Goal: Task Accomplishment & Management: Manage account settings

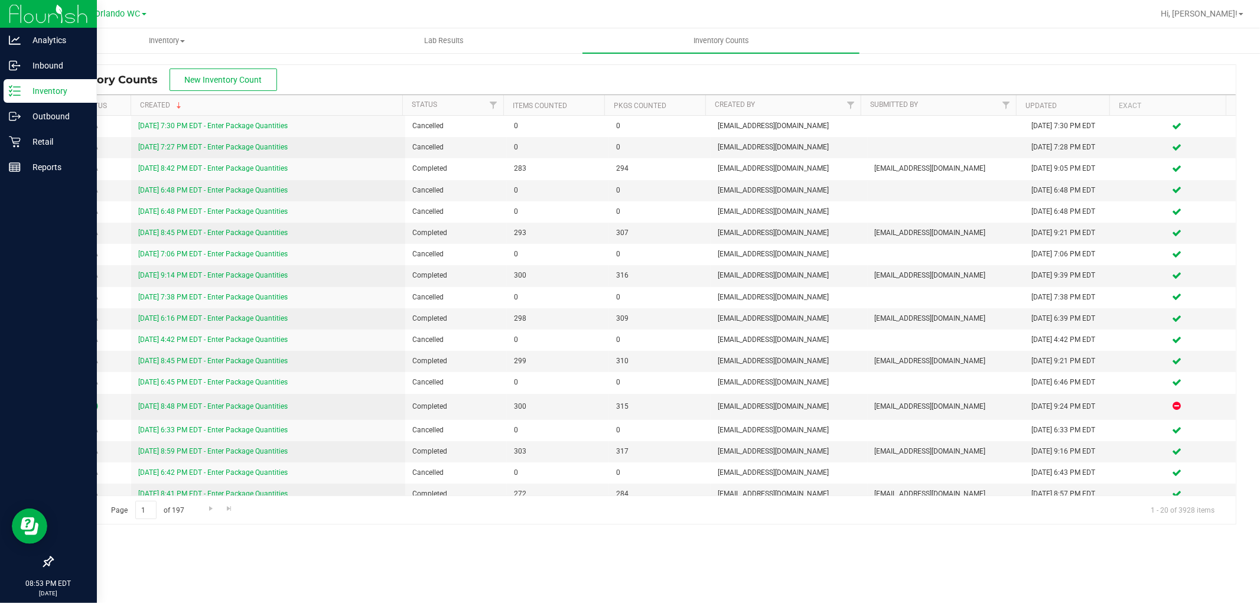
click at [9, 96] on icon at bounding box center [15, 91] width 12 height 12
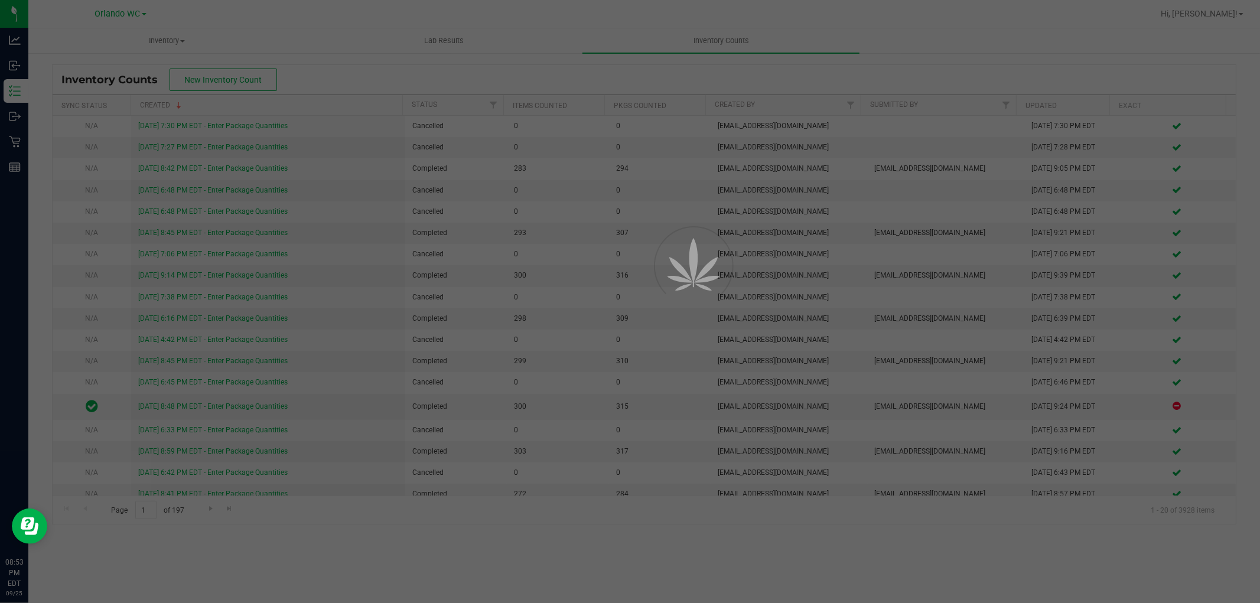
click at [837, 357] on div at bounding box center [630, 301] width 1260 height 603
click at [776, 376] on div at bounding box center [630, 301] width 1260 height 603
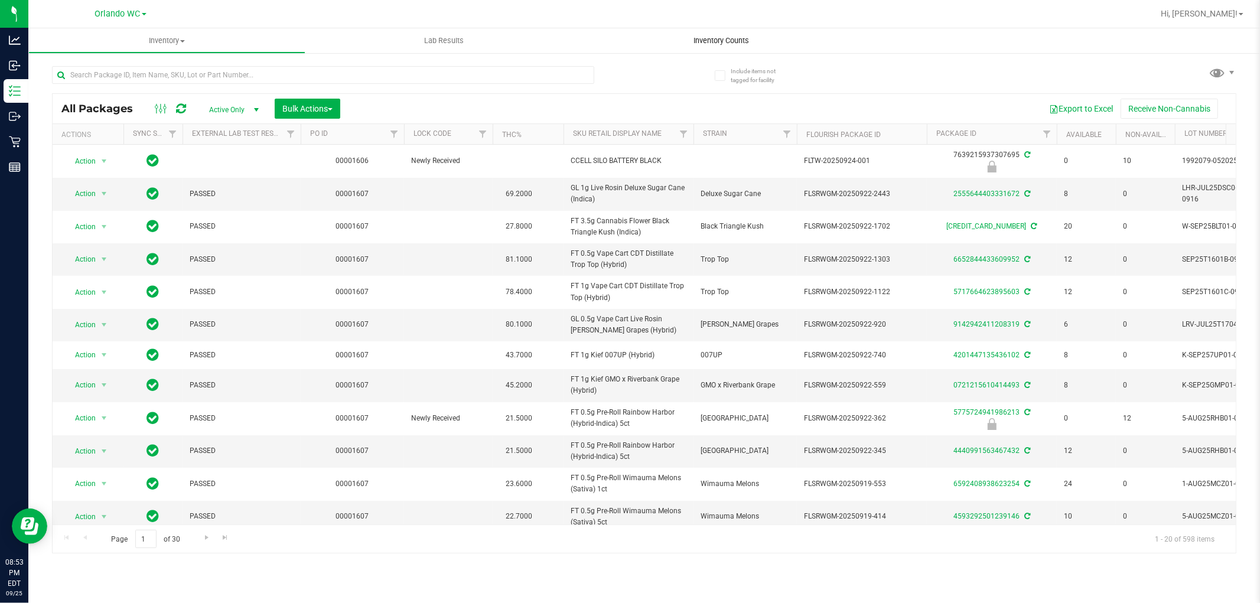
click at [719, 33] on uib-tab-heading "Inventory Counts" at bounding box center [721, 40] width 277 height 25
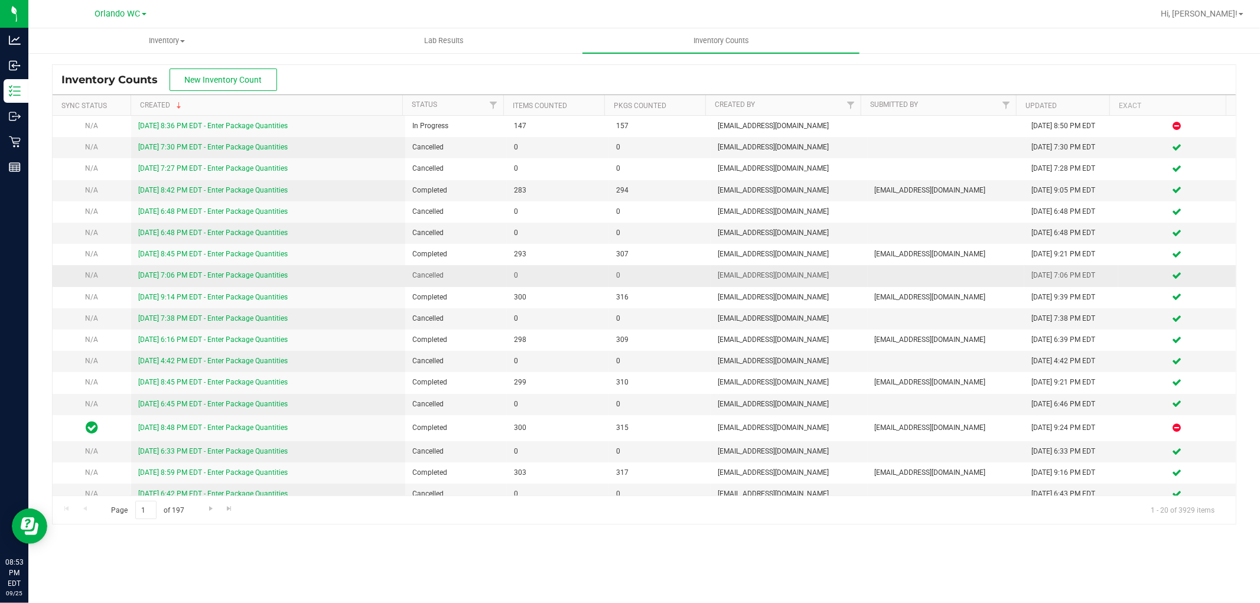
drag, startPoint x: 696, startPoint y: 321, endPoint x: 599, endPoint y: 273, distance: 107.8
click at [691, 317] on span "0" at bounding box center [659, 318] width 87 height 11
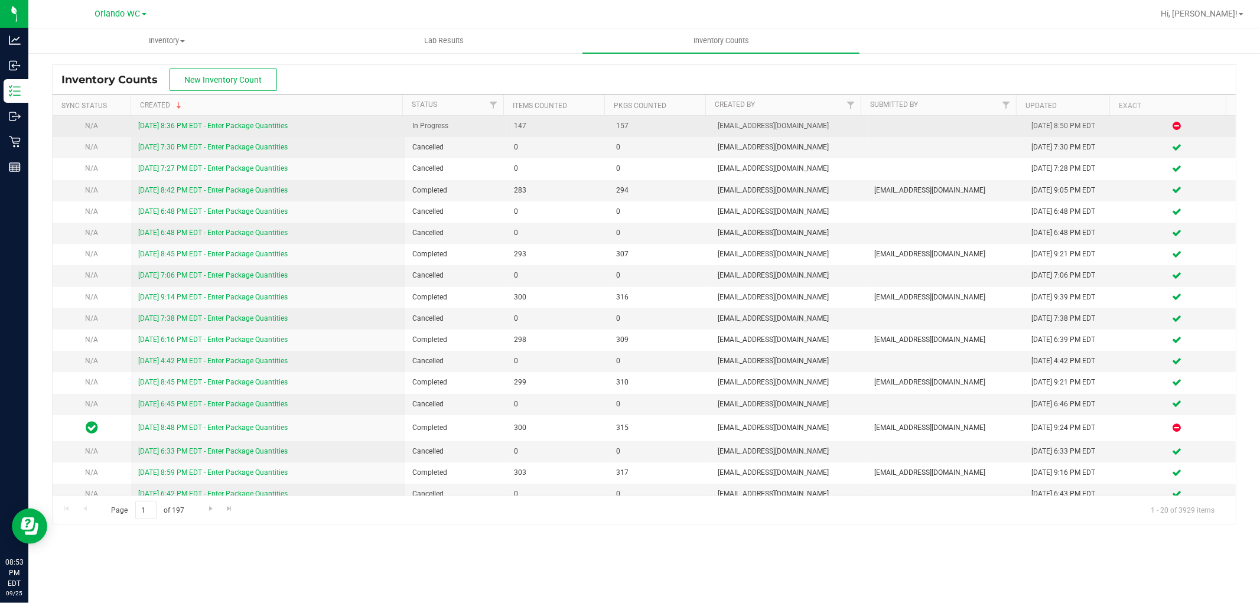
click at [157, 127] on link "9/25/25 8:36 PM EDT - Enter Package Quantities" at bounding box center [213, 126] width 150 height 8
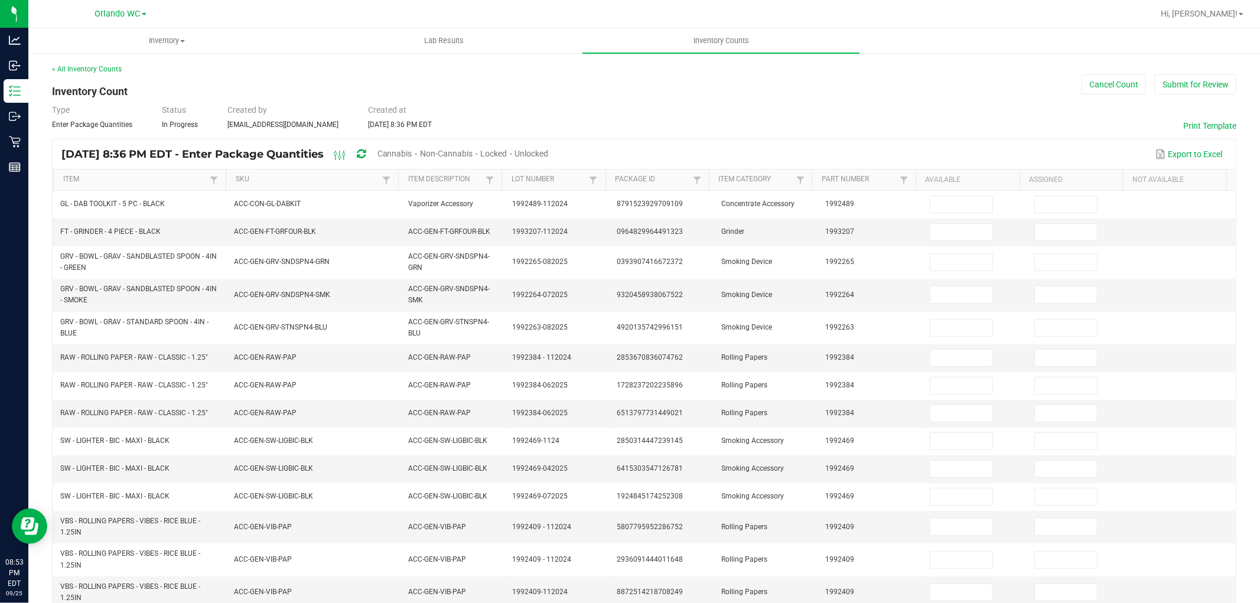
type input "1"
type input "0"
type input "3"
type input "0"
type input "1"
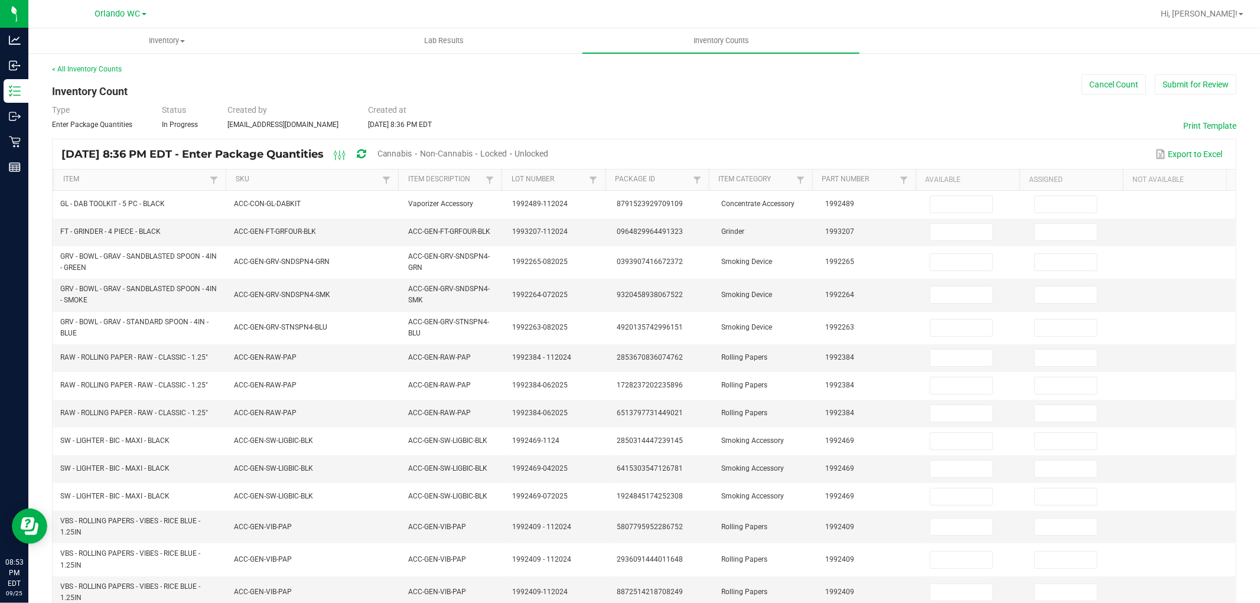
type input "0"
type input "1"
type input "0"
type input "4"
type input "0"
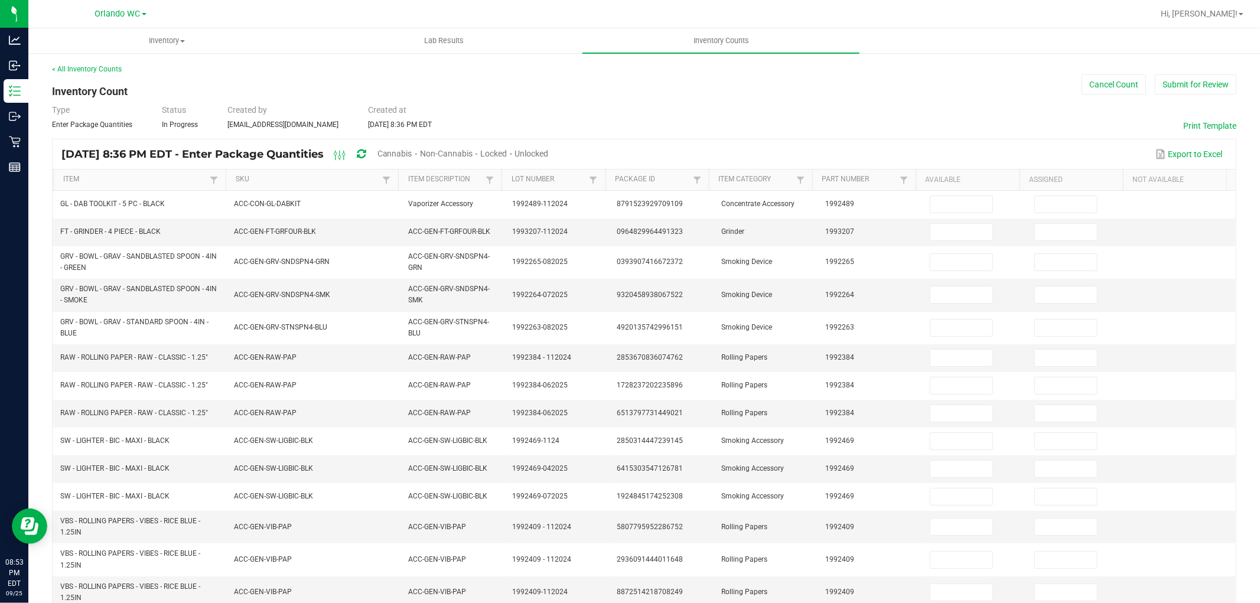
type input "50"
type input "0"
type input "7"
type input "0"
type input "1"
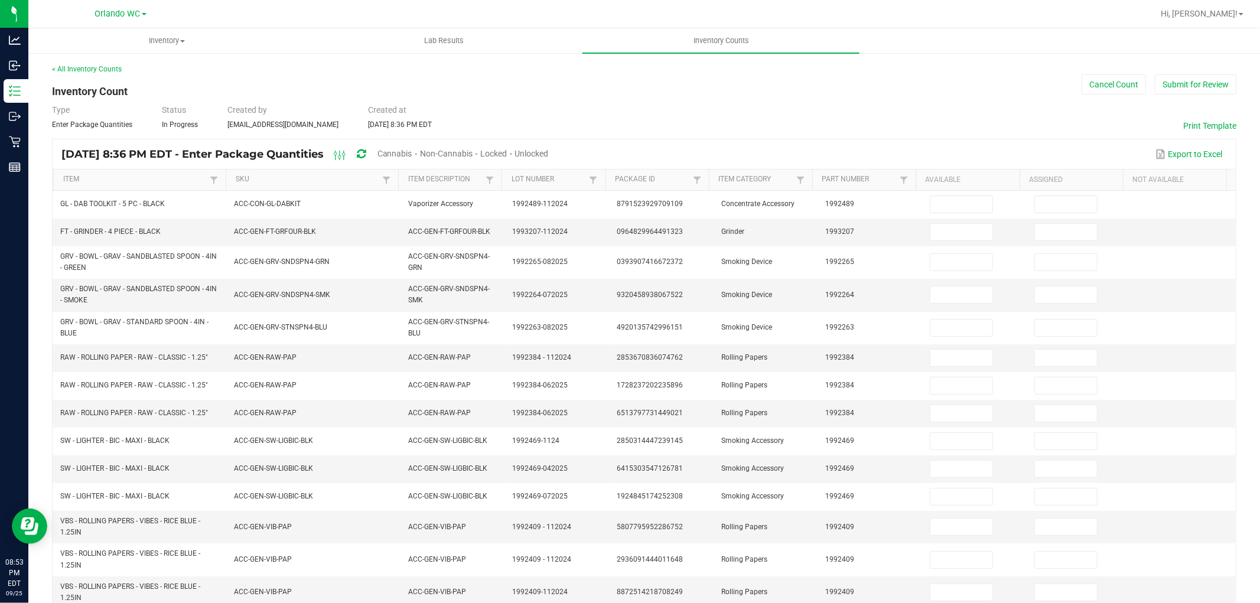
type input "0"
type input "2"
type input "0"
type input "11"
type input "0"
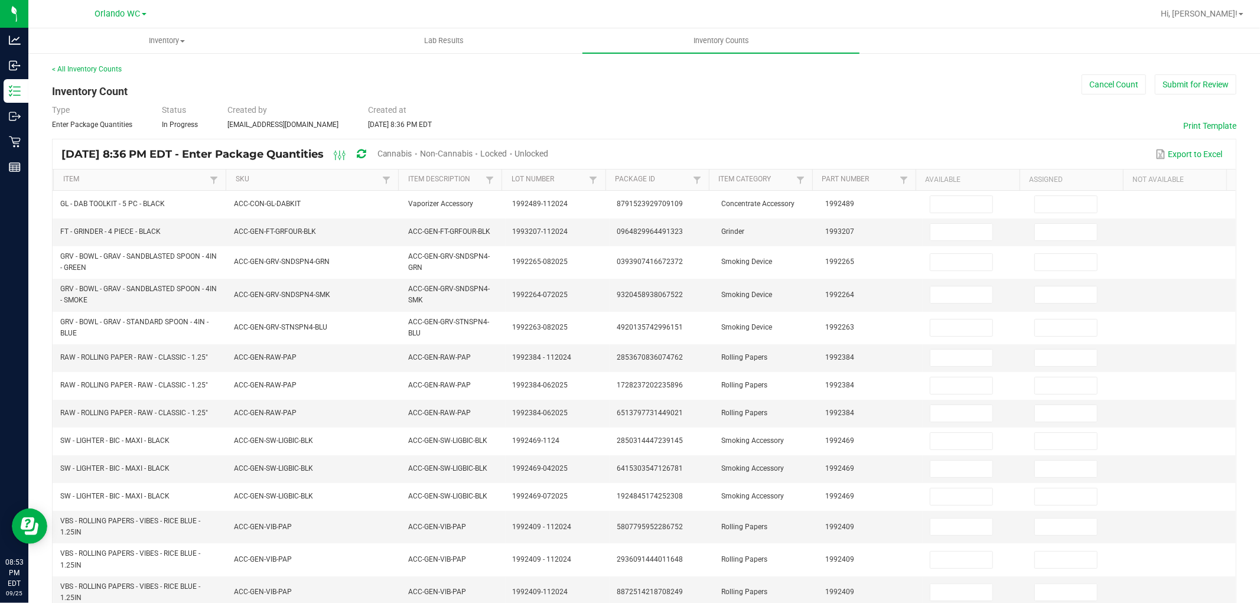
type input "50"
type input "0"
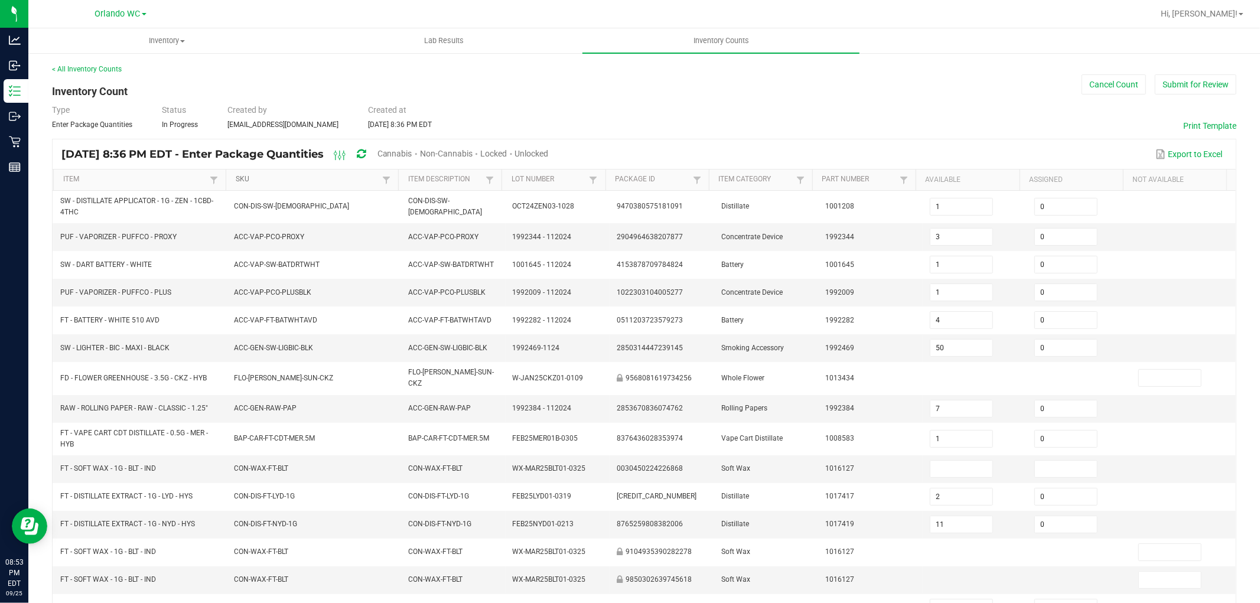
click at [293, 179] on link "SKU" at bounding box center [308, 179] width 144 height 9
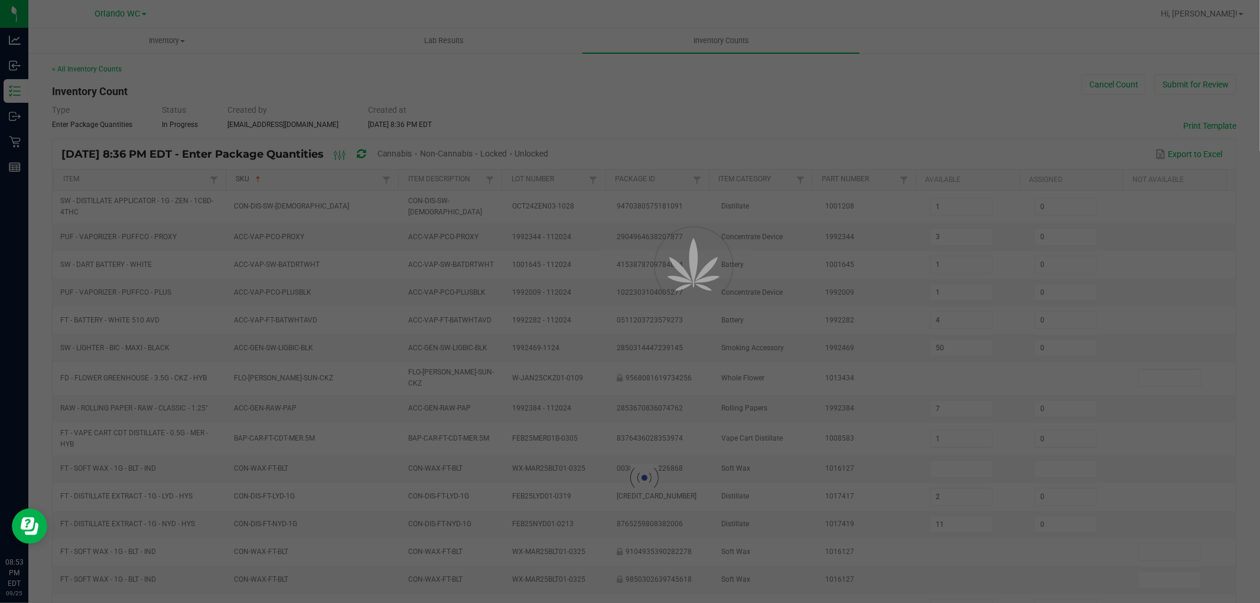
type input "4"
type input "2"
type input "7"
type input "13"
type input "7"
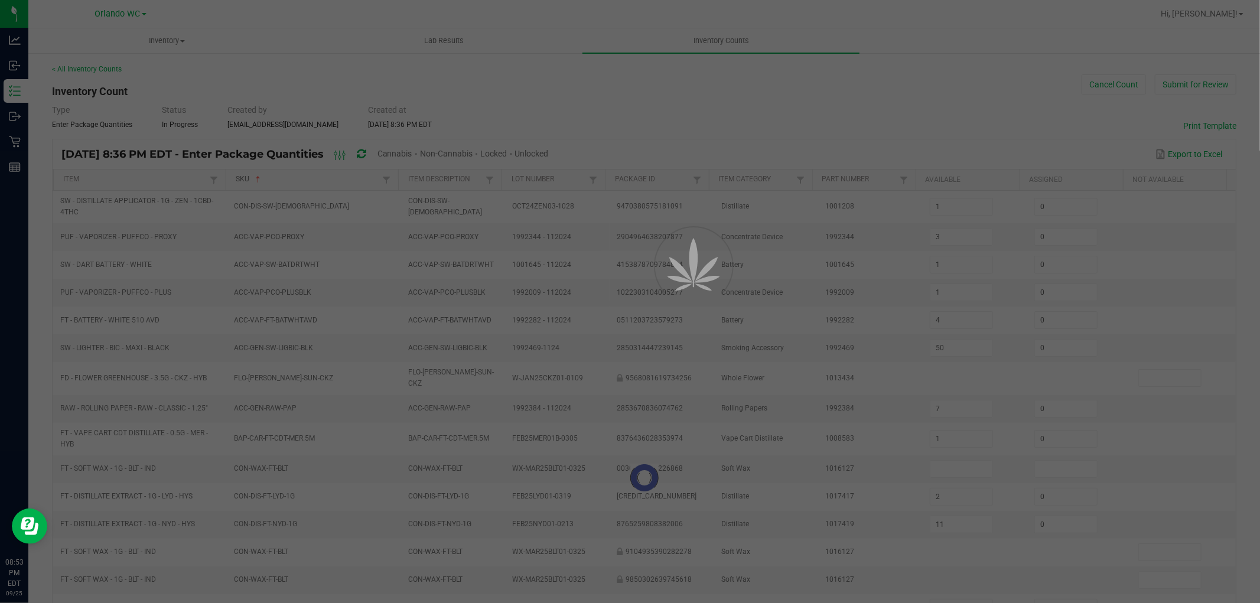
type input "24"
type input "0"
type input "24"
type input "50"
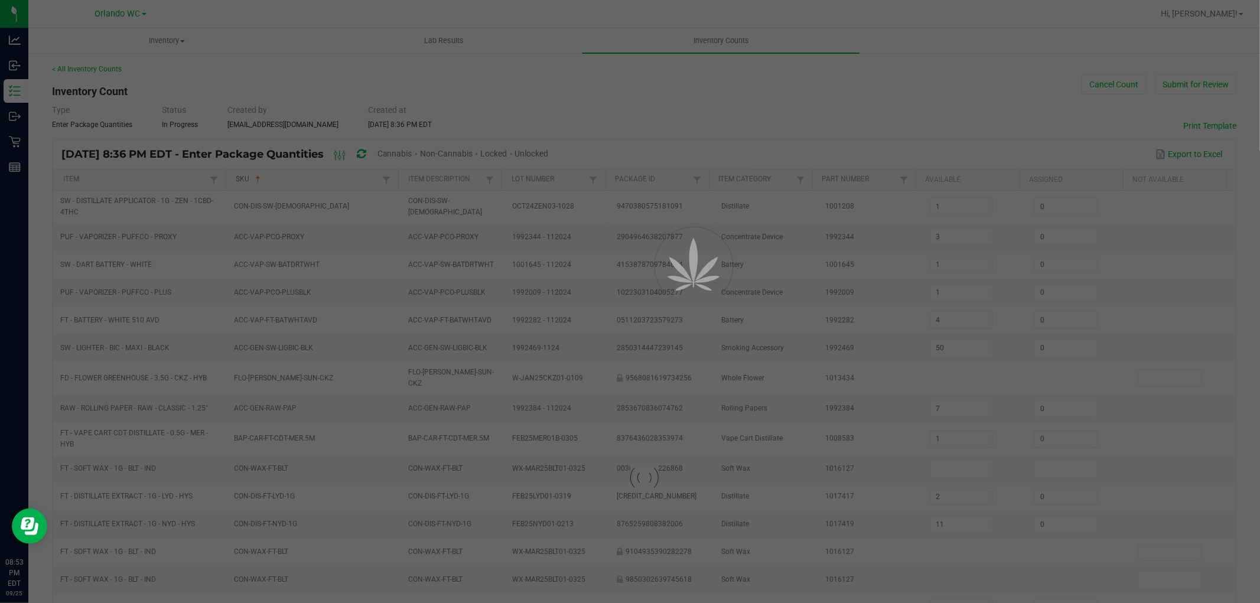
type input "0"
type input "50"
type input "0"
type input "1"
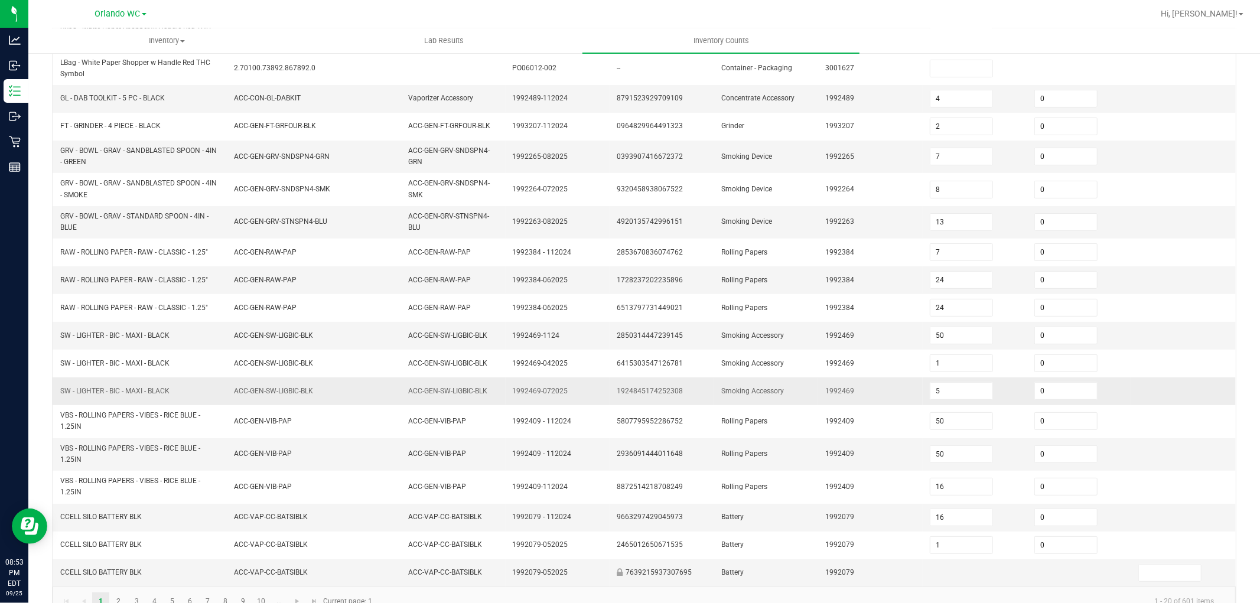
scroll to position [232, 0]
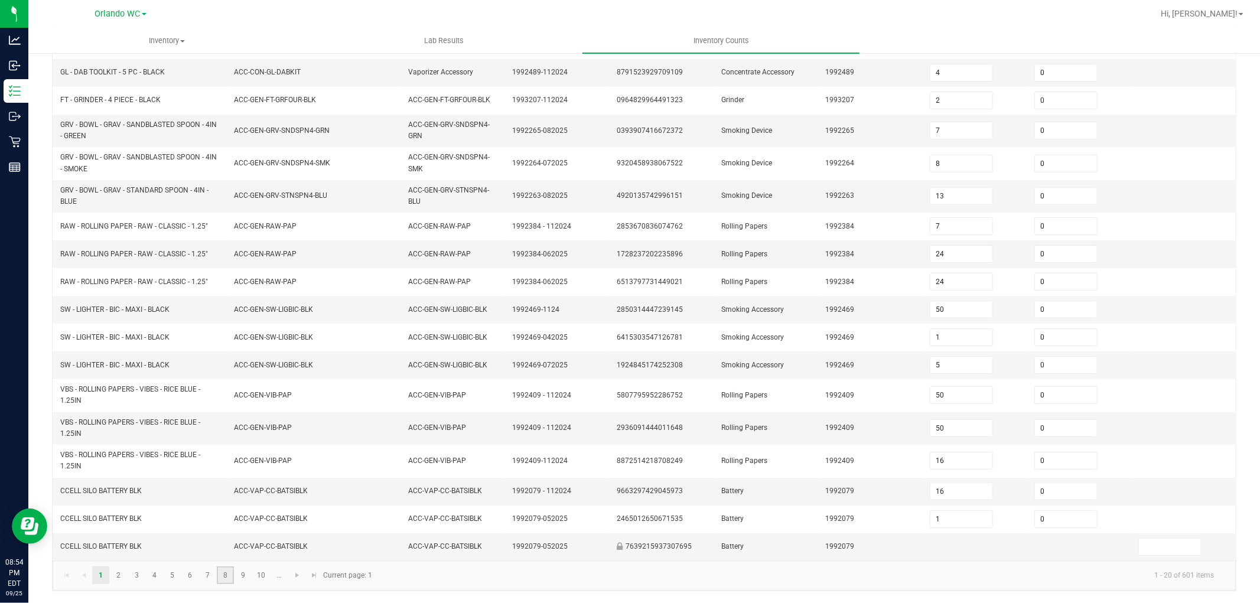
click at [221, 574] on link "8" at bounding box center [225, 576] width 17 height 18
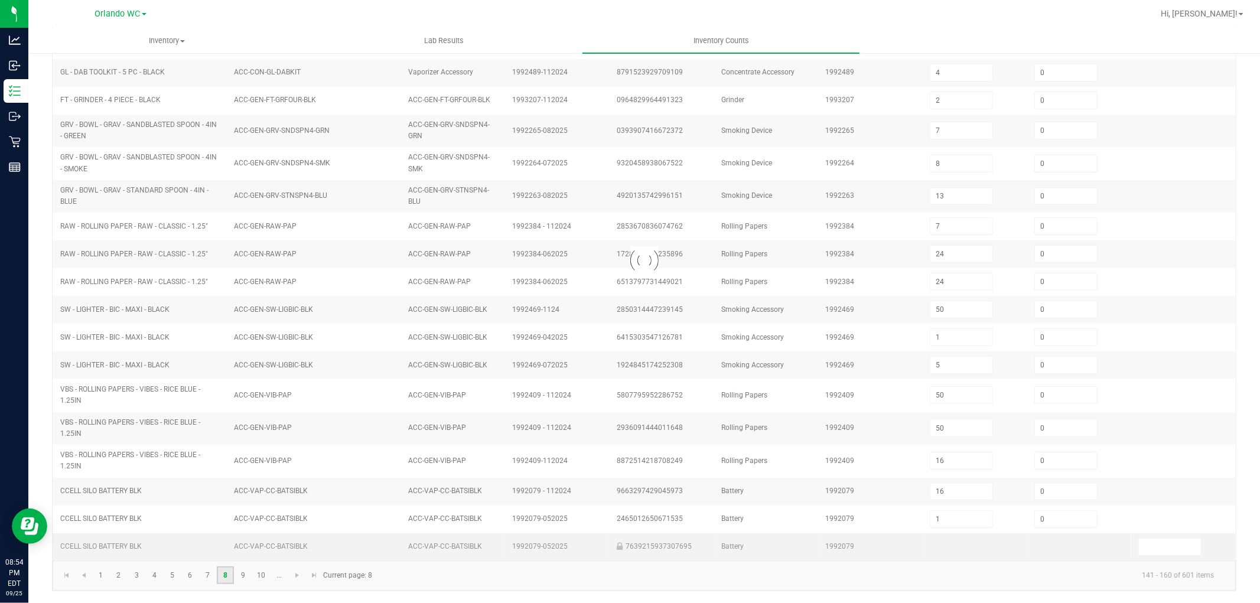
type input "4"
type input "1"
type input "3"
type input "2"
type input "3"
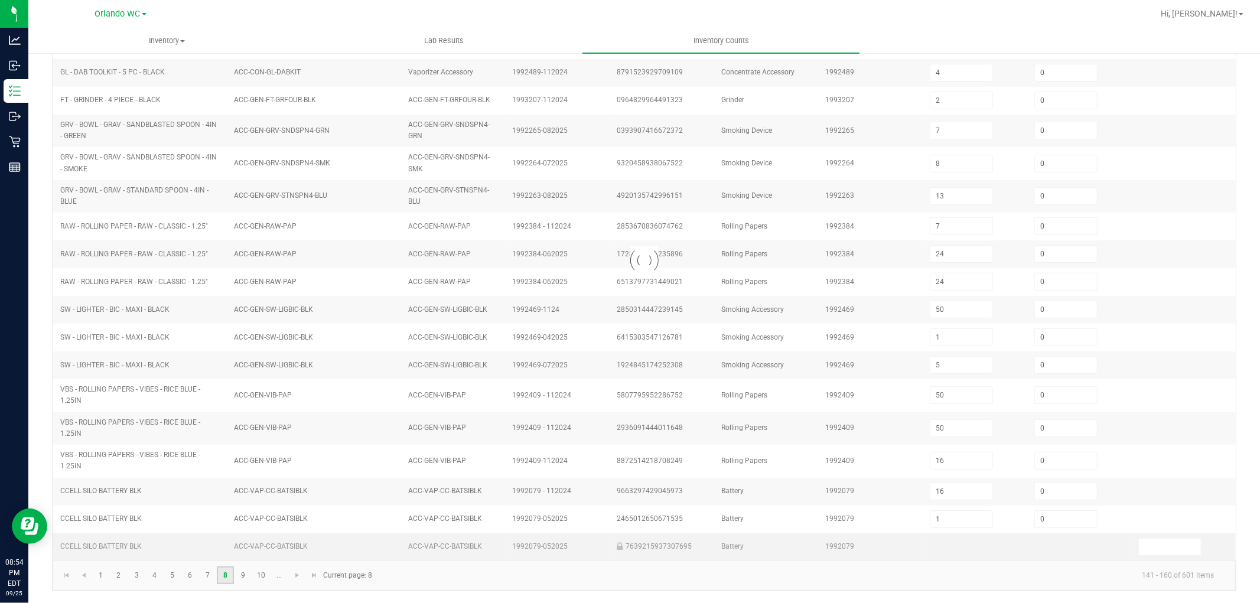
type input "10"
type input "3"
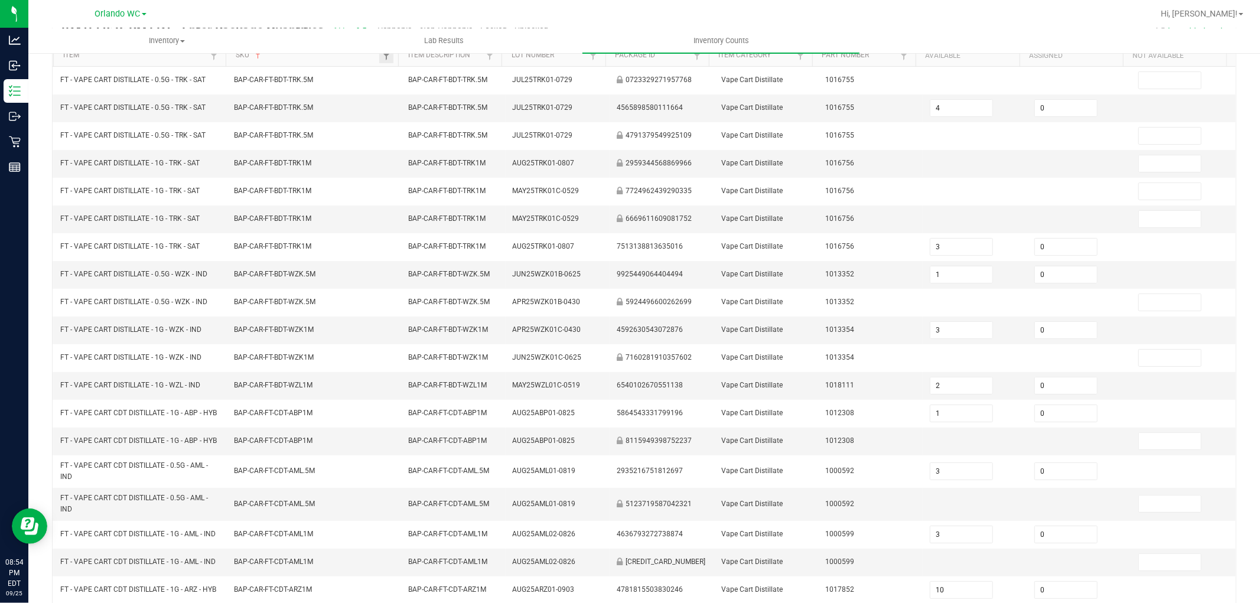
scroll to position [0, 0]
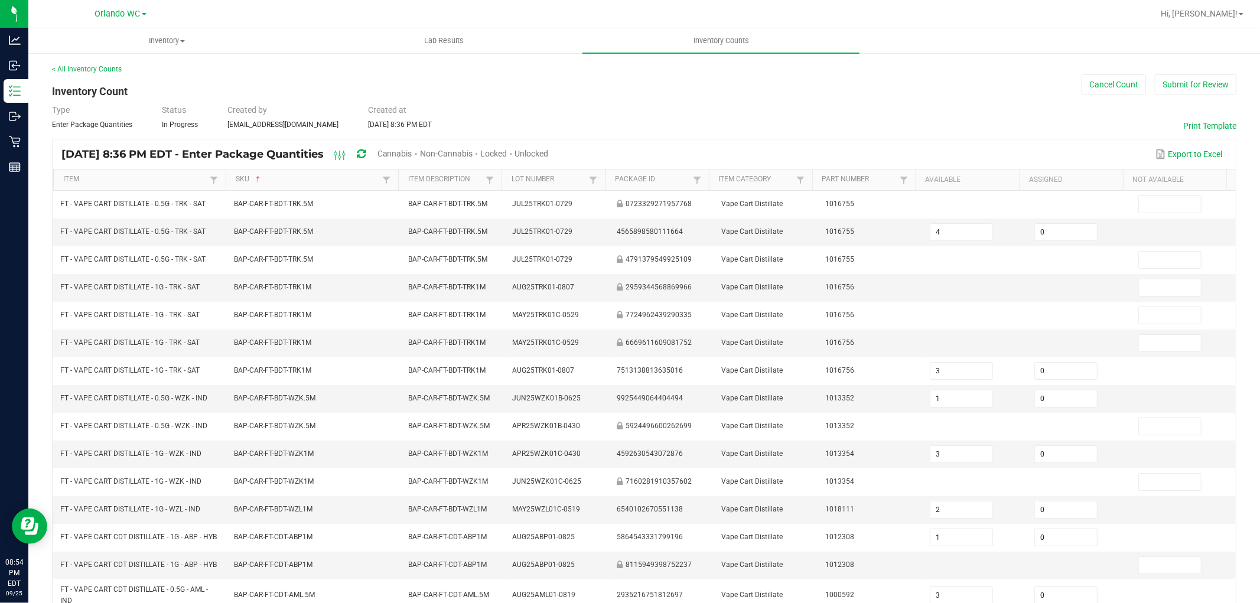
click at [549, 150] on span "Unlocked" at bounding box center [532, 153] width 34 height 9
type input "2"
type input "24"
type input "1"
type input "50"
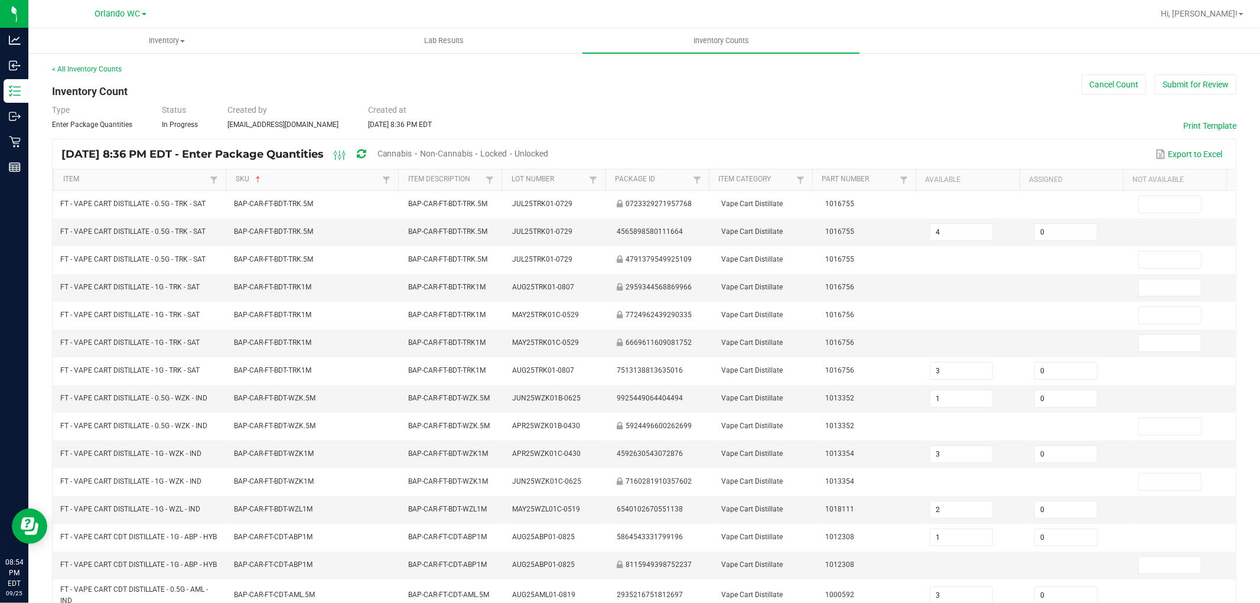
type input "16"
type input "0"
type input "24"
type input "50"
type input "4"
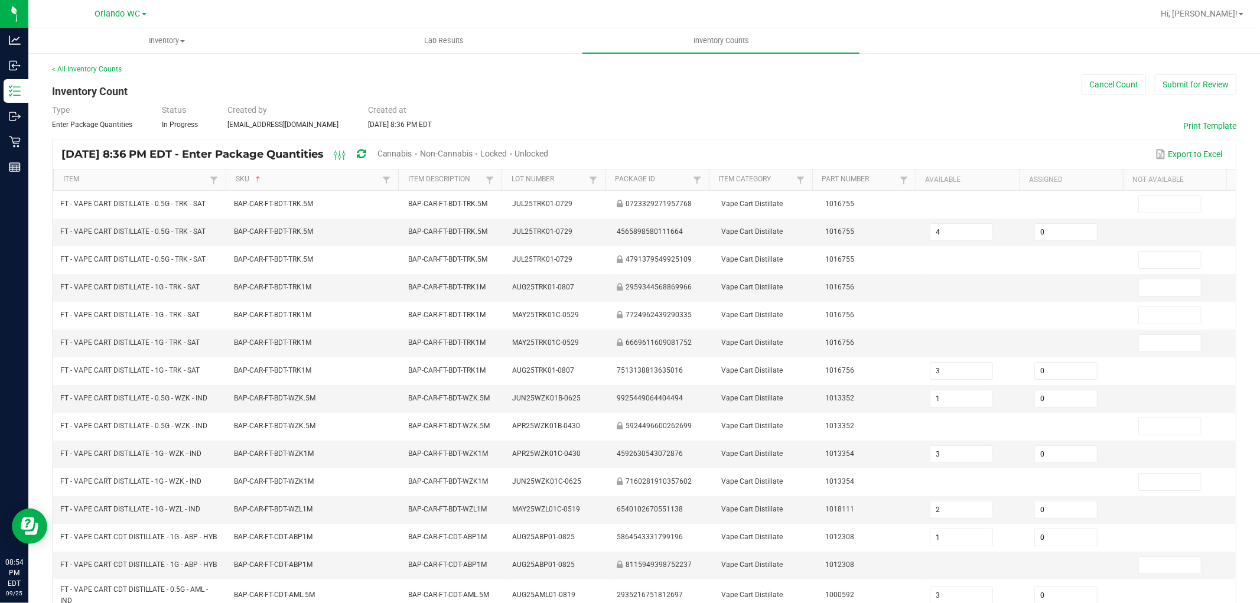
type input "0"
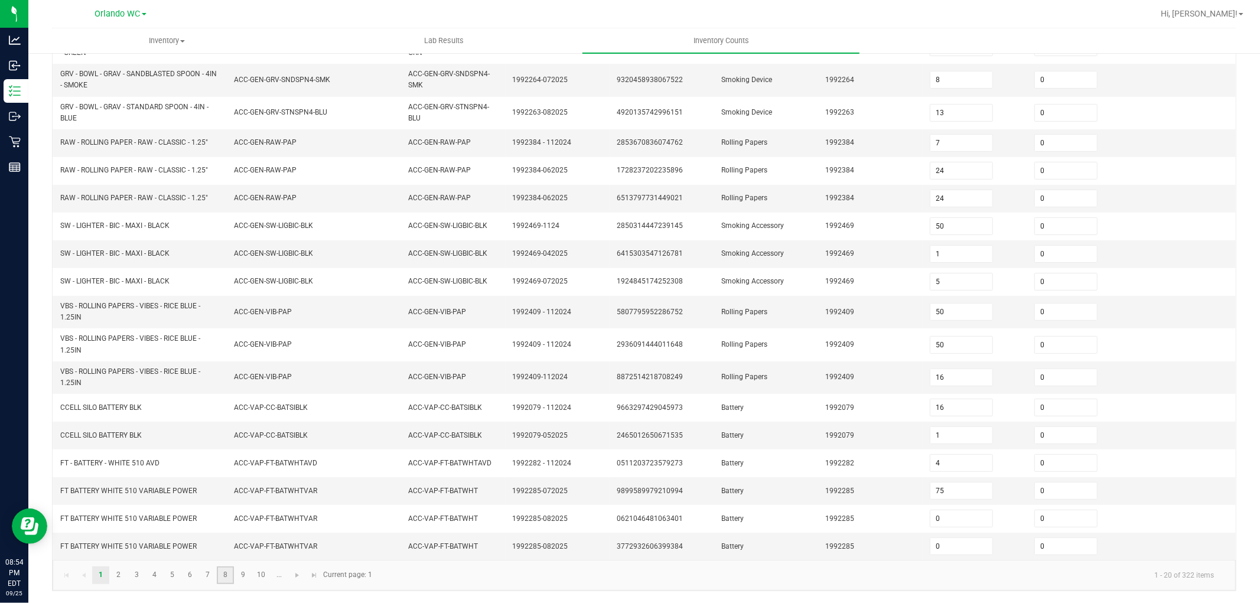
click at [232, 574] on link "8" at bounding box center [225, 576] width 17 height 18
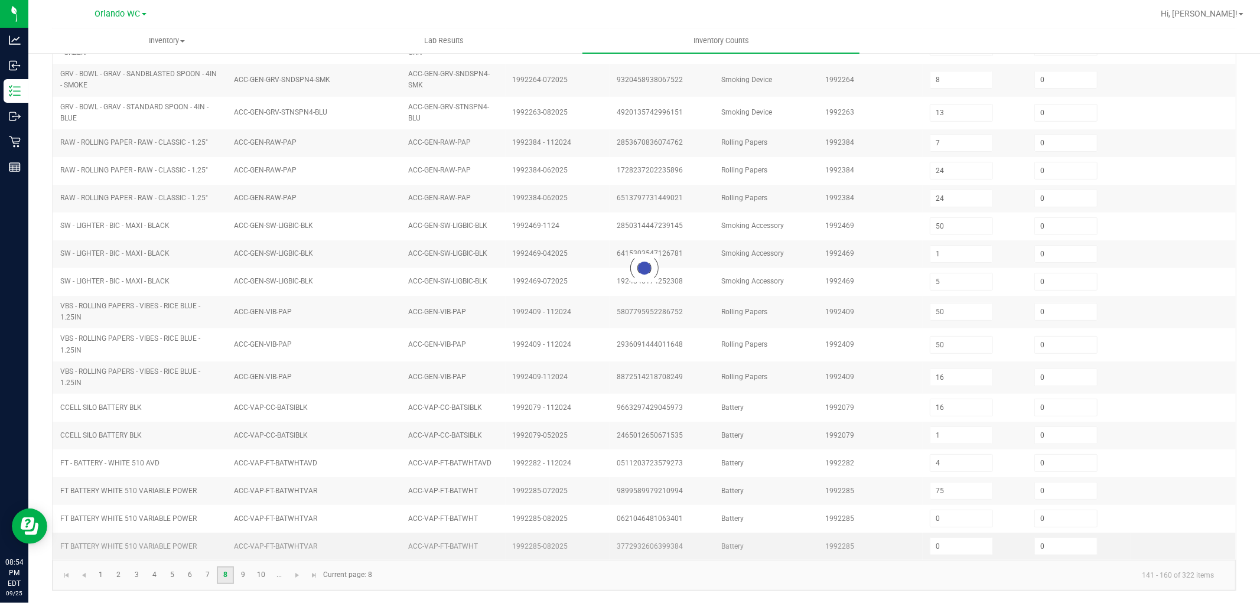
type input "7"
type input "5"
type input "9"
type input "3"
type input "5"
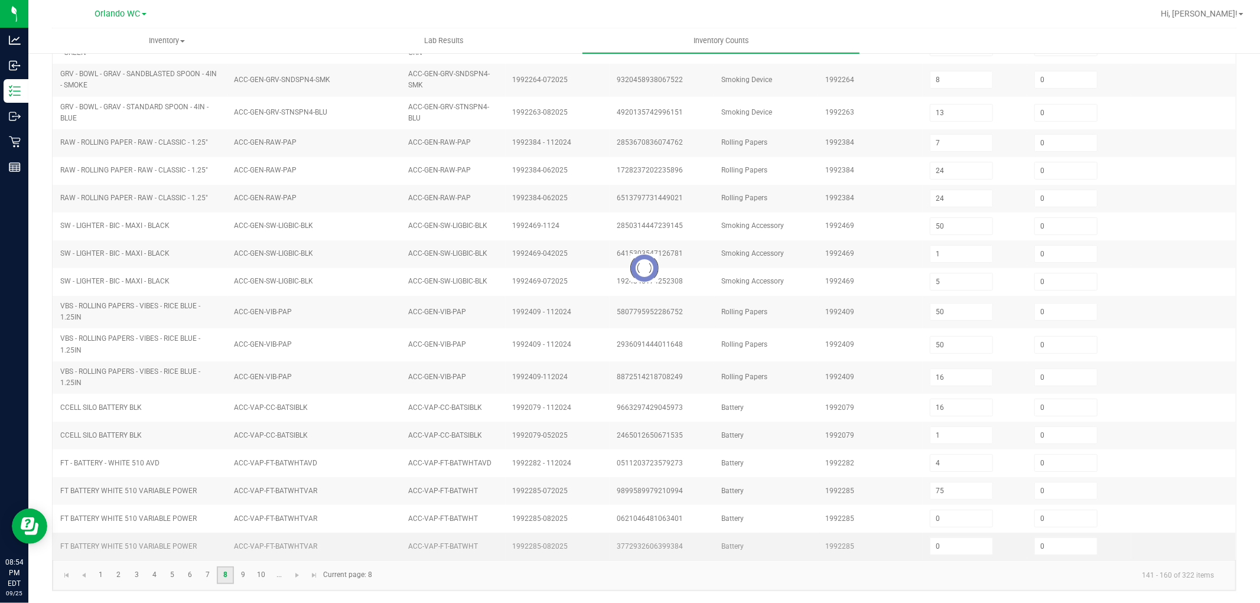
type input "12"
type input "2"
type input "11"
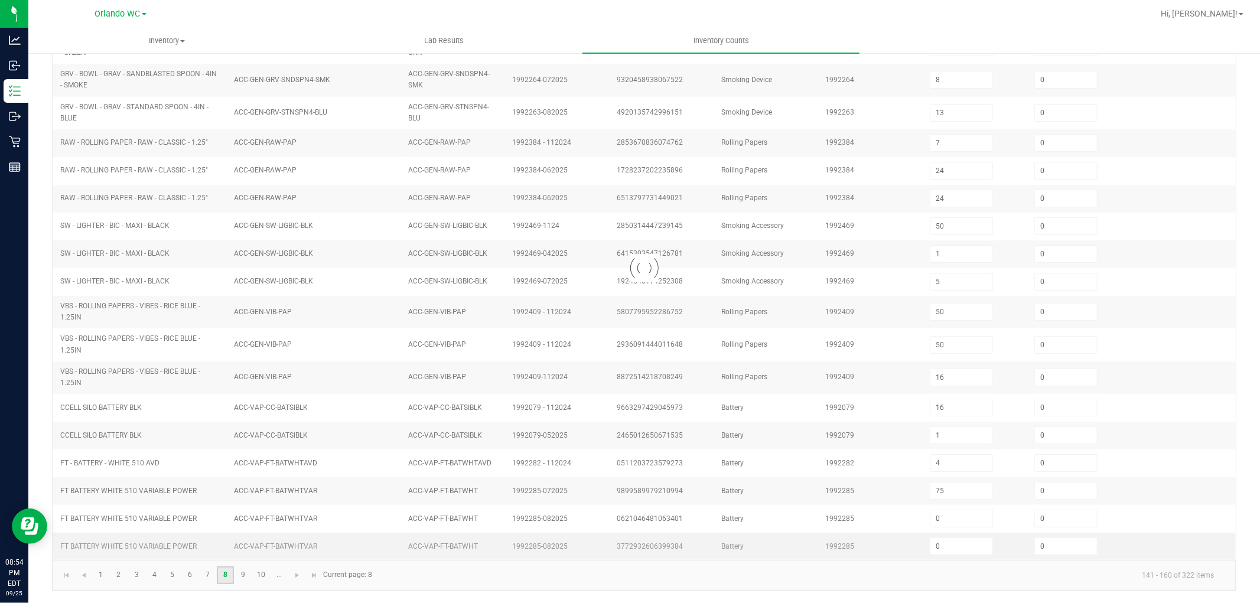
type input "5"
type input "12"
type input "2"
type input "8"
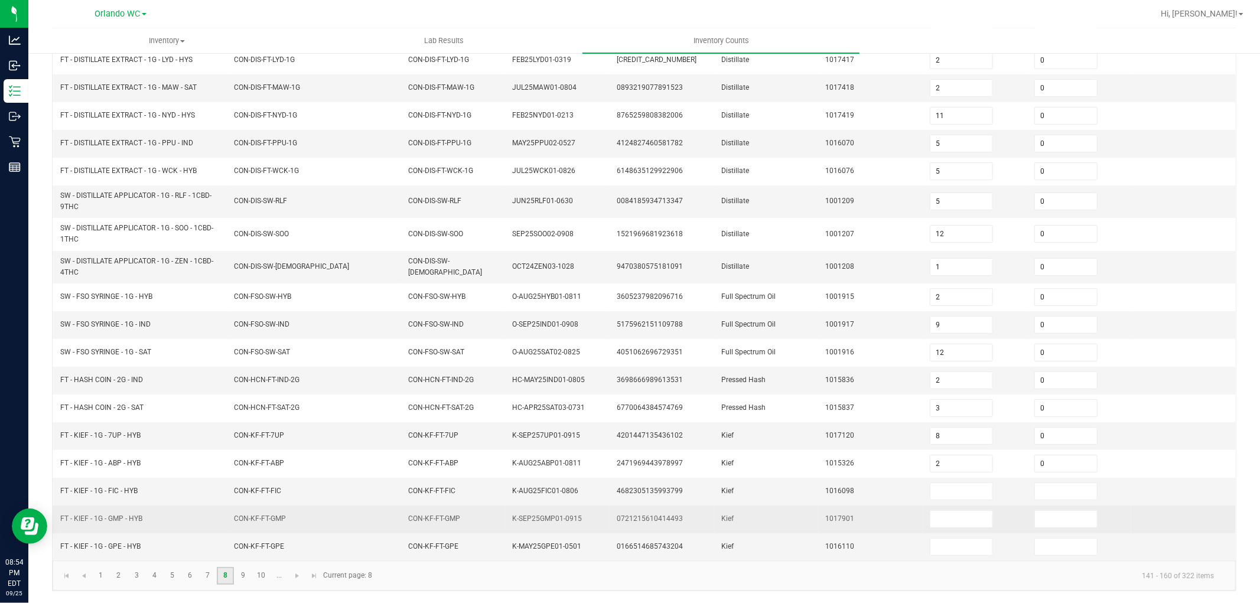
scroll to position [203, 0]
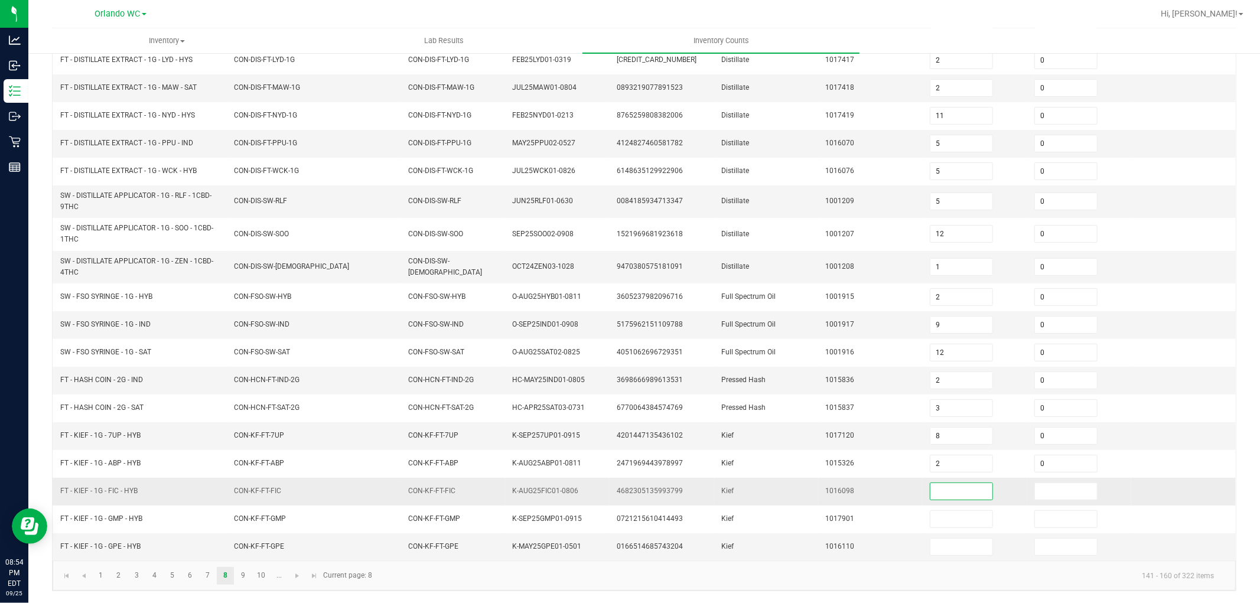
click at [956, 498] on input at bounding box center [962, 491] width 62 height 17
type input "8"
type input "0"
type input "8"
type input "0"
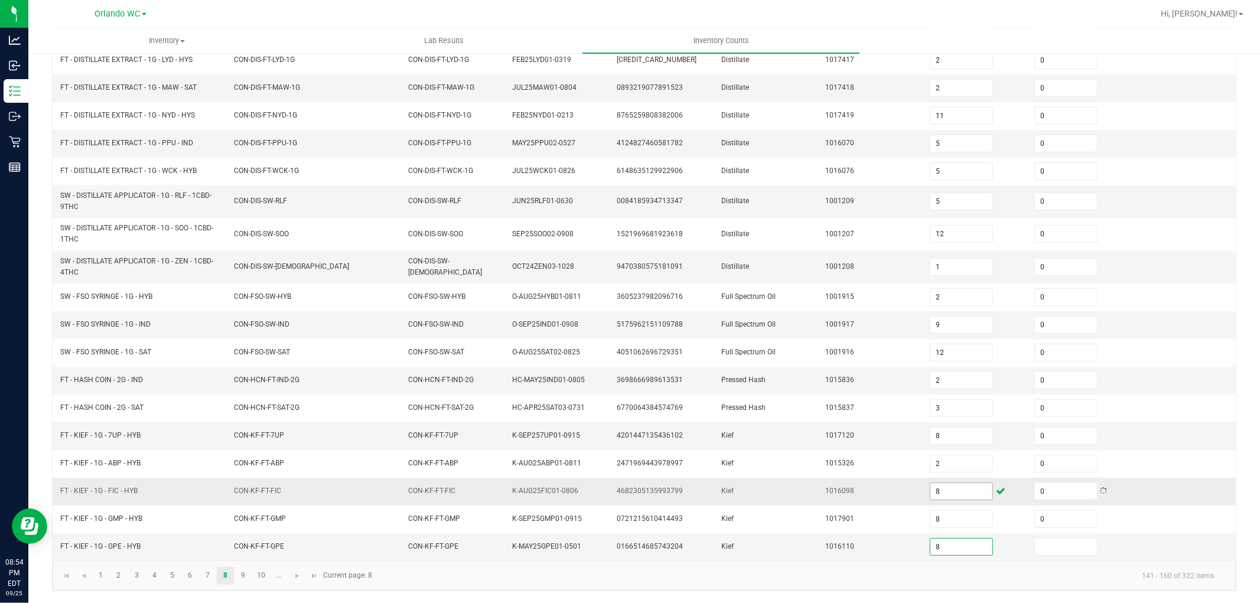
type input "8"
type input "0"
drag, startPoint x: 239, startPoint y: 574, endPoint x: 256, endPoint y: 565, distance: 19.3
click at [241, 574] on link "9" at bounding box center [243, 576] width 17 height 18
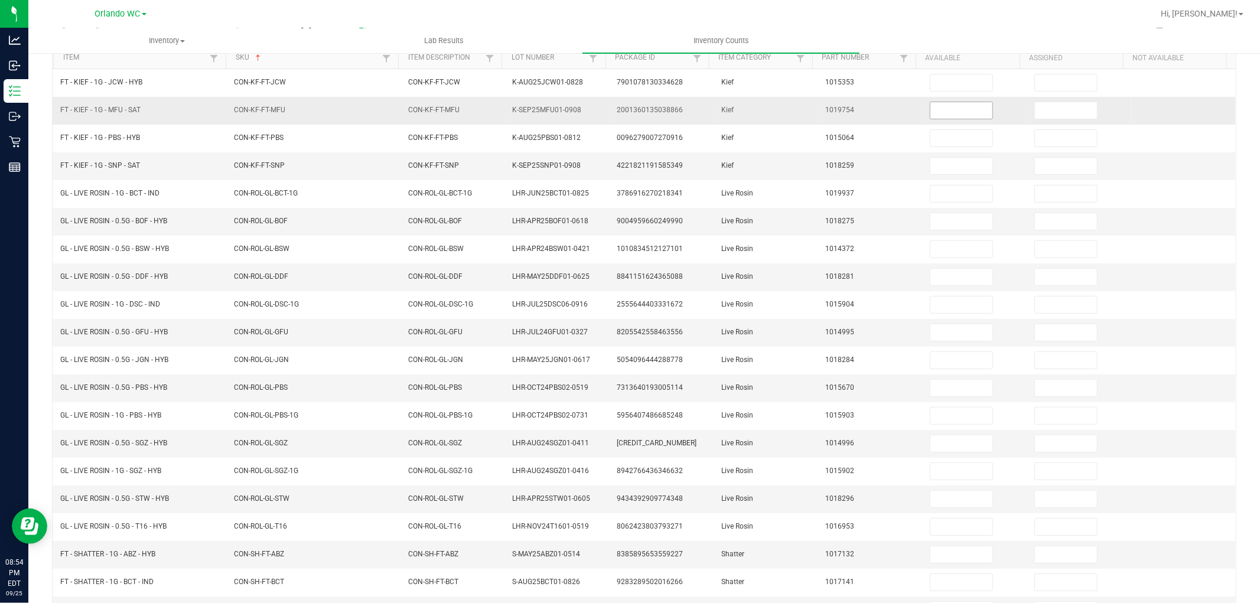
scroll to position [122, 0]
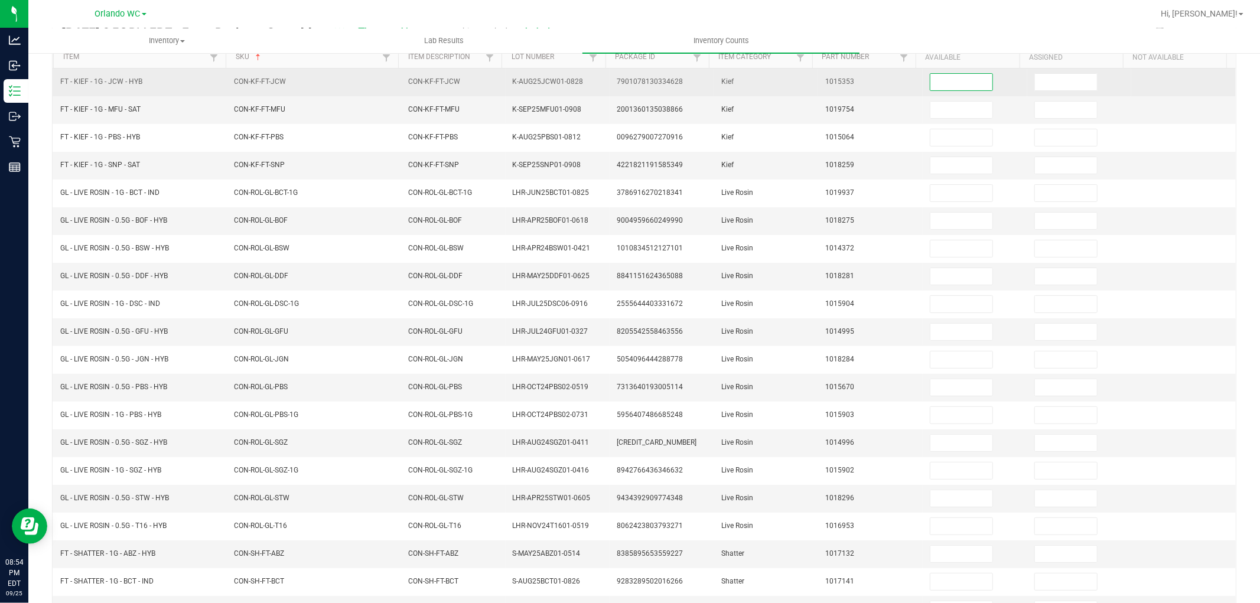
click at [969, 83] on input at bounding box center [962, 82] width 62 height 17
type input "8"
type input "0"
type input "1"
type input "0"
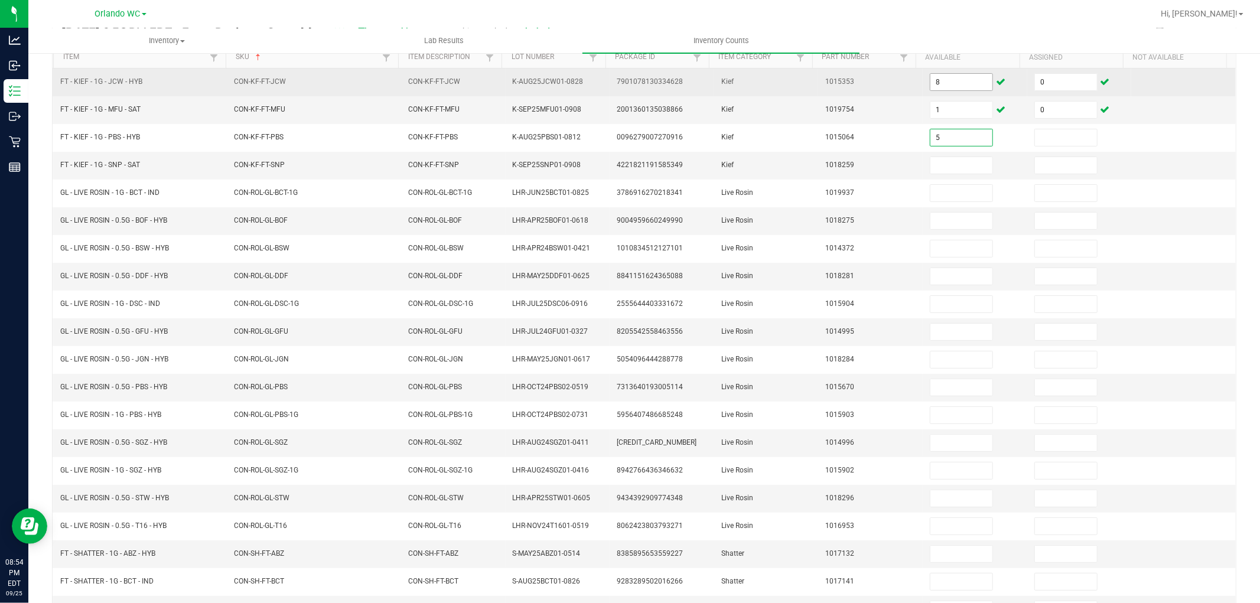
type input "5"
type input "0"
type input "8"
type input "0"
type input "5"
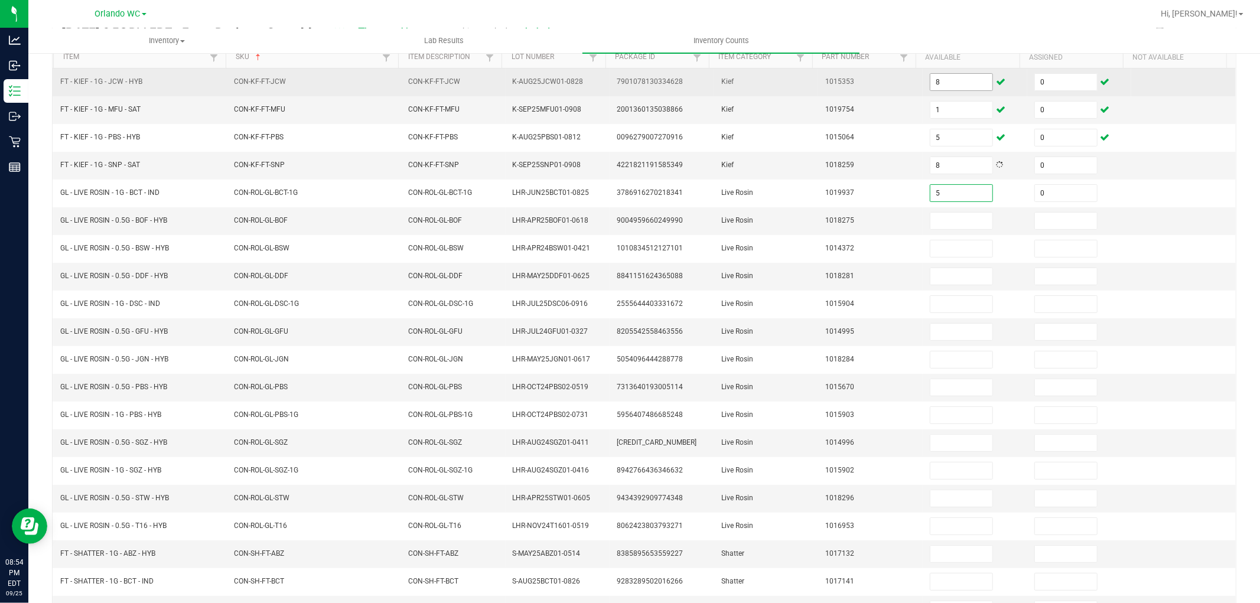
type input "0"
type input "8"
type input "0"
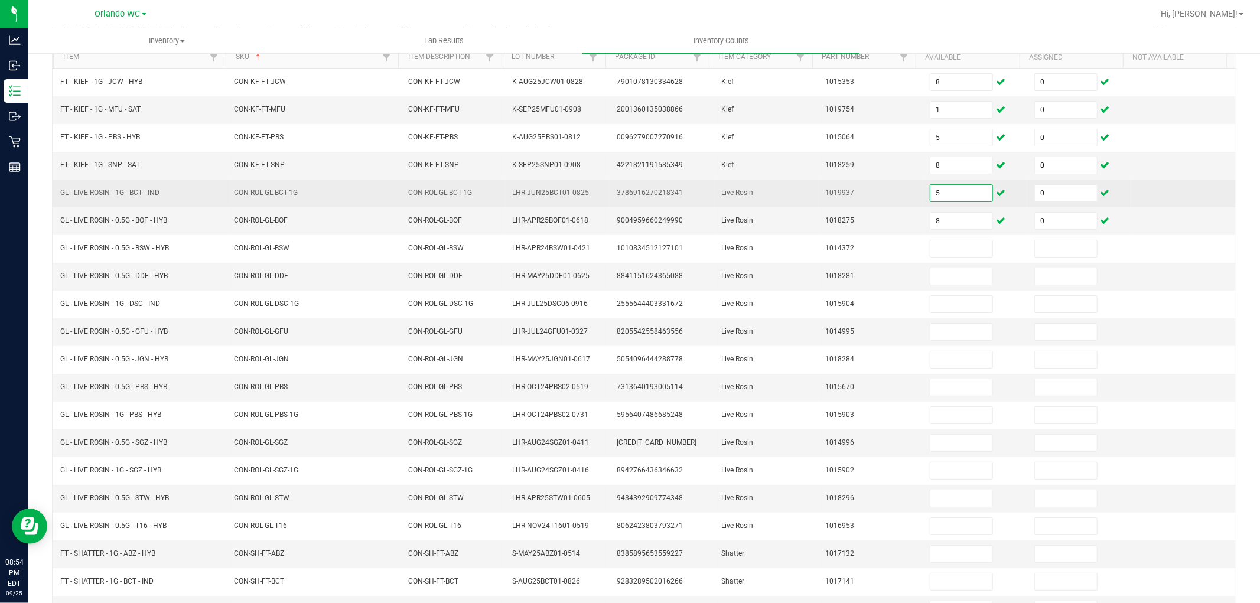
click at [931, 188] on input "5" at bounding box center [962, 193] width 62 height 17
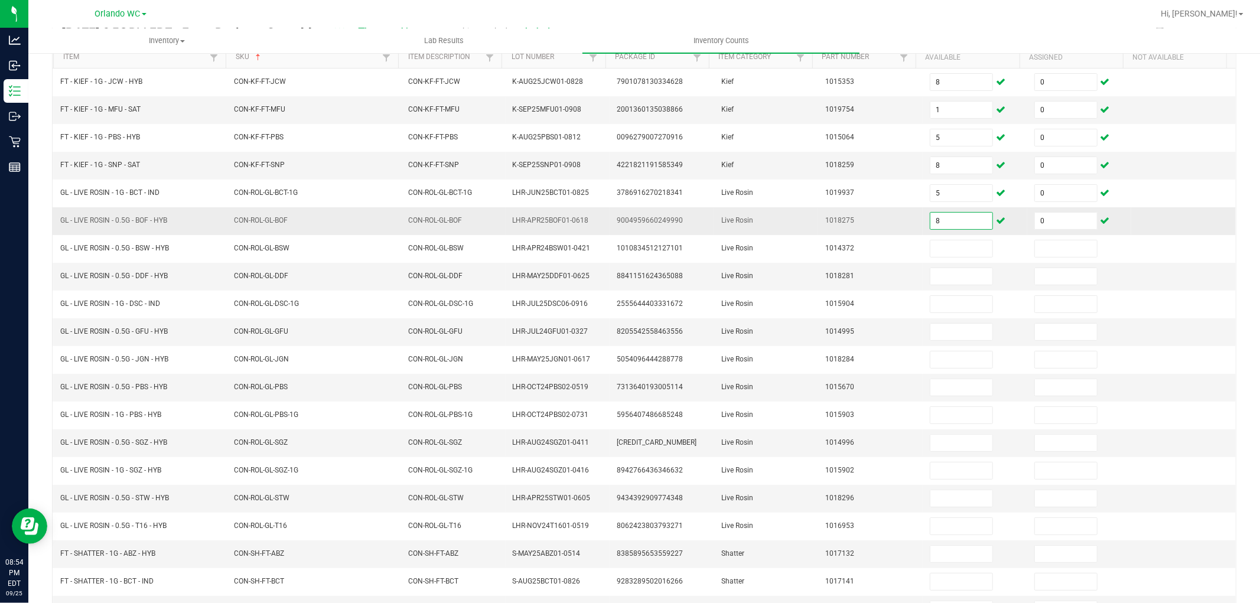
click at [931, 223] on input "8" at bounding box center [962, 221] width 62 height 17
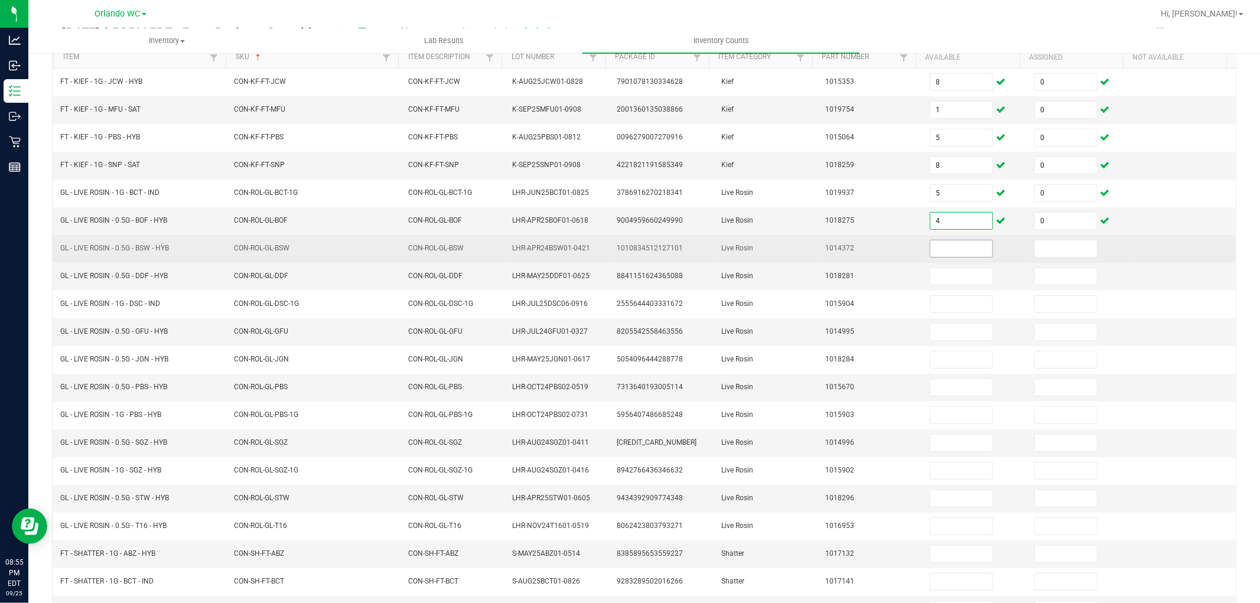
type input "4"
type input "0"
type input "6"
type input "0"
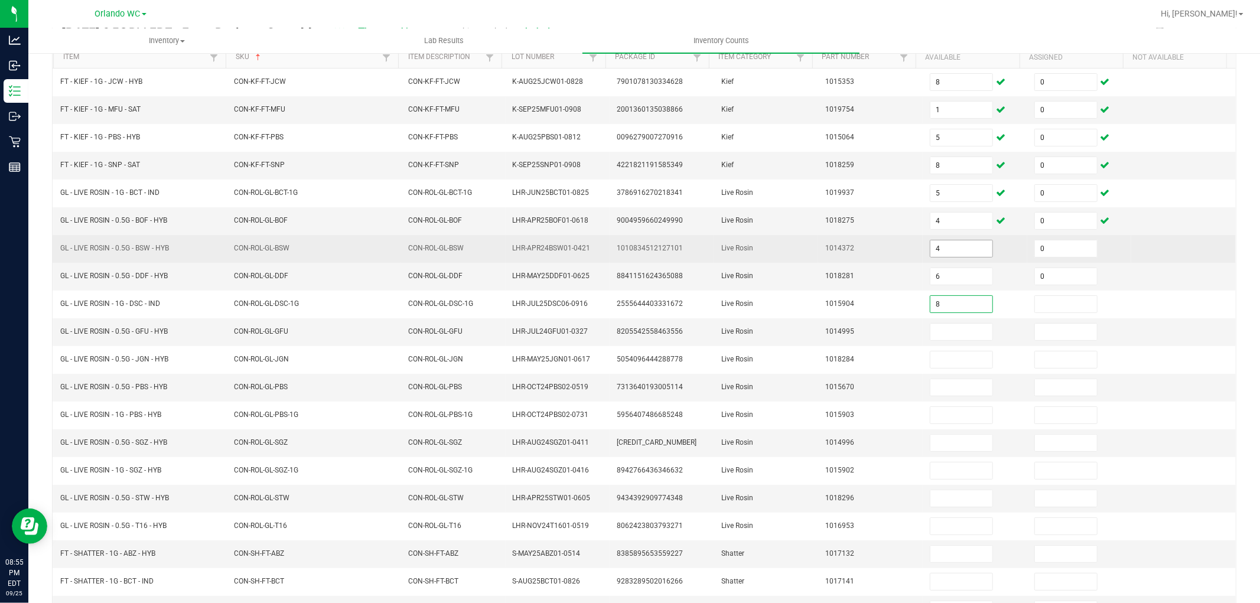
type input "8"
type input "0"
type input "5"
type input "0"
type input "4"
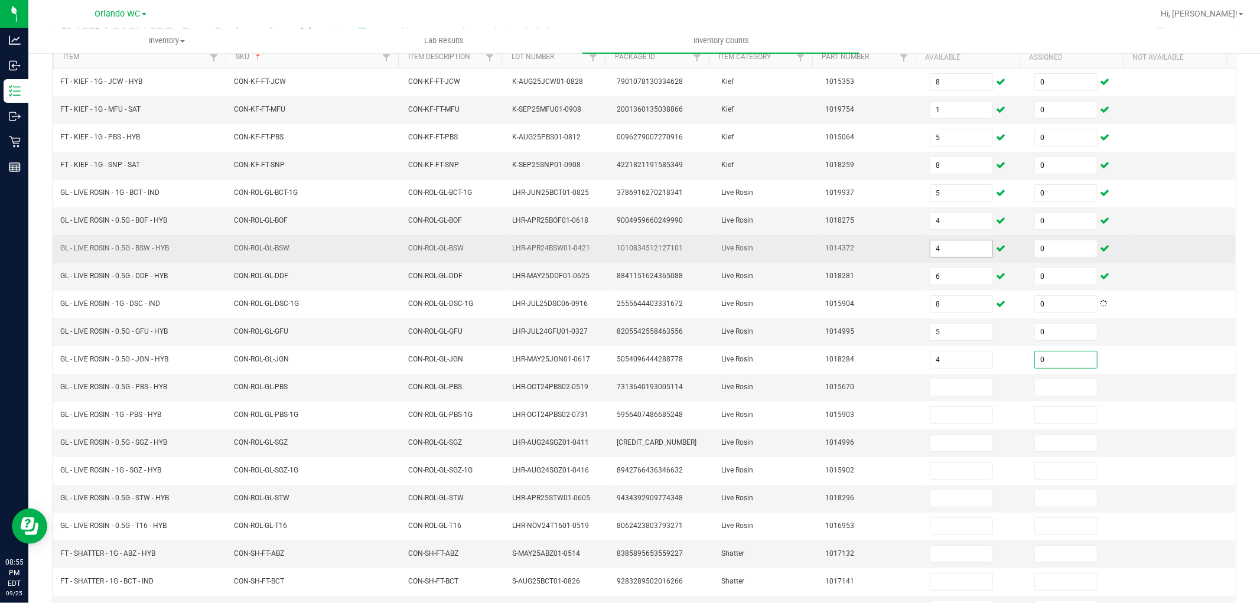
type input "0"
type input "7"
type input "0"
type input "6"
type input "0"
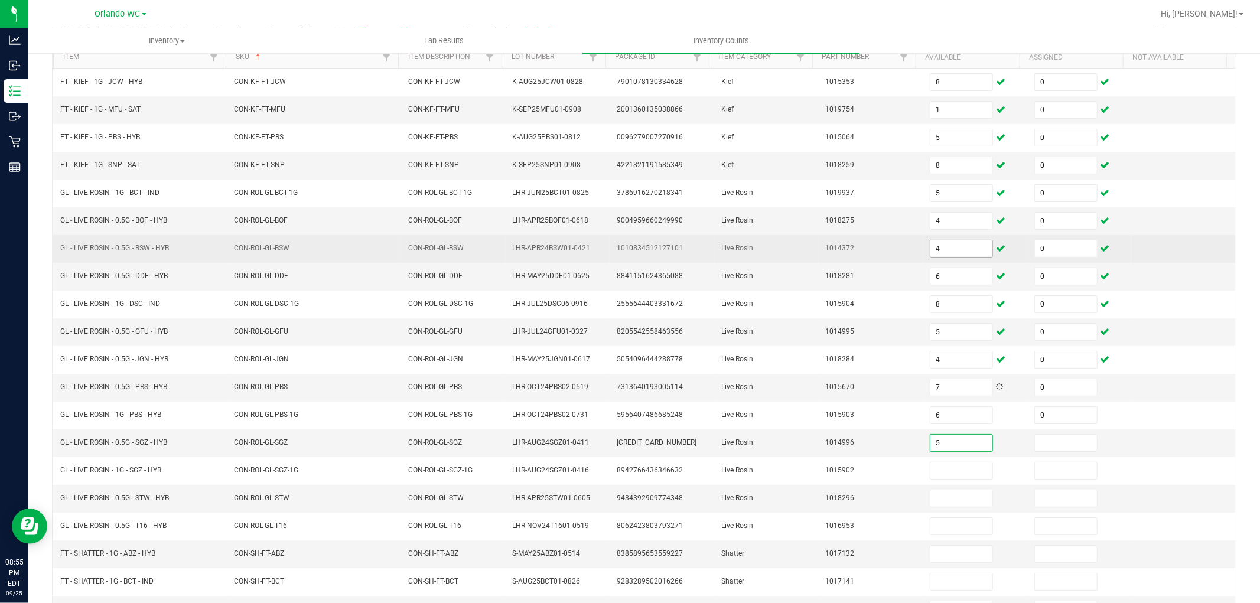
type input "5"
type input "0"
type input "3"
type input "0"
type input "3"
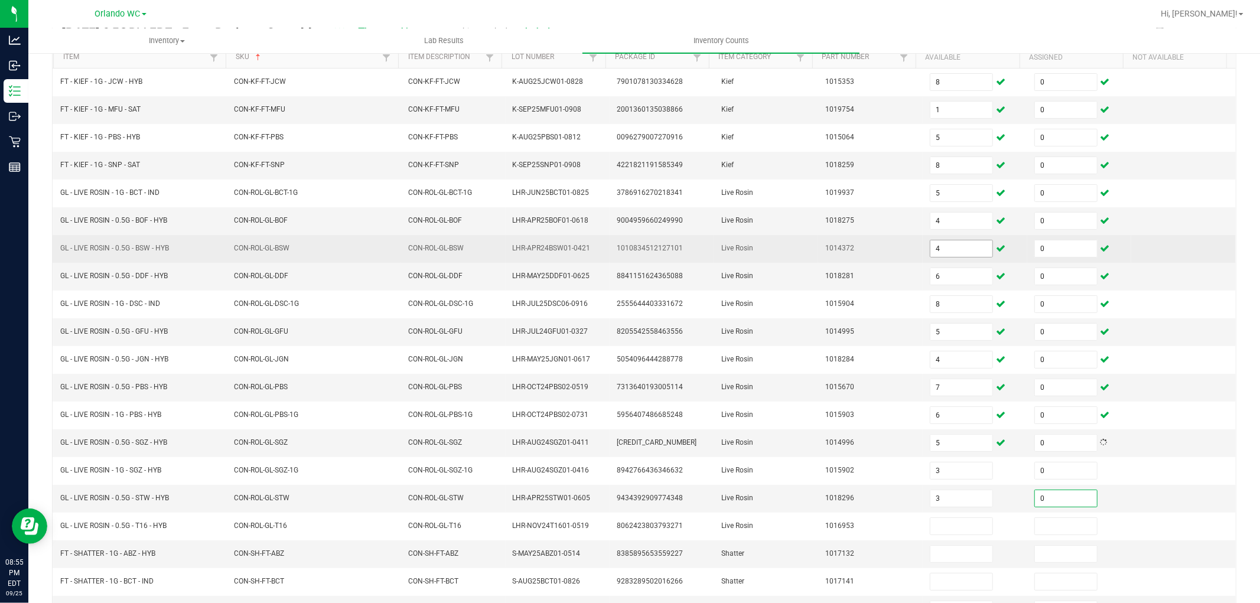
type input "0"
type input "7"
type input "0"
type input "89"
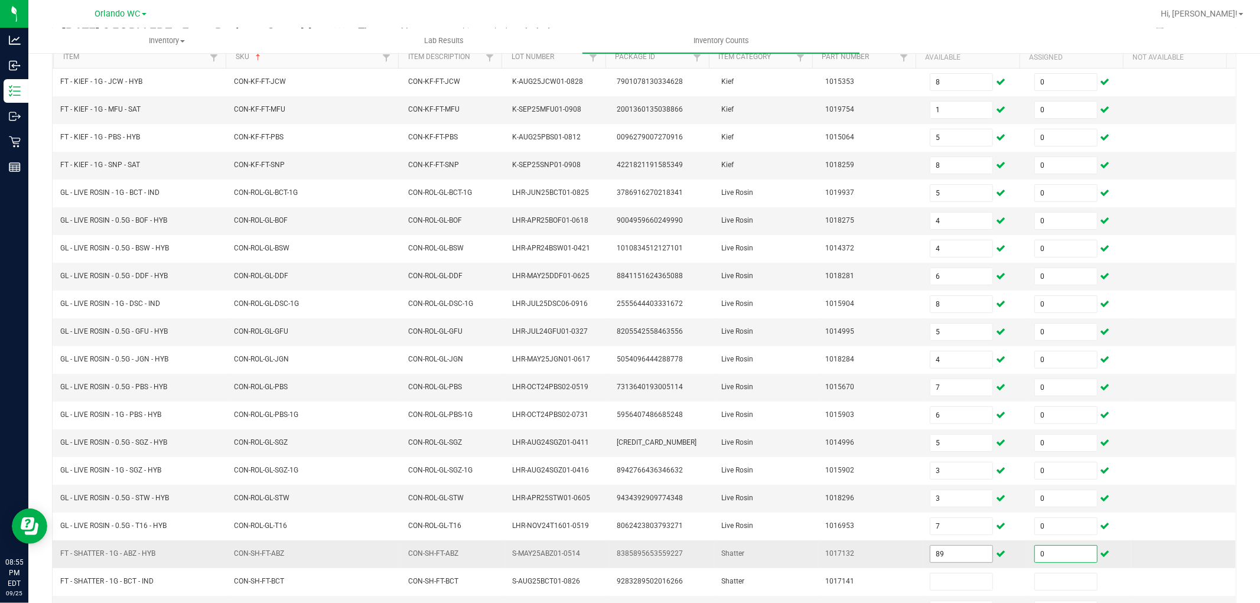
type input "0"
click at [958, 556] on input "89" at bounding box center [962, 554] width 62 height 17
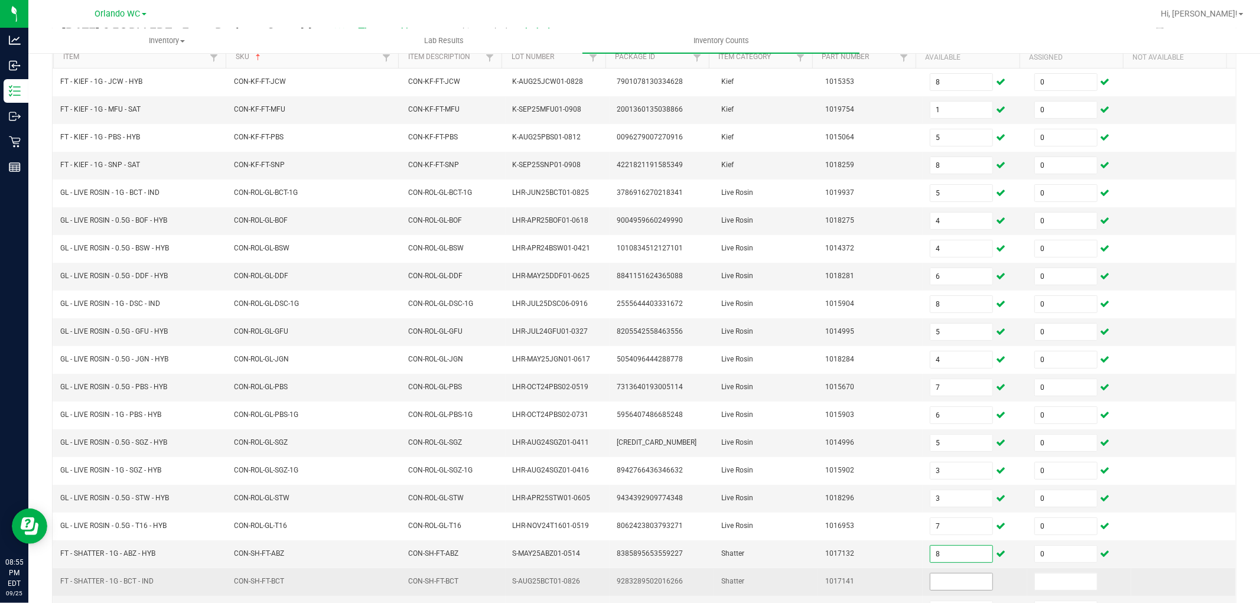
type input "8"
click at [964, 582] on input at bounding box center [962, 582] width 62 height 17
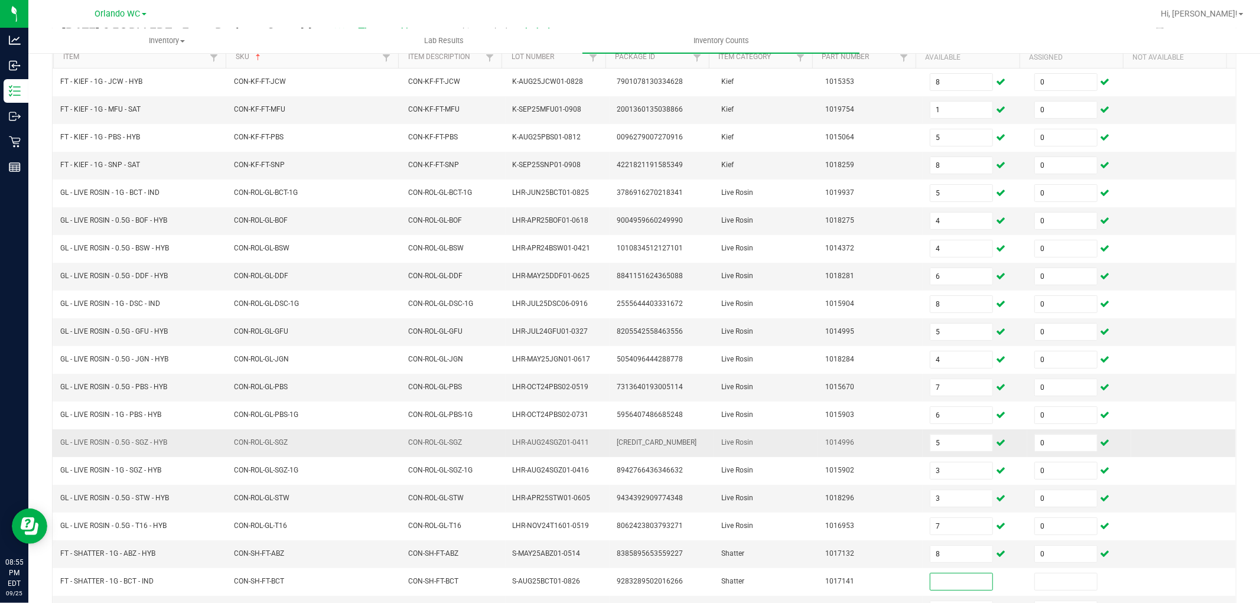
scroll to position [188, 0]
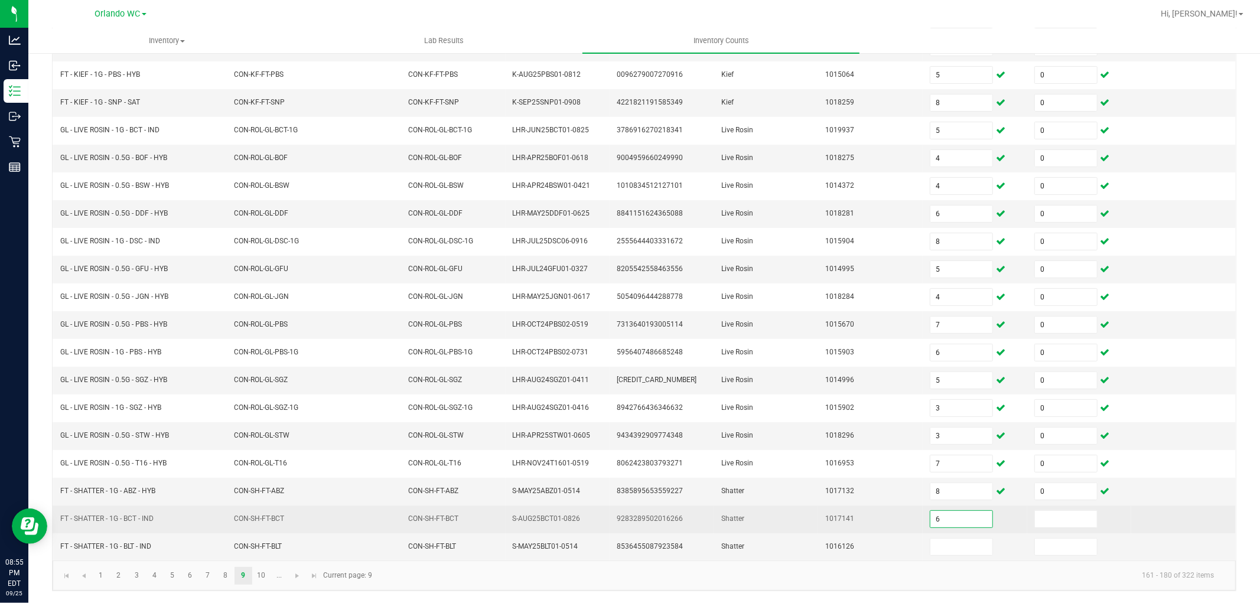
type input "6"
type input "0"
type input "1"
type input "0"
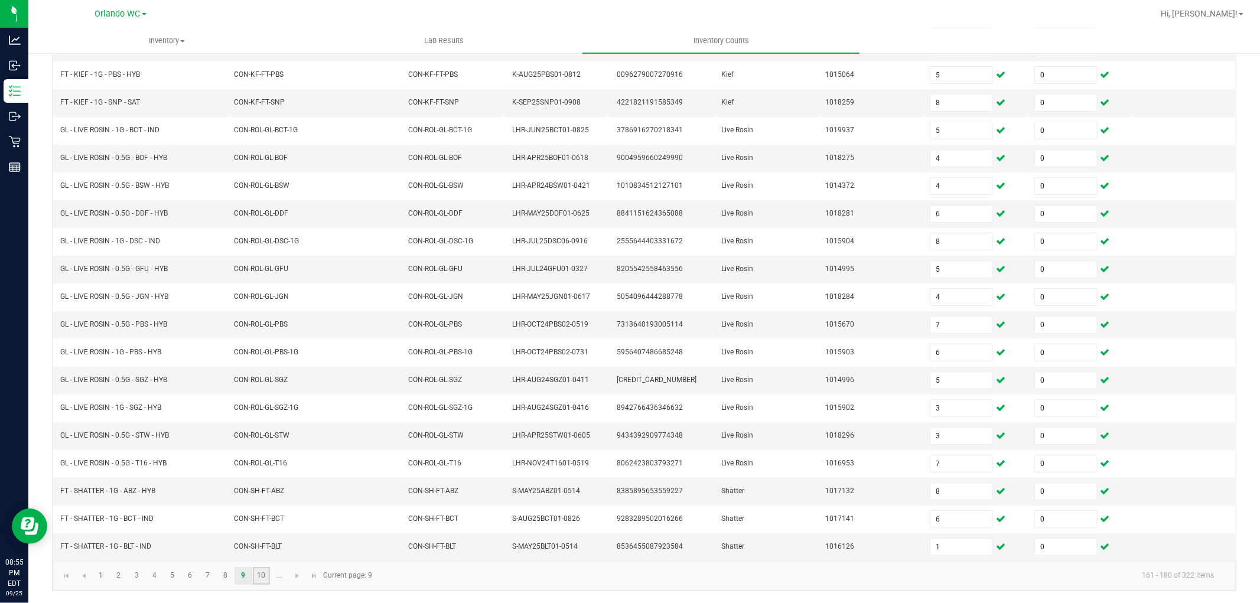
click at [257, 570] on link "10" at bounding box center [261, 576] width 17 height 18
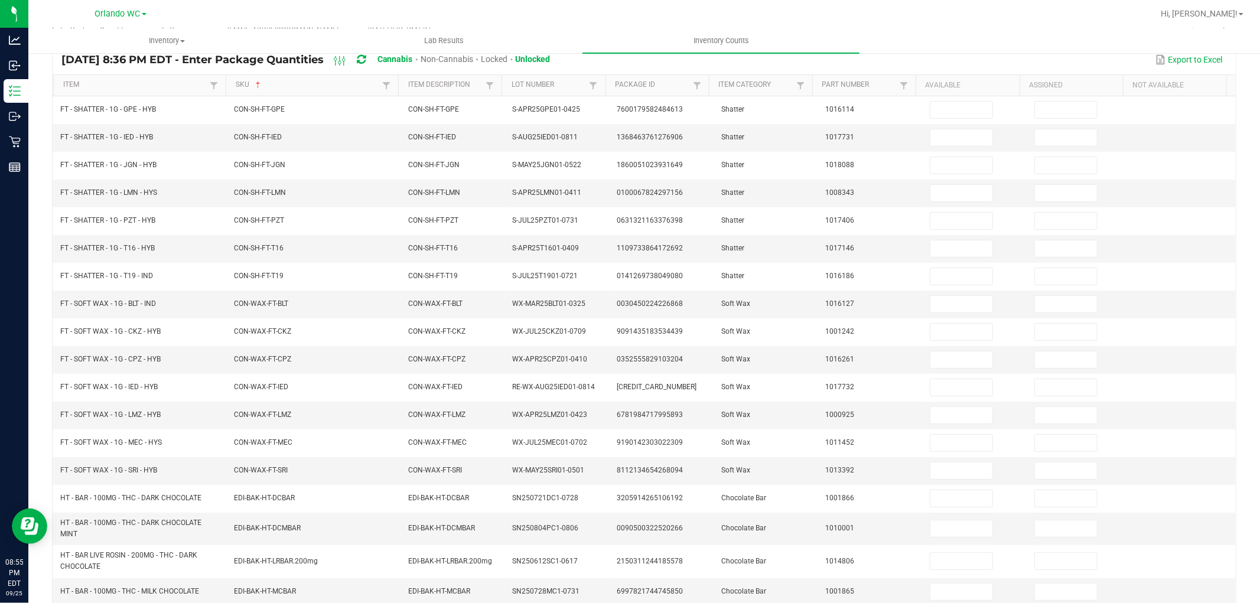
scroll to position [0, 0]
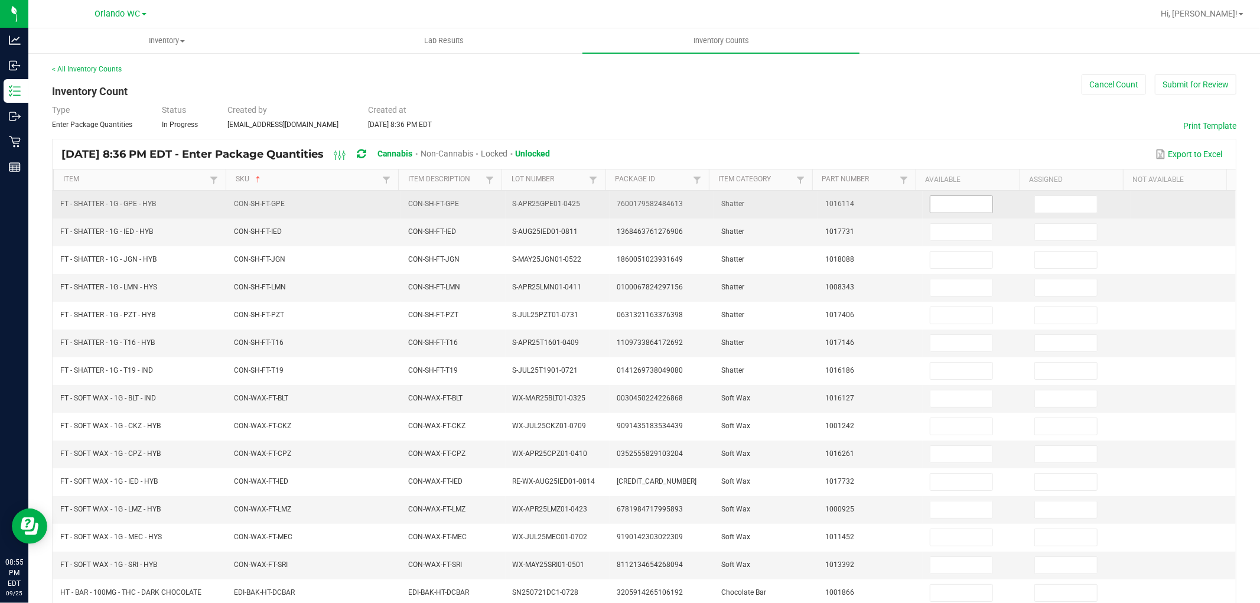
click at [934, 199] on input at bounding box center [962, 204] width 62 height 17
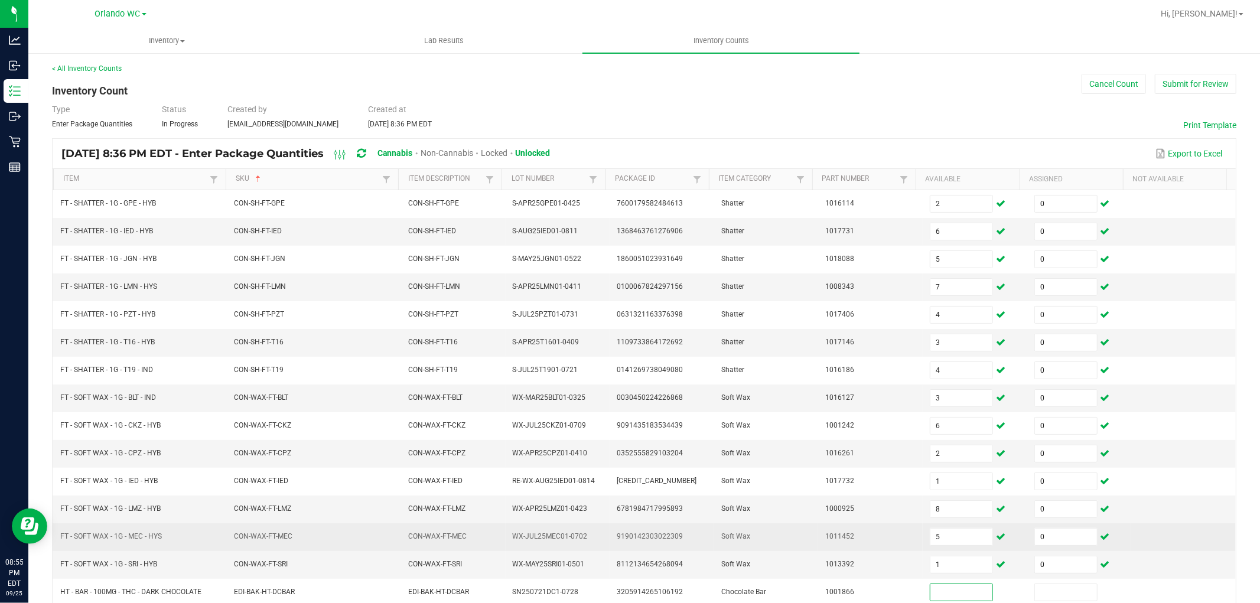
click at [938, 527] on td "5" at bounding box center [975, 538] width 105 height 28
click at [938, 540] on input "5" at bounding box center [962, 537] width 62 height 17
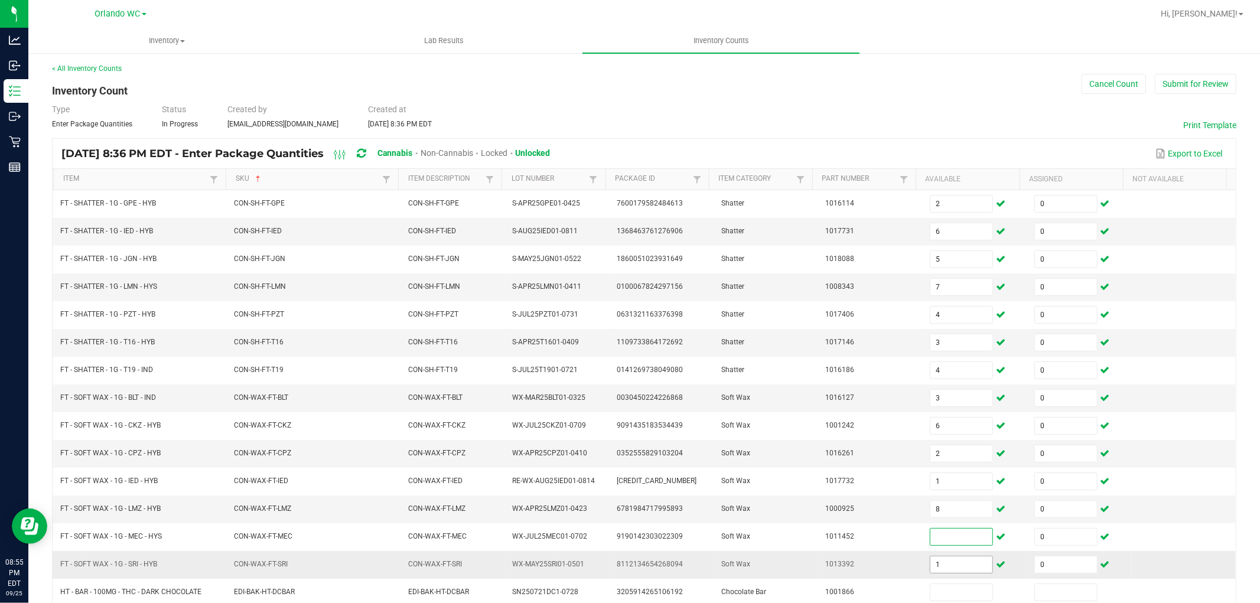
click at [944, 560] on input "1" at bounding box center [962, 565] width 62 height 17
click at [716, 503] on td "Soft Wax" at bounding box center [766, 510] width 105 height 28
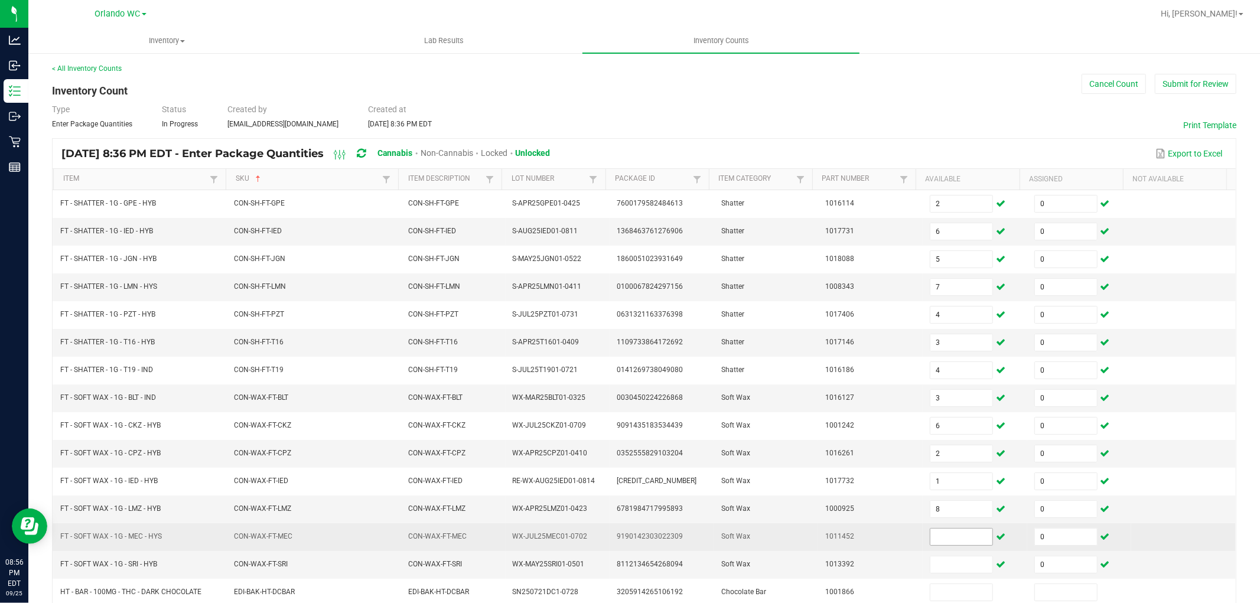
click at [941, 535] on input at bounding box center [962, 537] width 62 height 17
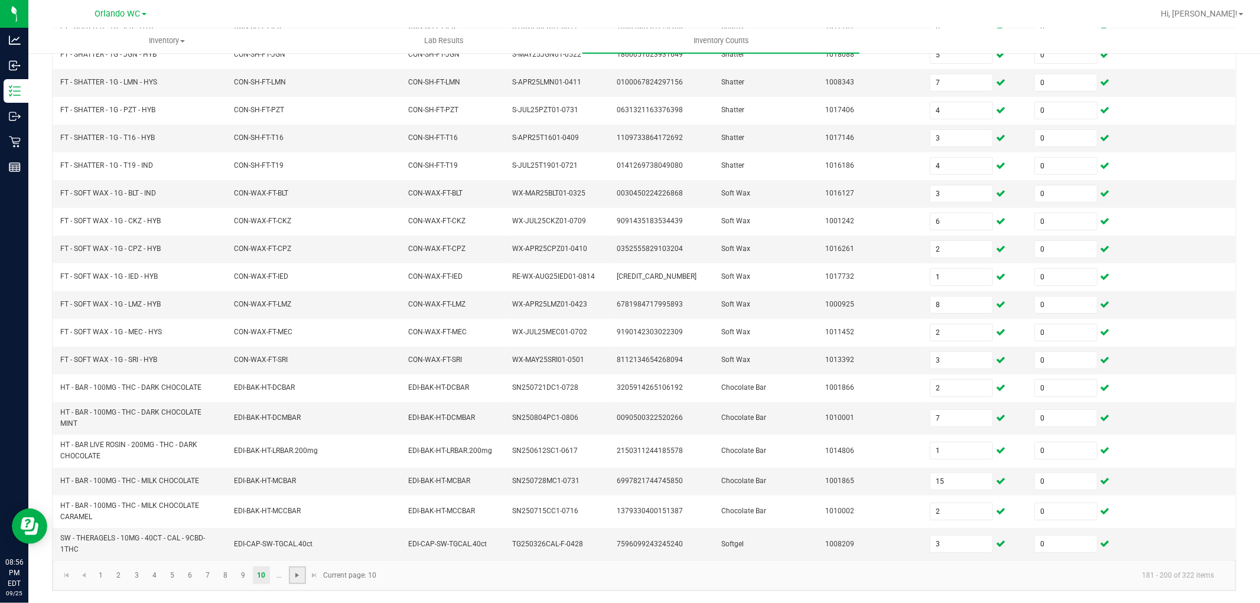
click at [295, 571] on span "Go to the next page" at bounding box center [297, 575] width 9 height 9
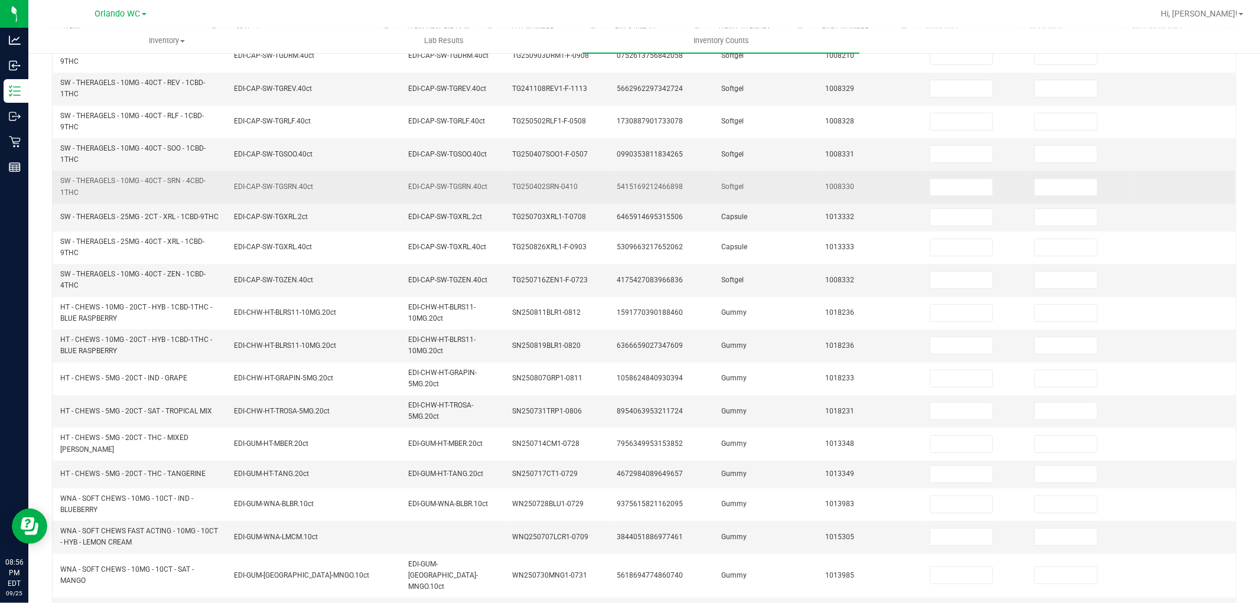
scroll to position [77, 0]
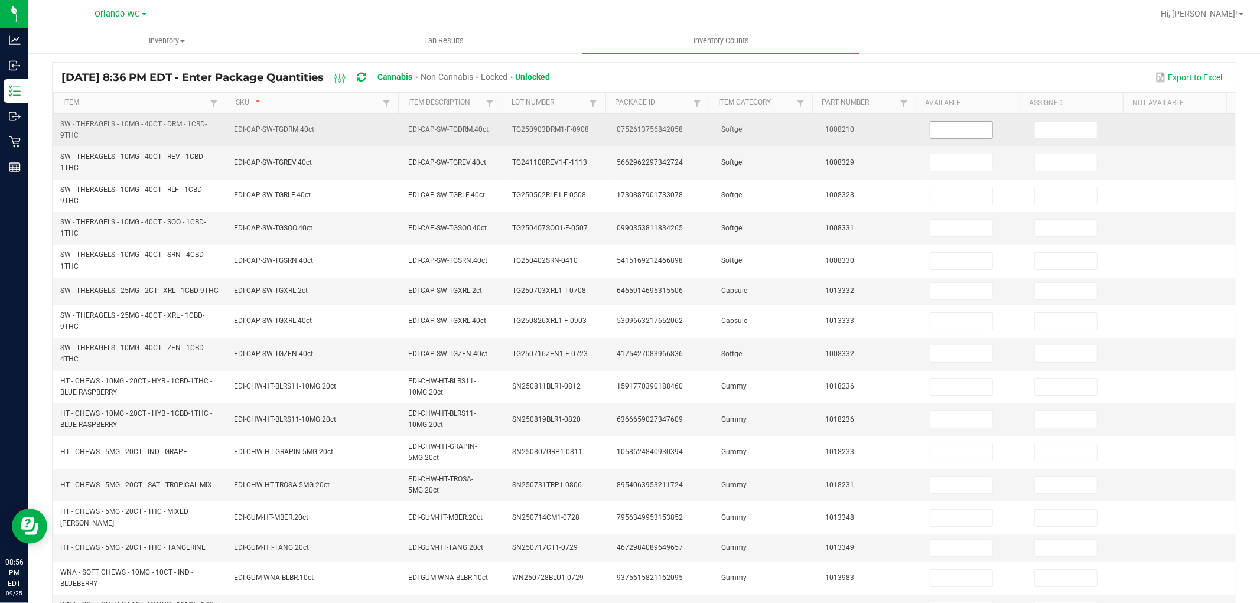
click at [931, 127] on input at bounding box center [962, 130] width 62 height 17
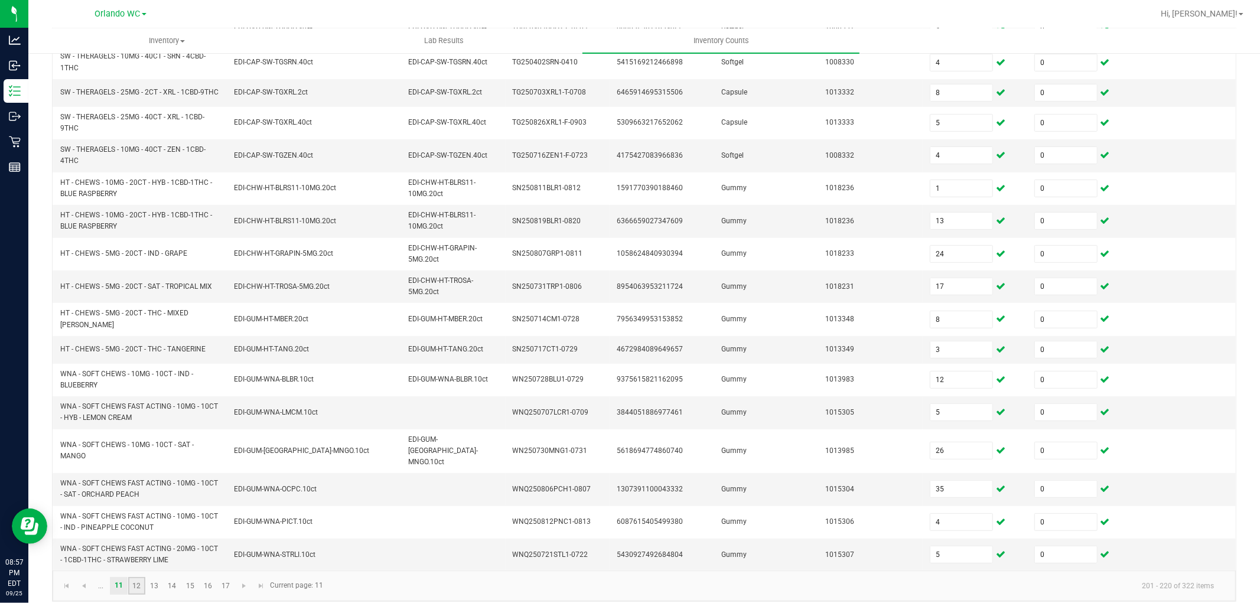
click at [133, 577] on link "12" at bounding box center [136, 586] width 17 height 18
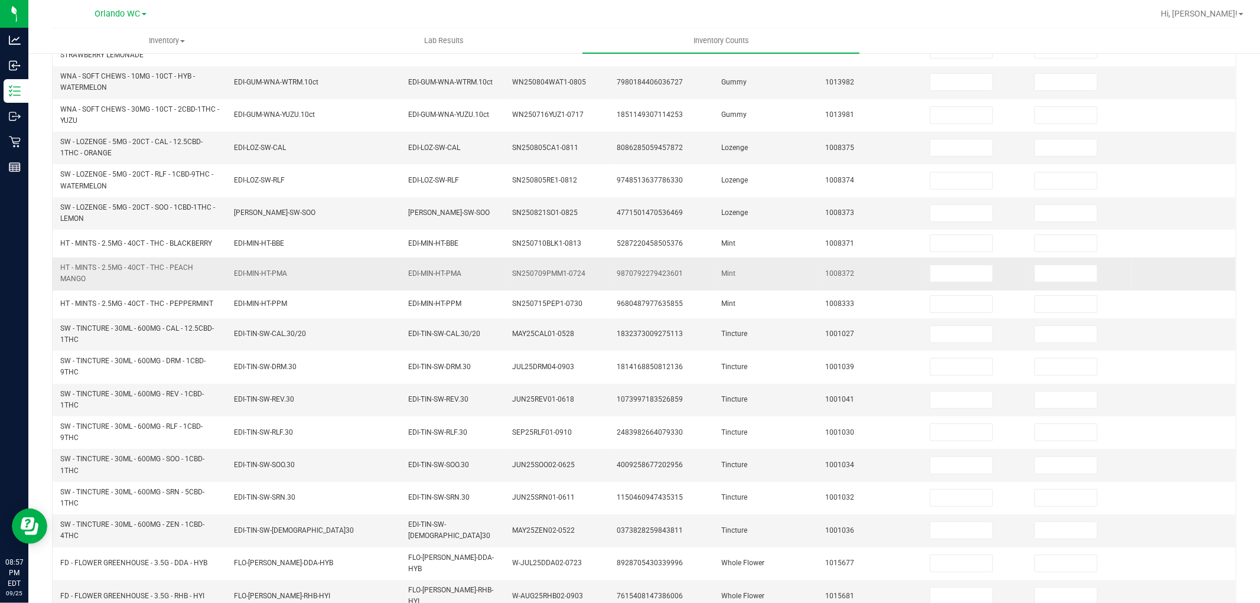
scroll to position [0, 0]
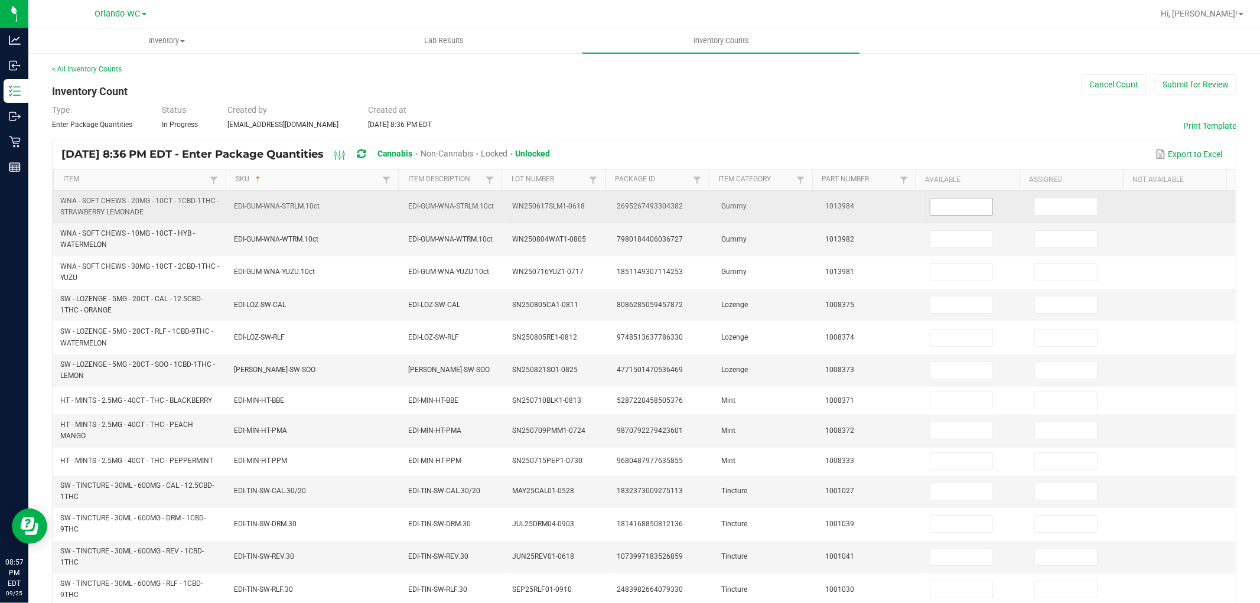
click at [953, 203] on input at bounding box center [962, 207] width 62 height 17
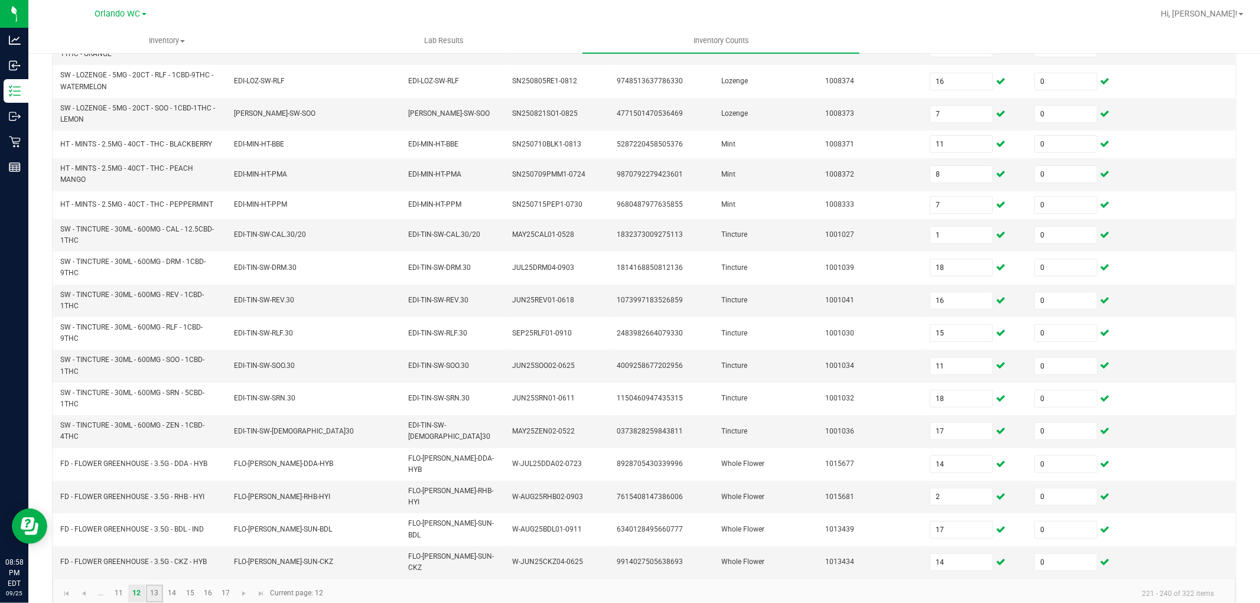
click at [152, 585] on link "13" at bounding box center [154, 594] width 17 height 18
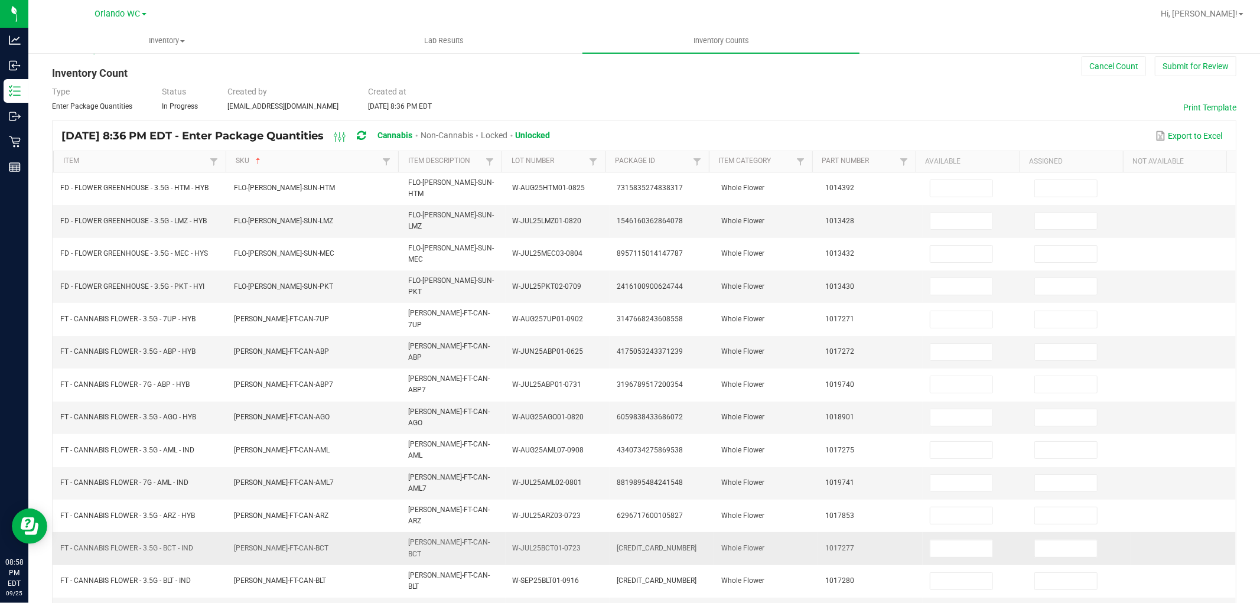
scroll to position [0, 0]
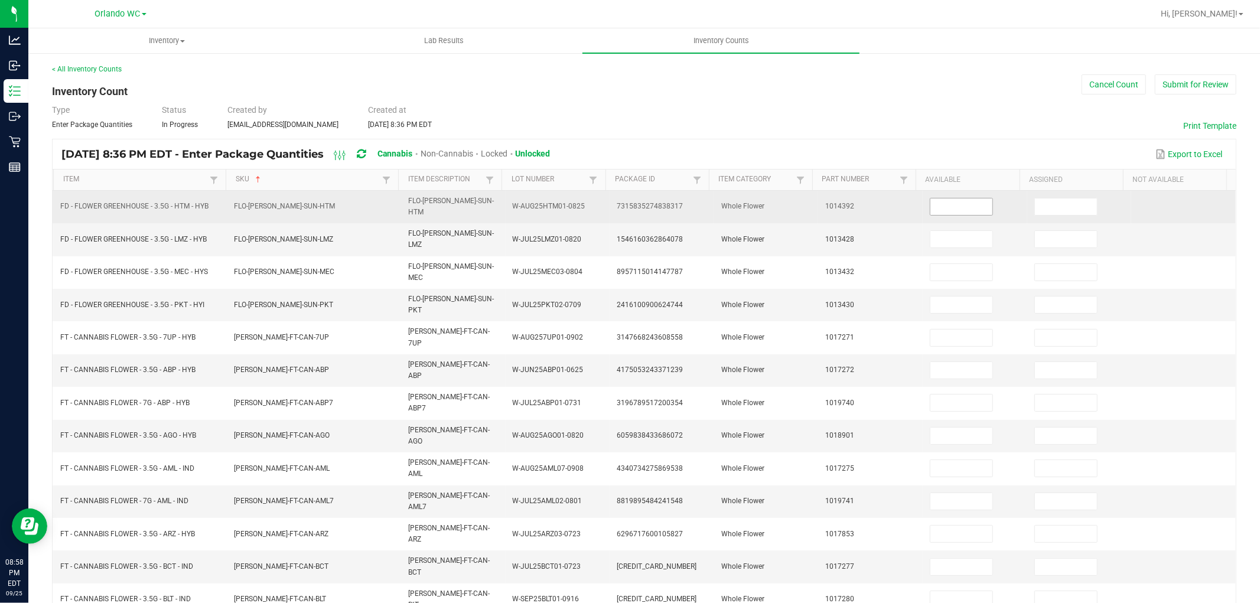
click at [942, 202] on input at bounding box center [962, 207] width 62 height 17
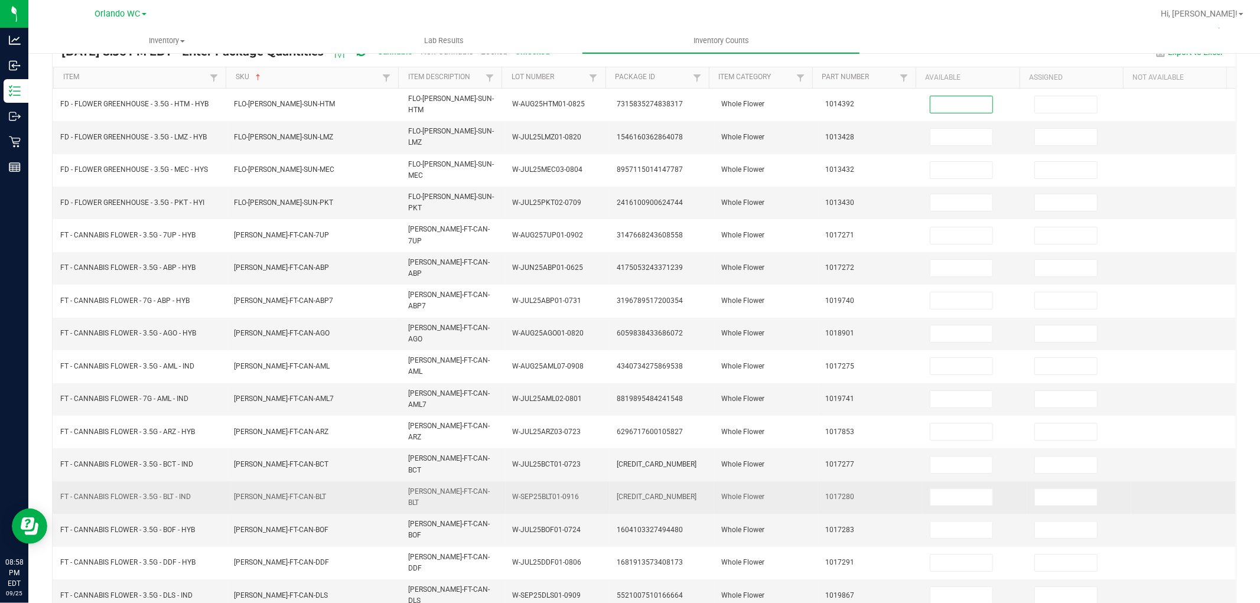
scroll to position [188, 0]
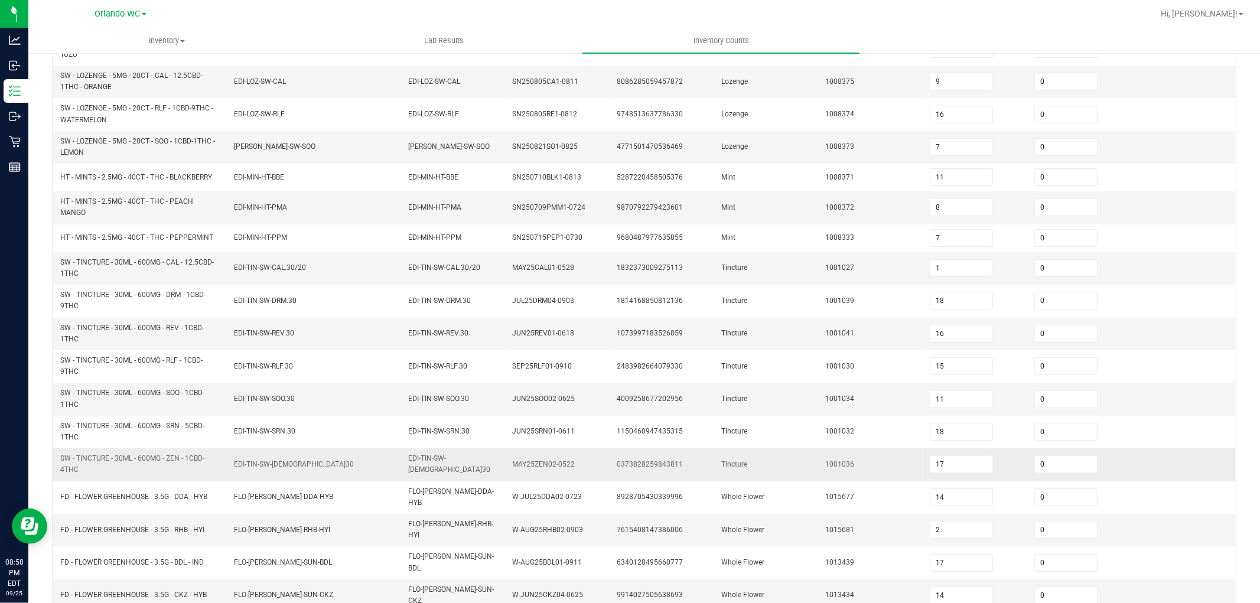
scroll to position [256, 0]
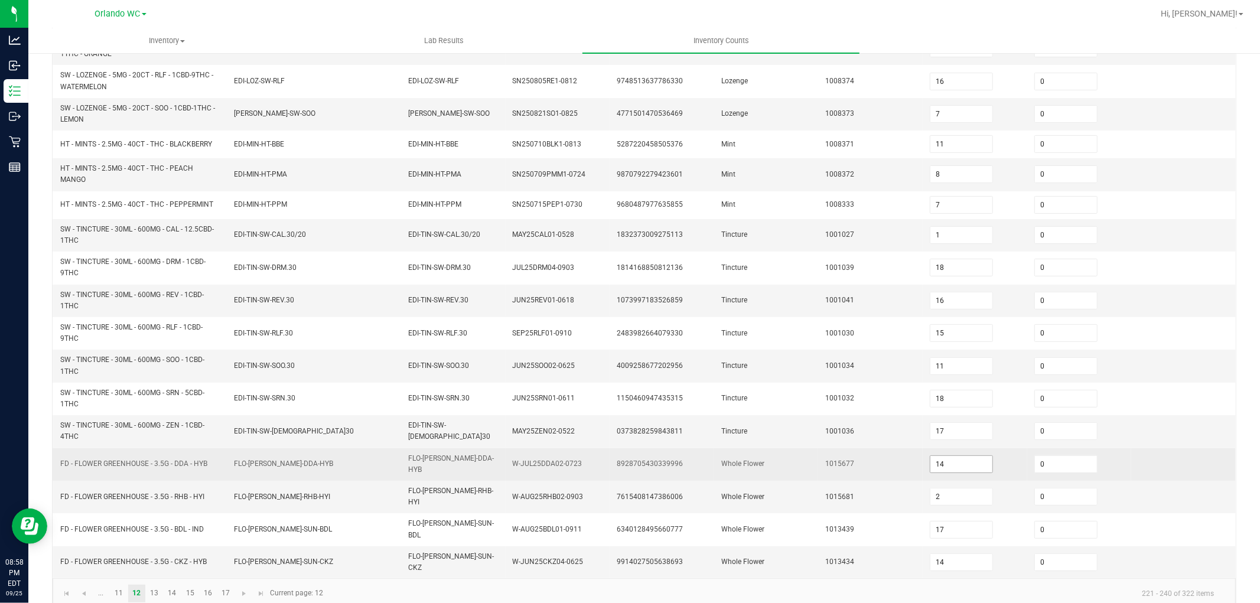
click at [950, 464] on input "14" at bounding box center [962, 464] width 62 height 17
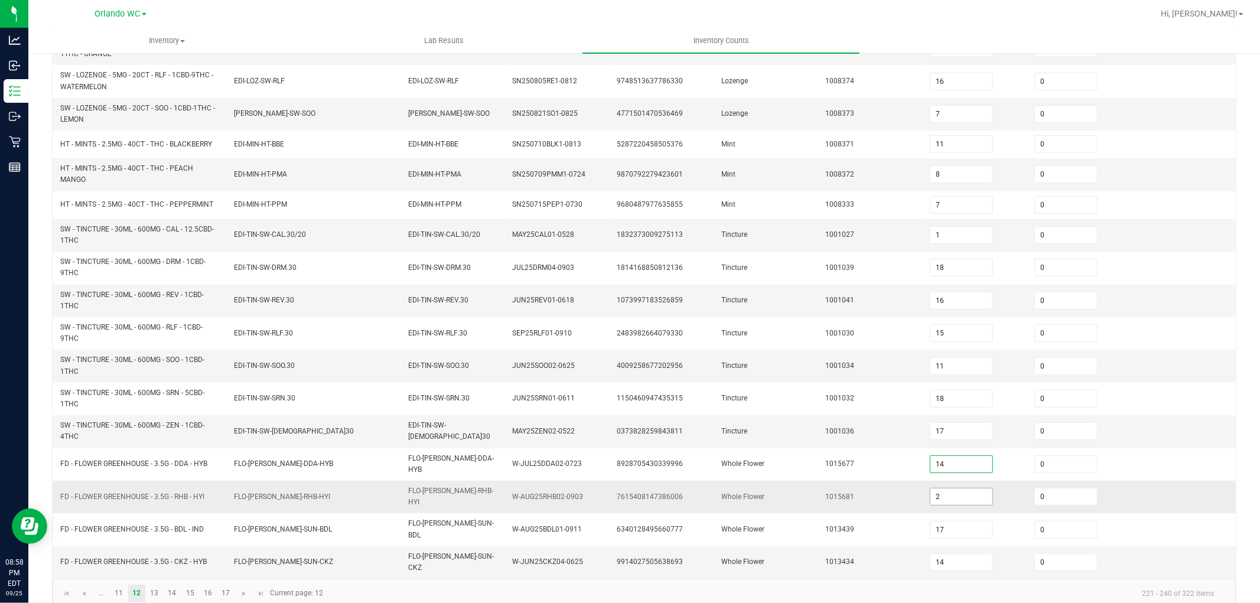
click at [946, 493] on input "2" at bounding box center [962, 497] width 62 height 17
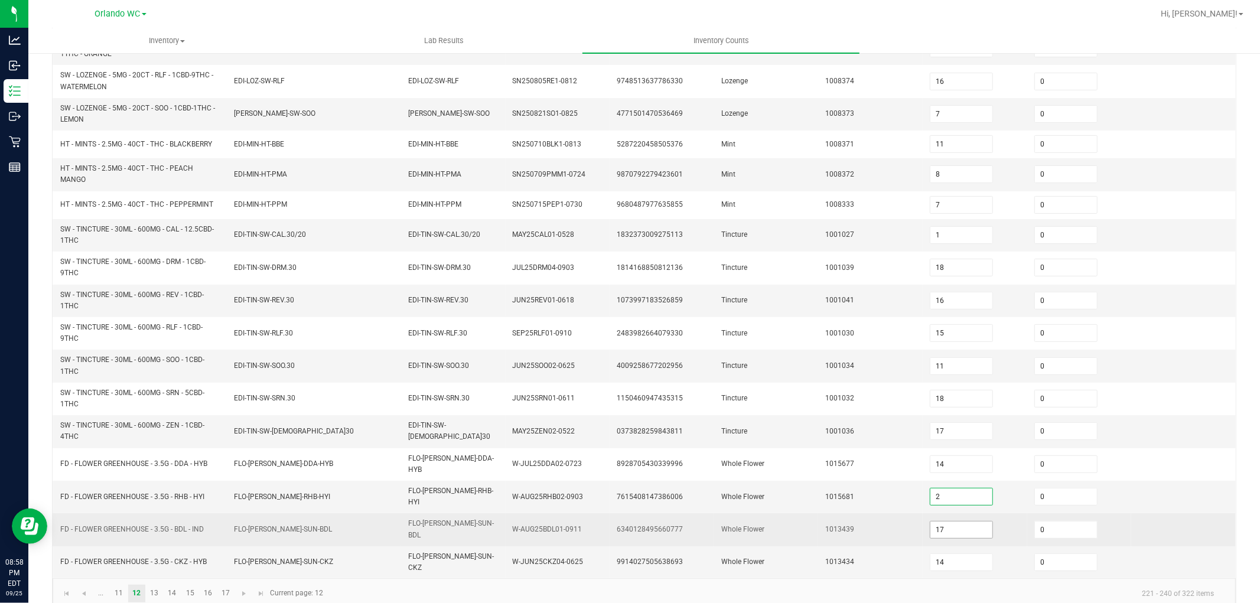
click at [941, 522] on input "17" at bounding box center [962, 530] width 62 height 17
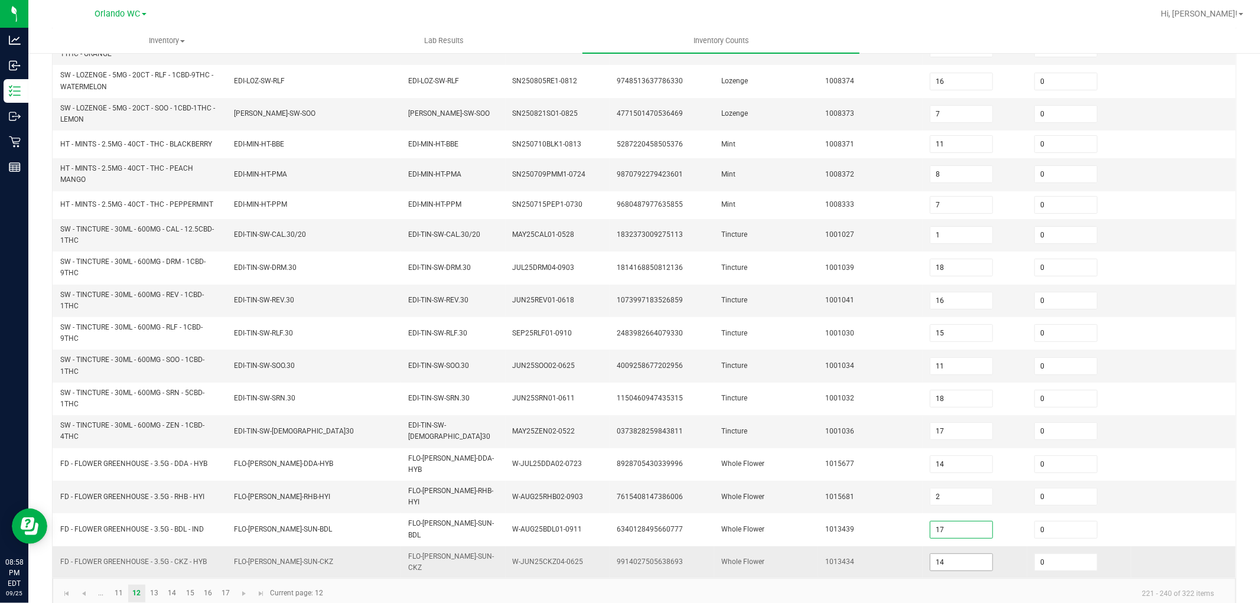
click at [943, 554] on input "14" at bounding box center [962, 562] width 62 height 17
click at [157, 585] on link "13" at bounding box center [154, 594] width 17 height 18
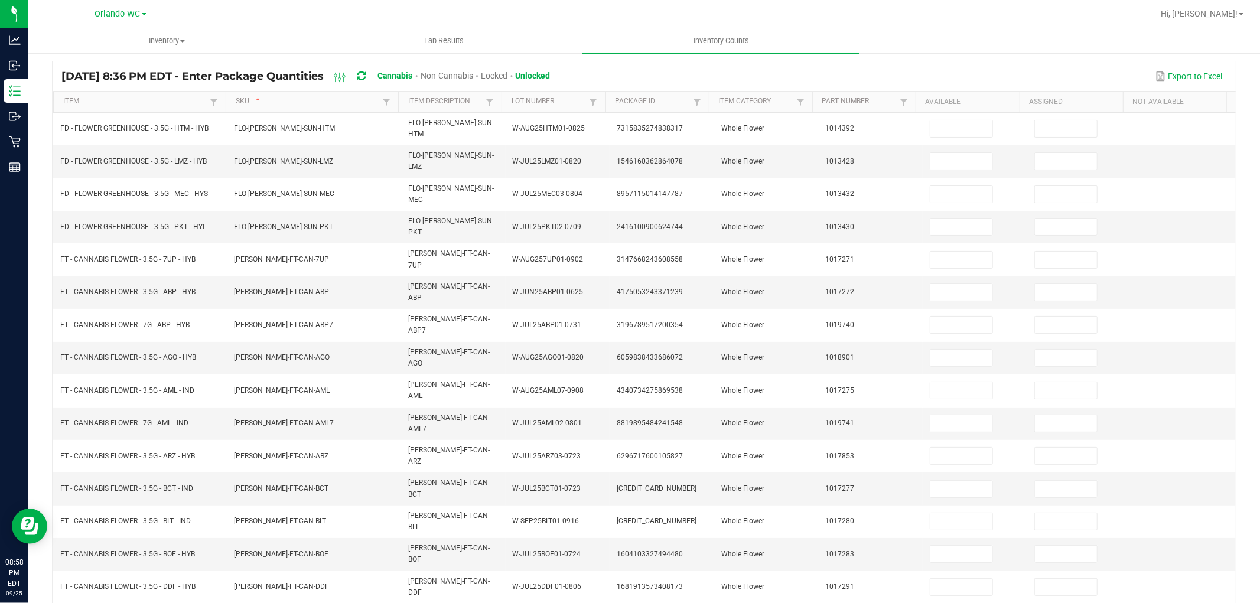
scroll to position [0, 0]
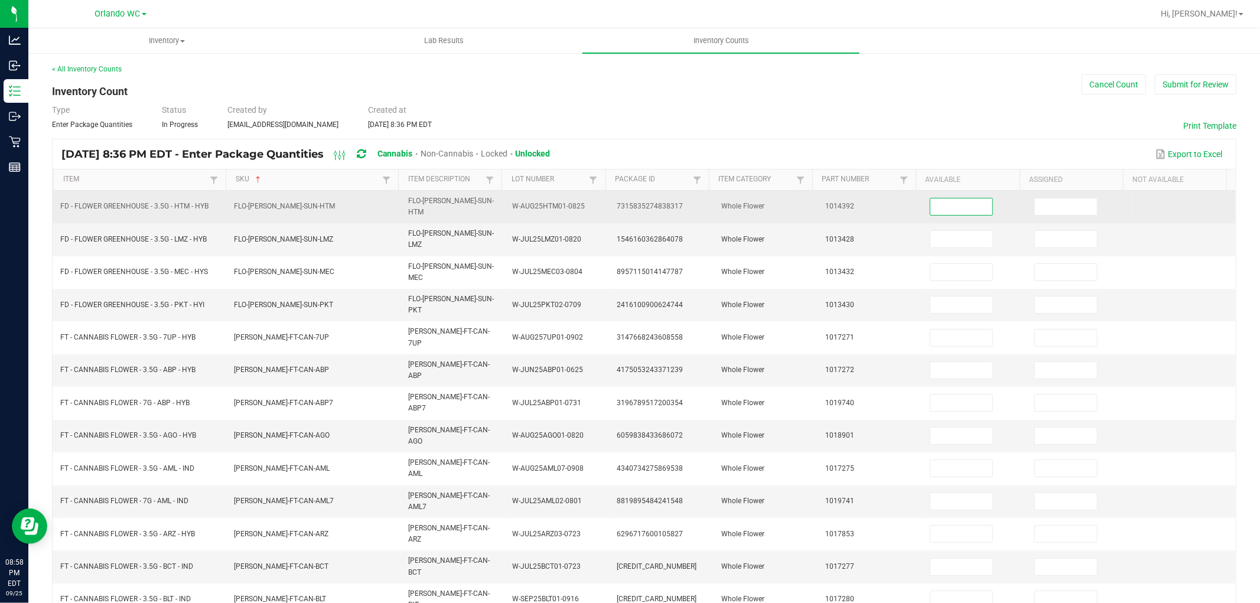
click at [941, 206] on input at bounding box center [962, 207] width 62 height 17
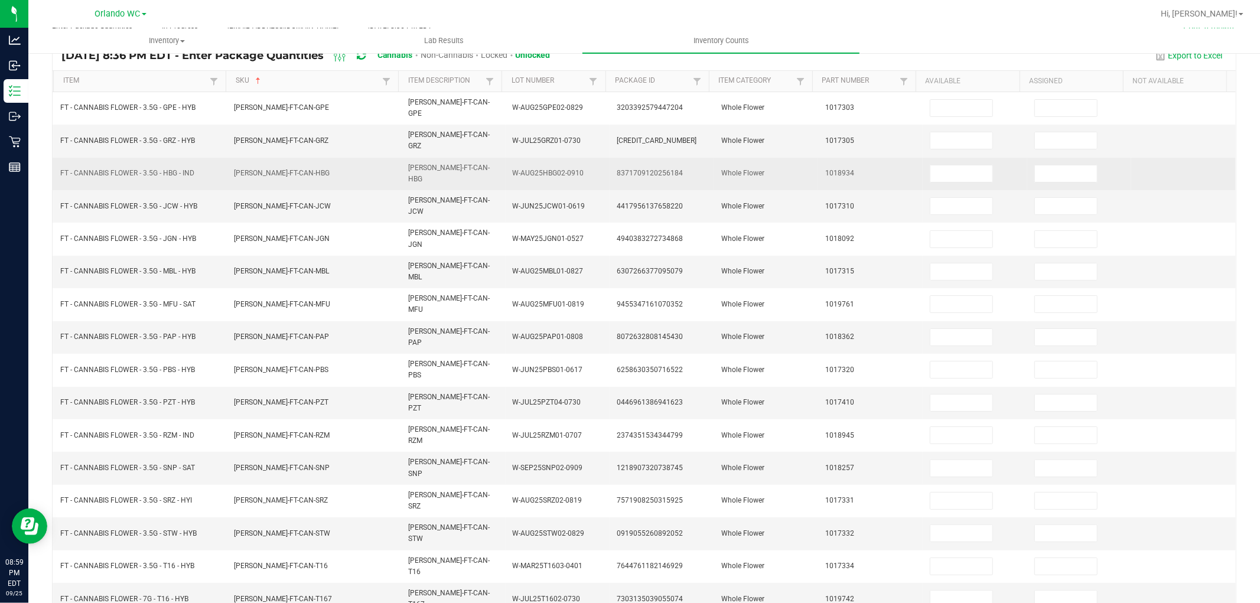
scroll to position [0, 0]
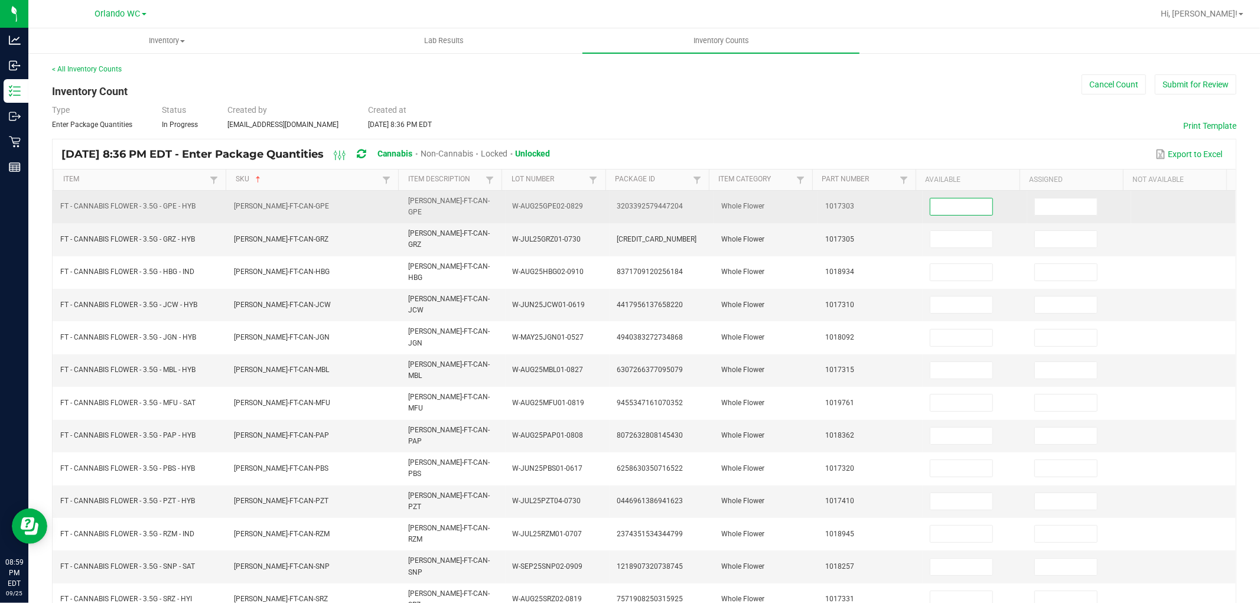
click at [950, 210] on input at bounding box center [962, 207] width 62 height 17
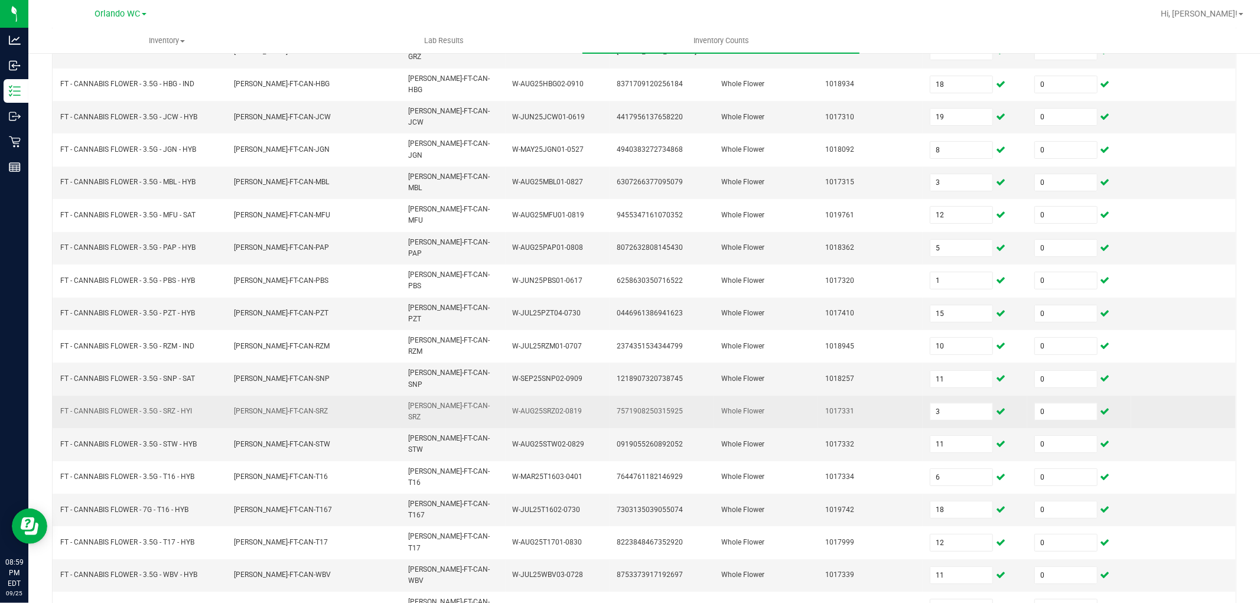
click at [438, 396] on td "FLO-BUD-FT-CAN-SRZ" at bounding box center [453, 412] width 105 height 33
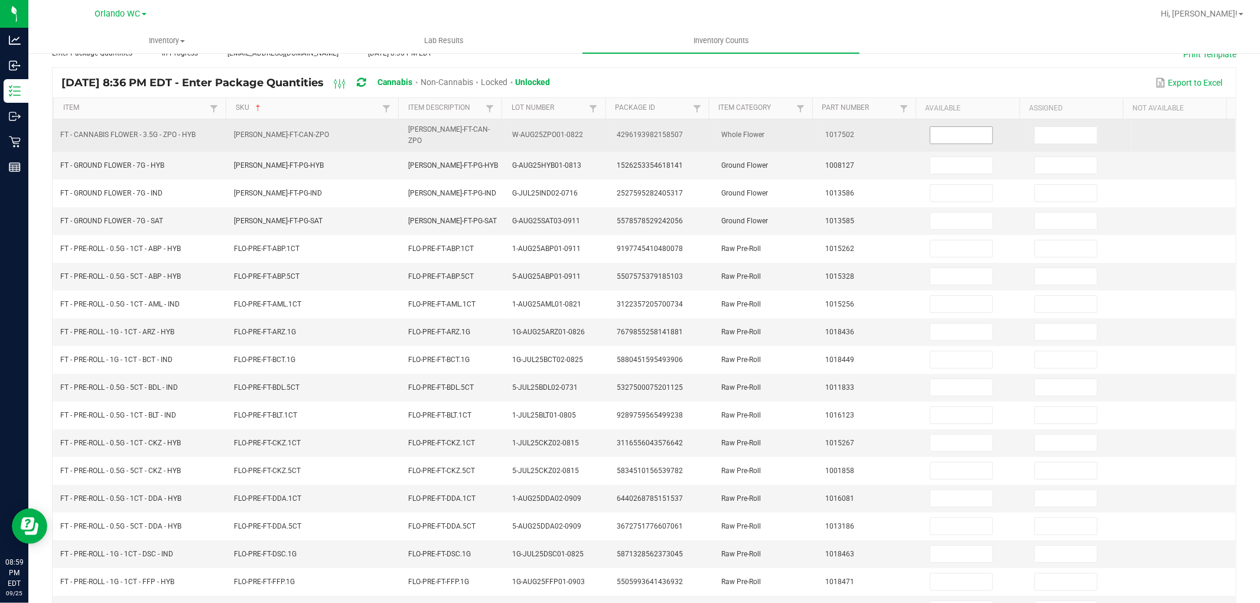
scroll to position [0, 0]
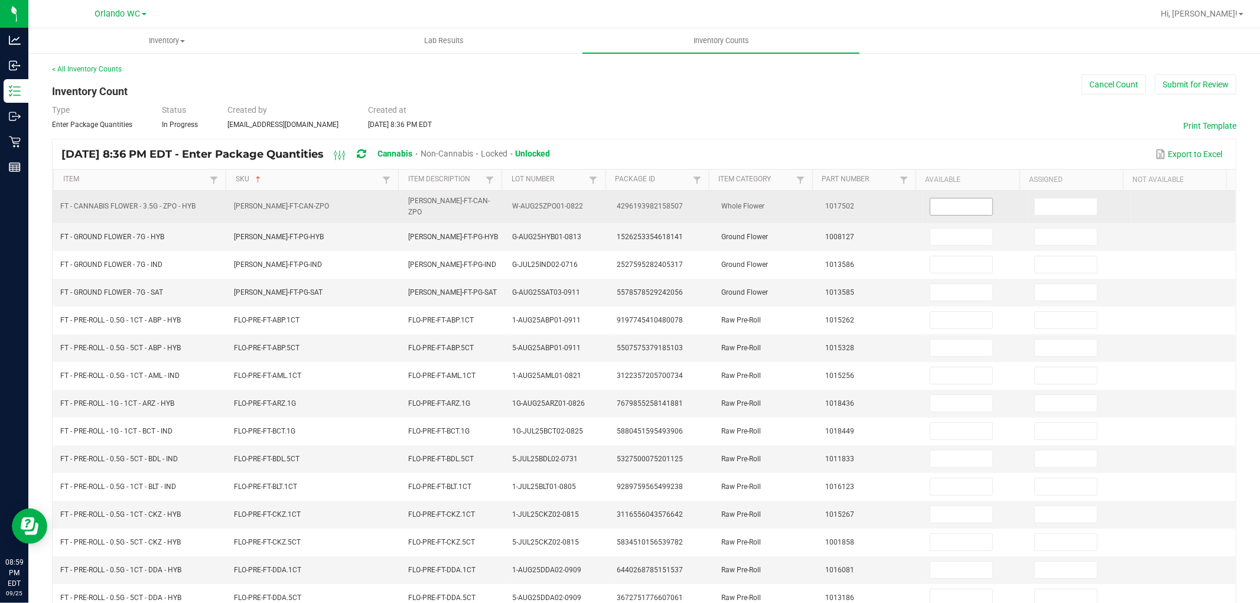
click at [931, 209] on input at bounding box center [962, 207] width 62 height 17
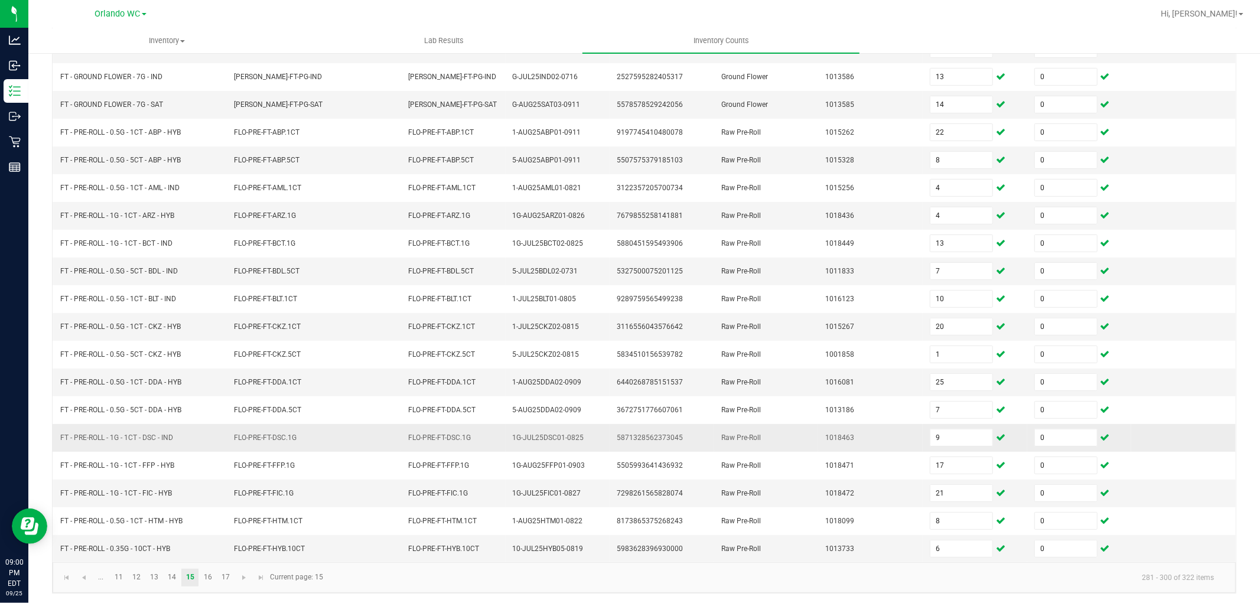
click at [613, 424] on td "5871328562373045" at bounding box center [662, 438] width 105 height 28
click at [206, 577] on link "16" at bounding box center [207, 578] width 17 height 18
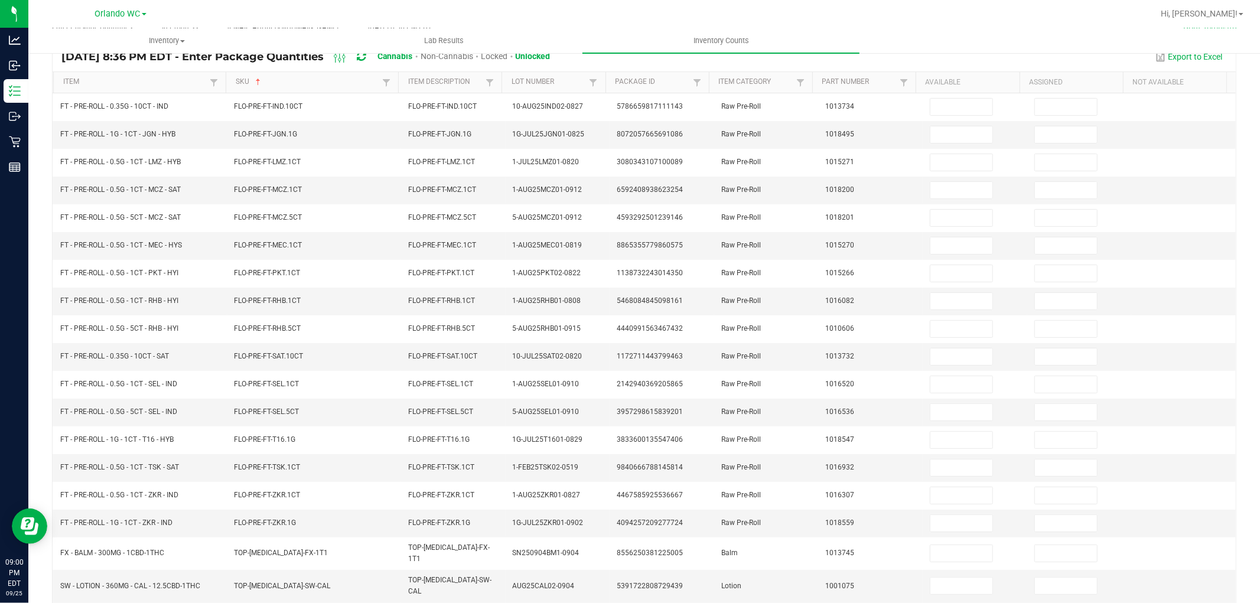
scroll to position [0, 0]
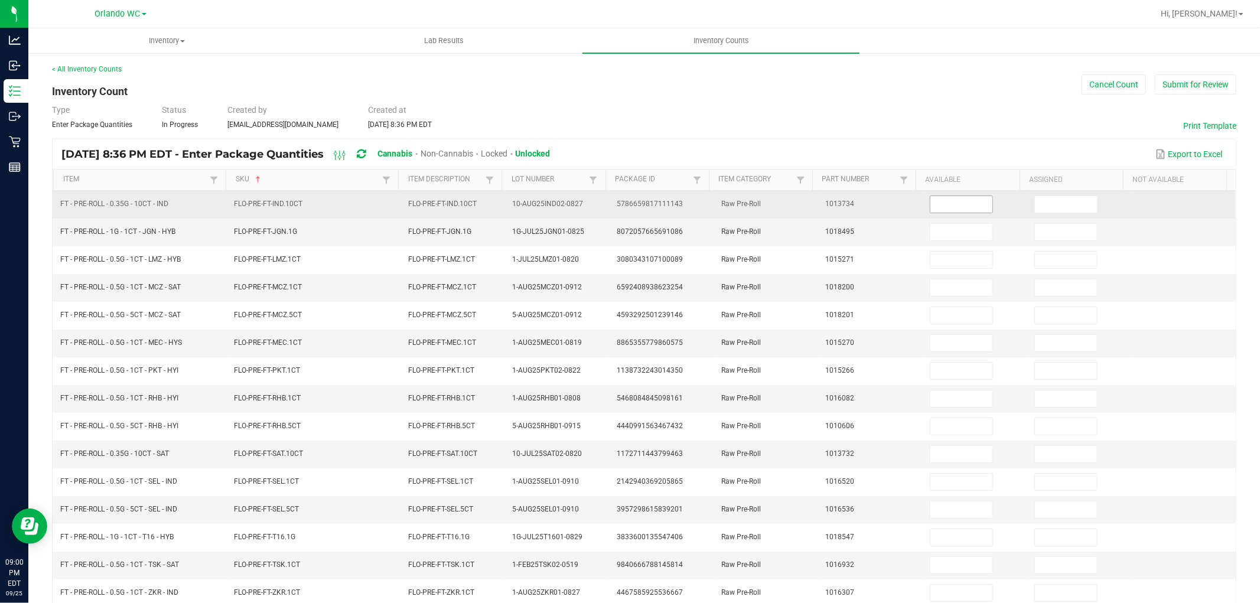
click at [950, 202] on input at bounding box center [962, 204] width 62 height 17
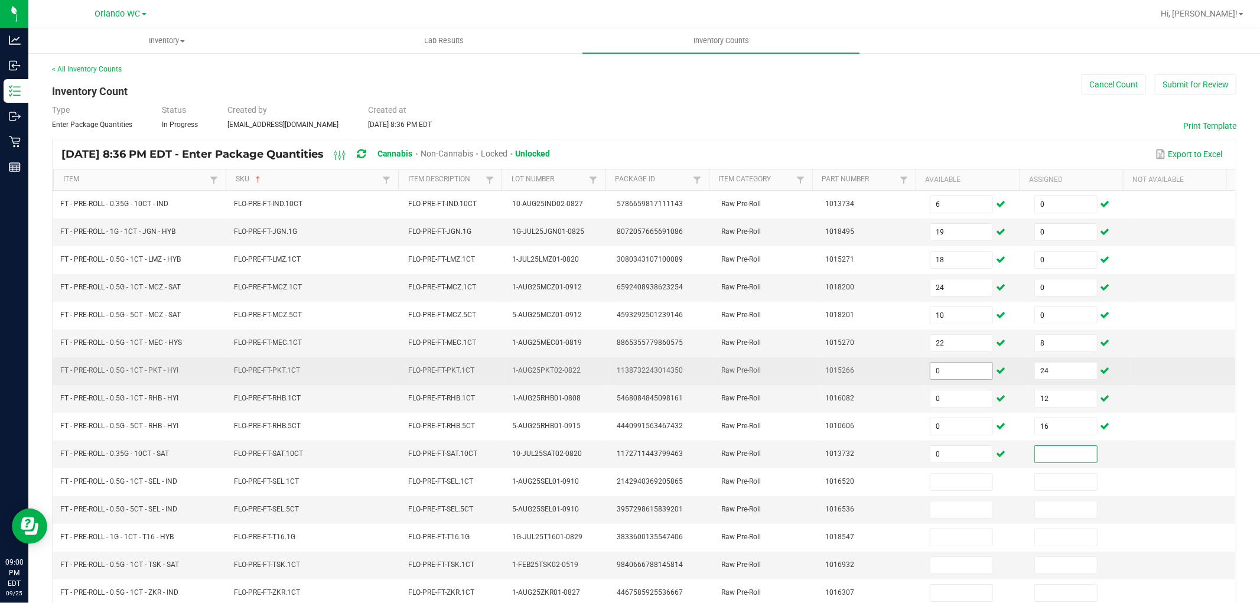
click at [934, 371] on input "0" at bounding box center [962, 371] width 62 height 17
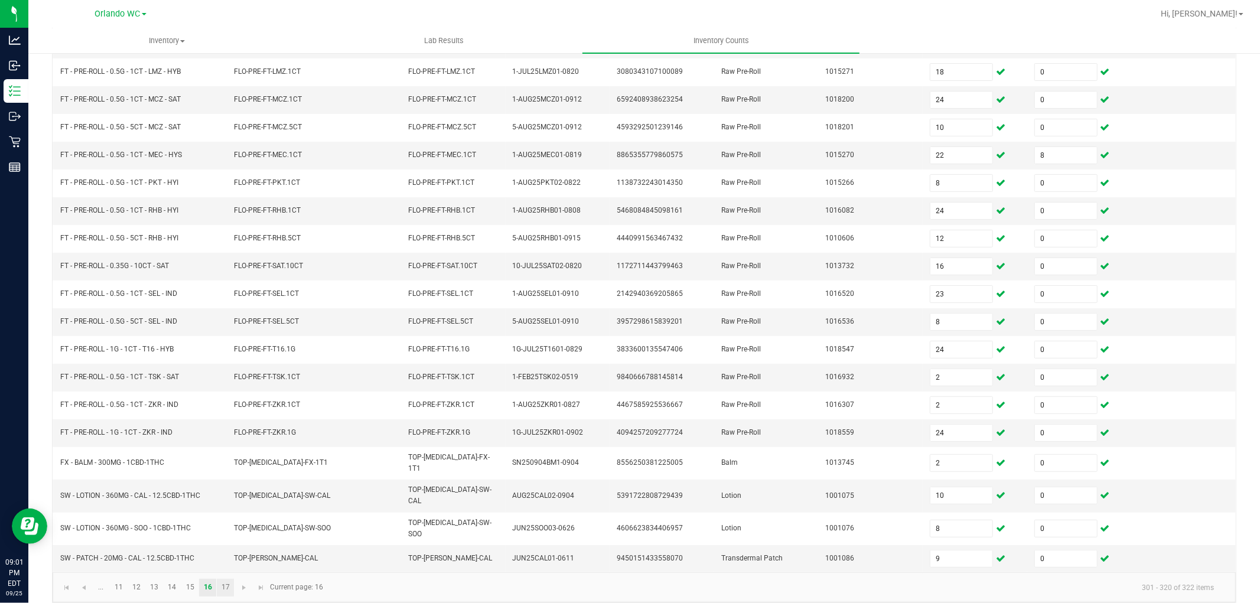
click at [228, 579] on link "17" at bounding box center [225, 588] width 17 height 18
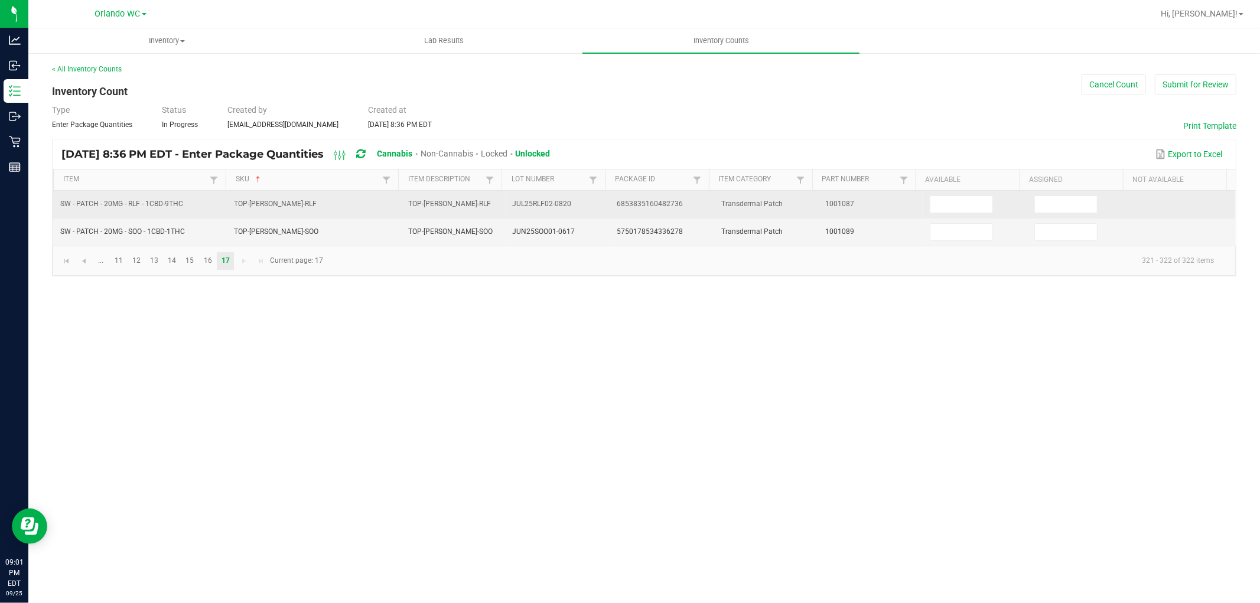
click at [973, 193] on td at bounding box center [975, 205] width 105 height 28
click at [970, 207] on input at bounding box center [962, 204] width 62 height 17
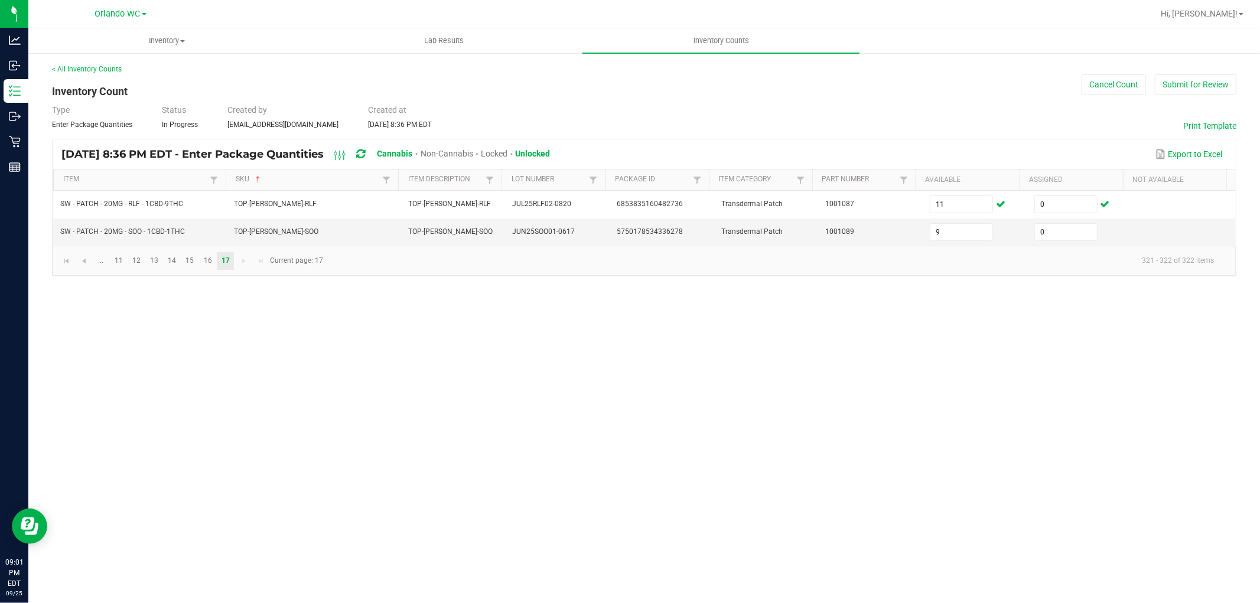
click at [480, 468] on div "Inventory All packages All inventory Waste log Create inventory Lab Results Inv…" at bounding box center [644, 315] width 1232 height 575
click at [482, 467] on div "Inventory All packages All inventory Waste log Create inventory Lab Results Inv…" at bounding box center [644, 315] width 1232 height 575
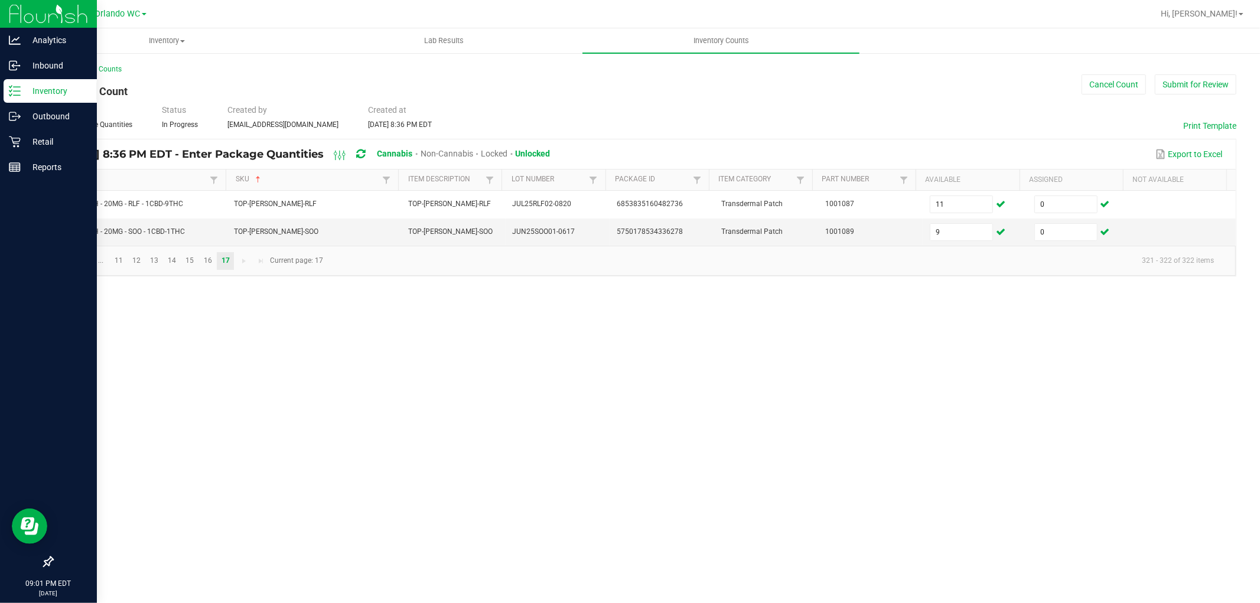
drag, startPoint x: 18, startPoint y: 90, endPoint x: 37, endPoint y: 93, distance: 19.8
click at [18, 90] on icon at bounding box center [15, 91] width 12 height 12
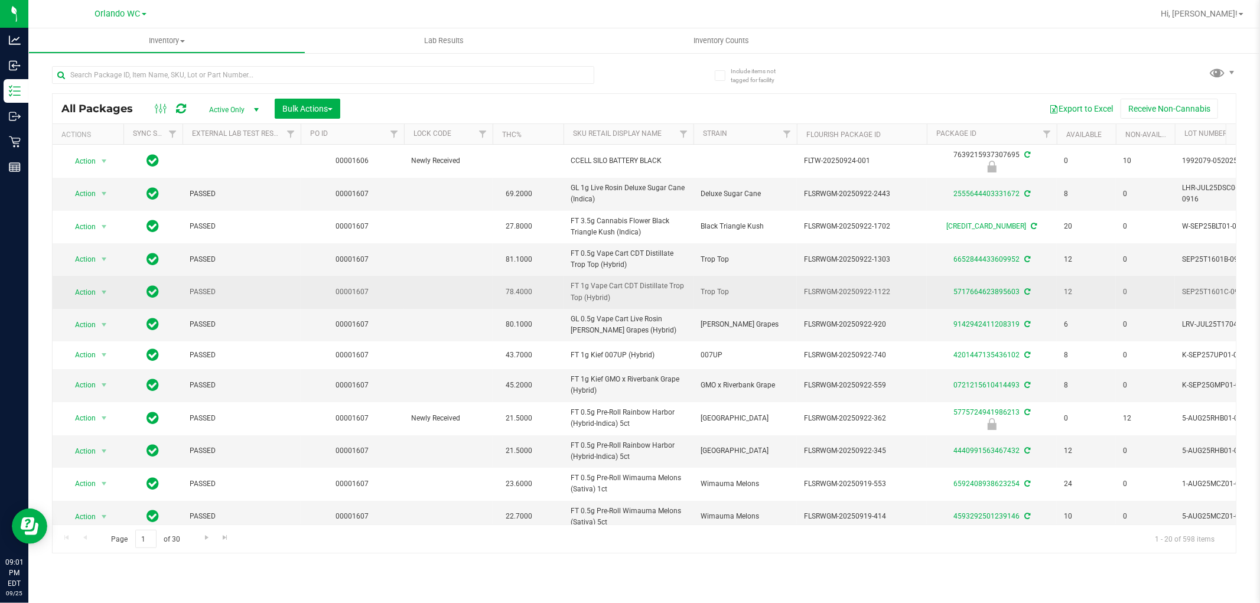
click at [540, 287] on td "78.4000" at bounding box center [528, 292] width 71 height 33
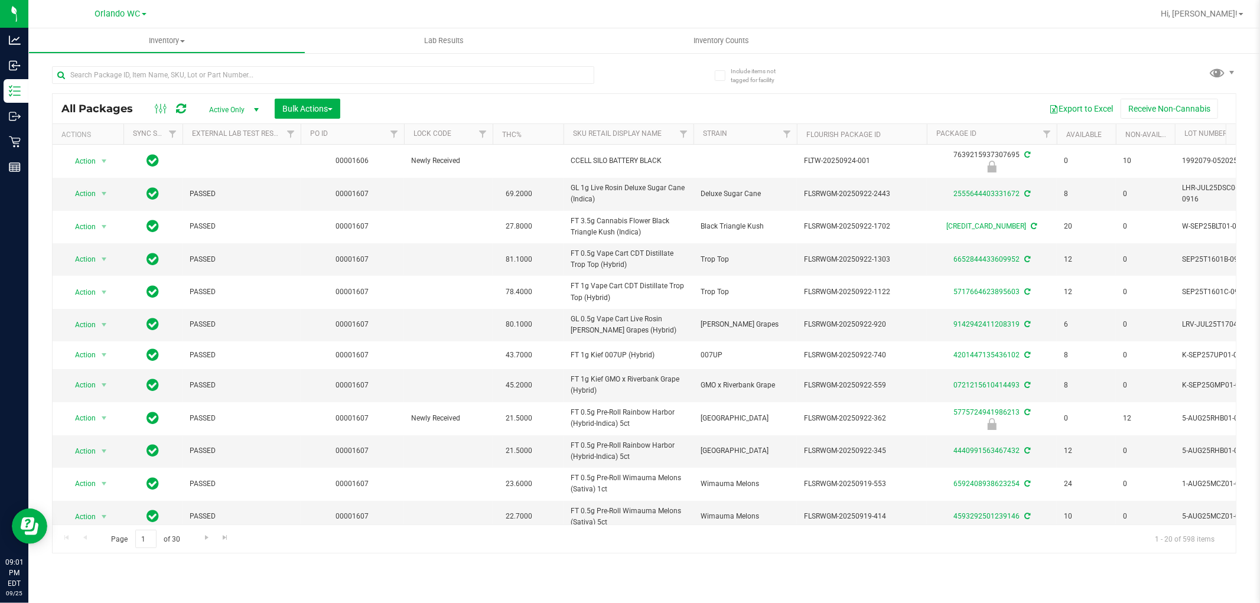
click at [912, 75] on div "All Packages Active Only Active Only Lab Samples Locked All External Internal B…" at bounding box center [644, 304] width 1185 height 499
click at [748, 31] on uib-tab-heading "Inventory Counts" at bounding box center [721, 40] width 277 height 25
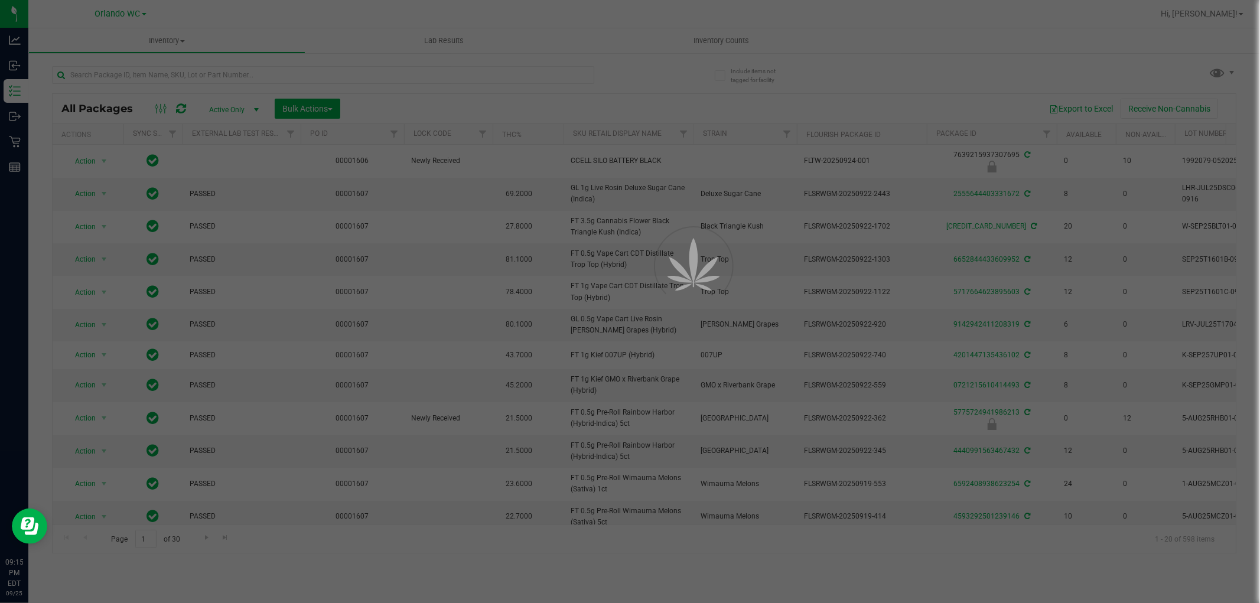
click at [746, 34] on div at bounding box center [630, 301] width 1260 height 603
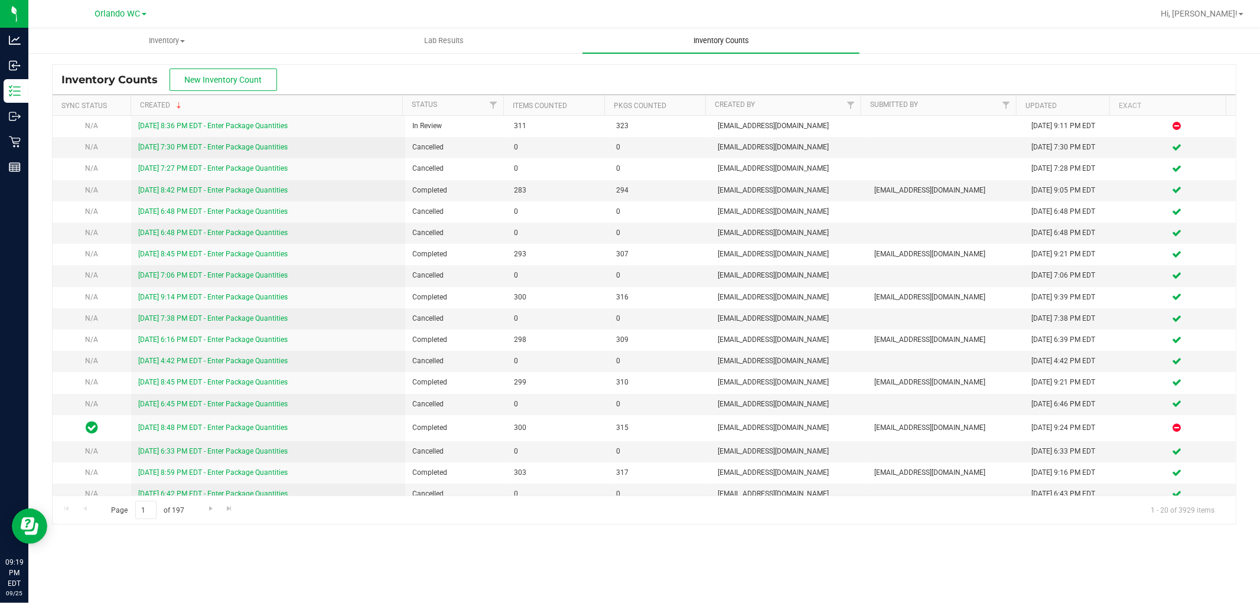
click at [723, 43] on span "Inventory Counts" at bounding box center [721, 40] width 87 height 11
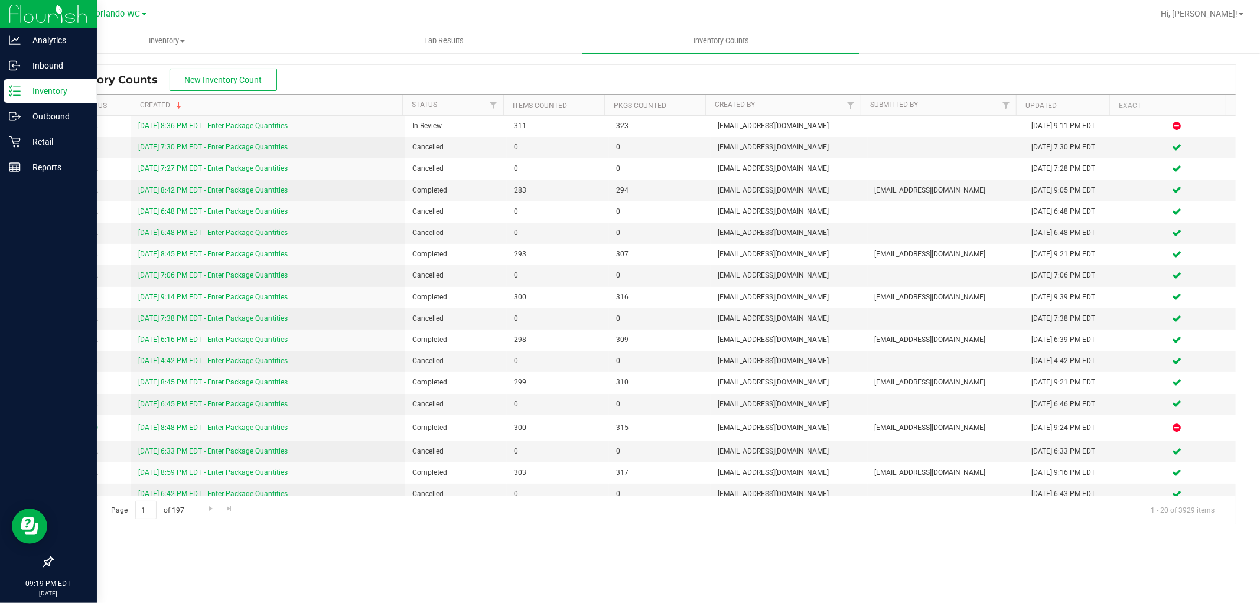
click at [22, 86] on p "Inventory" at bounding box center [56, 91] width 71 height 14
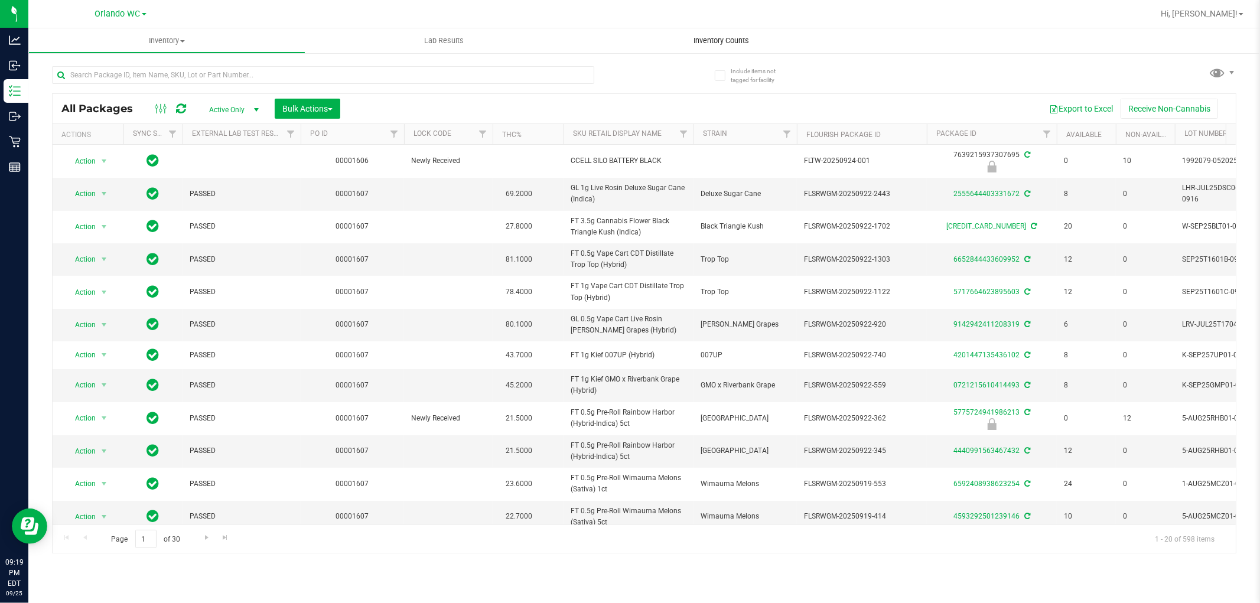
click at [701, 37] on span "Inventory Counts" at bounding box center [721, 40] width 87 height 11
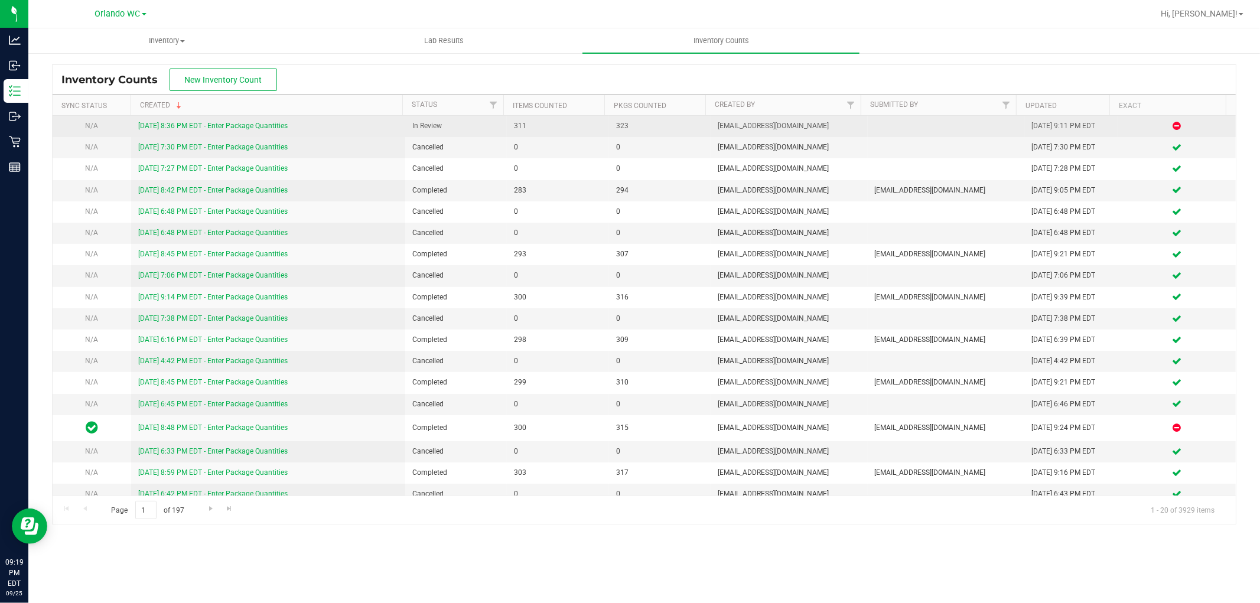
click at [160, 125] on link "9/25/25 8:36 PM EDT - Enter Package Quantities" at bounding box center [213, 126] width 150 height 8
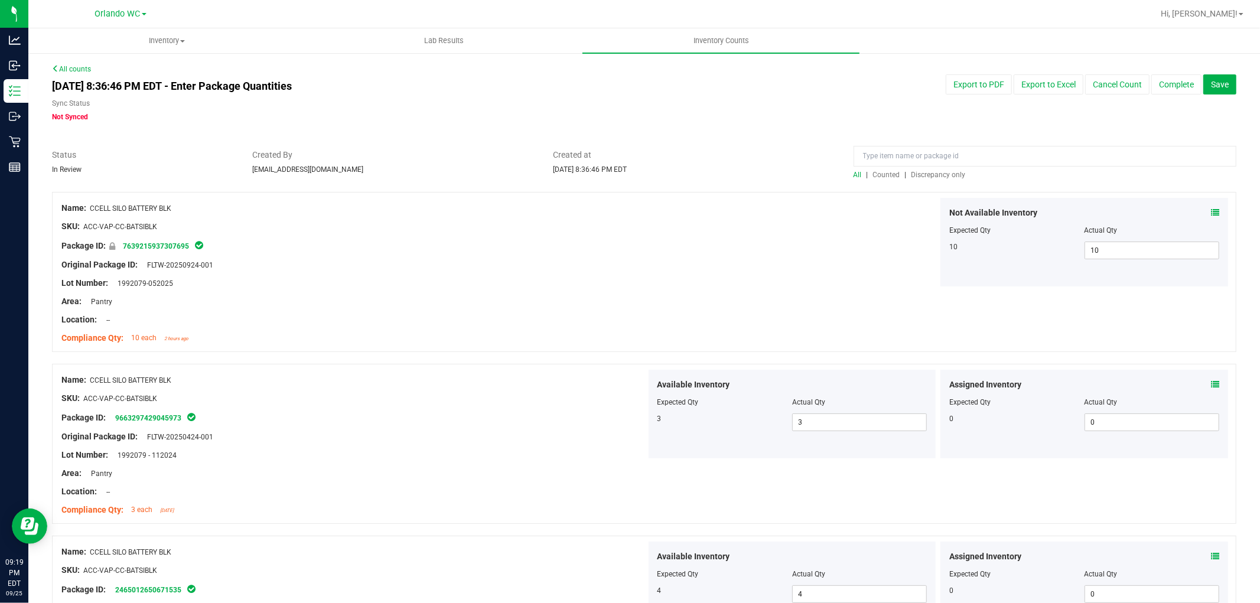
click at [932, 184] on div at bounding box center [644, 186] width 1185 height 12
click at [935, 172] on span "Discrepancy only" at bounding box center [939, 175] width 54 height 8
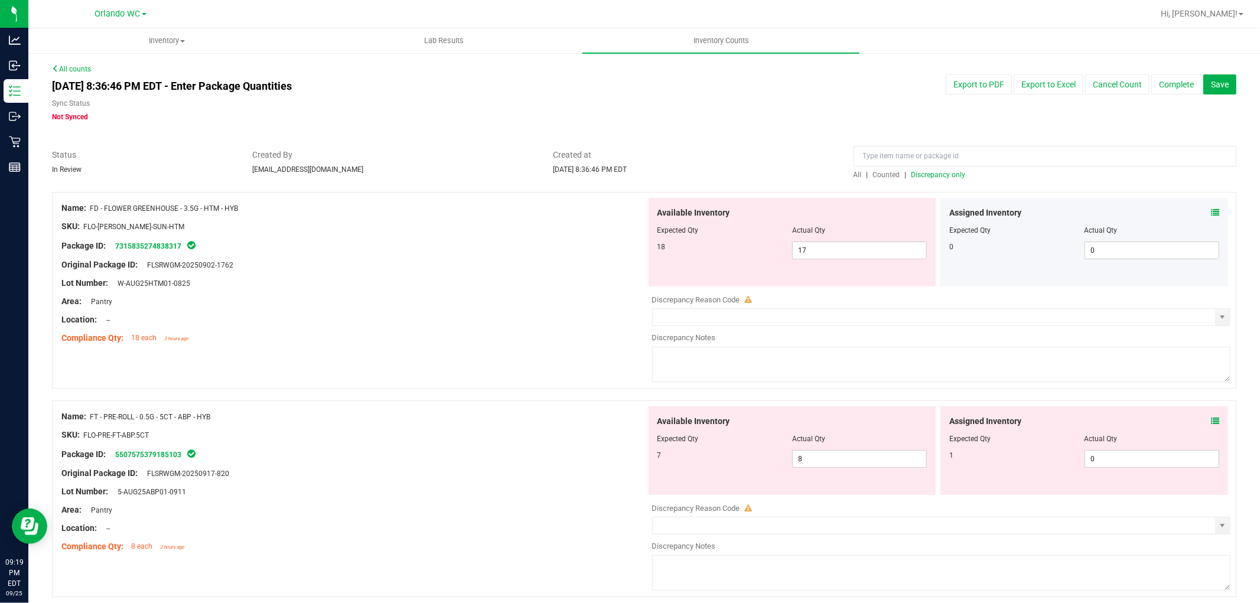
click at [462, 290] on div at bounding box center [353, 293] width 585 height 6
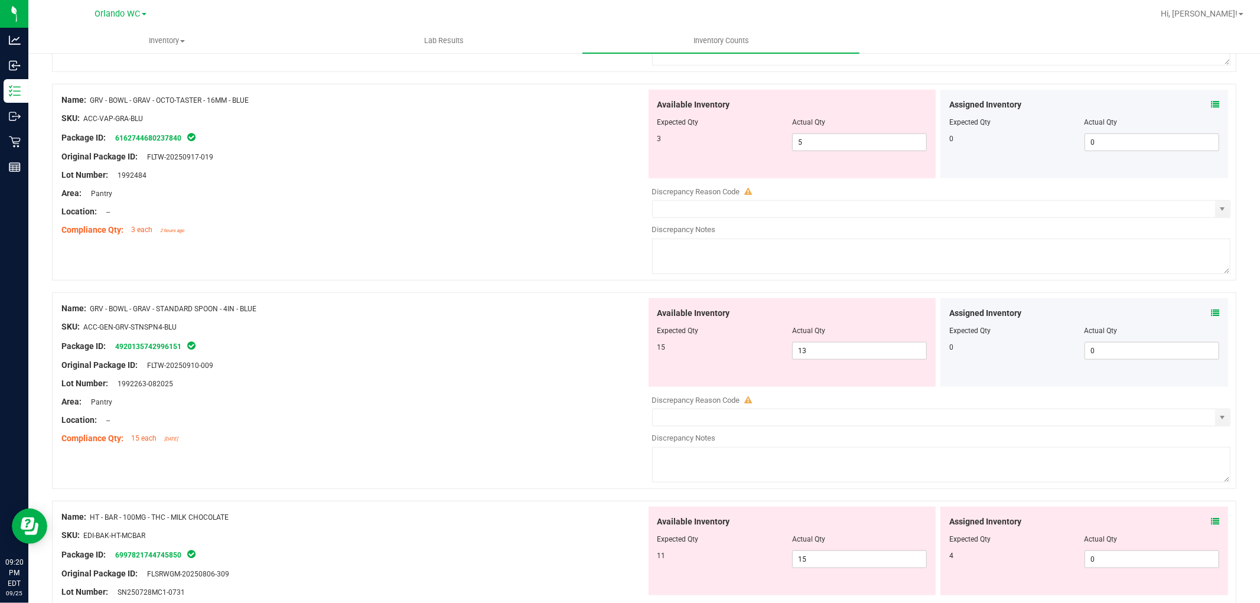
scroll to position [657, 0]
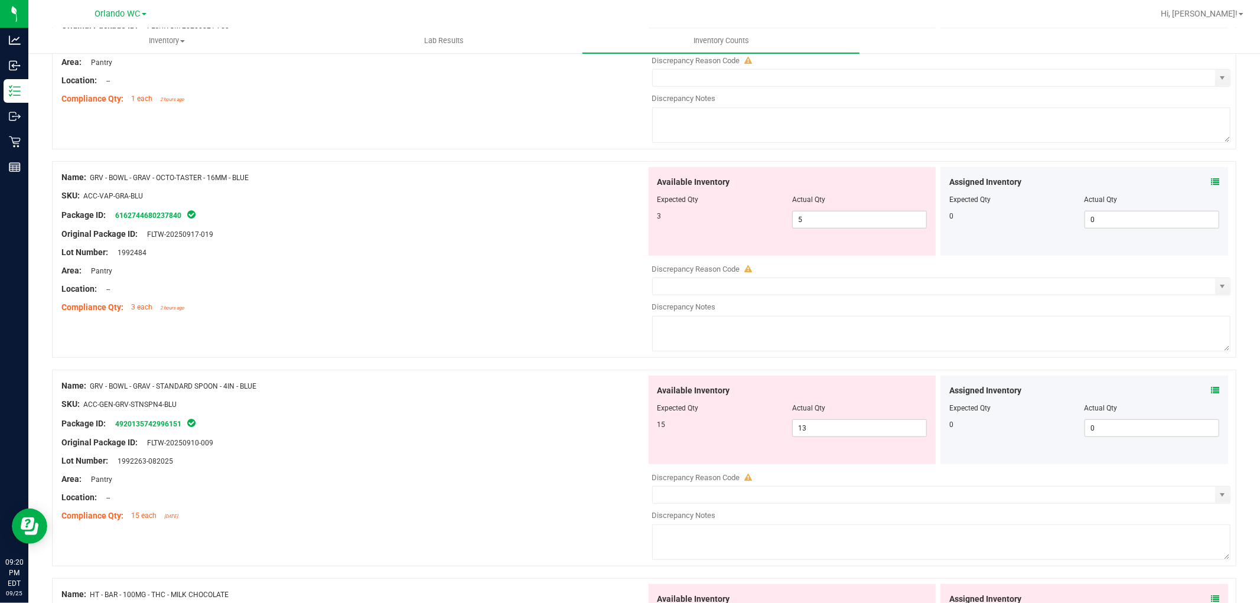
click at [552, 275] on div "Area: Pantry" at bounding box center [353, 271] width 585 height 12
drag, startPoint x: 544, startPoint y: 278, endPoint x: 544, endPoint y: 271, distance: 7.1
click at [544, 271] on div "Name: GRV - BOWL - GRAV - OCTO-TASTER - 16MM - BLUE SKU: ACC-VAP-GRA-BLU Packag…" at bounding box center [353, 242] width 585 height 151
click at [345, 317] on div "Name: GRV - BOWL - GRAV - OCTO-TASTER - 16MM - BLUE SKU: ACC-VAP-GRA-BLU Packag…" at bounding box center [353, 242] width 585 height 151
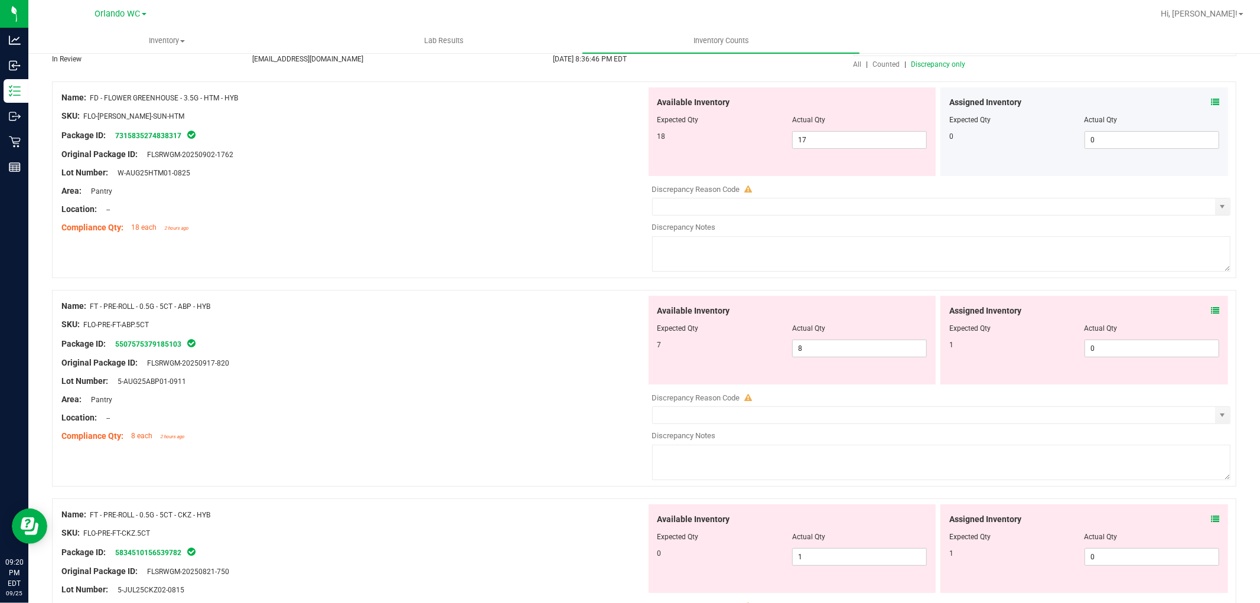
scroll to position [0, 0]
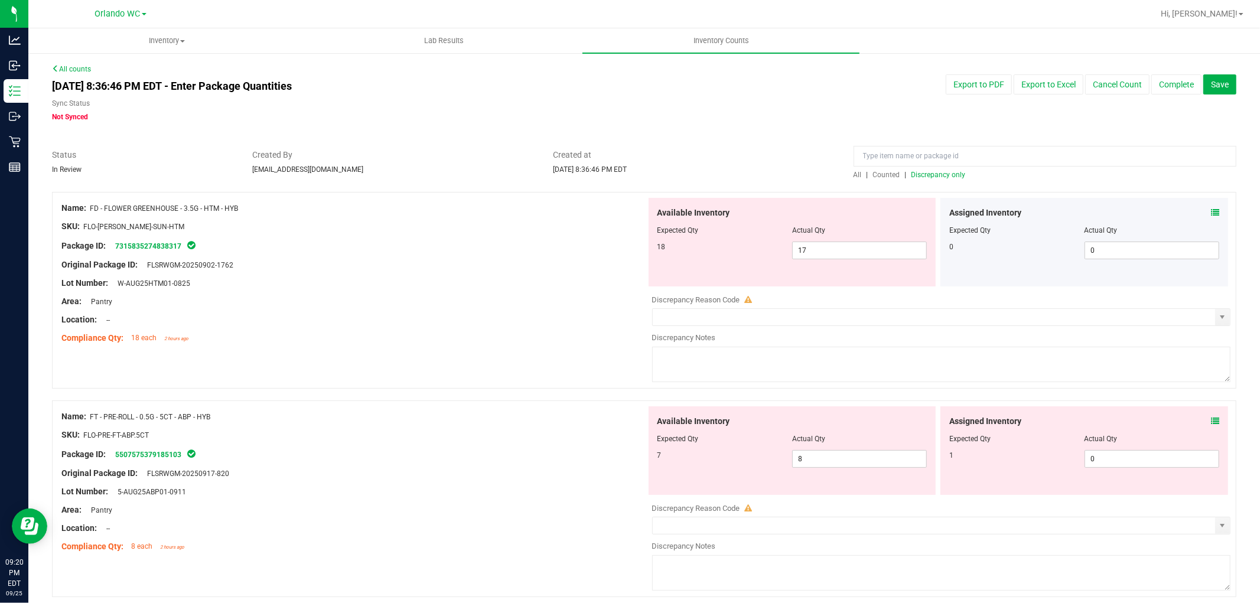
click at [855, 171] on span "All" at bounding box center [858, 175] width 8 height 8
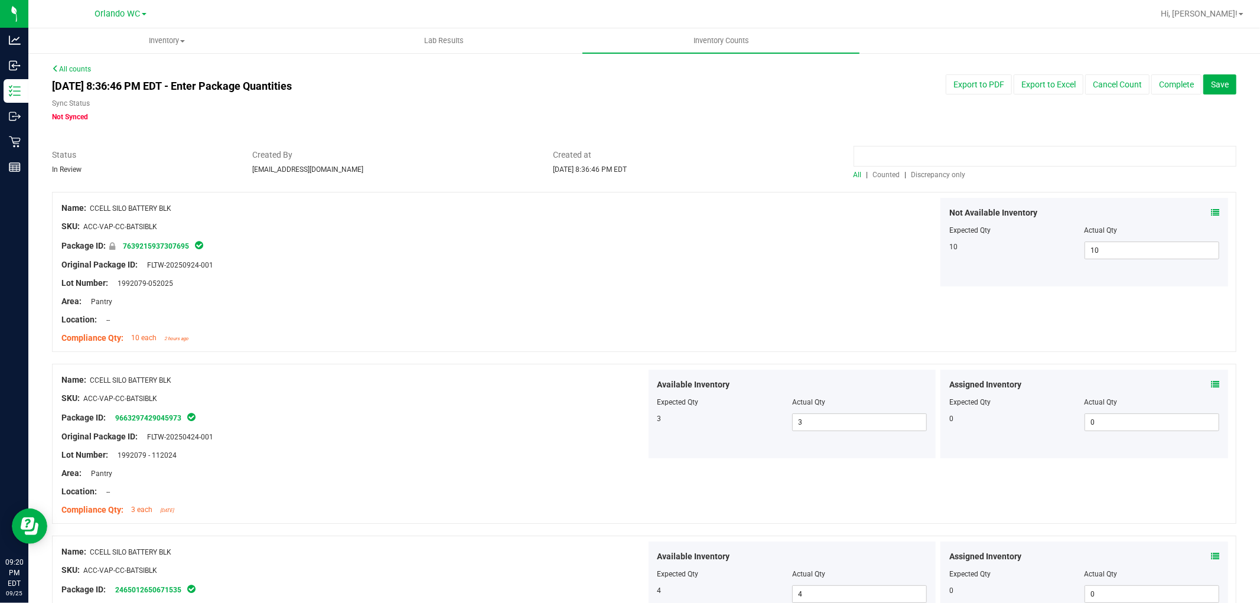
click at [906, 147] on input at bounding box center [1045, 156] width 383 height 21
click at [524, 196] on div "Name: CCELL SILO BATTERY BLK SKU: ACC-VAP-CC-BATSIBLK Package ID: 7639215937307…" at bounding box center [644, 272] width 1185 height 160
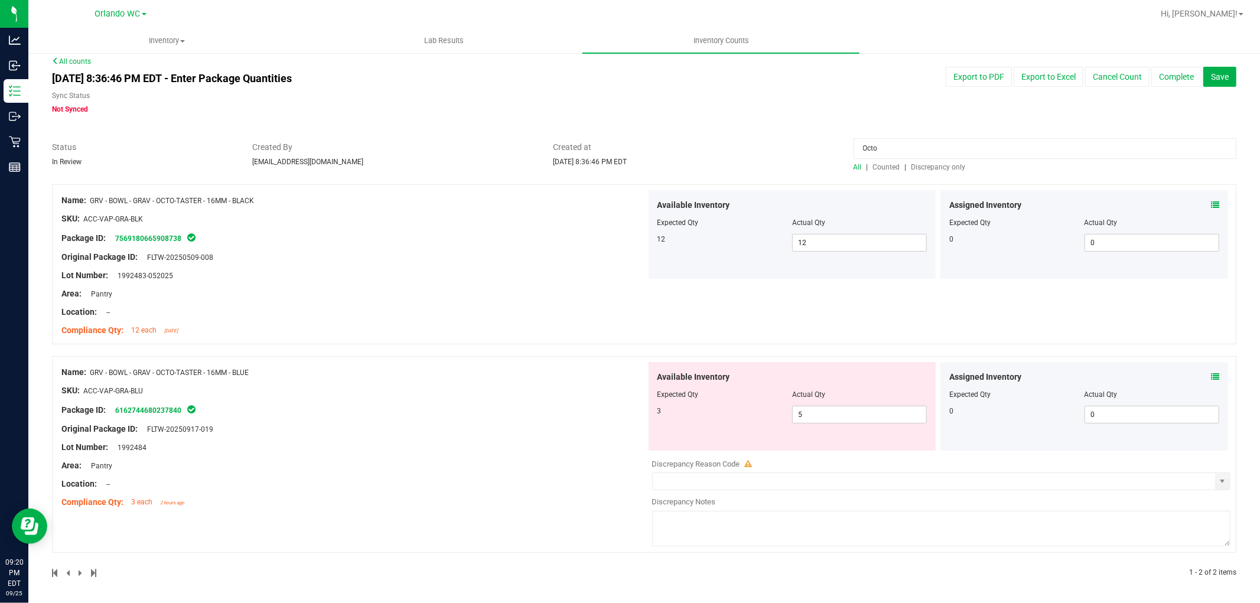
scroll to position [9, 0]
click at [582, 424] on div "Original Package ID: FLTW-20250917-019" at bounding box center [353, 427] width 585 height 12
click at [544, 424] on div "Original Package ID: FLTW-20250917-019" at bounding box center [353, 427] width 585 height 12
drag, startPoint x: 497, startPoint y: 375, endPoint x: 498, endPoint y: 360, distance: 14.8
click at [496, 374] on div "Name: GRV - BOWL - GRAV - OCTO-TASTER - 16MM - BLUE" at bounding box center [353, 371] width 585 height 12
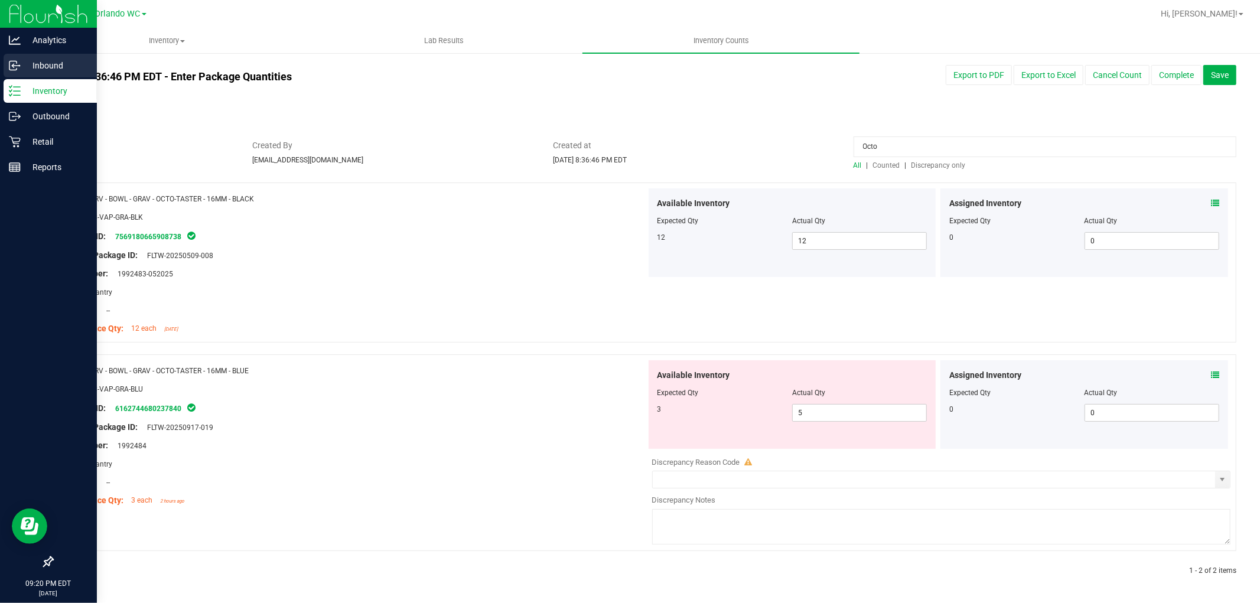
click at [31, 60] on p "Inbound" at bounding box center [56, 66] width 71 height 14
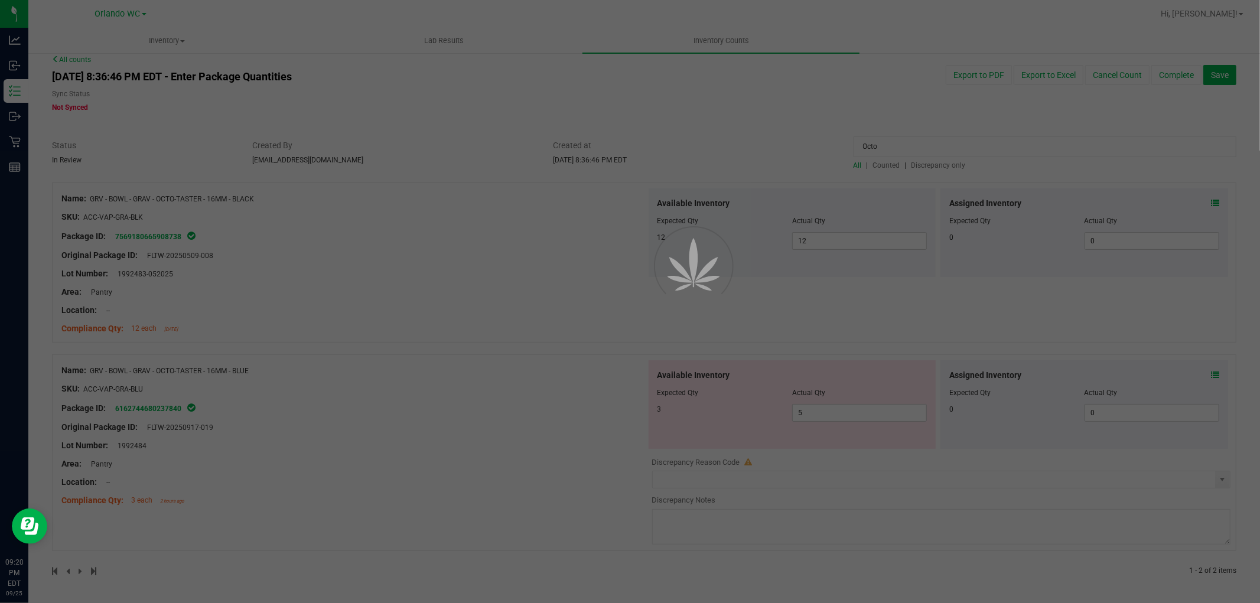
click at [435, 311] on div at bounding box center [630, 301] width 1260 height 603
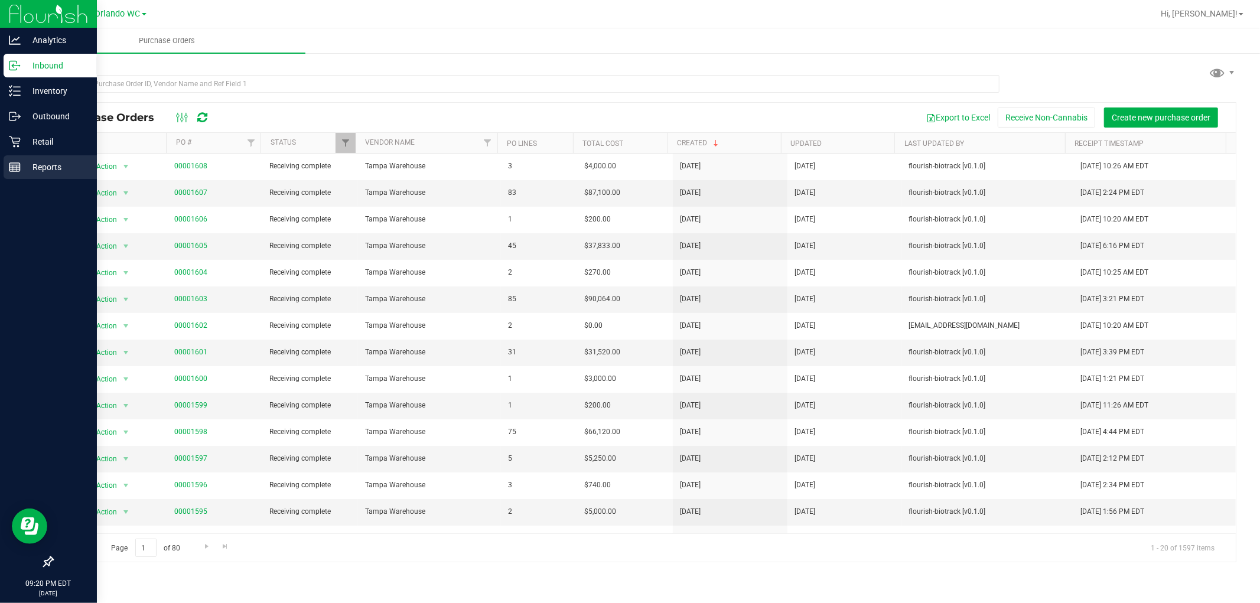
click at [14, 177] on div "Reports" at bounding box center [50, 167] width 93 height 24
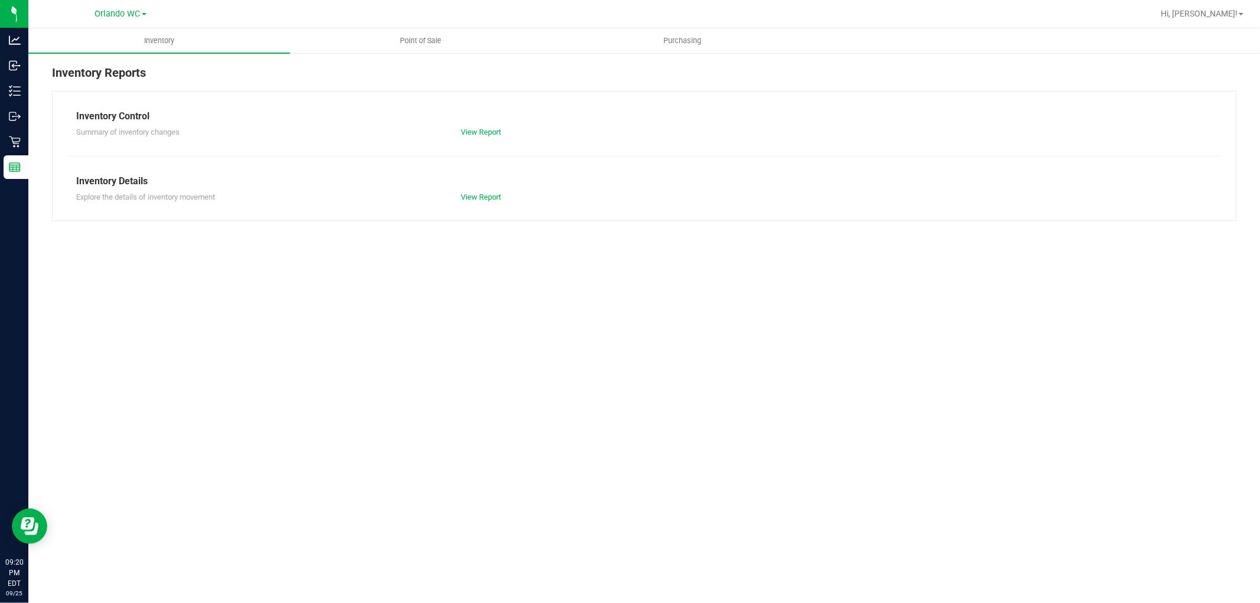
click at [836, 334] on div "Inventory Point of Sale Purchasing Inventory Reports Inventory Control Summary …" at bounding box center [644, 315] width 1232 height 575
click at [414, 39] on span "Point of Sale" at bounding box center [421, 40] width 73 height 11
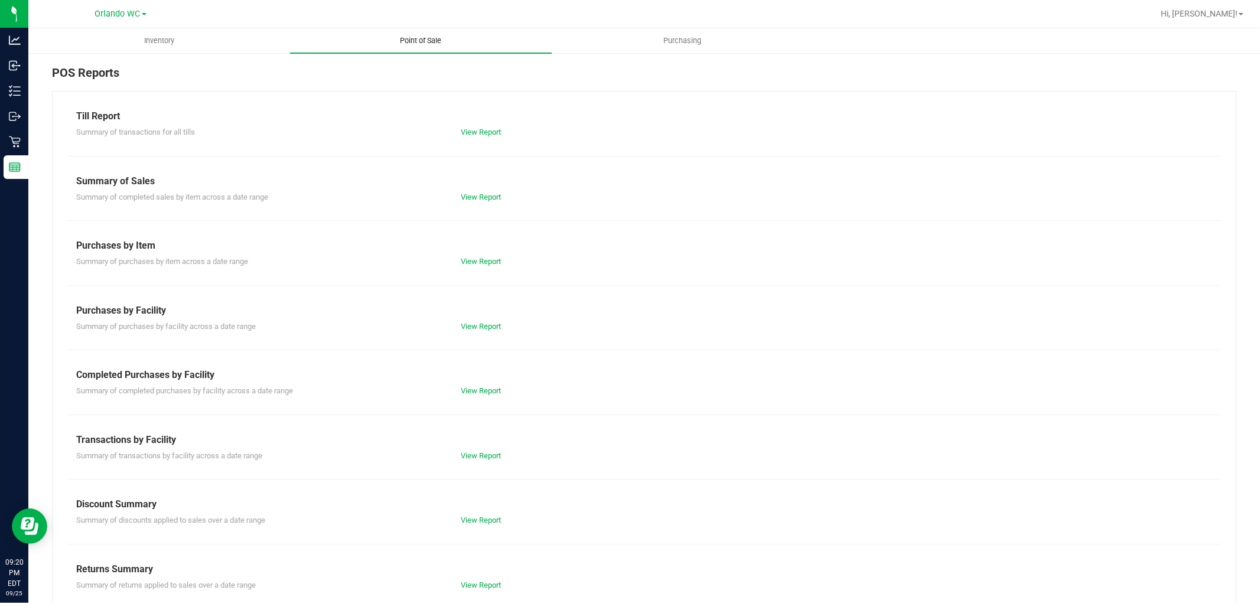
click at [324, 301] on div "Till Report Summary of transactions for all tills View Report Summary of Sales …" at bounding box center [644, 350] width 1185 height 518
click at [209, 43] on uib-tab-heading "Inventory" at bounding box center [159, 41] width 261 height 24
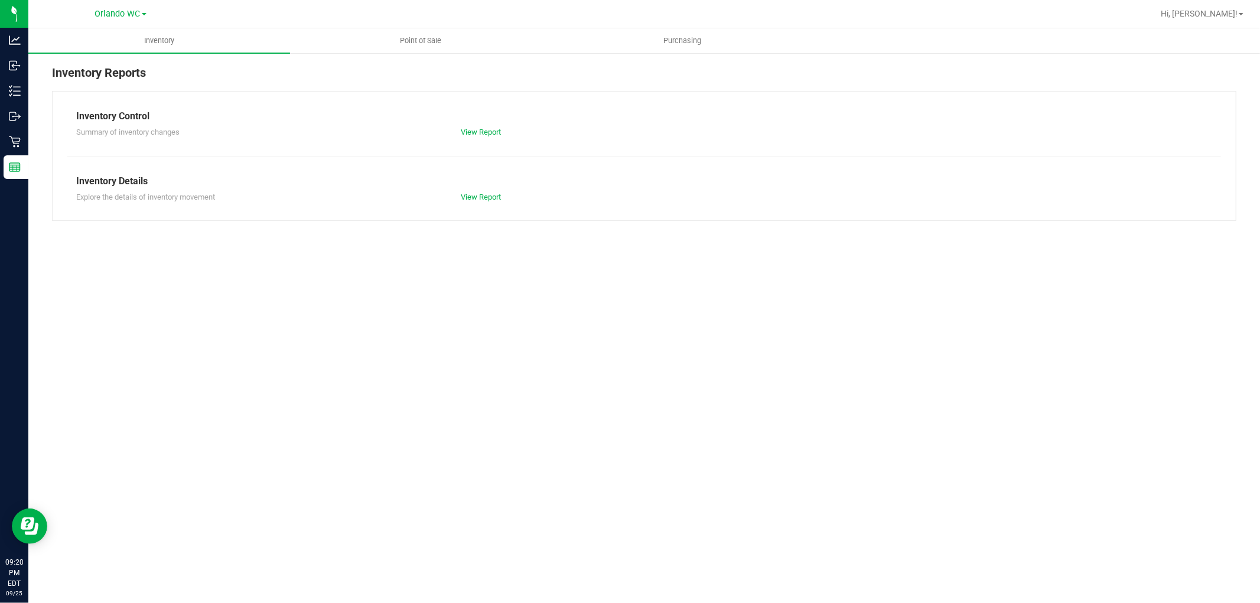
click at [424, 308] on div "Inventory Point of Sale Purchasing Inventory Reports Inventory Control Summary …" at bounding box center [644, 315] width 1232 height 575
click at [485, 196] on link "View Report" at bounding box center [481, 197] width 40 height 9
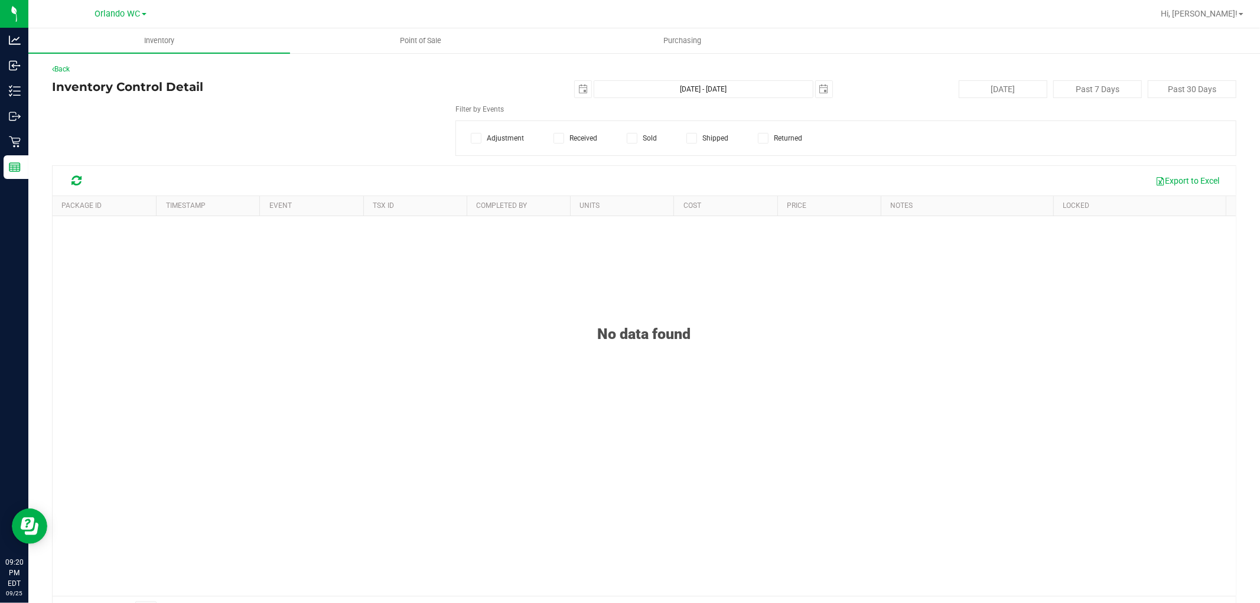
click at [407, 132] on div "Filter by Events Adjustment Received Sold Shipped Returned" at bounding box center [644, 130] width 1185 height 52
click at [64, 73] on div "Back" at bounding box center [644, 69] width 1185 height 11
click at [63, 65] on link "Back" at bounding box center [61, 69] width 18 height 8
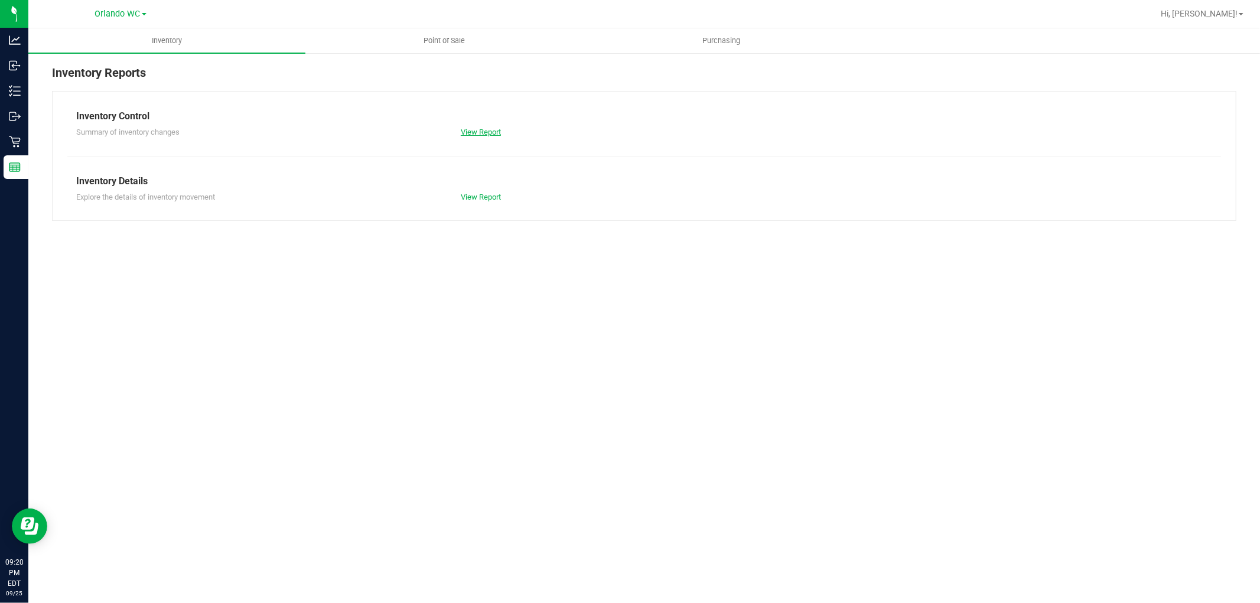
click at [488, 135] on link "View Report" at bounding box center [481, 132] width 40 height 9
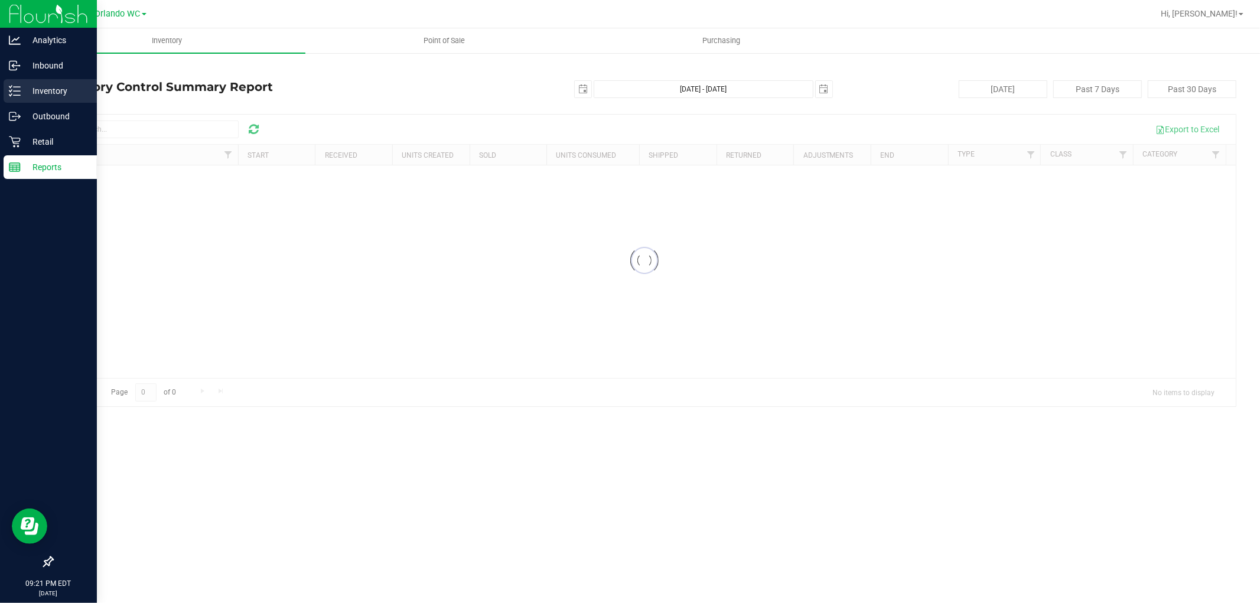
click at [22, 87] on p "Inventory" at bounding box center [56, 91] width 71 height 14
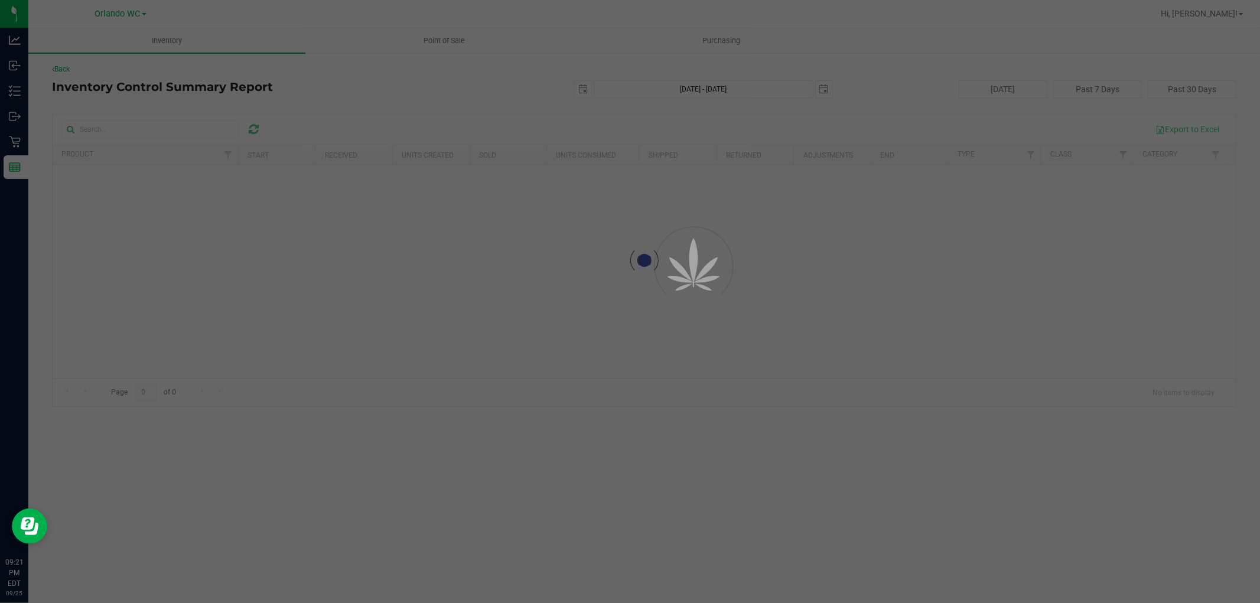
click at [1074, 334] on div at bounding box center [630, 301] width 1260 height 603
click at [1059, 345] on div at bounding box center [630, 301] width 1260 height 603
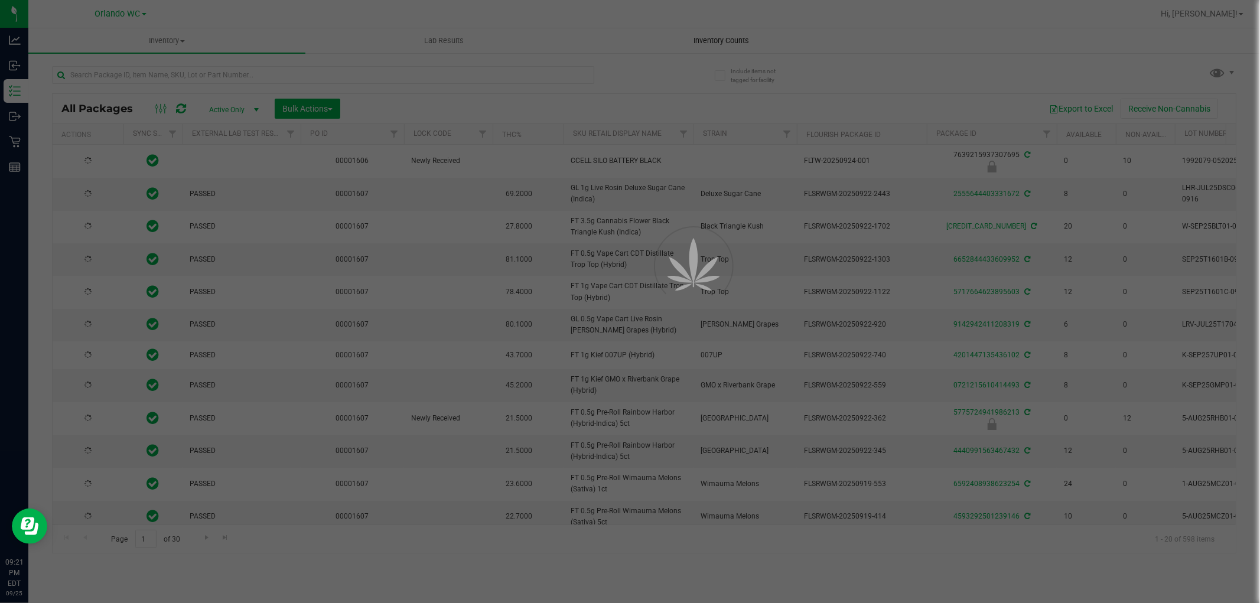
drag, startPoint x: 765, startPoint y: 86, endPoint x: 713, endPoint y: 40, distance: 69.5
click at [713, 40] on span "Inventory Counts" at bounding box center [721, 40] width 87 height 11
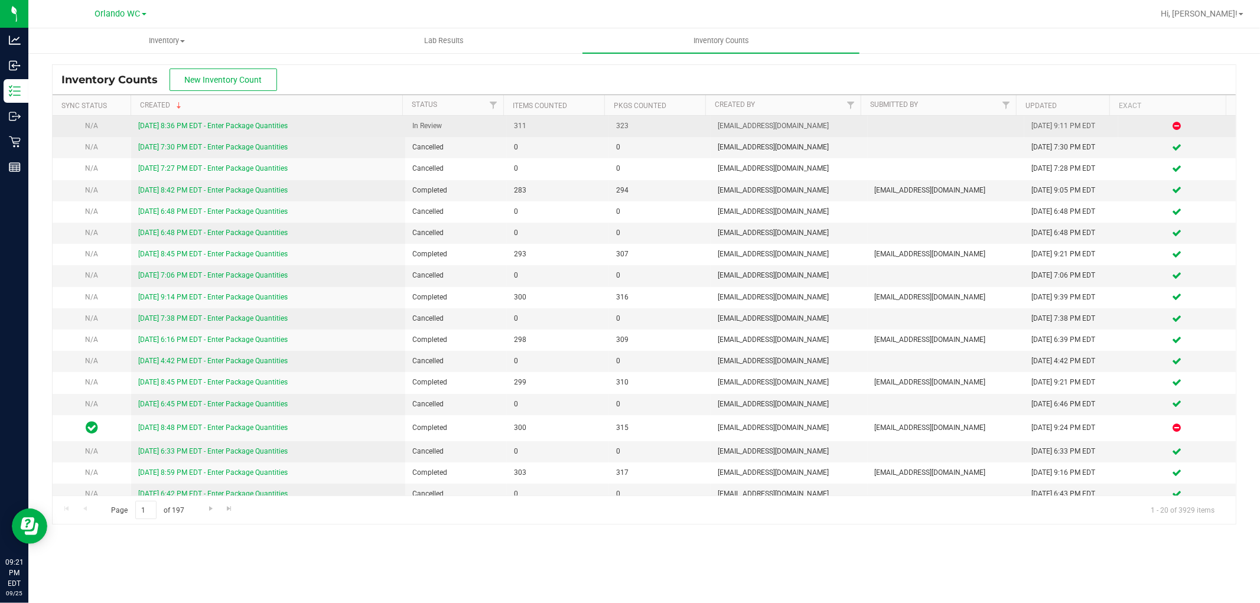
click at [178, 126] on link "9/25/25 8:36 PM EDT - Enter Package Quantities" at bounding box center [213, 126] width 150 height 8
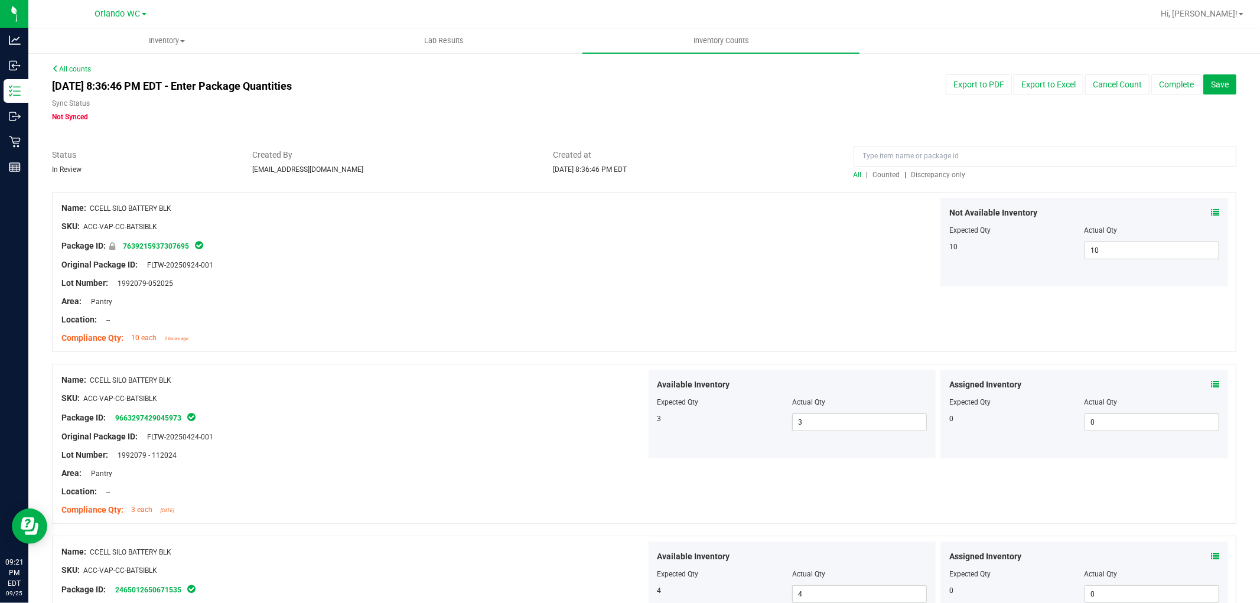
click at [932, 167] on div at bounding box center [1045, 159] width 383 height 21
click at [930, 170] on div "All | Counted | Discrepancy only" at bounding box center [1045, 175] width 383 height 11
click at [928, 173] on span "Discrepancy only" at bounding box center [939, 175] width 54 height 8
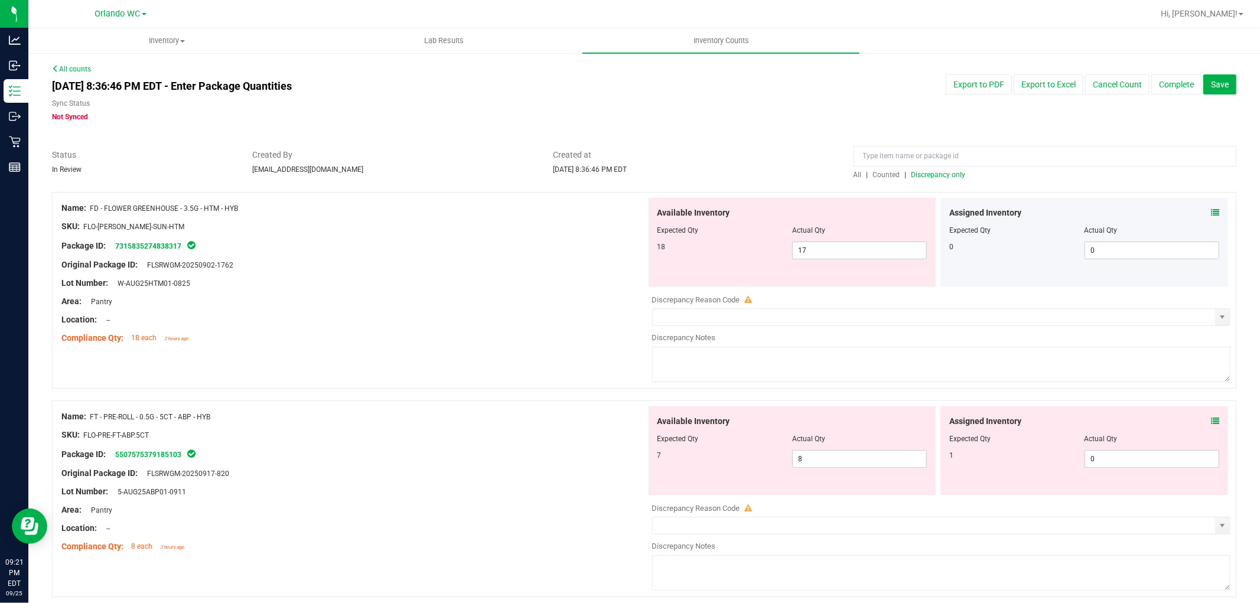
click at [296, 280] on div "Lot Number: W-AUG25HTM01-0825" at bounding box center [353, 283] width 585 height 12
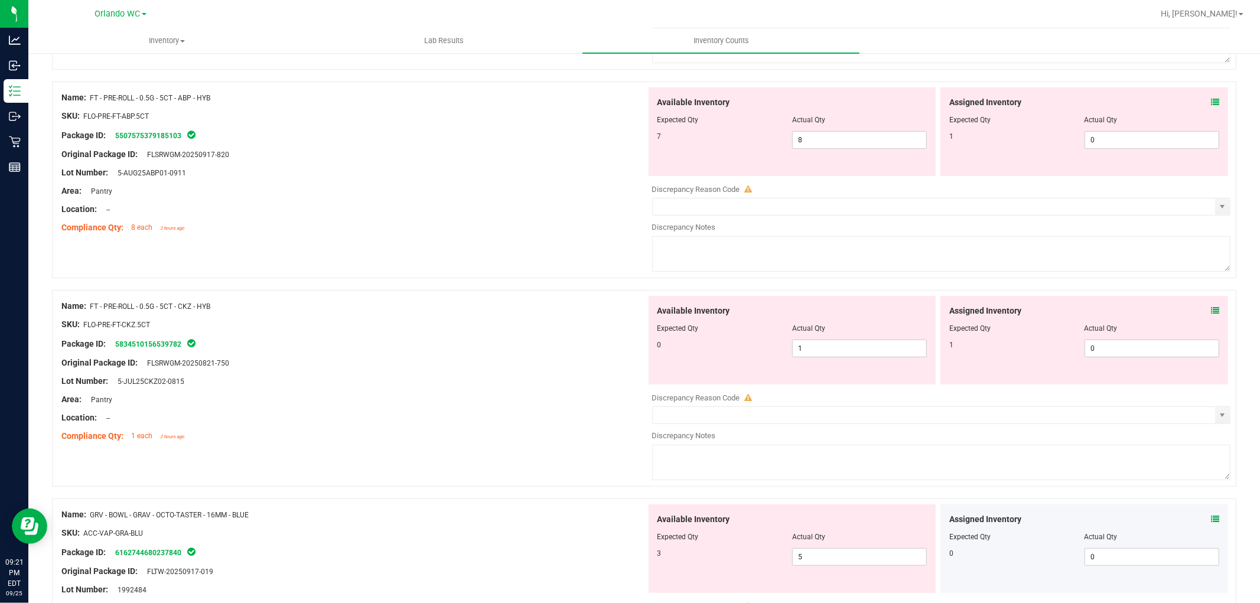
scroll to position [328, 0]
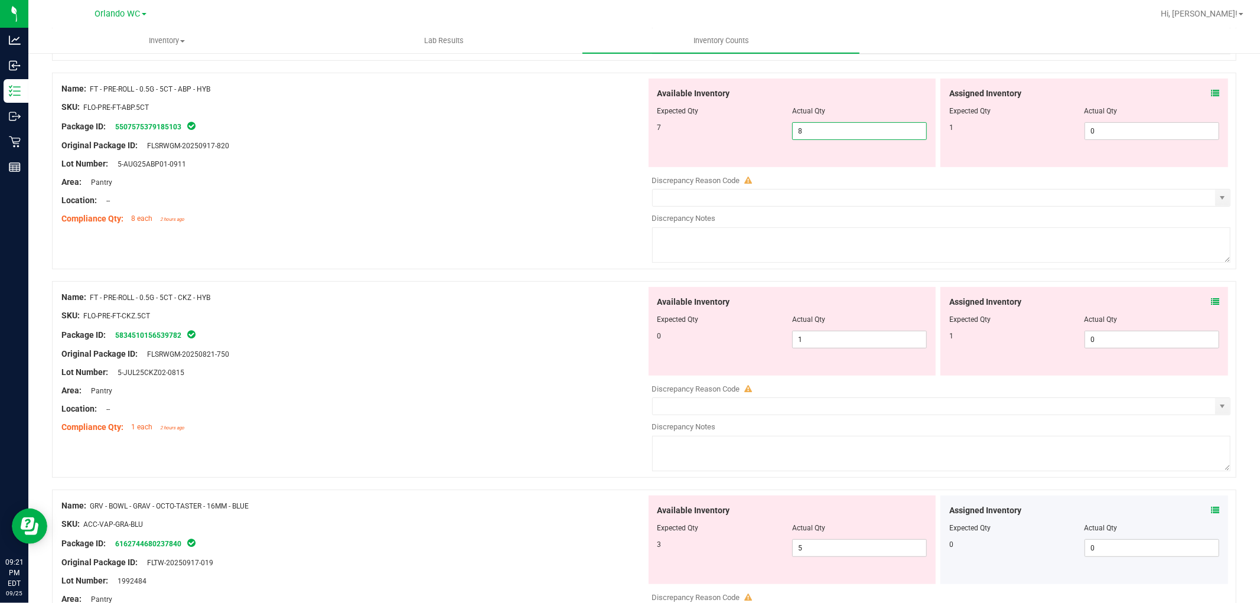
drag, startPoint x: 853, startPoint y: 130, endPoint x: 631, endPoint y: 162, distance: 223.9
click at [631, 162] on div "Name: FT - PRE-ROLL - 0.5G - 5CT - ABP - HYB SKU: FLO-PRE-FT-ABP.5CT Package ID…" at bounding box center [644, 171] width 1185 height 197
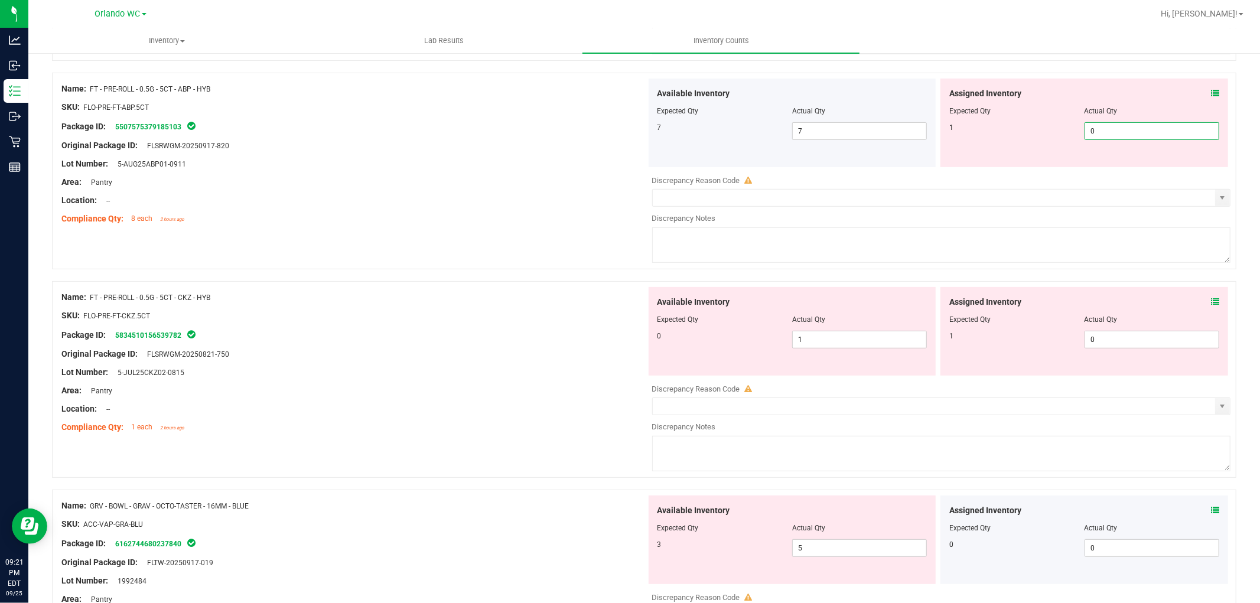
drag, startPoint x: 1110, startPoint y: 137, endPoint x: 876, endPoint y: 154, distance: 234.1
click at [919, 137] on div "Available Inventory Expected Qty Actual Qty 7 7 7 0 0" at bounding box center [938, 123] width 585 height 89
click at [914, 135] on span "7 7" at bounding box center [859, 131] width 135 height 18
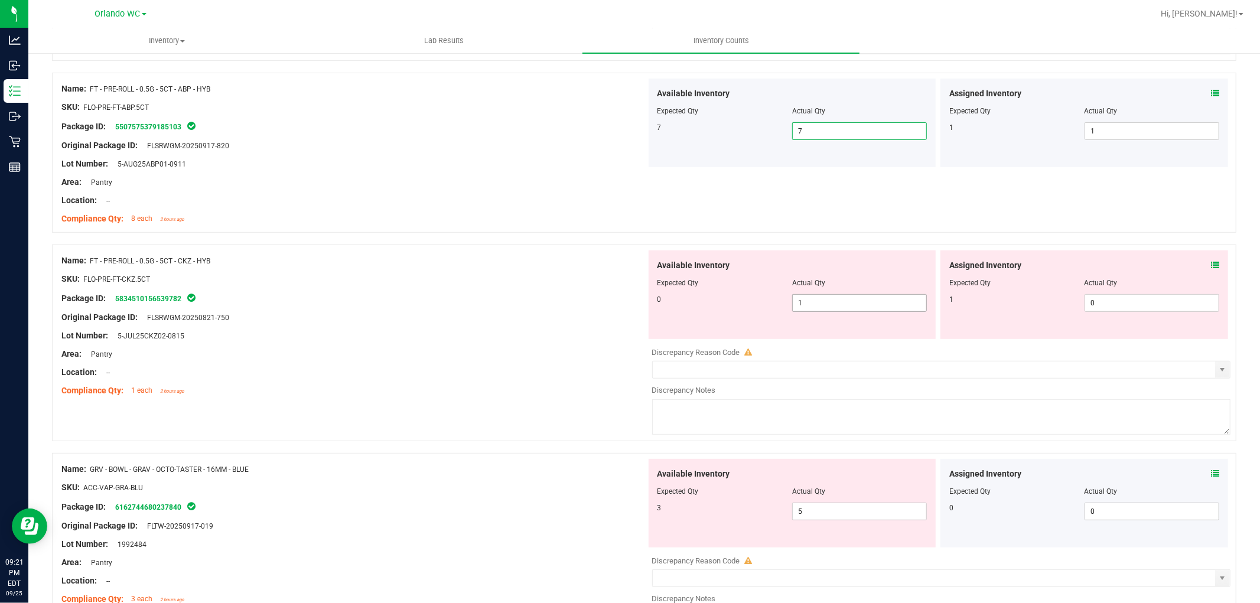
click at [735, 309] on div "0 1 1" at bounding box center [793, 303] width 270 height 18
drag, startPoint x: 1078, startPoint y: 307, endPoint x: 1029, endPoint y: 307, distance: 49.0
click at [1029, 307] on div "1 0 0" at bounding box center [1085, 303] width 270 height 18
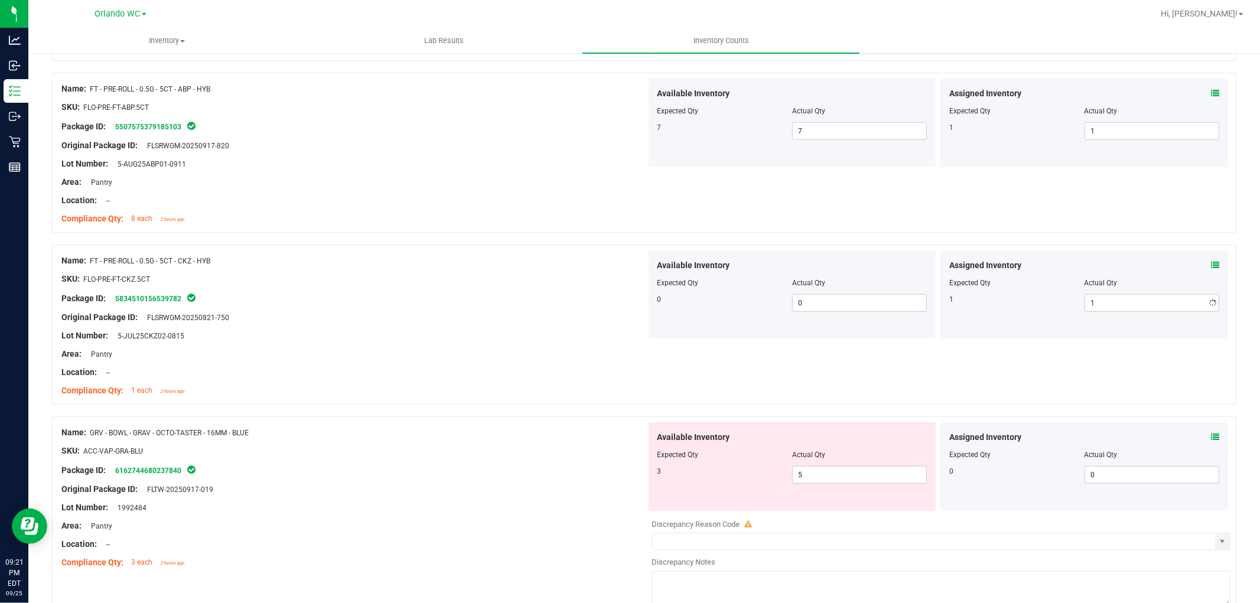
drag, startPoint x: 1025, startPoint y: 284, endPoint x: 672, endPoint y: 309, distance: 353.7
click at [1002, 284] on div "Expected Qty" at bounding box center [1017, 283] width 135 height 11
click at [547, 324] on div at bounding box center [353, 327] width 585 height 6
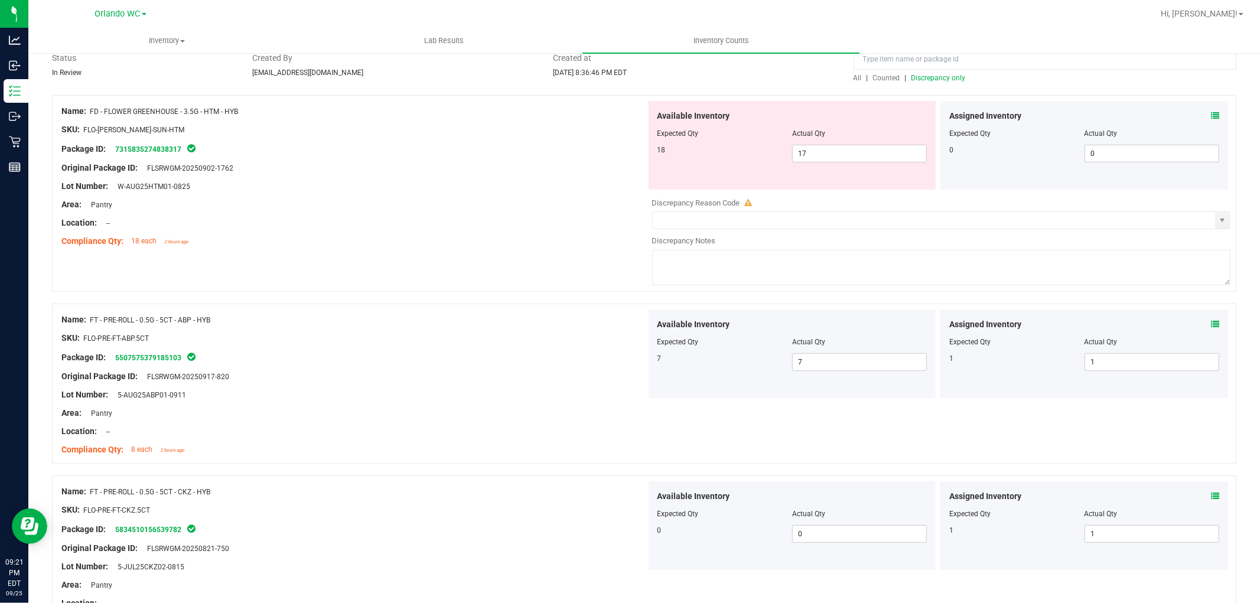
scroll to position [0, 0]
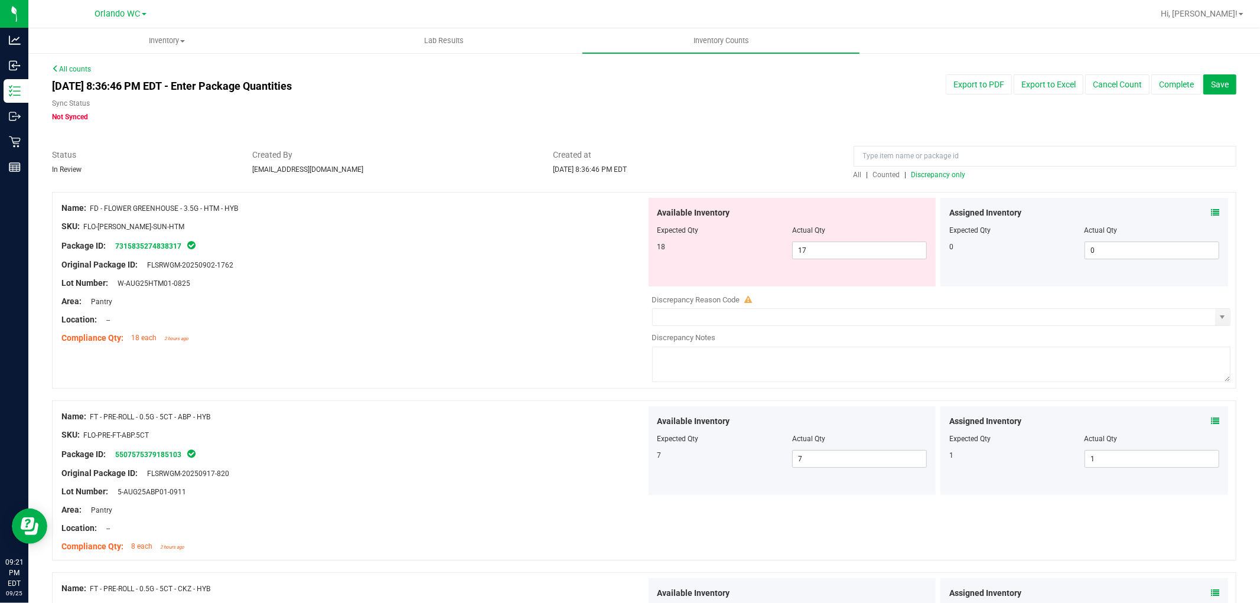
click at [429, 303] on div "Area: Pantry" at bounding box center [353, 301] width 585 height 12
click at [625, 262] on div "Name: FD - FLOWER GREENHOUSE - 3.5G - HTM - HYB SKU: FLO-BUD-FD-SUN-HTM Package…" at bounding box center [644, 290] width 1185 height 197
click at [489, 255] on div at bounding box center [353, 256] width 585 height 6
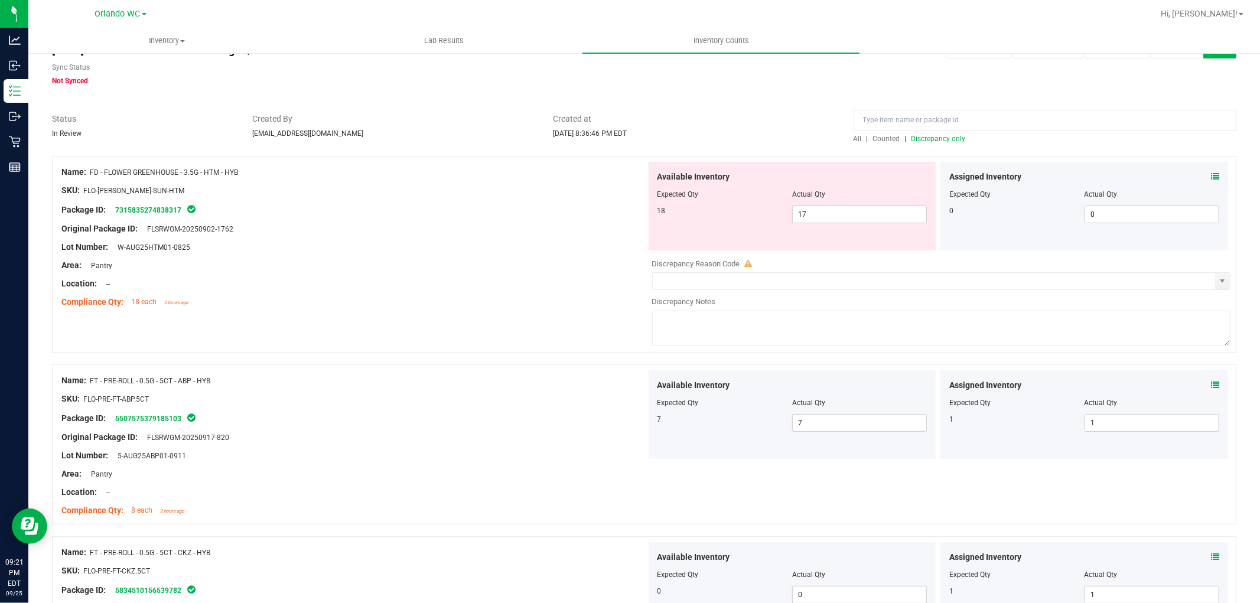
scroll to position [66, 0]
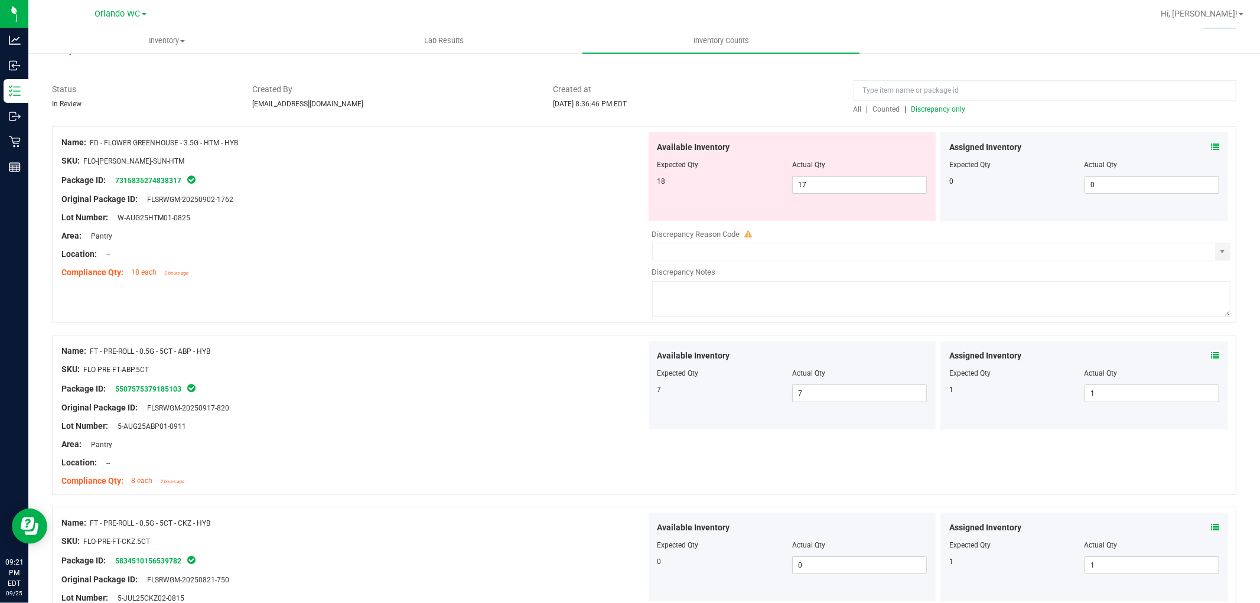
click at [941, 113] on span "Discrepancy only" at bounding box center [939, 109] width 54 height 8
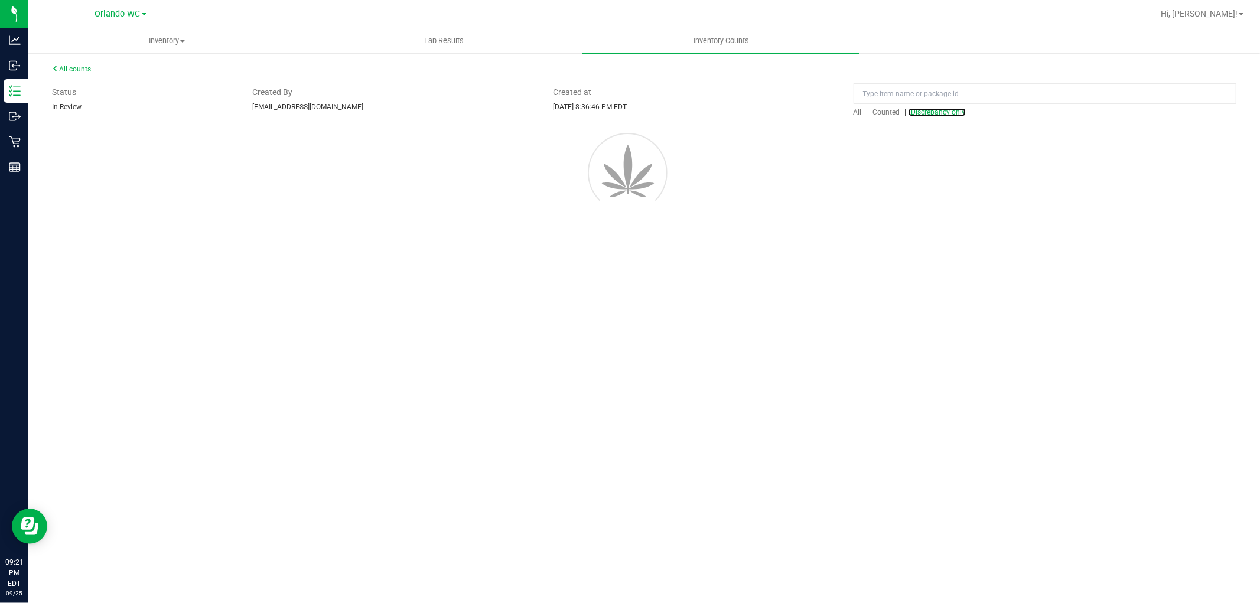
scroll to position [0, 0]
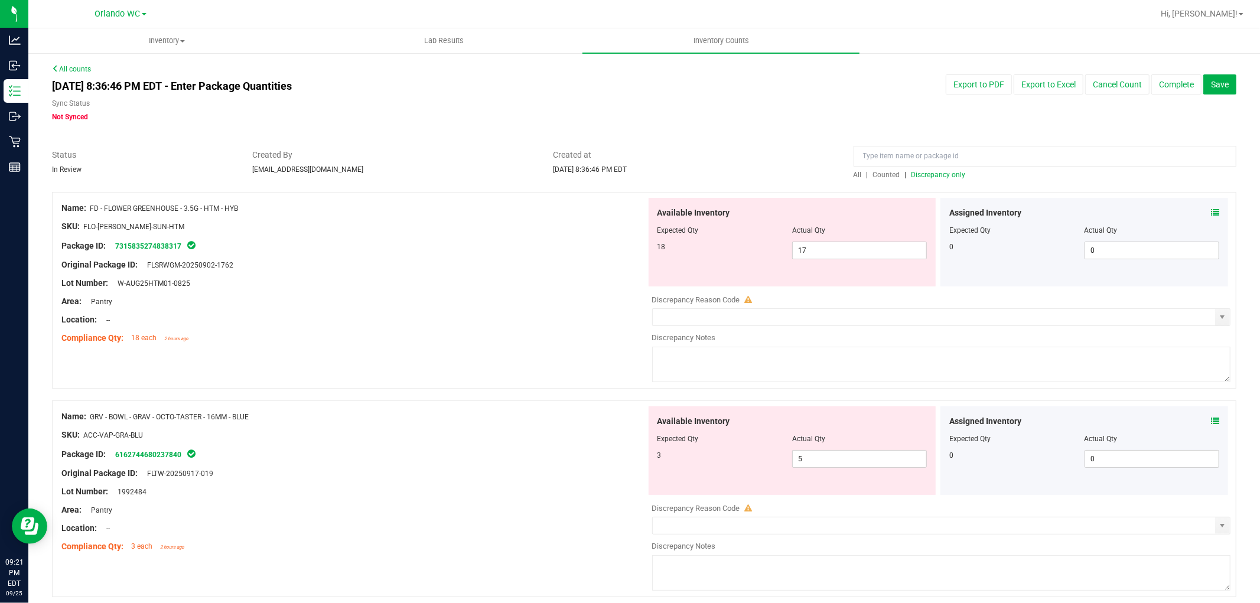
click at [502, 237] on div at bounding box center [353, 236] width 585 height 6
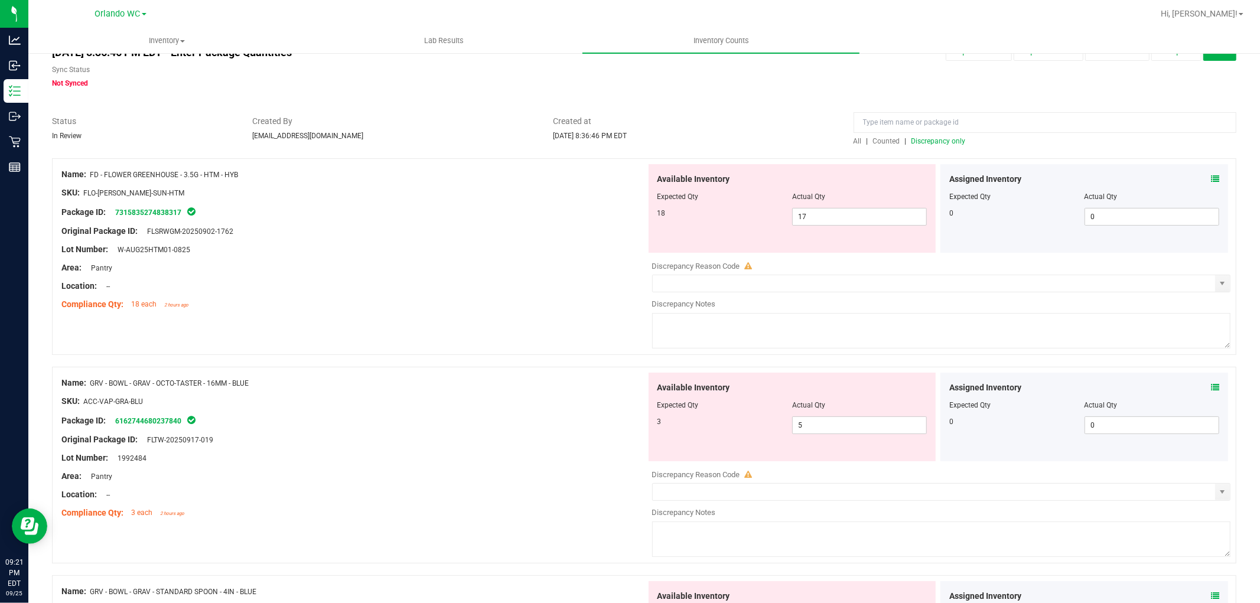
scroll to position [66, 0]
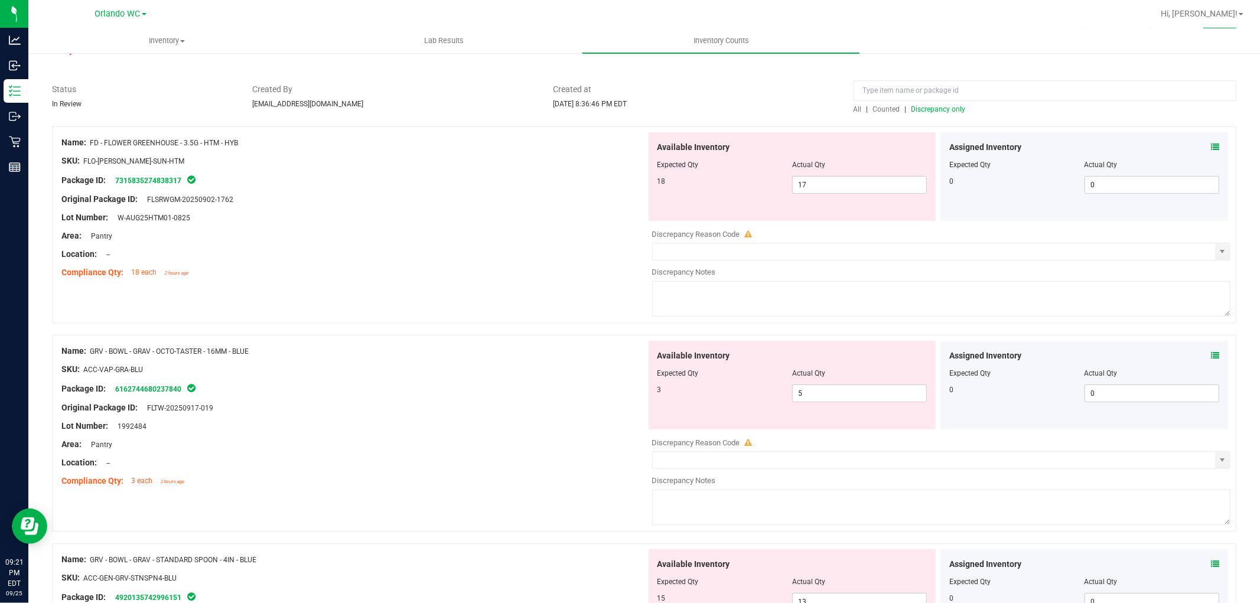
click at [1211, 141] on span at bounding box center [1215, 147] width 8 height 12
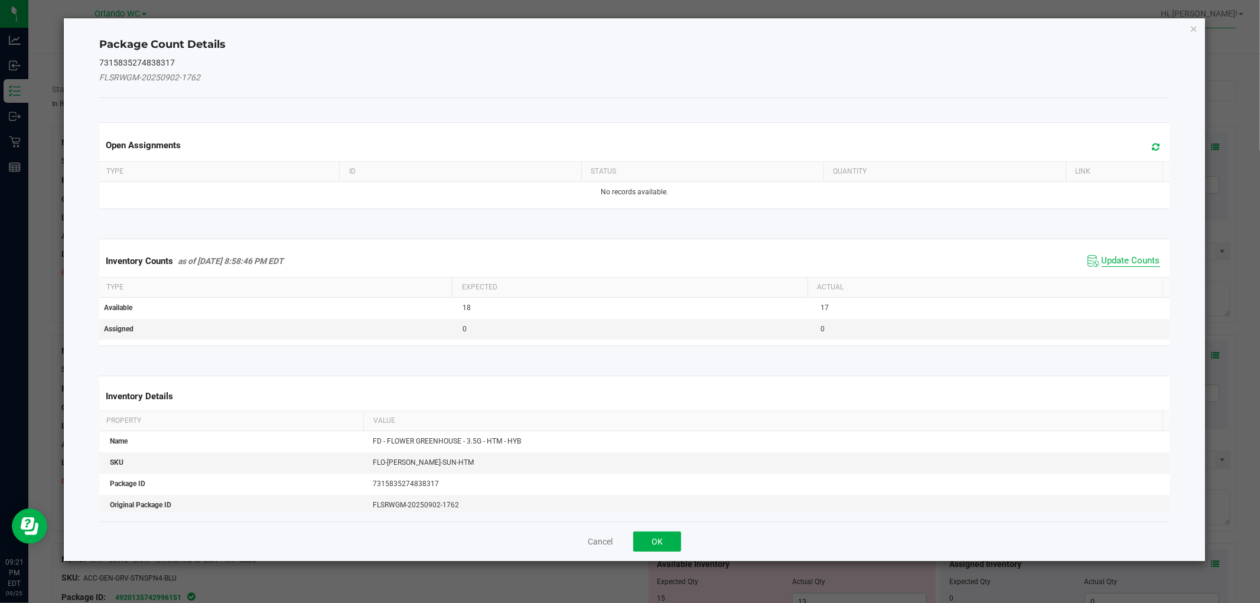
click at [1114, 256] on span "Update Counts" at bounding box center [1131, 261] width 59 height 12
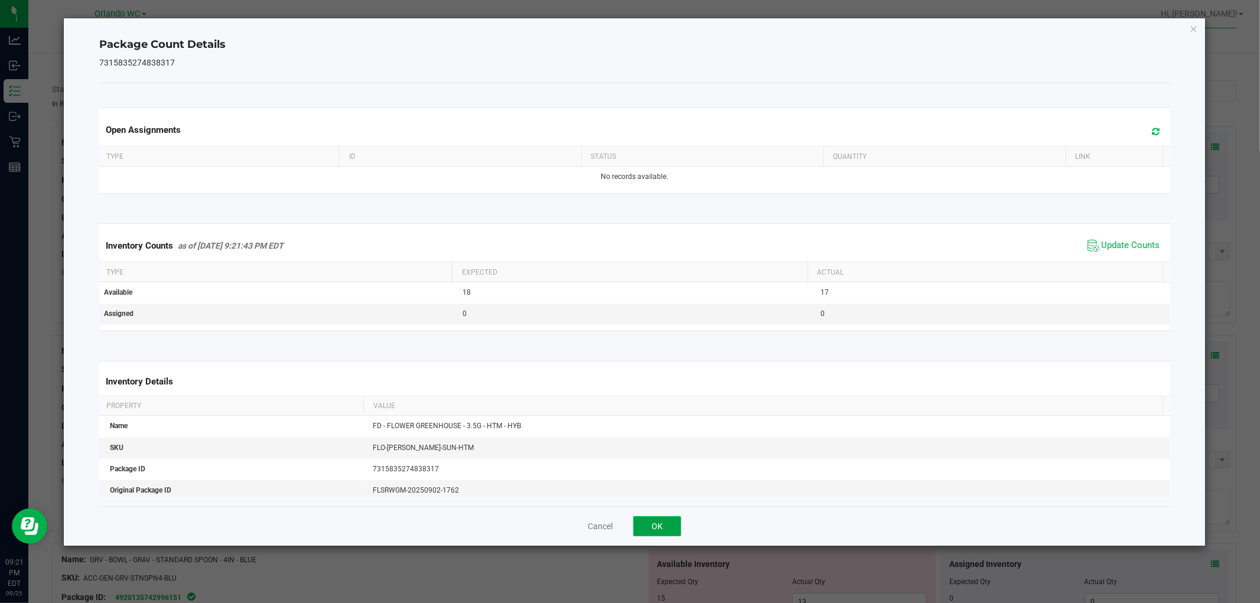
click at [653, 522] on button "OK" at bounding box center [657, 526] width 48 height 20
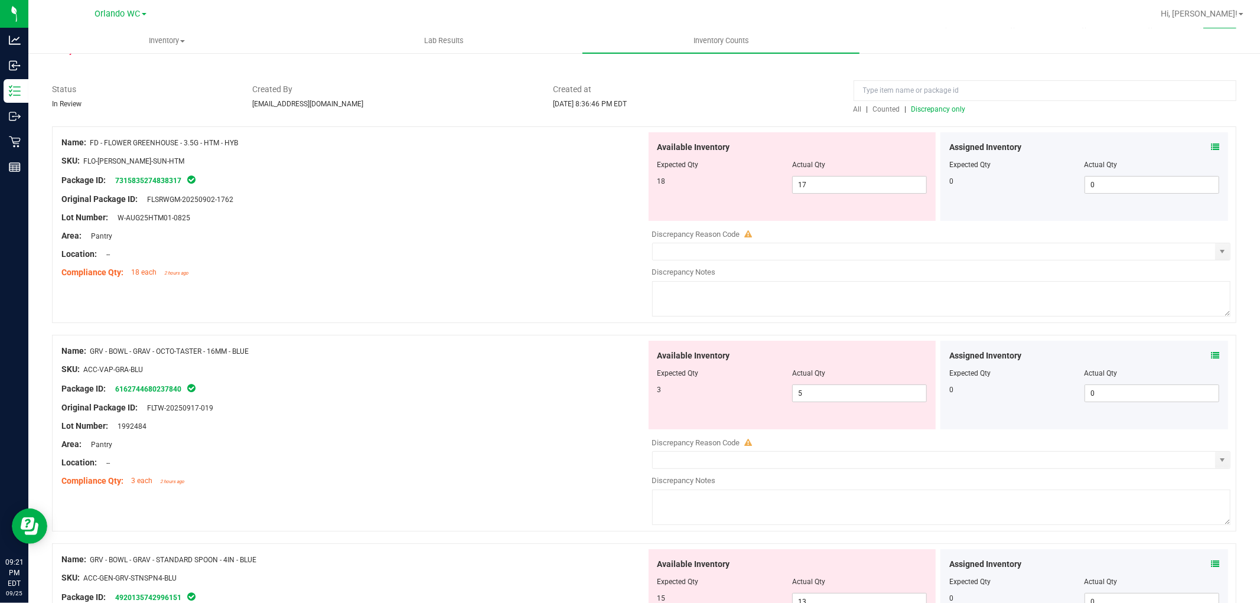
click at [512, 422] on div "Lot Number: 1992484" at bounding box center [353, 426] width 585 height 12
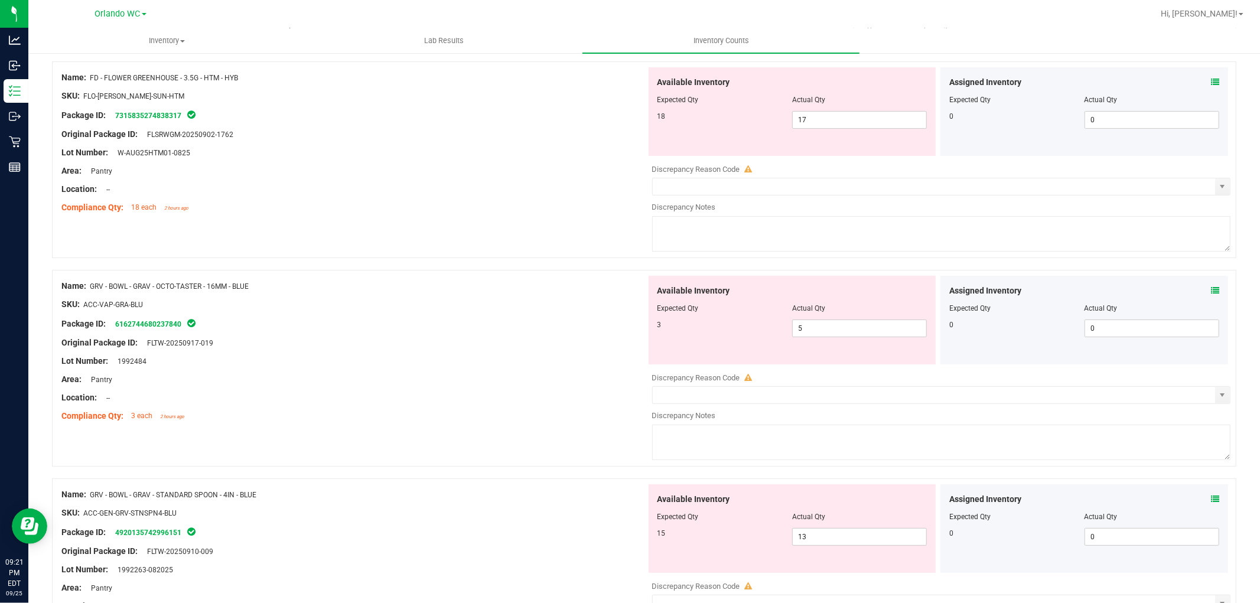
scroll to position [262, 0]
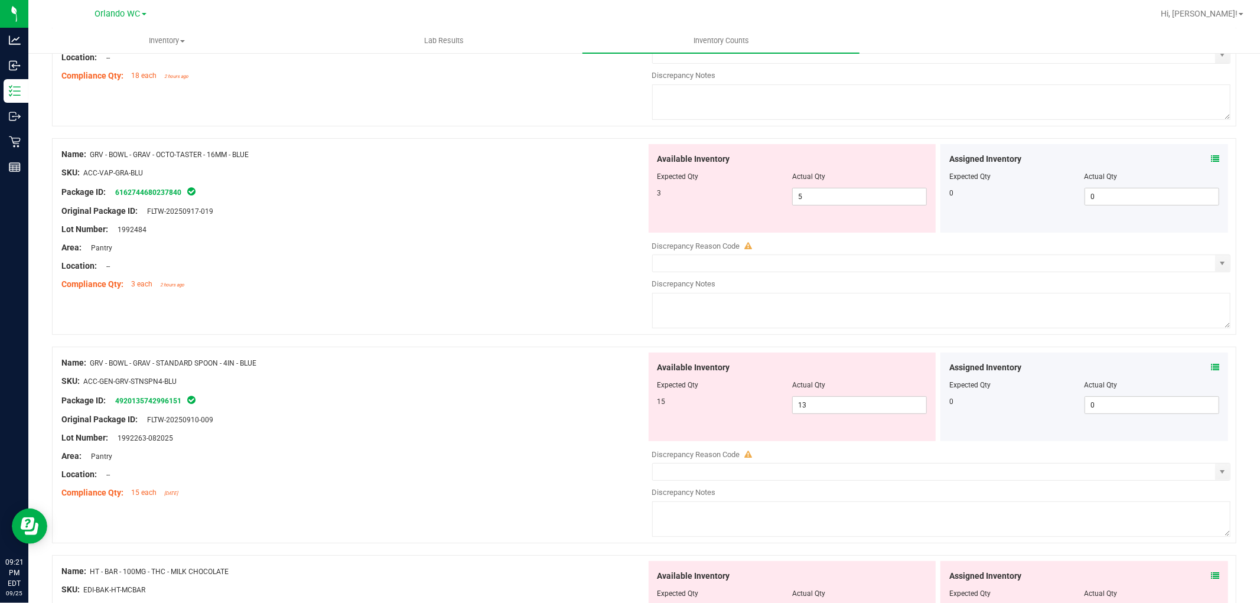
click at [494, 320] on div "Name: GRV - BOWL - GRAV - OCTO-TASTER - 16MM - BLUE SKU: ACC-VAP-GRA-BLU Packag…" at bounding box center [644, 236] width 1185 height 197
click at [547, 267] on div "Location: --" at bounding box center [353, 266] width 585 height 12
click at [698, 308] on textarea at bounding box center [941, 310] width 579 height 35
drag, startPoint x: 446, startPoint y: 287, endPoint x: 698, endPoint y: 237, distance: 257.2
click at [447, 287] on div "Compliance Qty: 3 each 2 hours ago" at bounding box center [353, 284] width 585 height 12
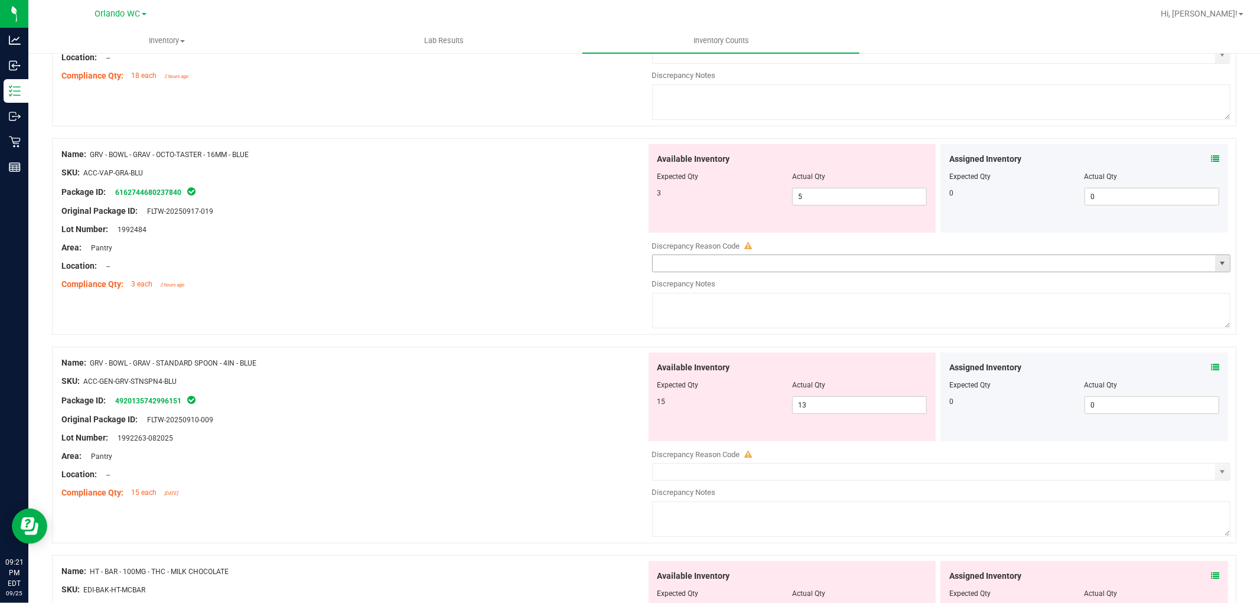
click at [1218, 266] on span "select" at bounding box center [1222, 263] width 9 height 9
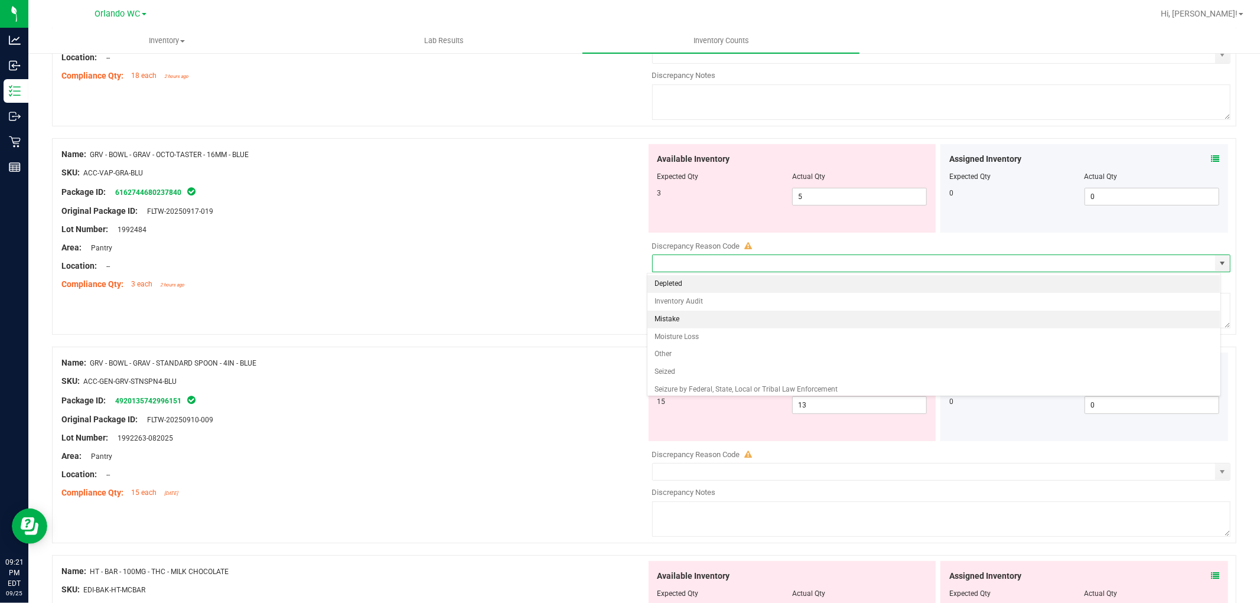
click at [674, 320] on li "Mistake" at bounding box center [934, 320] width 573 height 18
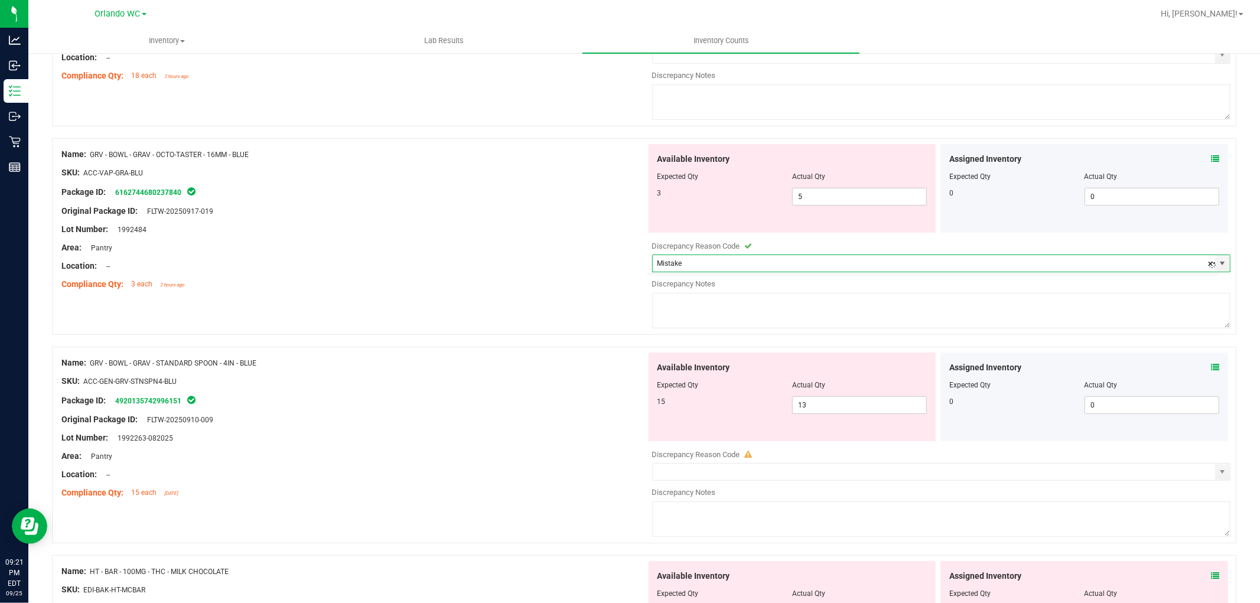
drag, startPoint x: 539, startPoint y: 339, endPoint x: 793, endPoint y: 342, distance: 254.1
click at [581, 339] on div at bounding box center [644, 341] width 1185 height 12
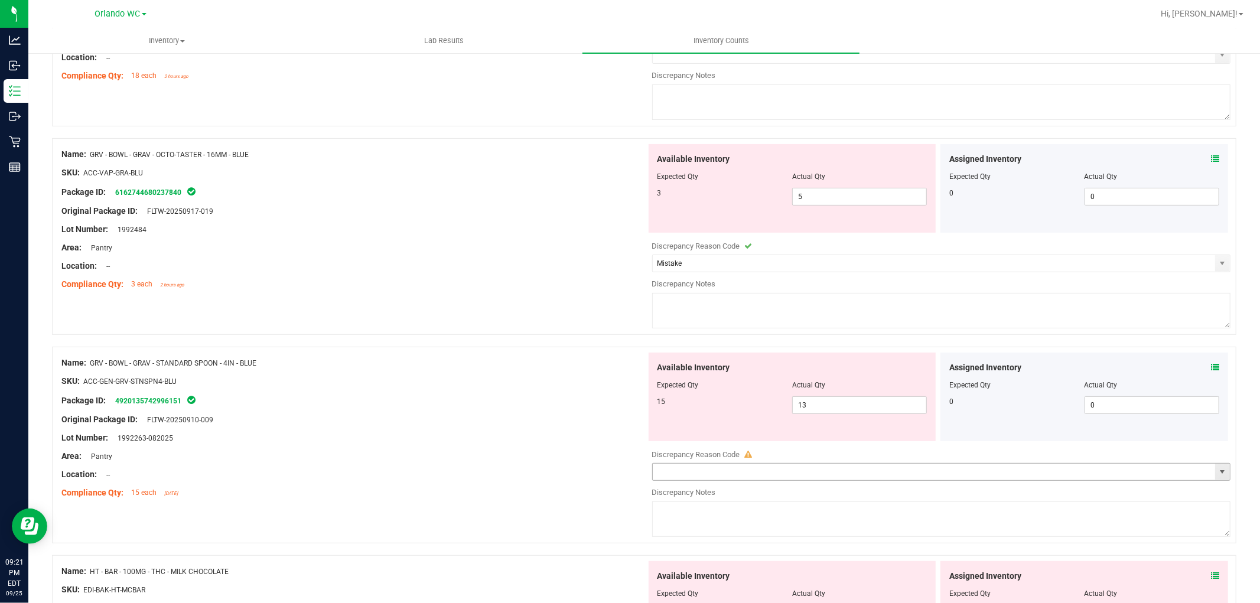
click at [1218, 475] on span "select" at bounding box center [1222, 471] width 9 height 9
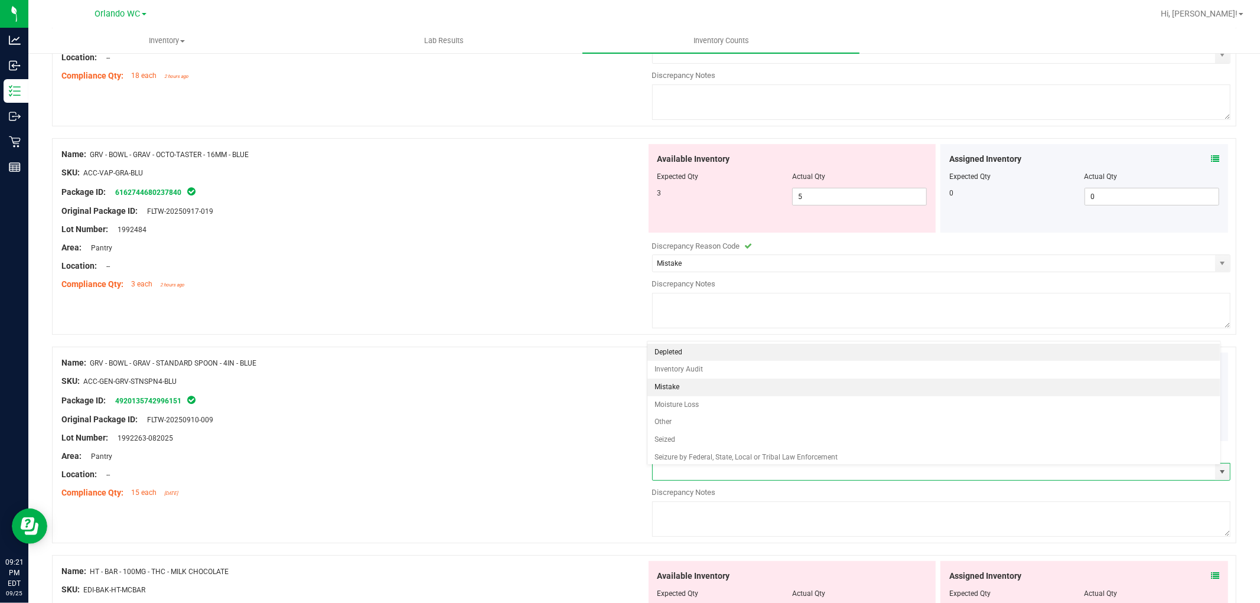
click at [672, 387] on li "Mistake" at bounding box center [934, 388] width 573 height 18
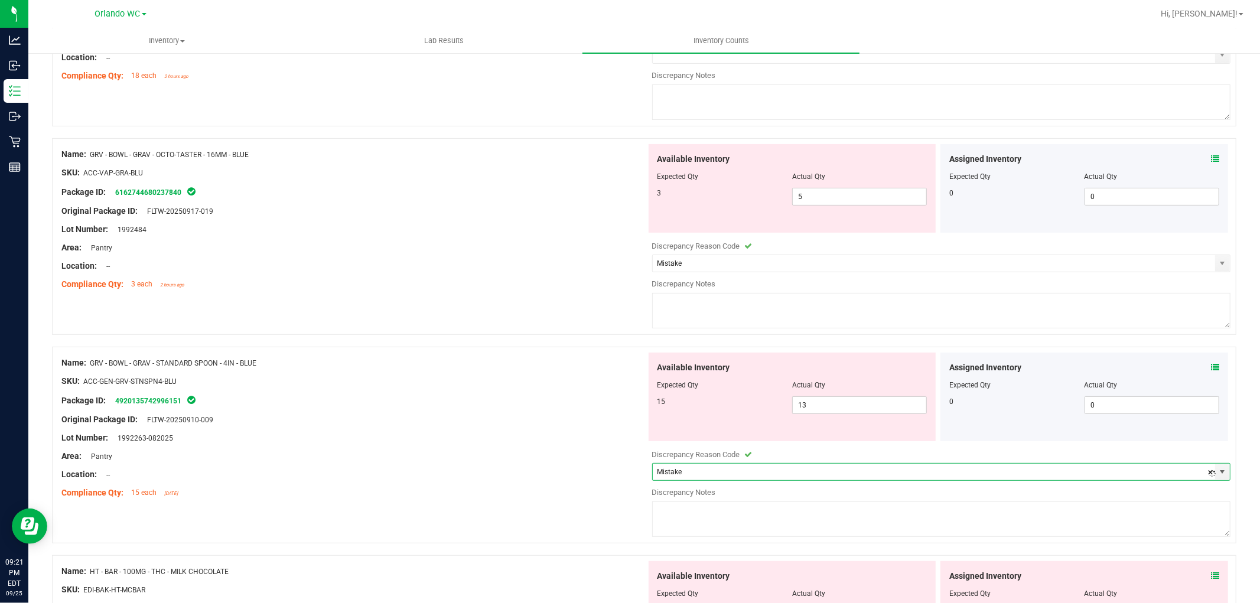
drag, startPoint x: 537, startPoint y: 387, endPoint x: 648, endPoint y: 298, distance: 142.6
click at [542, 382] on div "SKU: ACC-GEN-GRV-STNSPN4-BLU" at bounding box center [353, 381] width 585 height 12
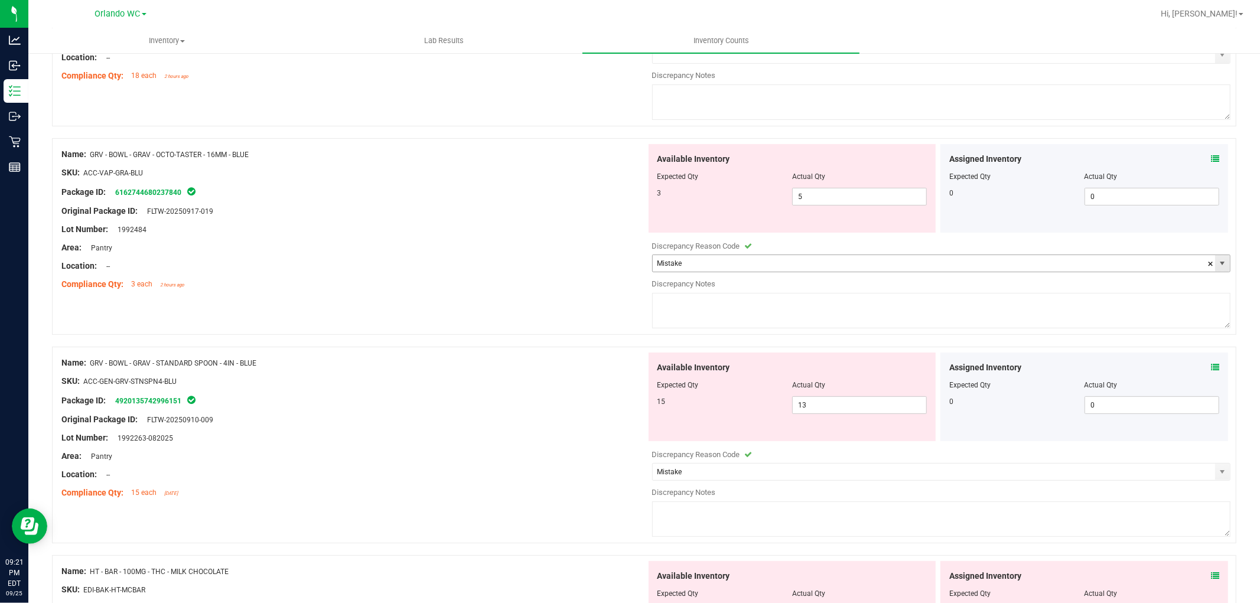
click at [703, 314] on textarea at bounding box center [941, 310] width 579 height 35
click at [417, 252] on div "Area: Pantry" at bounding box center [353, 248] width 585 height 12
drag, startPoint x: 373, startPoint y: 207, endPoint x: 241, endPoint y: 215, distance: 133.2
click at [371, 208] on div "Original Package ID: FLTW-20250917-019" at bounding box center [353, 211] width 585 height 12
click at [595, 276] on div at bounding box center [353, 275] width 585 height 6
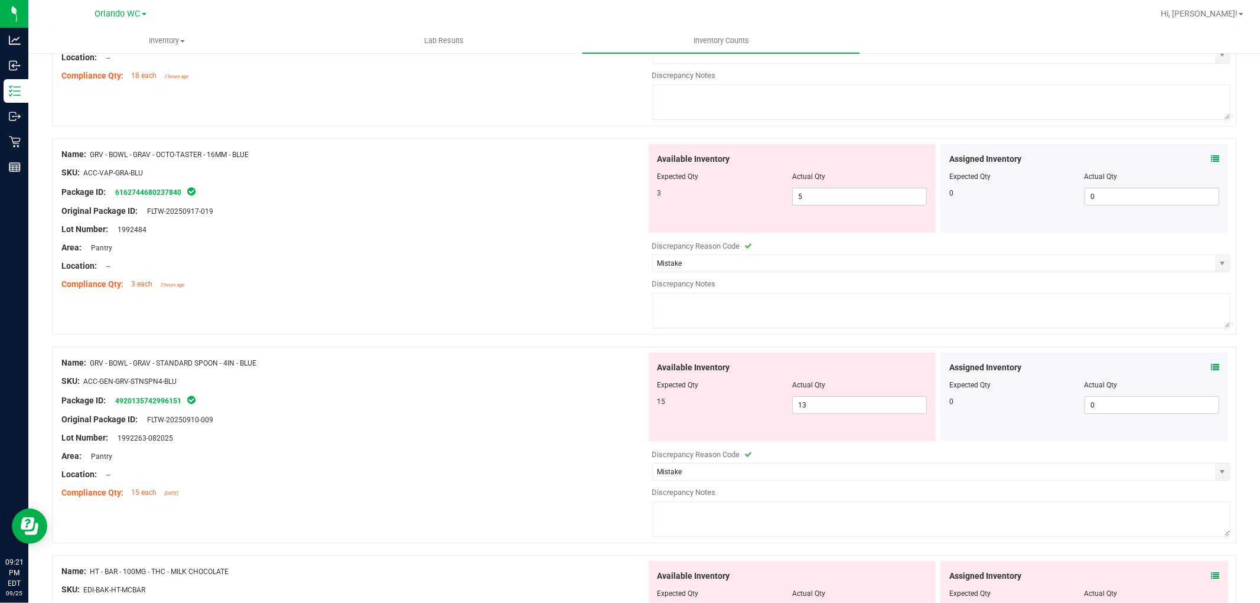
click at [340, 423] on div "Original Package ID: FLTW-20250910-009" at bounding box center [353, 420] width 585 height 12
click at [359, 430] on div at bounding box center [353, 429] width 585 height 6
drag, startPoint x: 428, startPoint y: 545, endPoint x: 427, endPoint y: 538, distance: 6.5
click at [427, 538] on div "Name: GRV - BOWL - GRAV - STANDARD SPOON - 4IN - BLUE SKU: ACC-GEN-GRV-STNSPN4-…" at bounding box center [644, 451] width 1185 height 209
drag, startPoint x: 518, startPoint y: 347, endPoint x: 530, endPoint y: 340, distance: 14.1
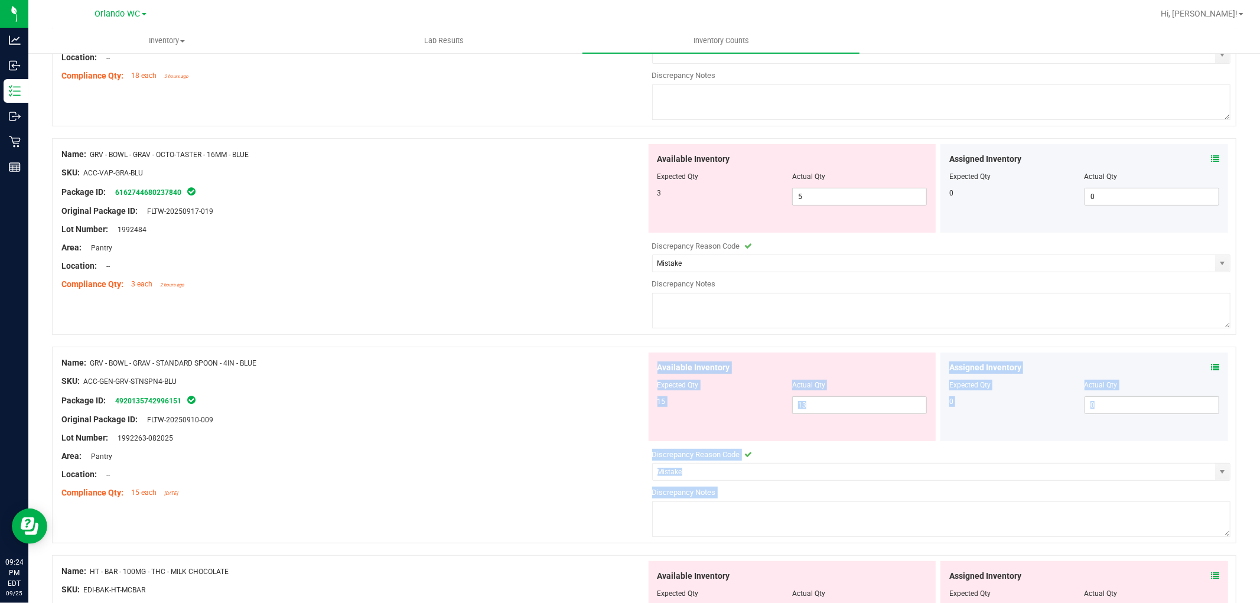
click at [527, 342] on div "Name: FD - FLOWER GREENHOUSE - 3.5G - HTM - HYB SKU: FLO-BUD-FD-SUN-HTM Package…" at bounding box center [644, 562] width 1185 height 1265
click at [489, 369] on div "Name: GRV - BOWL - GRAV - STANDARD SPOON - 4IN - BLUE" at bounding box center [353, 363] width 585 height 12
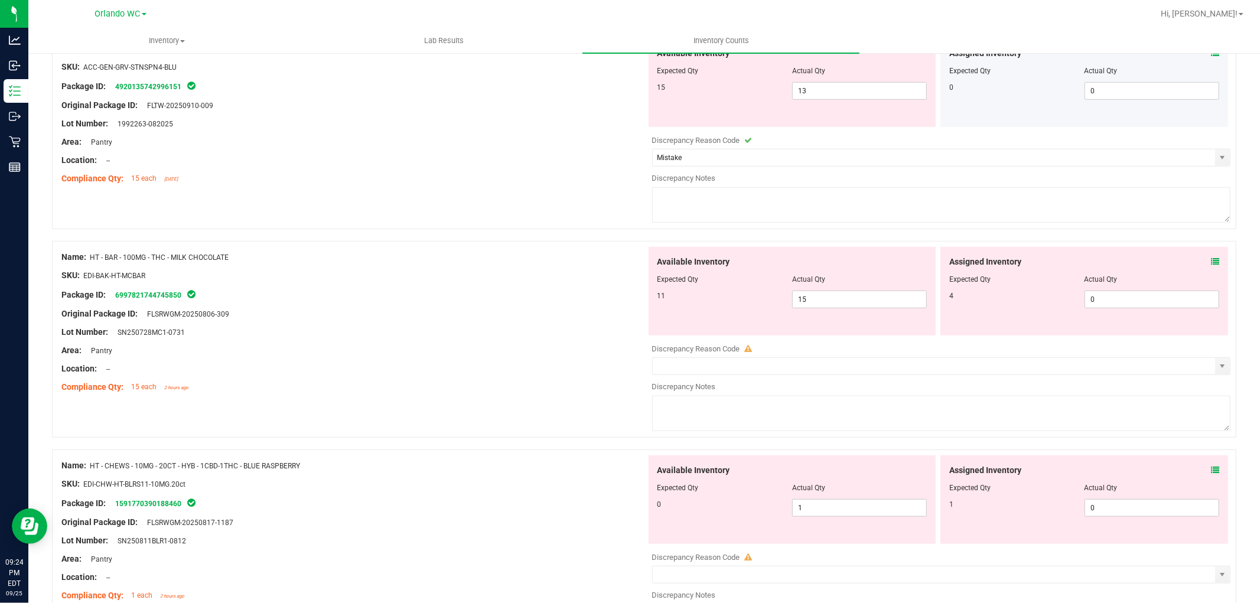
scroll to position [657, 0]
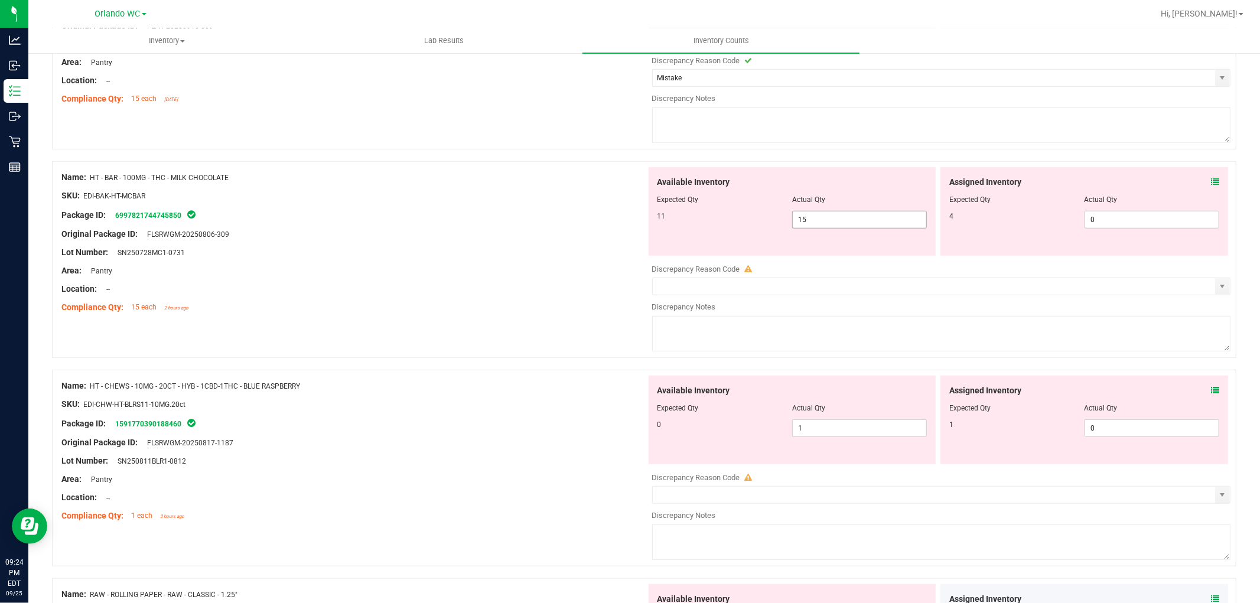
drag, startPoint x: 841, startPoint y: 216, endPoint x: 623, endPoint y: 235, distance: 218.8
click at [623, 235] on div "Name: HT - BAR - 100MG - THC - MILK CHOCOLATE SKU: EDI-BAK-HT-MCBAR Package ID:…" at bounding box center [644, 259] width 1185 height 197
drag, startPoint x: 1084, startPoint y: 219, endPoint x: 954, endPoint y: 215, distance: 130.1
click at [944, 210] on div "Assigned Inventory Expected Qty Actual Qty 4 0 0" at bounding box center [1085, 211] width 288 height 89
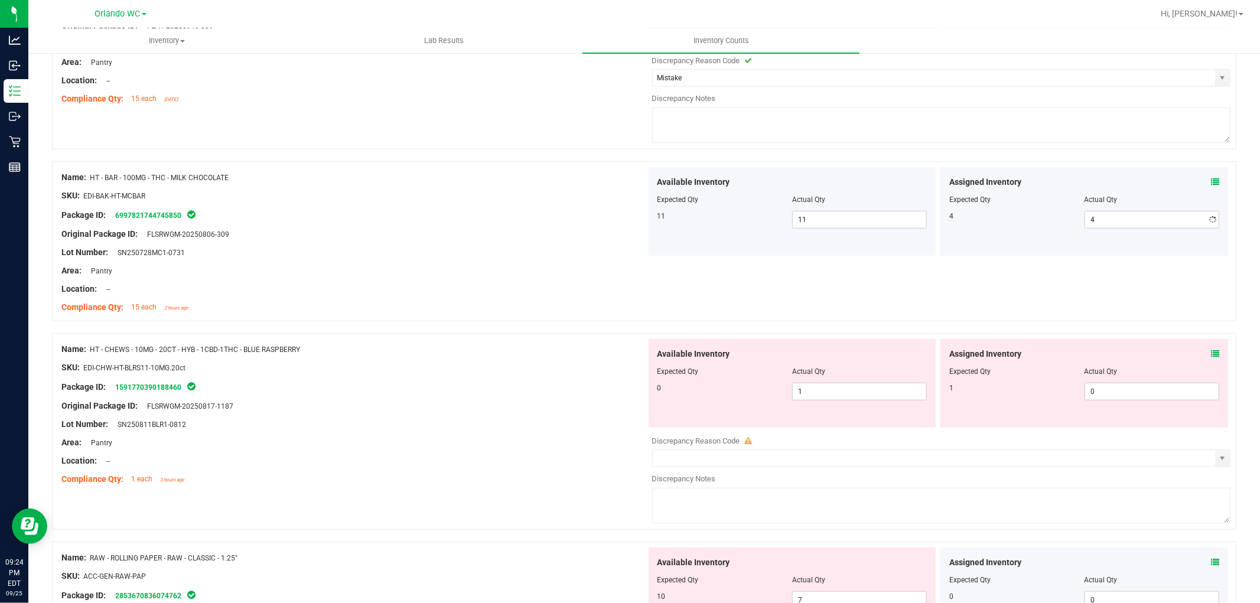
click at [976, 215] on div "4" at bounding box center [1017, 216] width 135 height 11
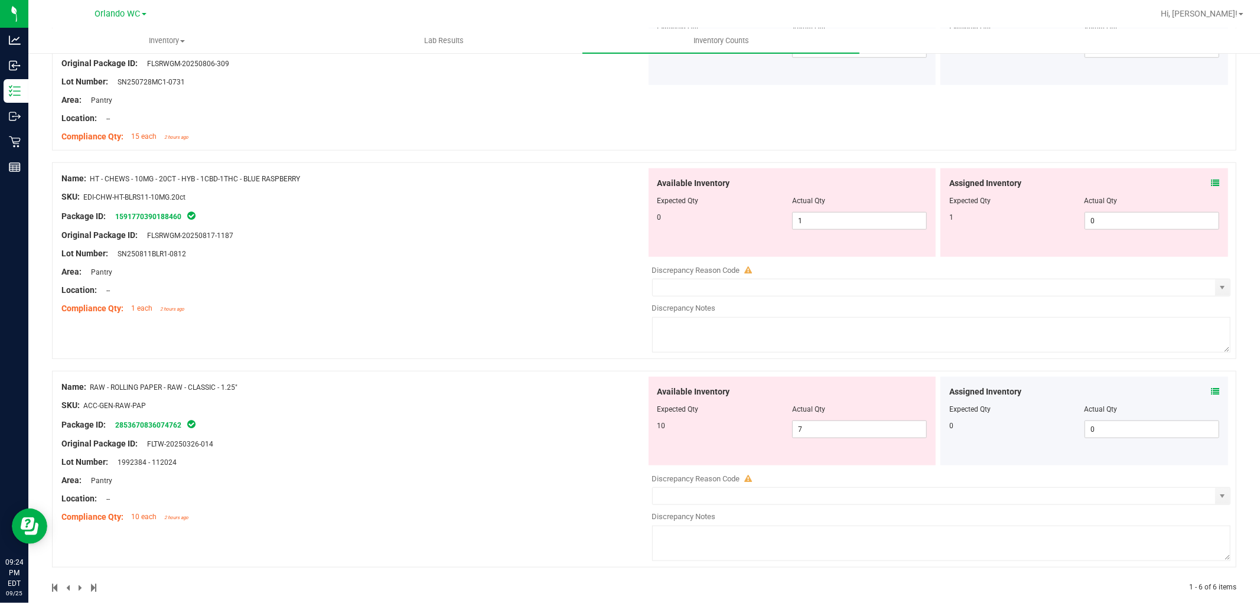
scroll to position [847, 0]
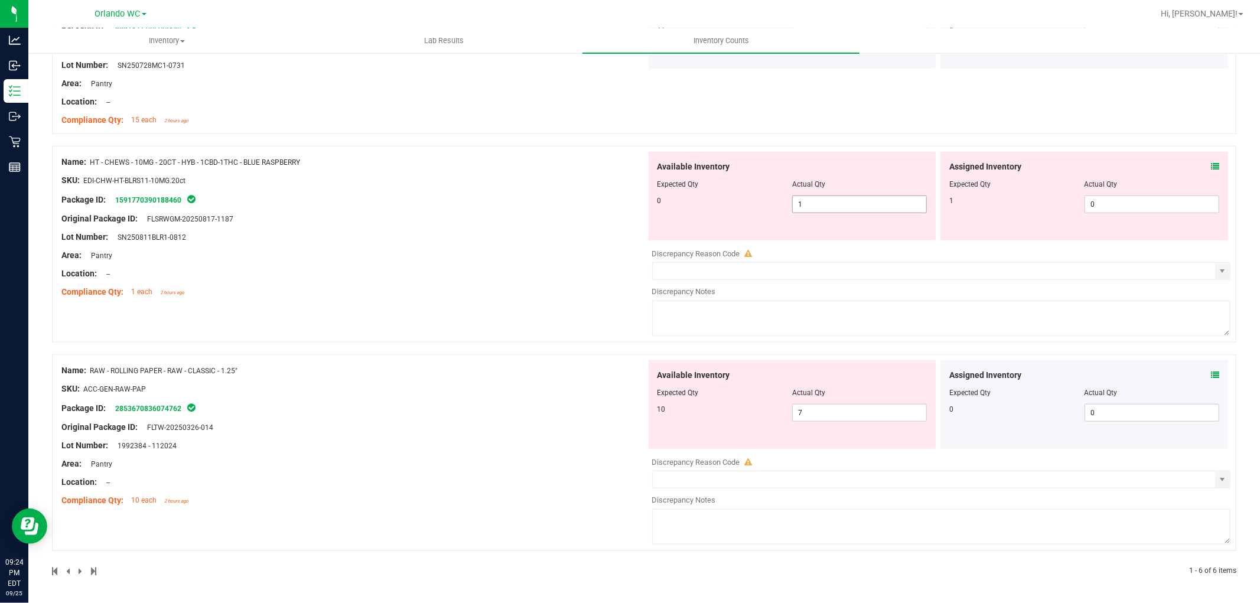
click at [698, 204] on div "0 1 1" at bounding box center [793, 205] width 270 height 18
drag, startPoint x: 500, startPoint y: 217, endPoint x: 695, endPoint y: 213, distance: 195.1
click at [594, 215] on div "Original Package ID: FLSRWGM-20250817-1187" at bounding box center [353, 219] width 585 height 12
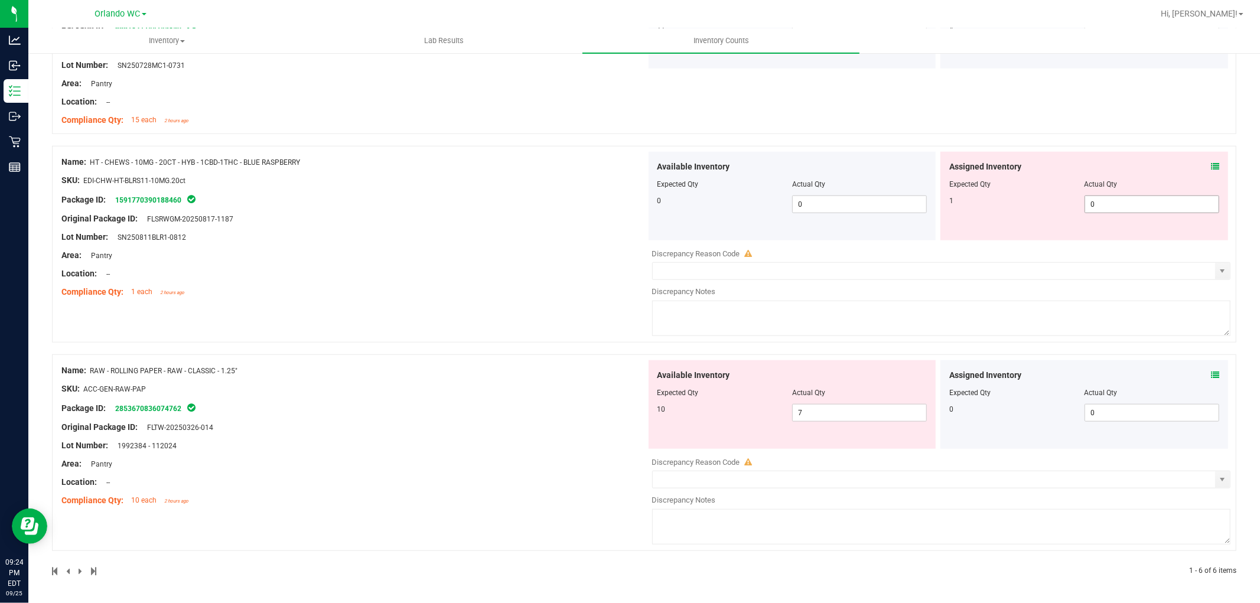
drag, startPoint x: 1124, startPoint y: 197, endPoint x: 987, endPoint y: 198, distance: 136.5
click at [987, 197] on div "1 0 0" at bounding box center [1085, 205] width 270 height 18
click at [988, 197] on div "Assigned Inventory Expected Qty Actual Qty 1 1 1" at bounding box center [1085, 196] width 288 height 89
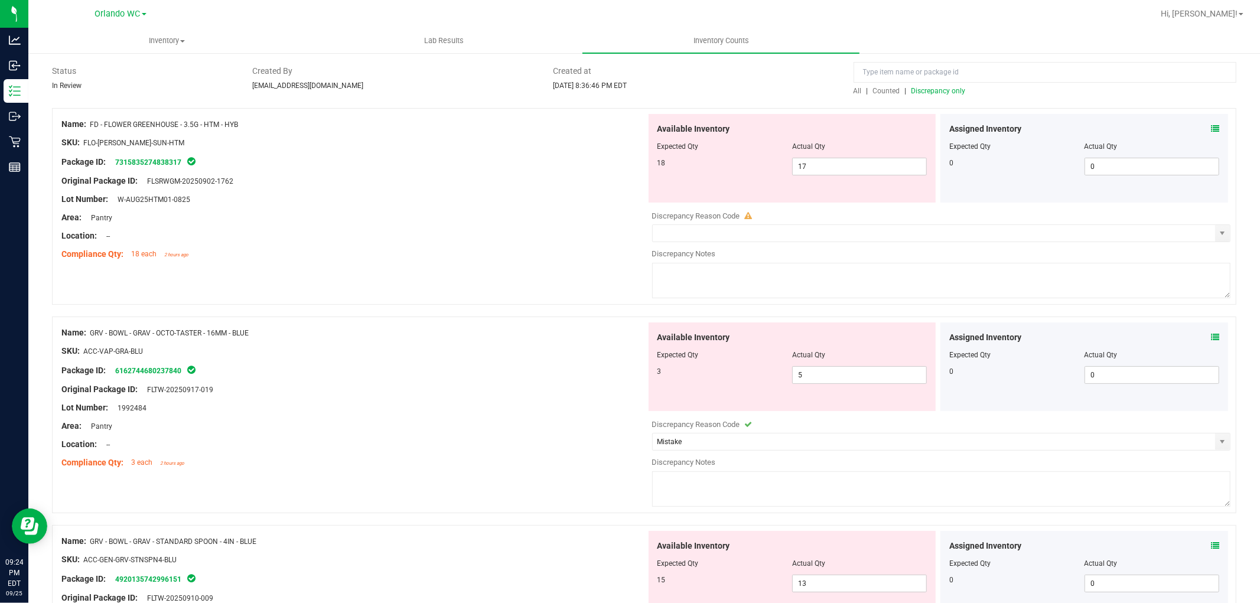
scroll to position [0, 0]
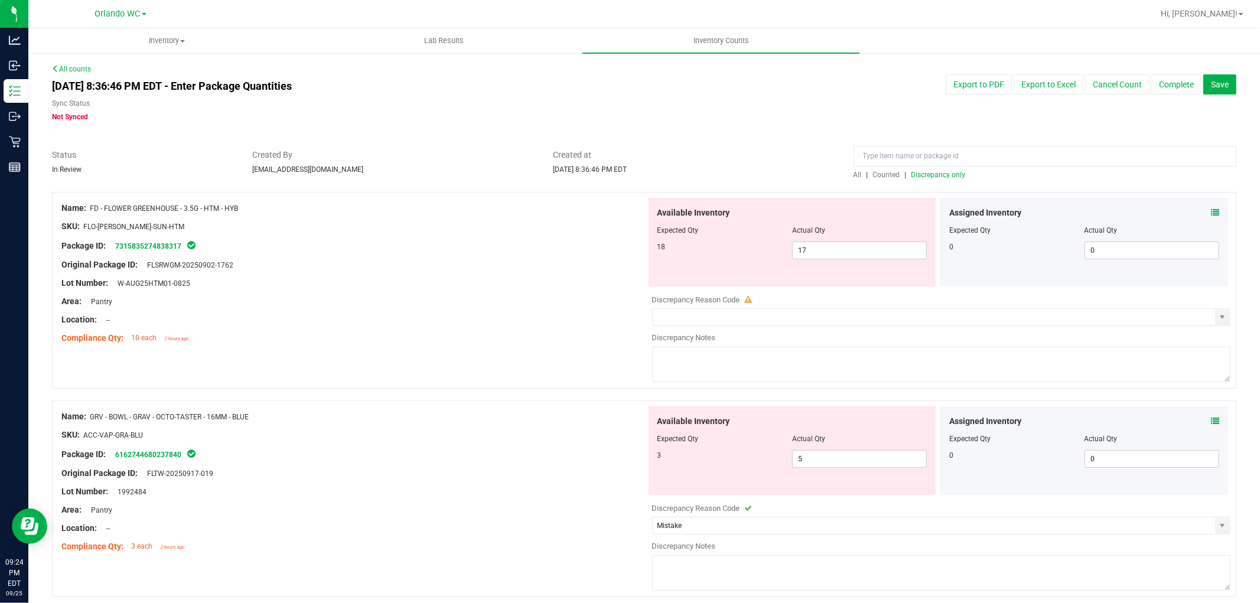
click at [934, 173] on span "Discrepancy only" at bounding box center [939, 175] width 54 height 8
drag, startPoint x: 564, startPoint y: 226, endPoint x: 498, endPoint y: 345, distance: 136.3
click at [564, 228] on div "SKU: FLO-BUD-FD-SUN-HTM" at bounding box center [353, 226] width 585 height 12
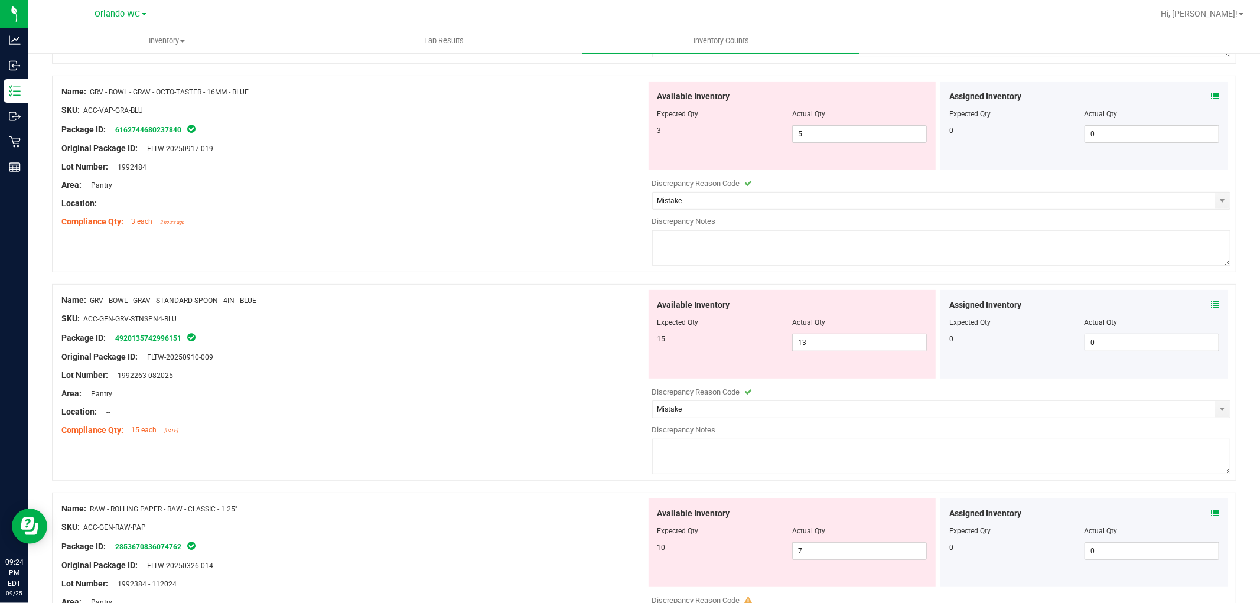
scroll to position [465, 0]
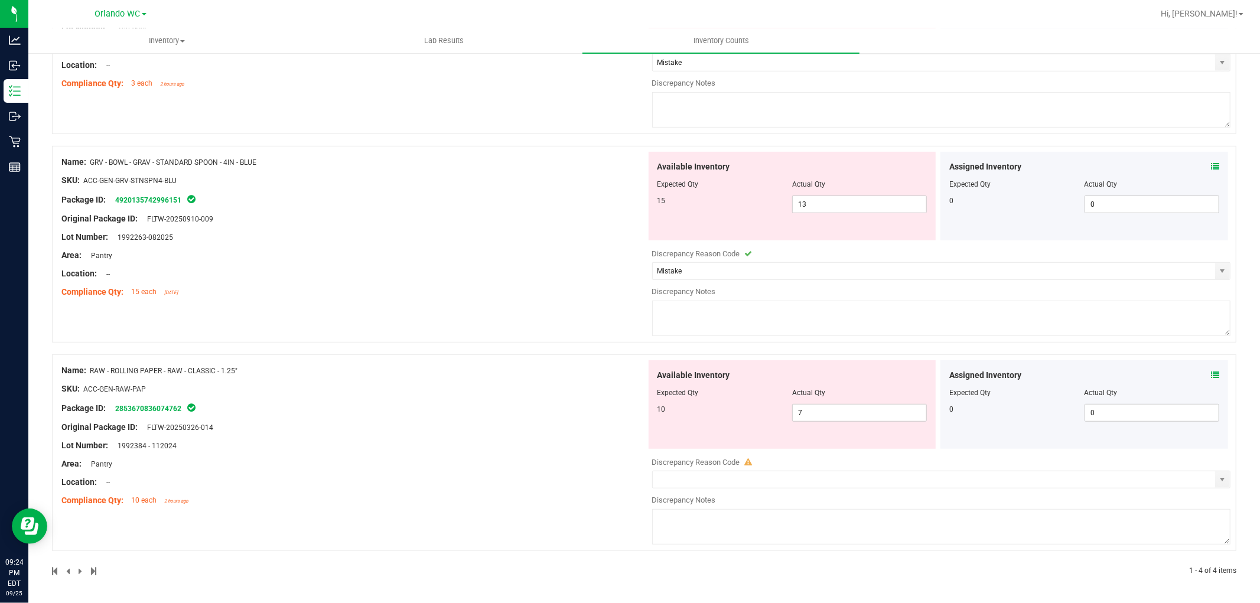
click at [451, 446] on div "Lot Number: 1992384 - 112024" at bounding box center [353, 446] width 585 height 12
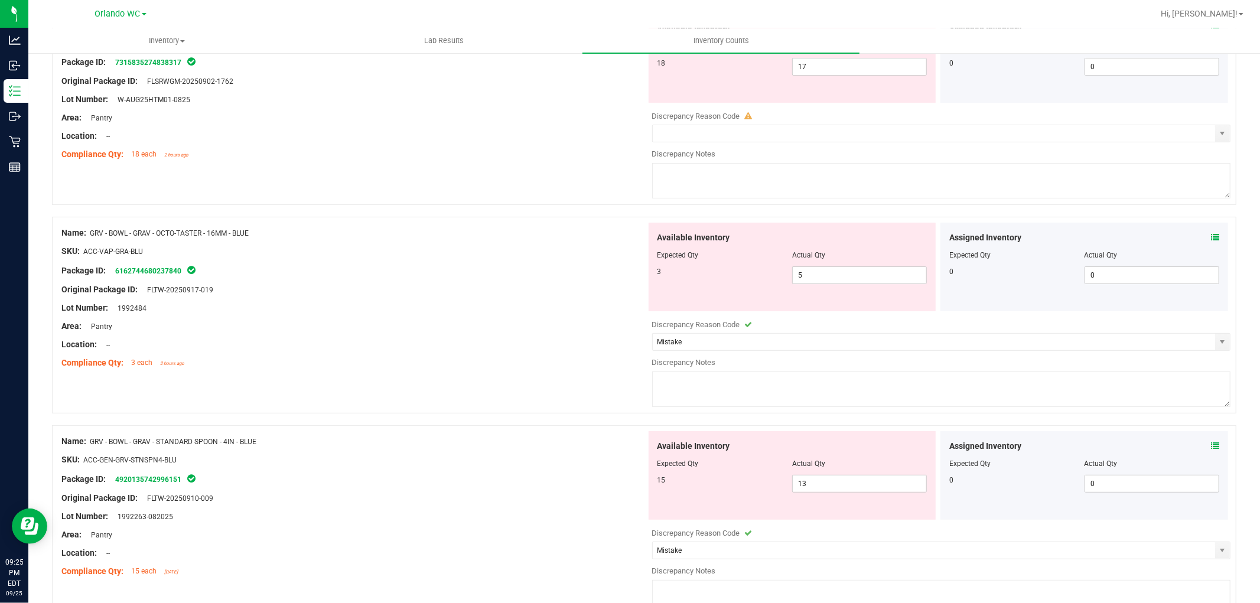
scroll to position [0, 0]
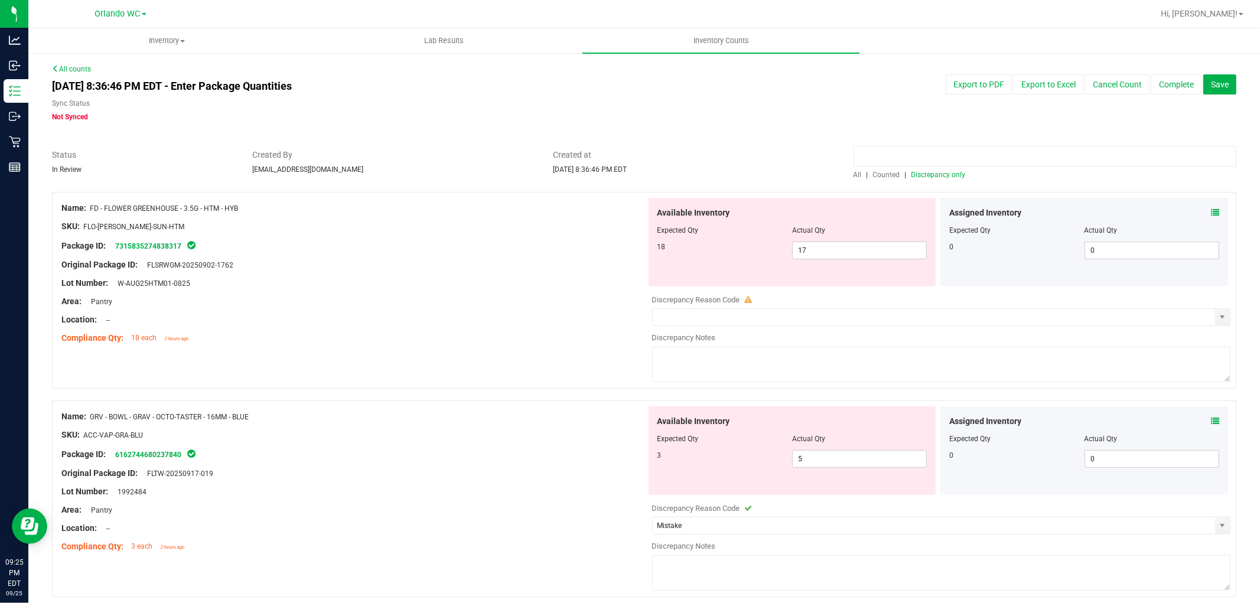
click at [915, 156] on input at bounding box center [1045, 156] width 383 height 21
click at [854, 171] on span "All" at bounding box center [858, 175] width 8 height 8
drag, startPoint x: 905, startPoint y: 157, endPoint x: 715, endPoint y: 171, distance: 190.3
click at [802, 157] on div "Status In Review Created By cdoelle@liveparallel.com Created at Sep 25, 2025 8:…" at bounding box center [644, 164] width 1203 height 31
click at [750, 111] on div "Sep 25, 2025 8:36:46 PM EDT - Enter Package Quantities Sync Status Not Synced E…" at bounding box center [644, 98] width 1203 height 48
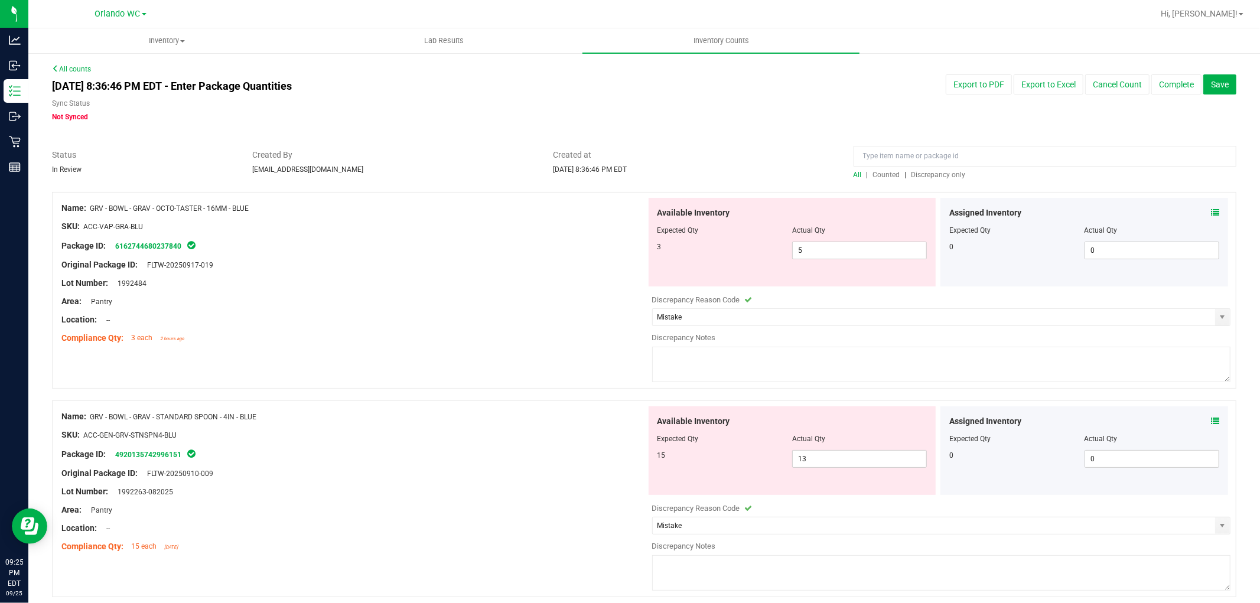
click at [934, 175] on span "Discrepancy only" at bounding box center [939, 175] width 54 height 8
click at [506, 296] on div "Area: Pantry" at bounding box center [353, 301] width 585 height 12
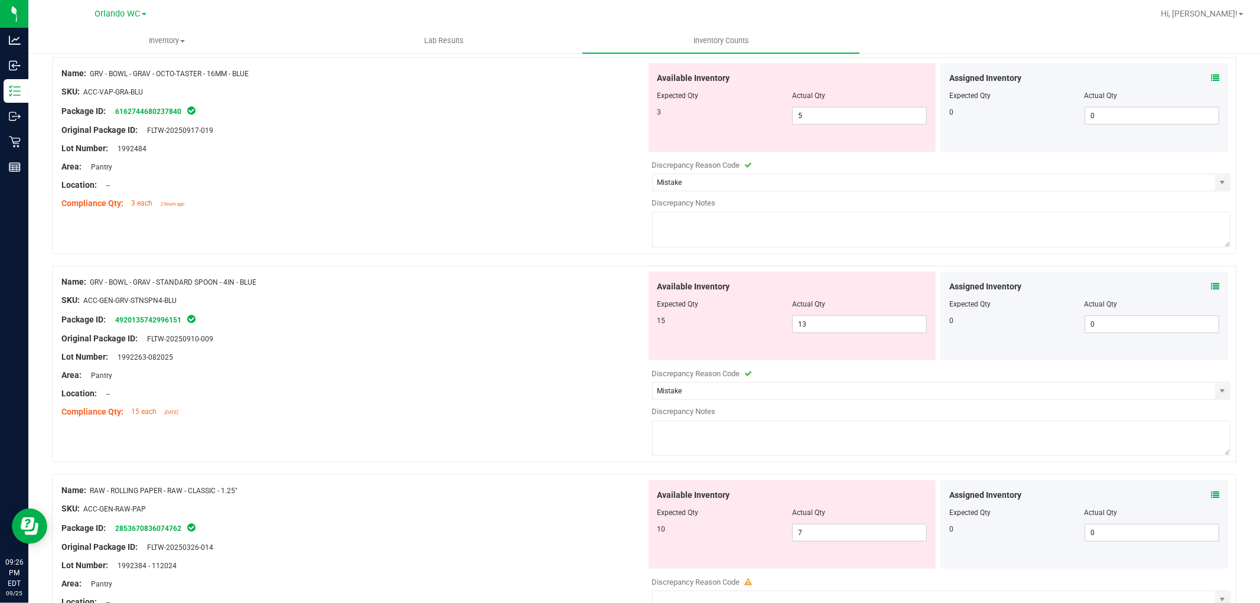
scroll to position [465, 0]
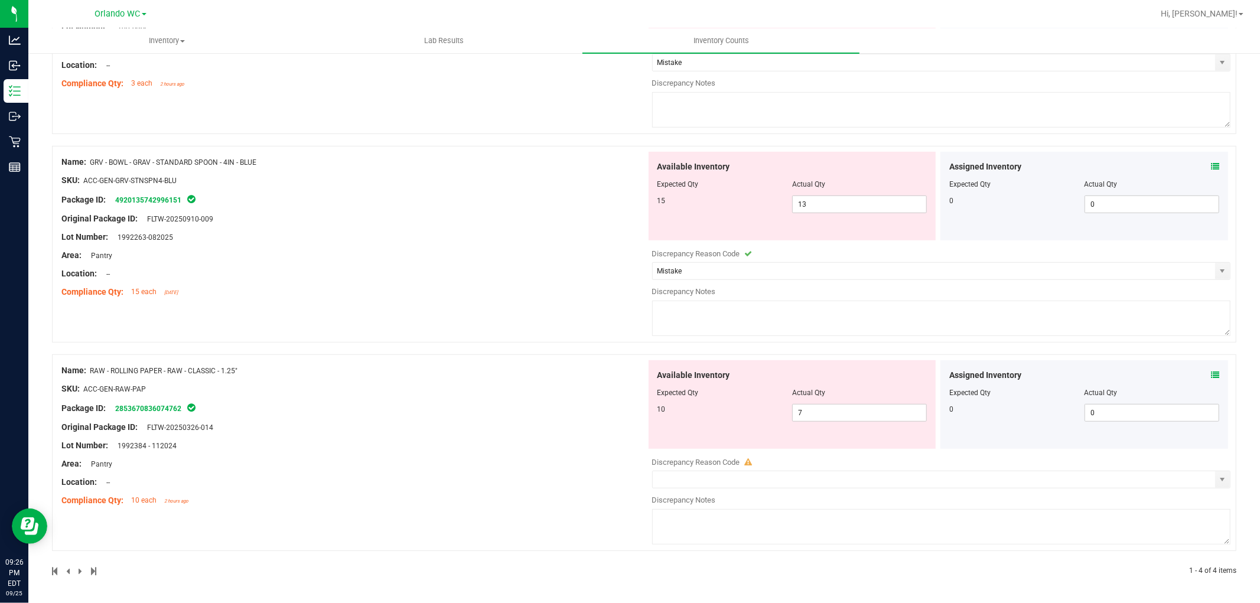
click at [329, 461] on div "Area: Pantry" at bounding box center [353, 464] width 585 height 12
click at [713, 421] on div "10 7 7" at bounding box center [793, 413] width 270 height 18
click at [150, 405] on link "2853670836074762" at bounding box center [148, 409] width 66 height 8
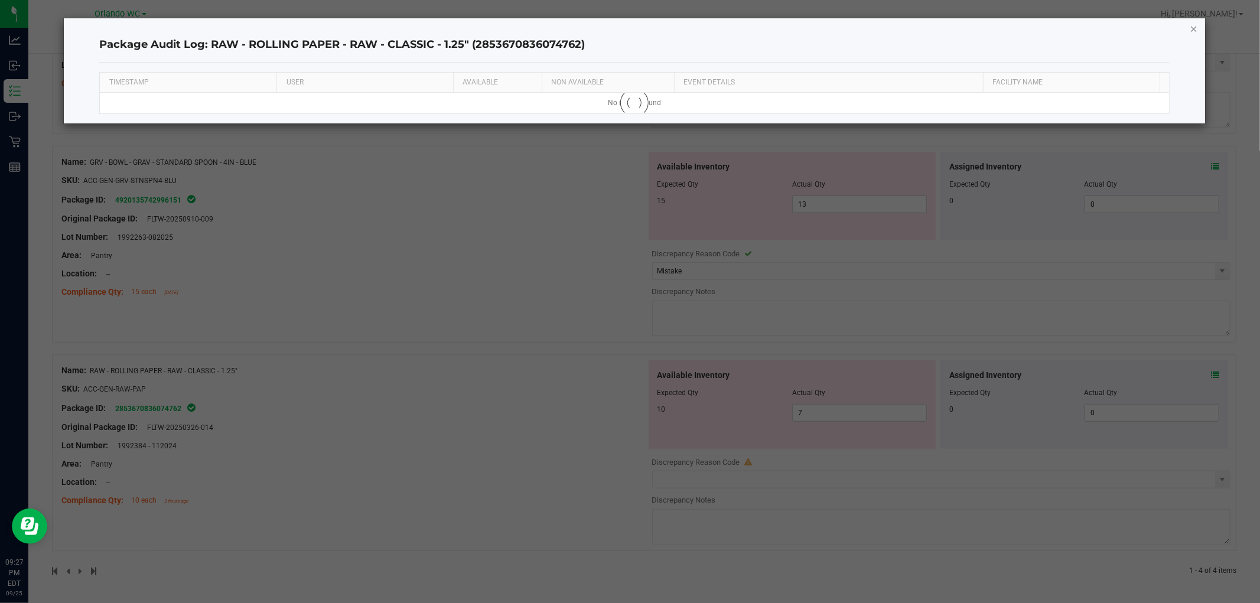
click at [1195, 28] on icon "button" at bounding box center [1194, 28] width 8 height 14
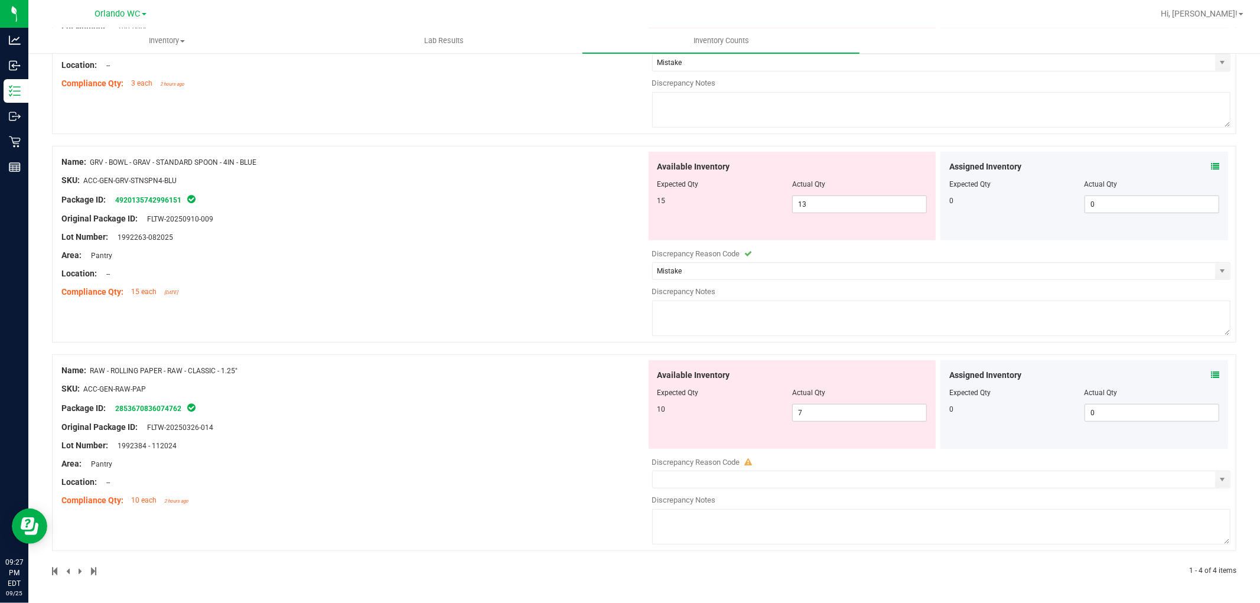
drag, startPoint x: 516, startPoint y: 337, endPoint x: 742, endPoint y: 288, distance: 231.6
click at [517, 331] on div "Name: GRV - BOWL - GRAV - STANDARD SPOON - 4IN - BLUE SKU: ACC-GEN-GRV-STNSPN4-…" at bounding box center [644, 244] width 1185 height 197
drag, startPoint x: 723, startPoint y: 336, endPoint x: 729, endPoint y: 316, distance: 21.1
click at [723, 332] on span at bounding box center [941, 334] width 579 height 8
click at [729, 316] on textarea at bounding box center [941, 318] width 579 height 35
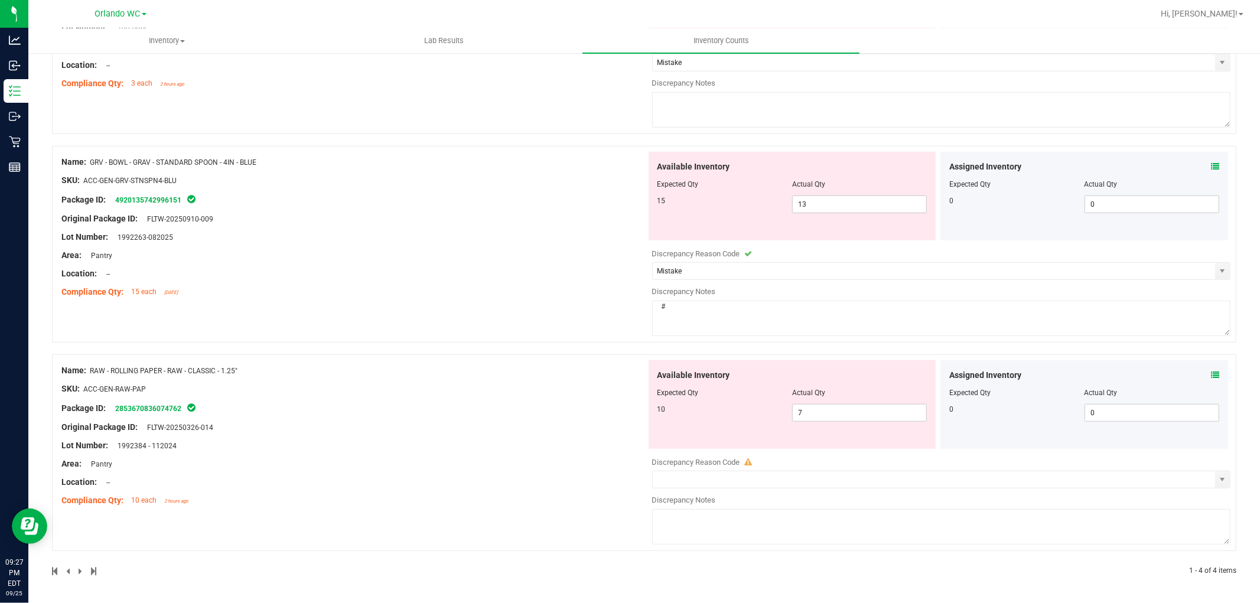
paste textarea "12004033"
click at [657, 316] on textarea "# 12004033" at bounding box center [941, 318] width 579 height 35
click at [574, 343] on div at bounding box center [644, 349] width 1185 height 12
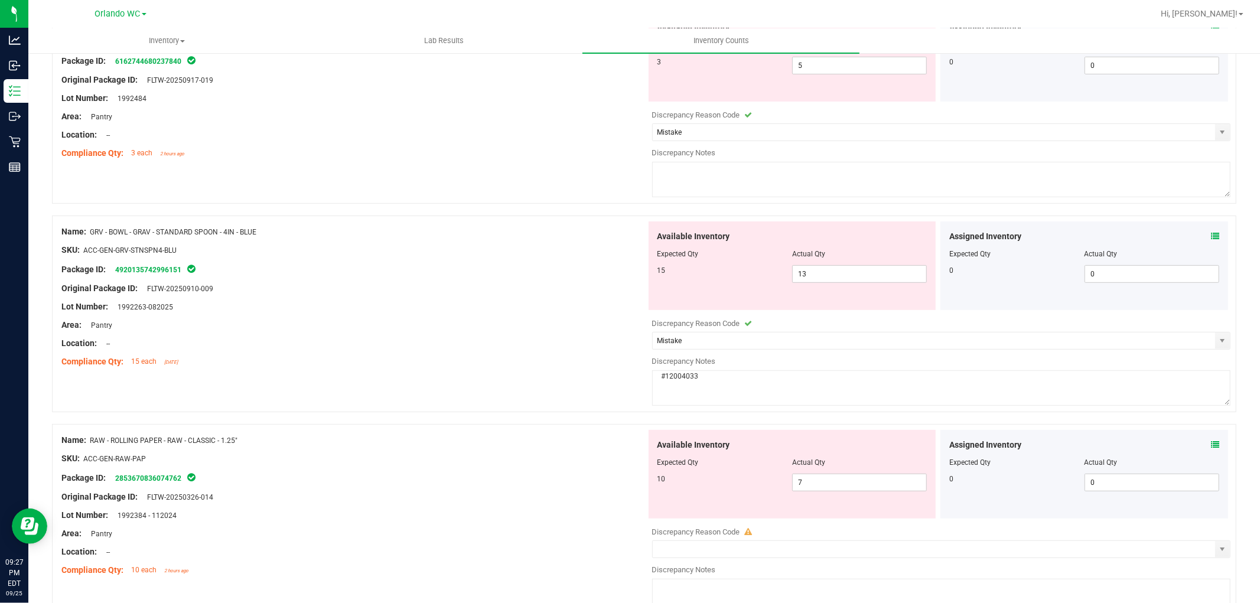
scroll to position [203, 0]
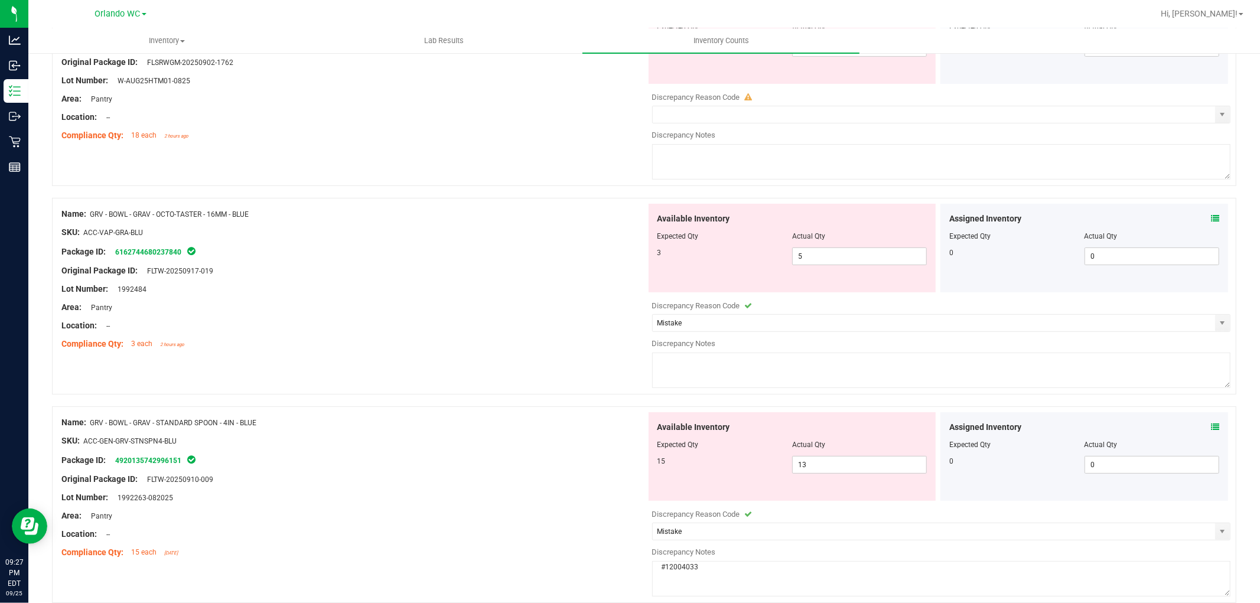
click at [524, 376] on div "Name: GRV - BOWL - GRAV - OCTO-TASTER - 16MM - BLUE SKU: ACC-VAP-GRA-BLU Packag…" at bounding box center [644, 296] width 1185 height 197
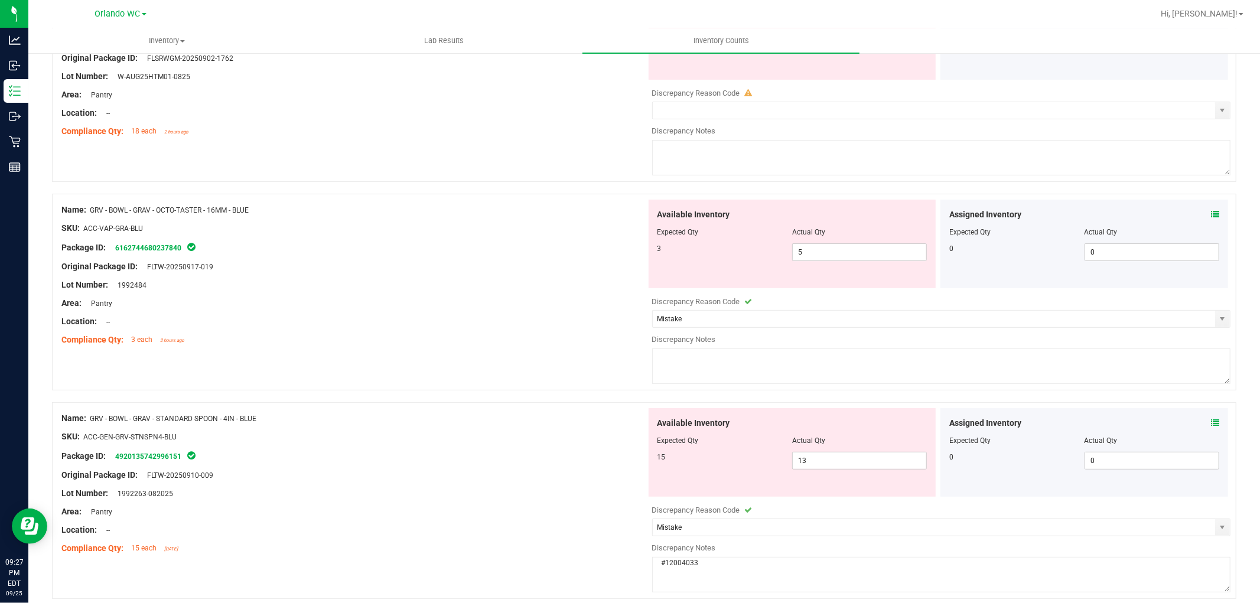
scroll to position [268, 0]
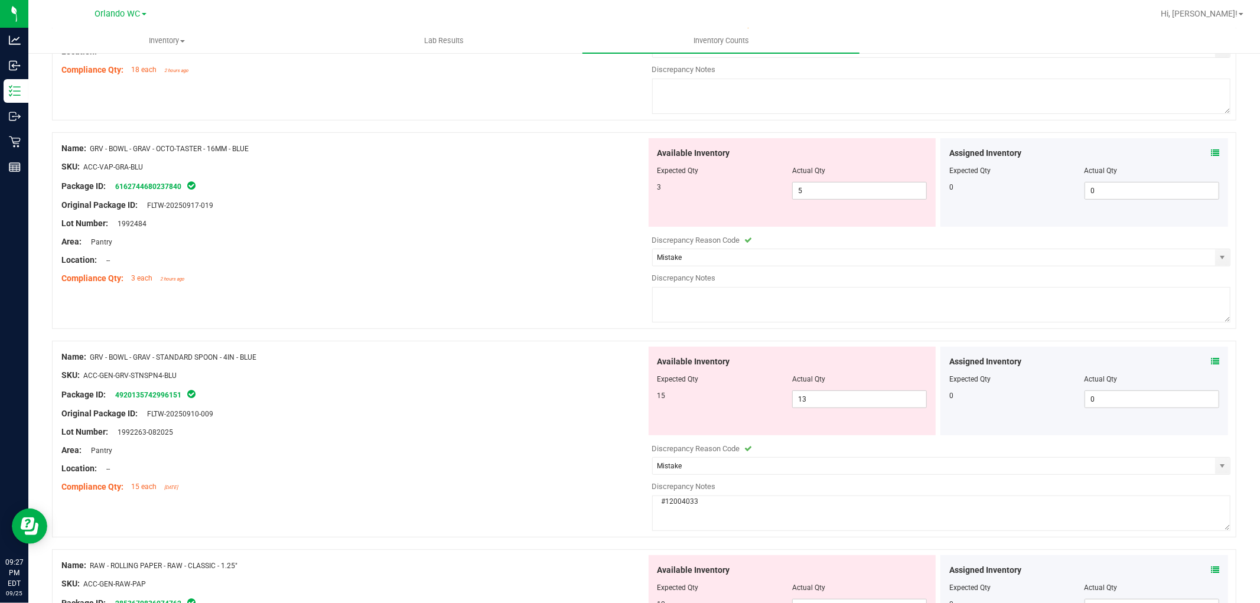
click at [574, 489] on div "Compliance Qty: 15 each 14 days ago" at bounding box center [353, 487] width 585 height 12
click at [745, 499] on textarea "#12004033" at bounding box center [941, 513] width 579 height 35
paste textarea "12003638"
click at [654, 509] on textarea "#12004033 & # 12003638" at bounding box center [941, 513] width 579 height 35
click at [800, 499] on textarea "#12004033 & #12003638" at bounding box center [941, 513] width 579 height 35
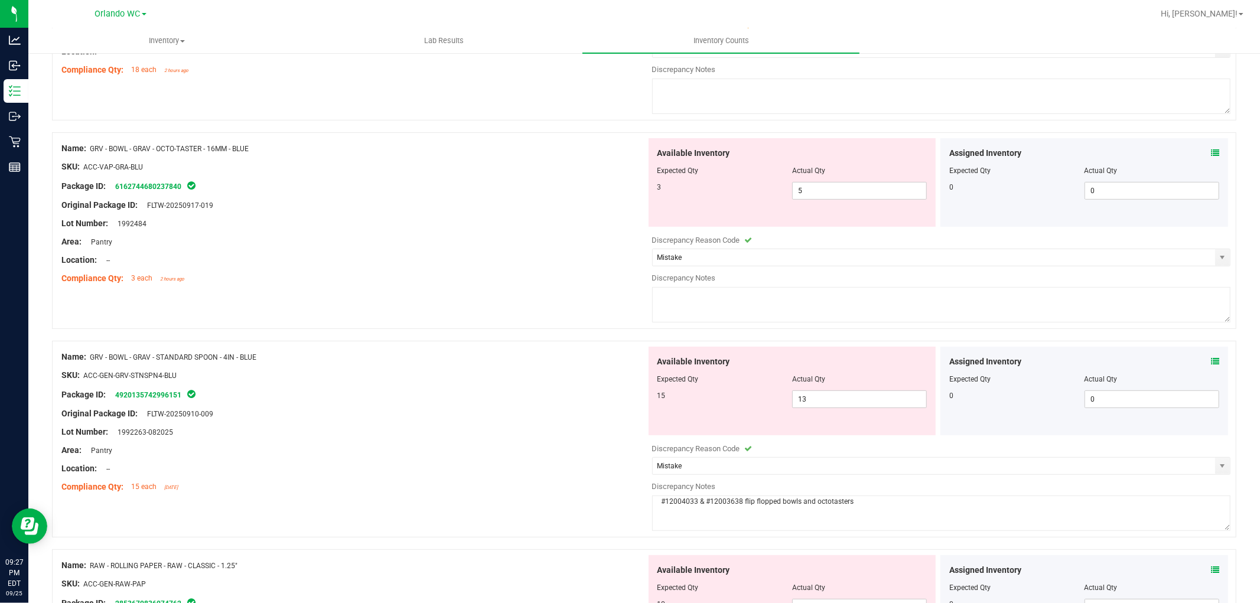
click at [862, 294] on textarea at bounding box center [941, 304] width 579 height 35
paste textarea "#12004033 & #12003638 flip flopped bowls and octotasters"
click at [456, 381] on div "SKU: ACC-GEN-GRV-STNSPN4-BLU" at bounding box center [353, 375] width 585 height 12
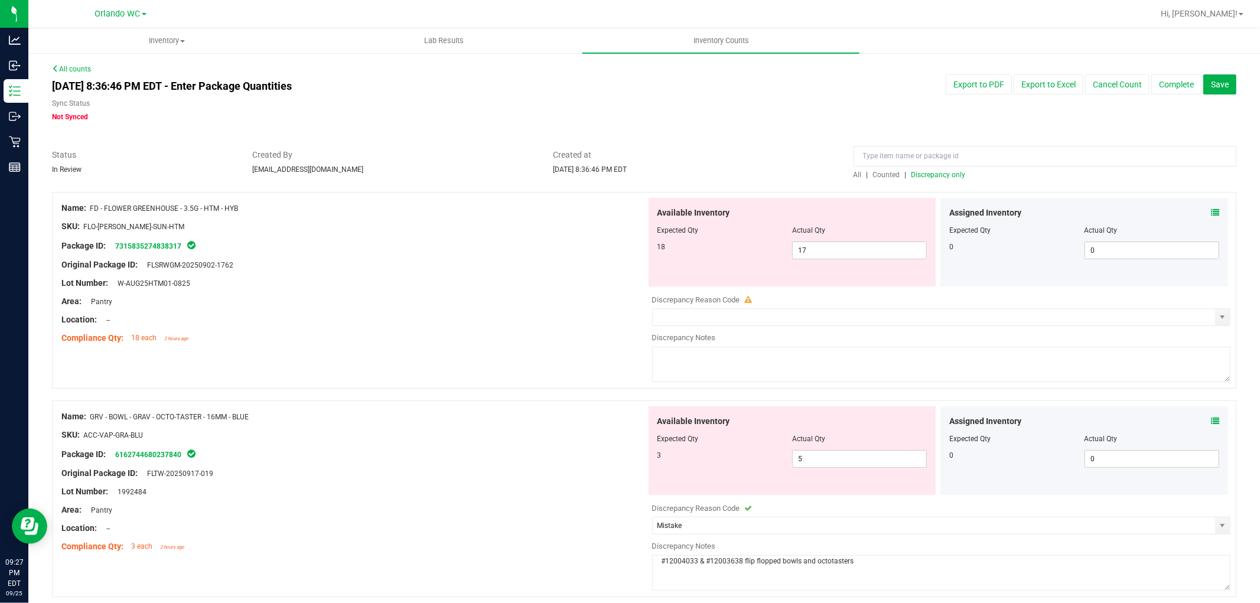
scroll to position [66, 0]
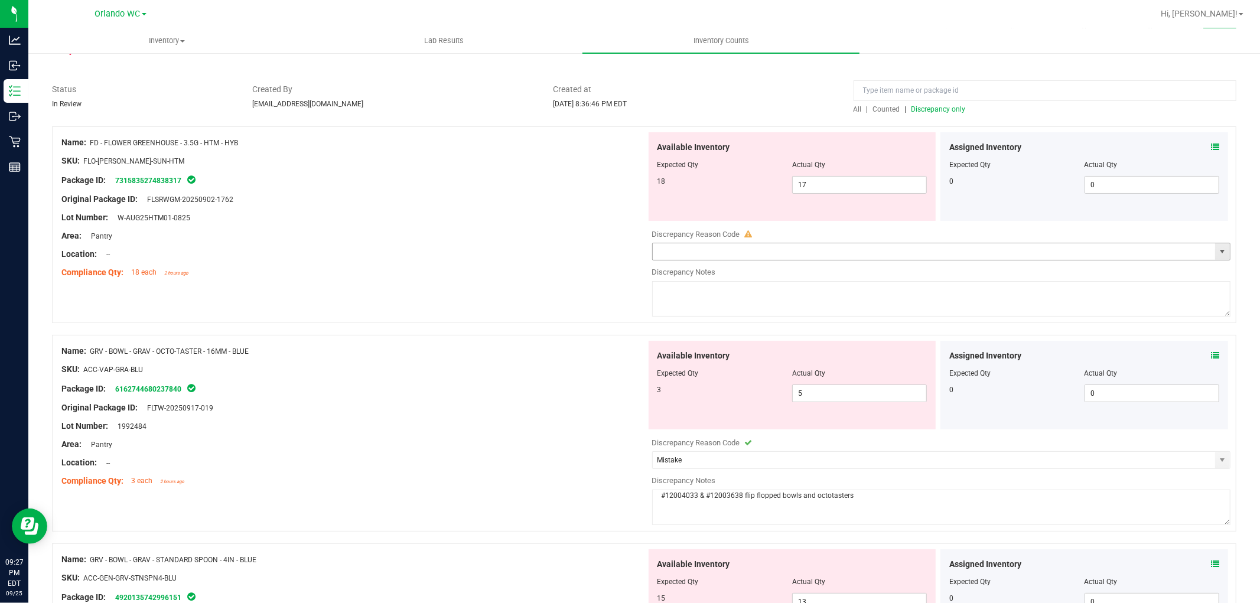
click at [711, 256] on input "text" at bounding box center [934, 251] width 563 height 17
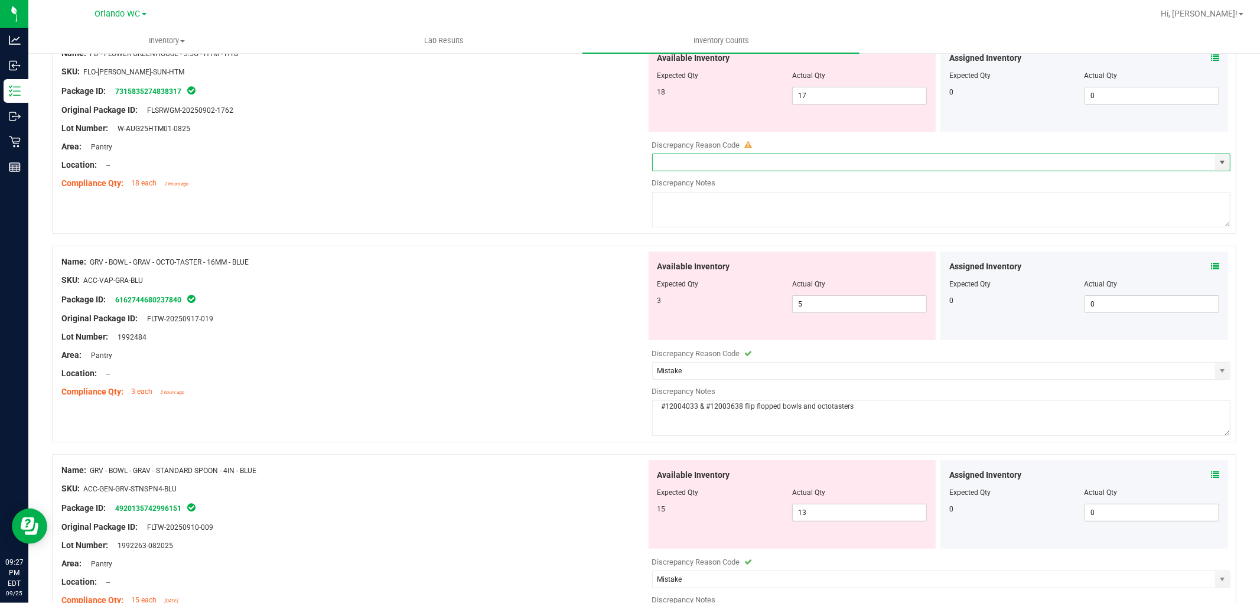
scroll to position [131, 0]
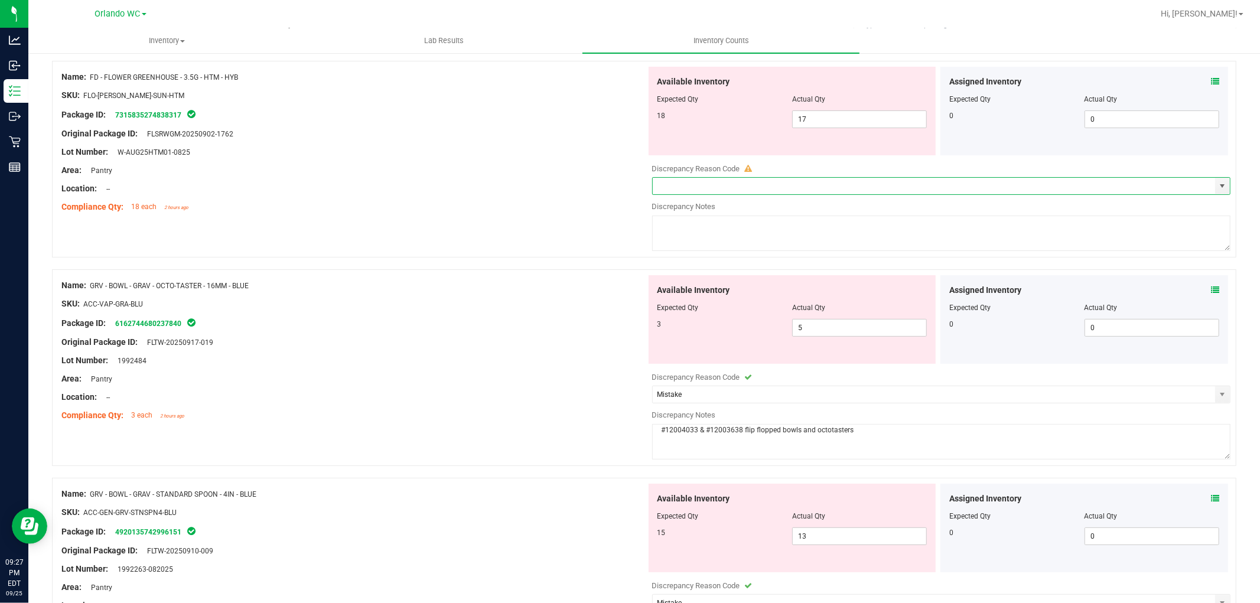
click at [652, 429] on textarea "#12004033 & #12003638 flip flopped bowls and octotasters" at bounding box center [941, 441] width 579 height 35
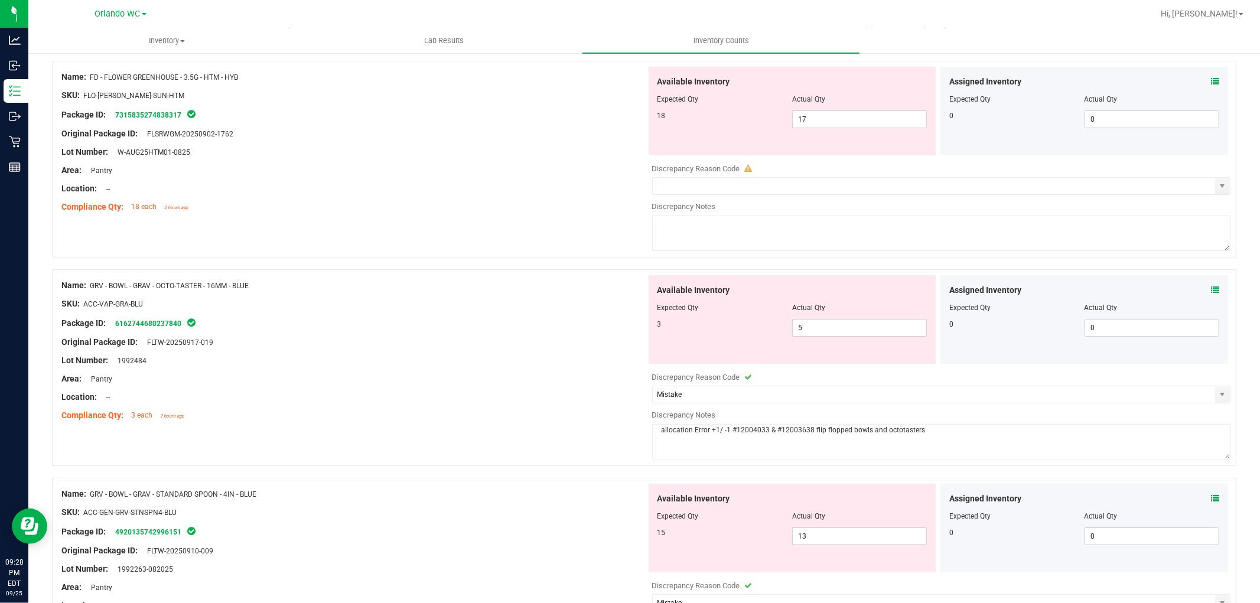
scroll to position [394, 0]
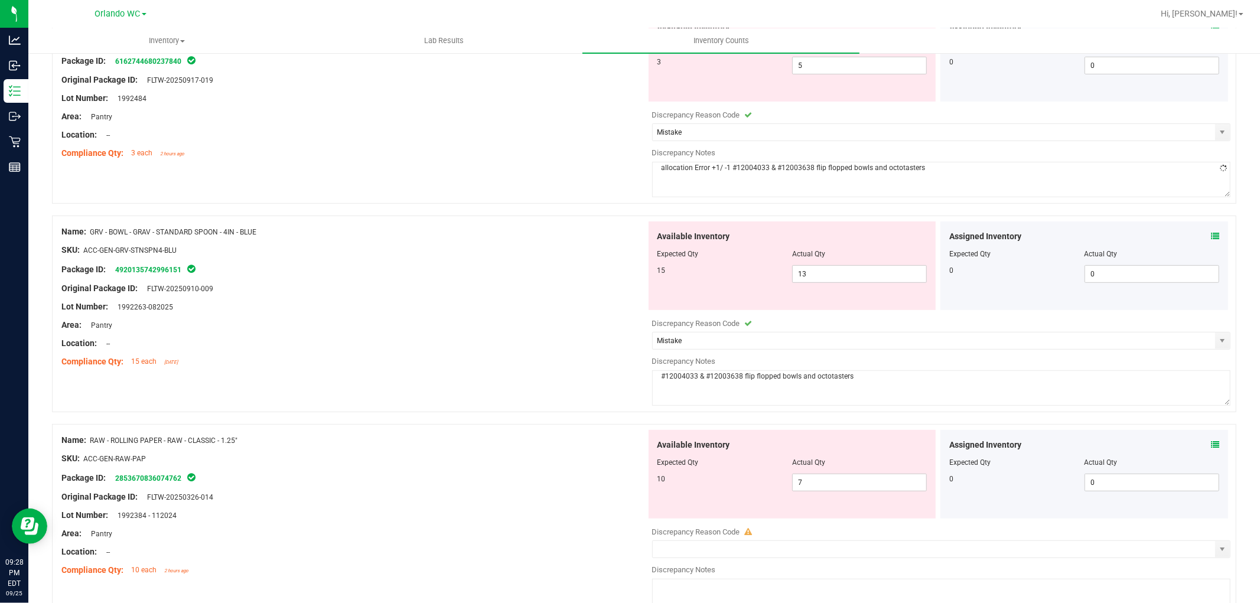
drag, startPoint x: 771, startPoint y: 401, endPoint x: 784, endPoint y: 387, distance: 18.4
click at [775, 399] on span "#12004033 & #12003638 flip flopped bowls and octotasters" at bounding box center [941, 403] width 579 height 8
click at [784, 387] on textarea "#12004033 & #12003638 flip flopped bowls and octotasters" at bounding box center [941, 388] width 579 height 35
paste textarea "allocation Error +1/ -1"
click at [423, 431] on div "Name: RAW - ROLLING PAPER - RAW - CLASSIC - 1.25" SKU: ACC-GEN-RAW-PAP Package …" at bounding box center [353, 505] width 585 height 151
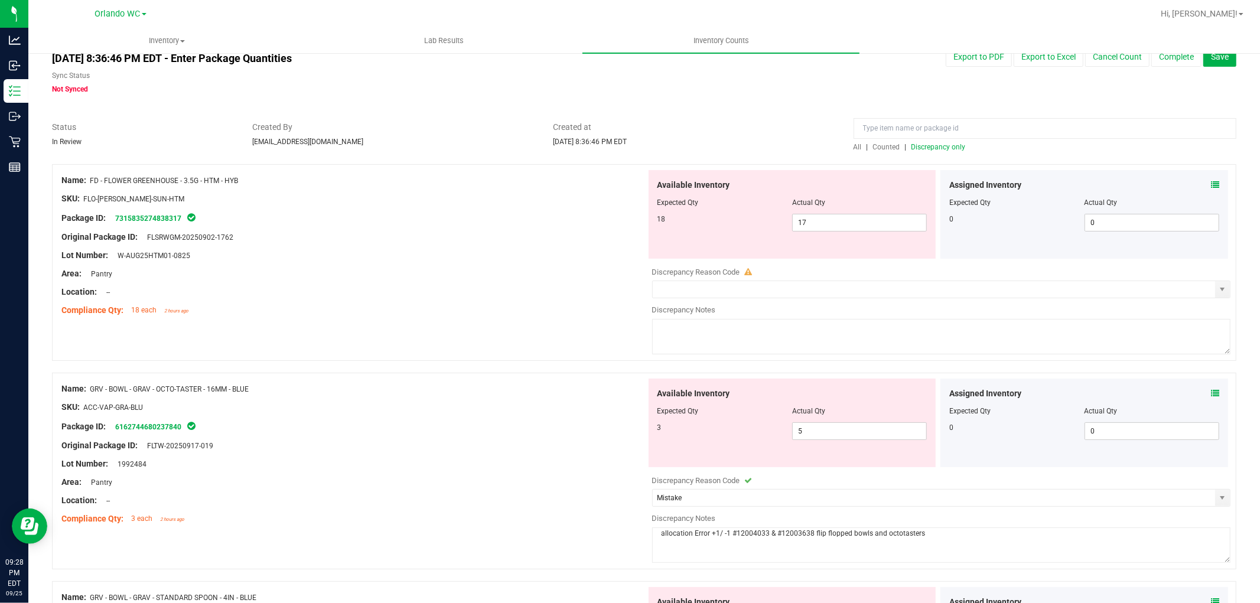
scroll to position [28, 0]
click at [553, 314] on div "Compliance Qty: 18 each 2 hours ago" at bounding box center [353, 310] width 585 height 12
click at [525, 221] on div "Package ID: 7315835274838317" at bounding box center [353, 217] width 585 height 14
click at [805, 337] on textarea at bounding box center [941, 336] width 579 height 35
click at [477, 320] on div "Name: FD - FLOWER GREENHOUSE - 3.5G - HTM - HYB SKU: FLO-BUD-FD-SUN-HTM Package…" at bounding box center [644, 262] width 1185 height 197
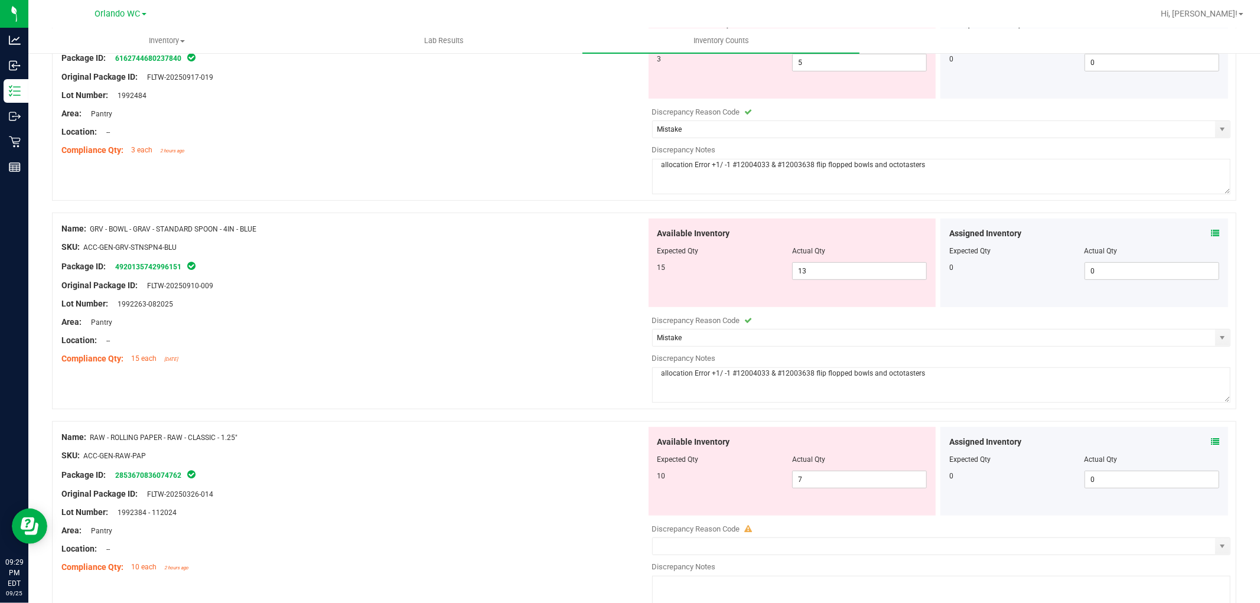
scroll to position [465, 0]
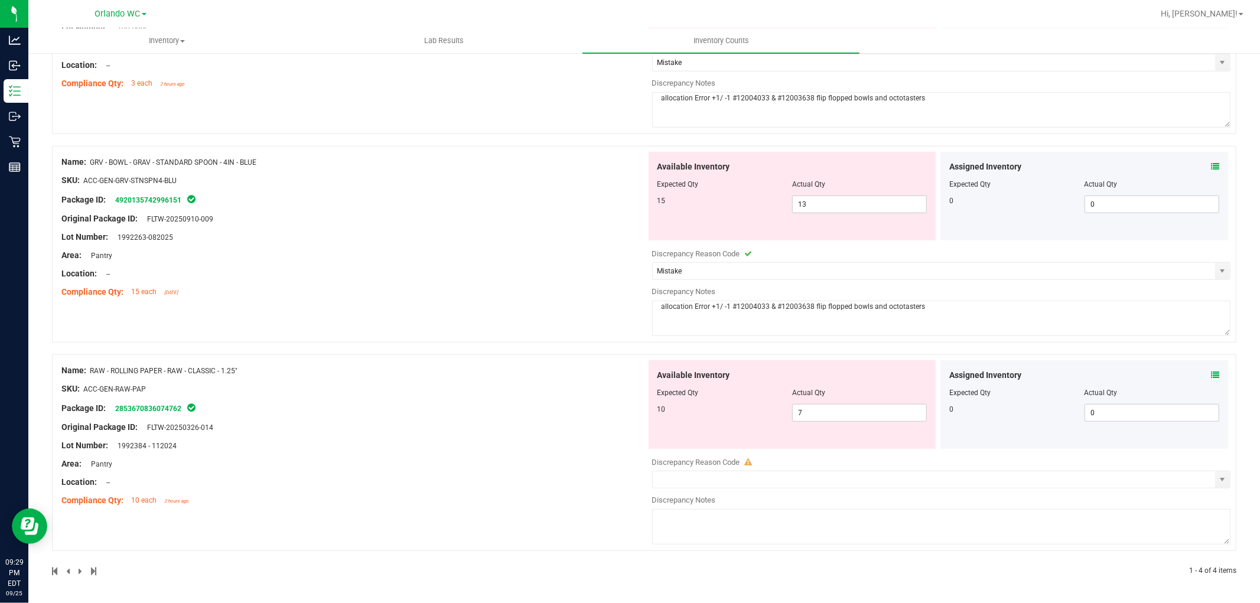
click at [463, 479] on div "Location: --" at bounding box center [353, 482] width 585 height 12
click at [718, 523] on textarea at bounding box center [941, 526] width 579 height 35
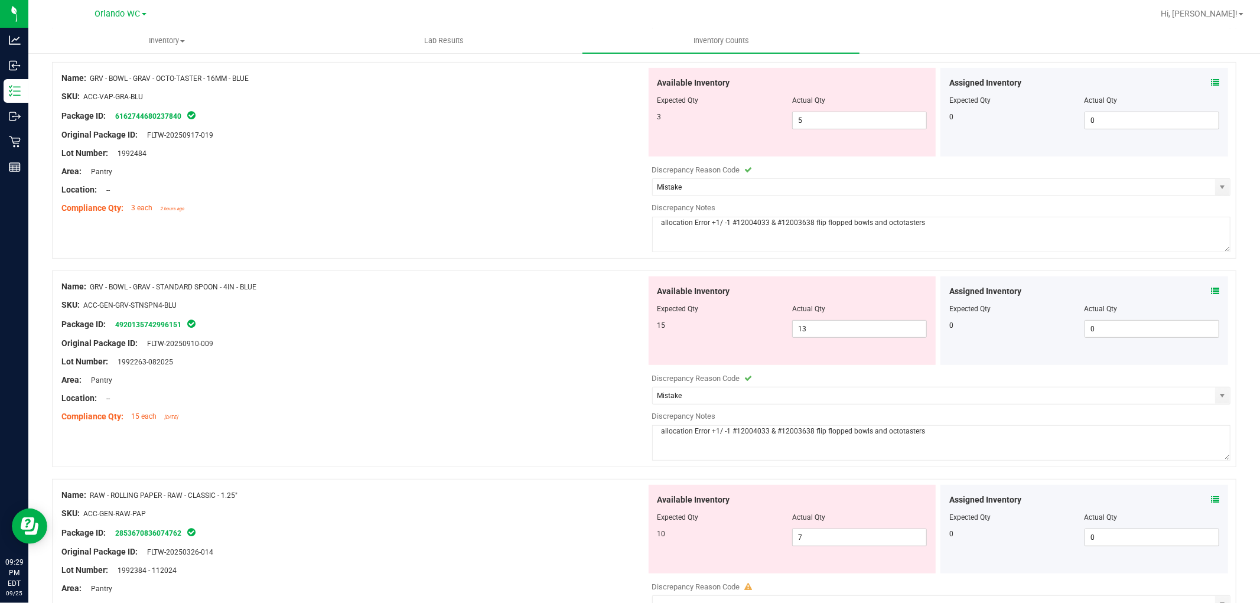
scroll to position [0, 0]
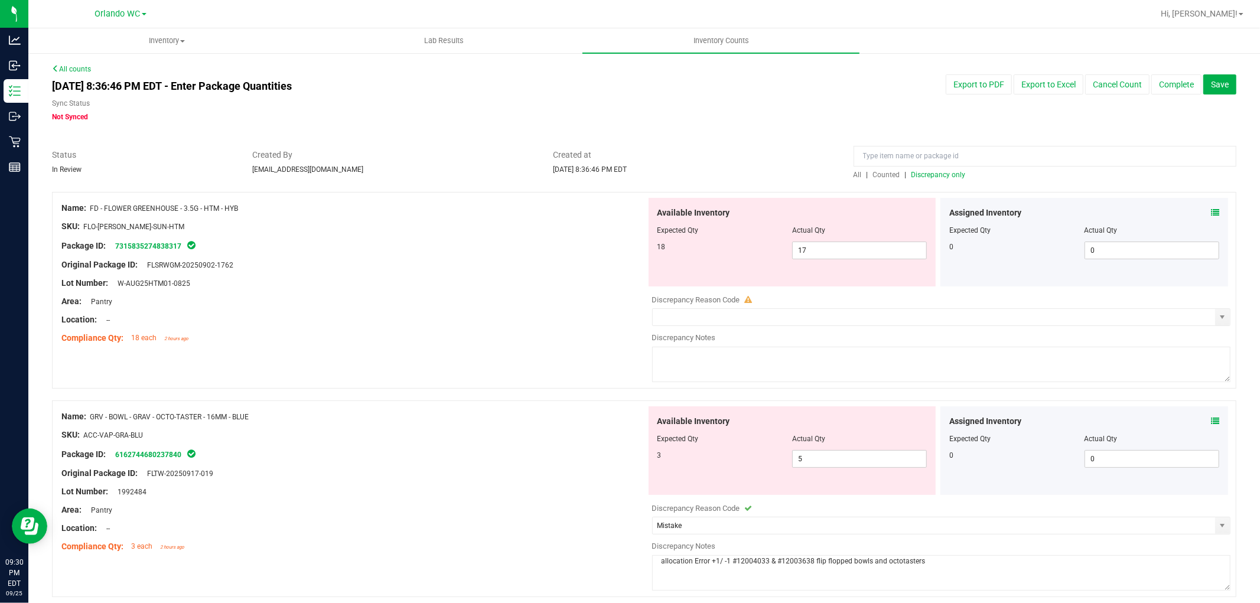
click at [727, 350] on textarea at bounding box center [941, 364] width 579 height 35
paste textarea "pending investigation"
click at [777, 306] on div at bounding box center [941, 307] width 579 height 3
click at [1218, 311] on span "select" at bounding box center [1223, 317] width 15 height 17
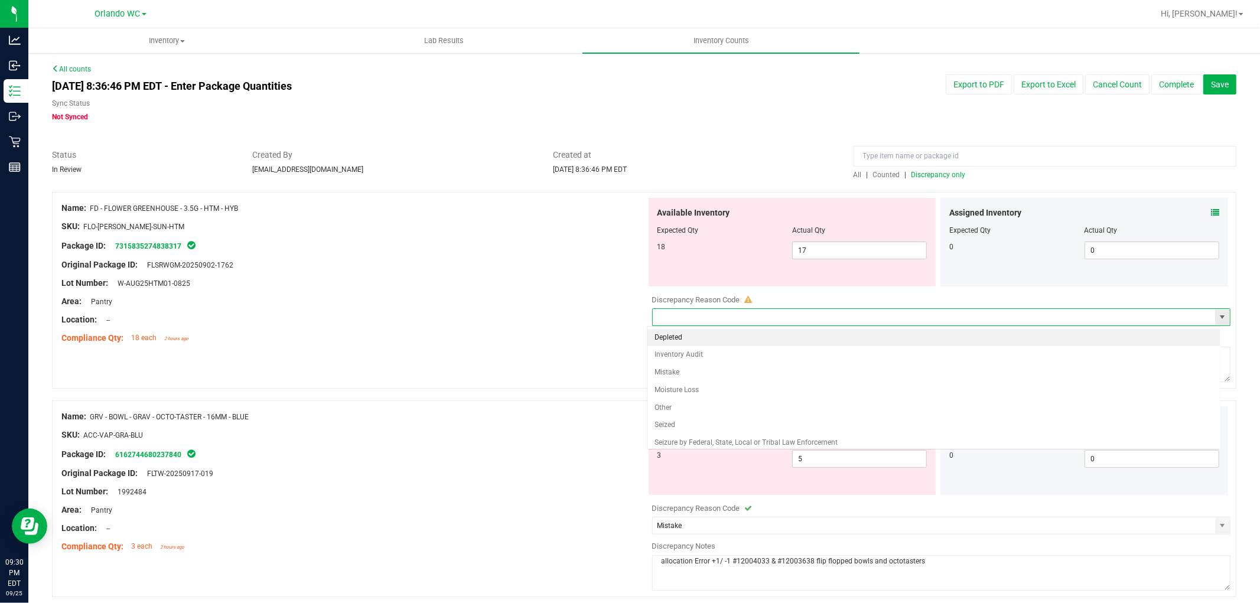
click at [1216, 311] on span "select" at bounding box center [1223, 317] width 15 height 17
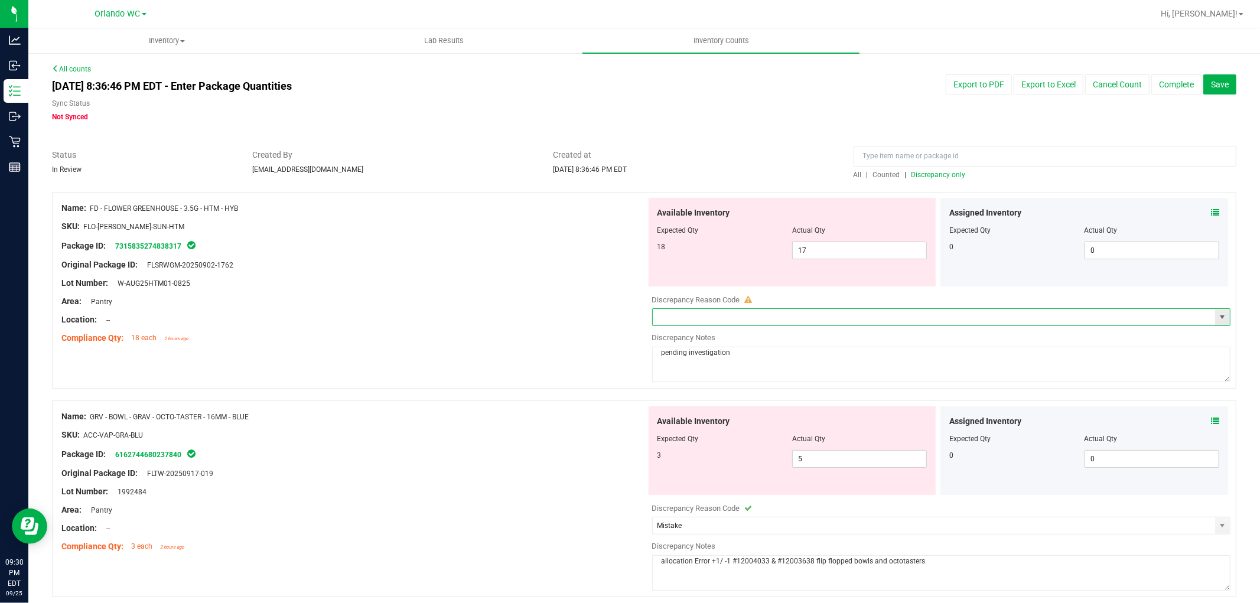
click at [1216, 310] on span "select" at bounding box center [1223, 317] width 15 height 17
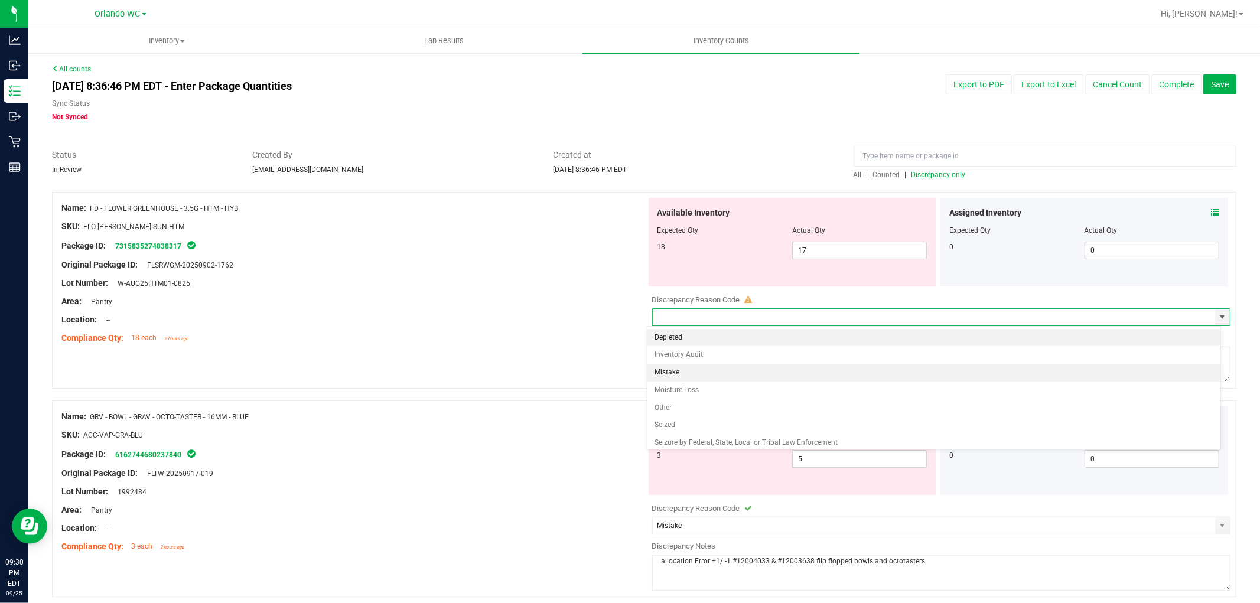
click at [665, 371] on li "Mistake" at bounding box center [934, 373] width 573 height 18
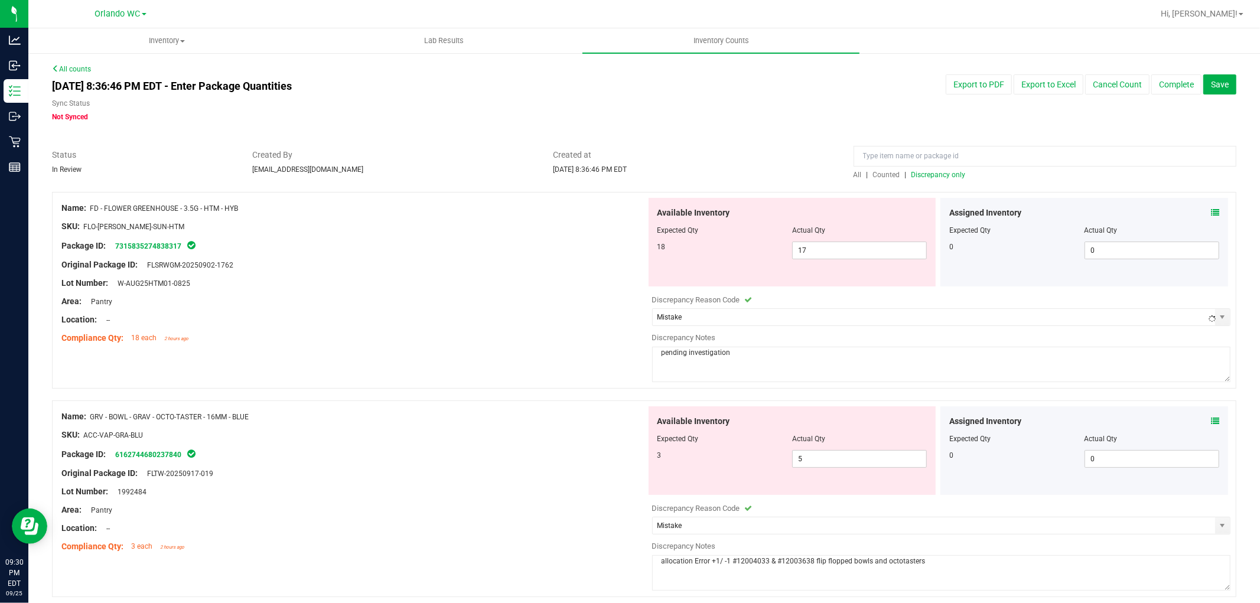
click at [510, 376] on div "Name: FD - FLOWER GREENHOUSE - 3.5G - HTM - HYB SKU: FLO-BUD-FD-SUN-HTM Package…" at bounding box center [644, 290] width 1185 height 197
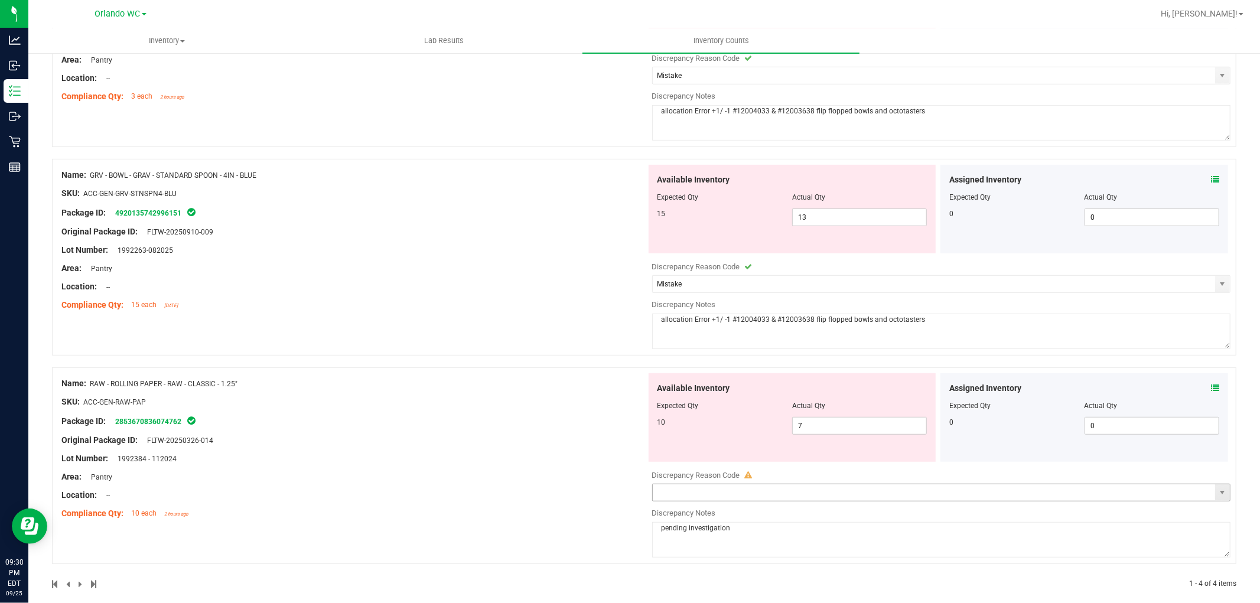
scroll to position [459, 0]
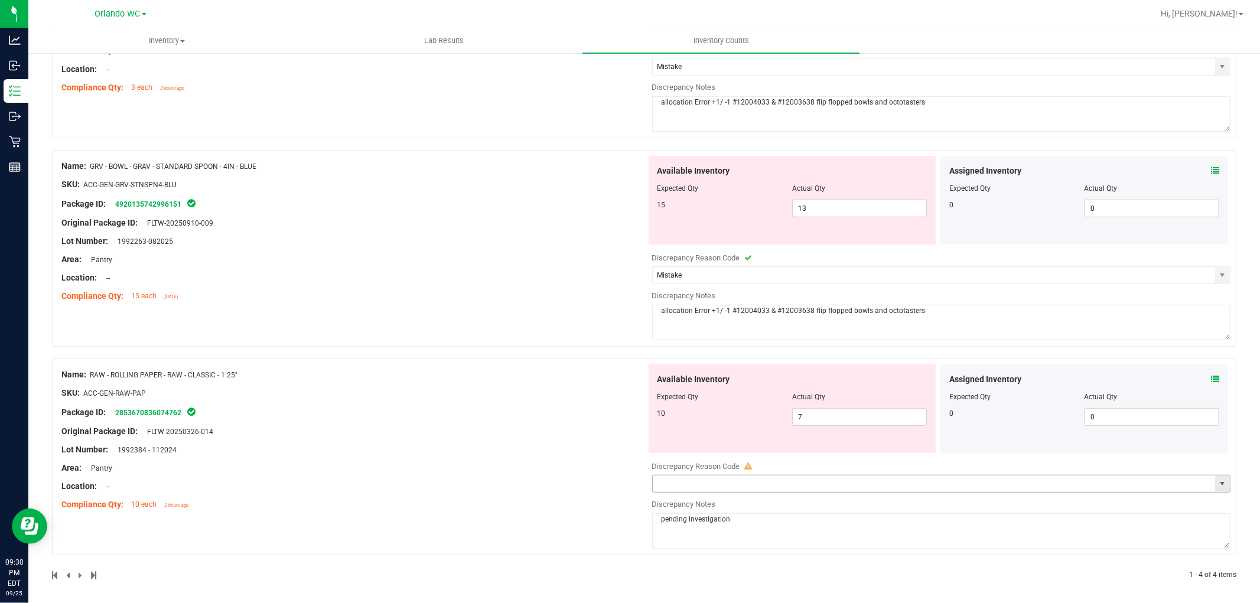
click at [1218, 486] on span "select" at bounding box center [1222, 483] width 9 height 9
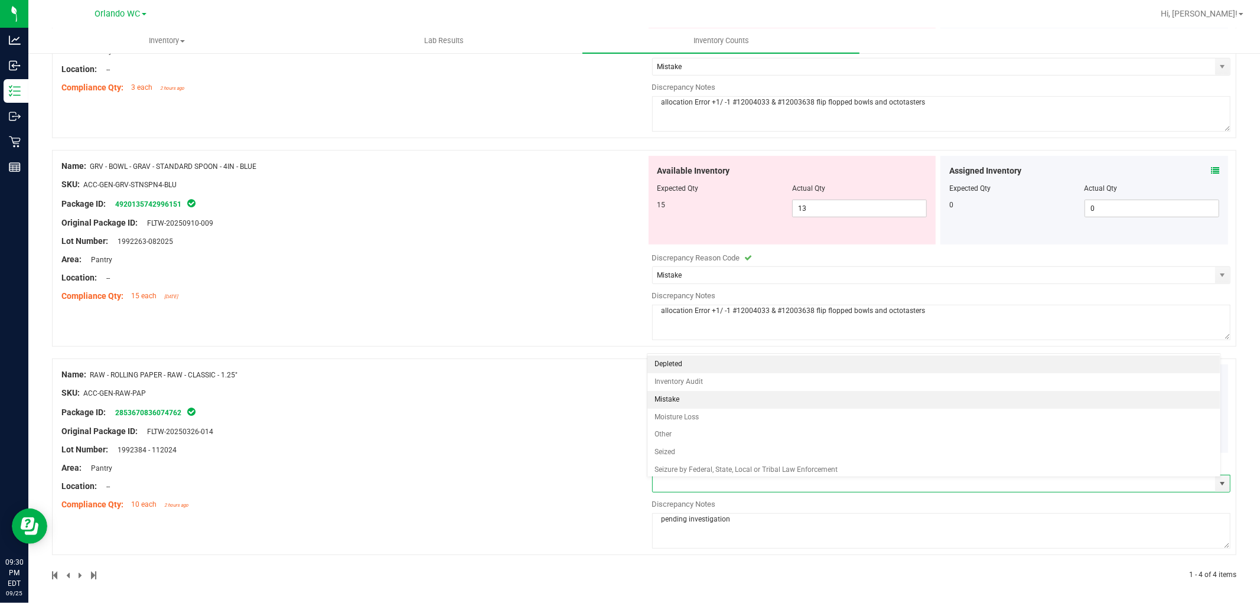
click at [693, 404] on li "Mistake" at bounding box center [934, 400] width 573 height 18
click at [542, 424] on div at bounding box center [353, 423] width 585 height 6
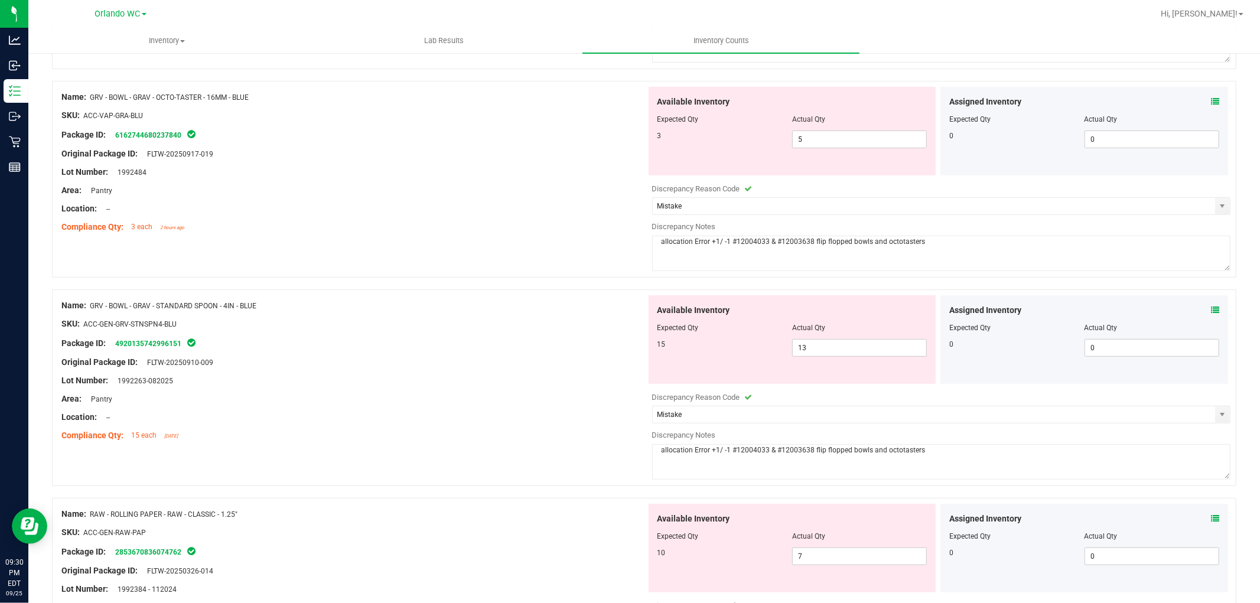
scroll to position [0, 0]
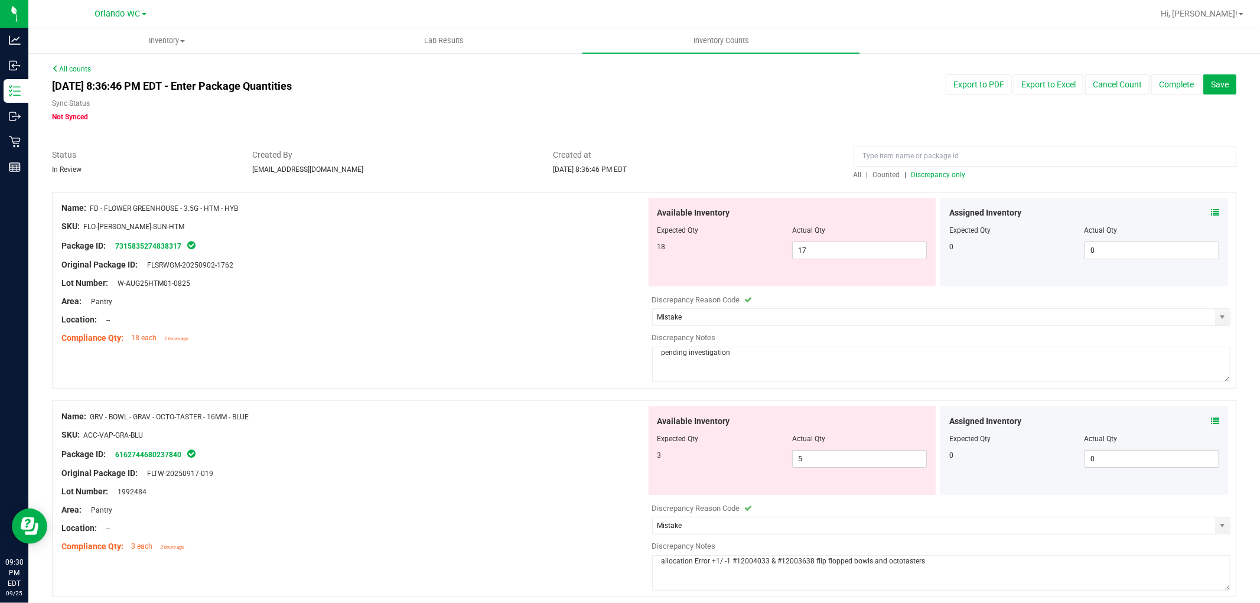
click at [810, 362] on textarea "pending investigation" at bounding box center [941, 364] width 579 height 35
click at [788, 152] on span "Created at" at bounding box center [694, 155] width 283 height 12
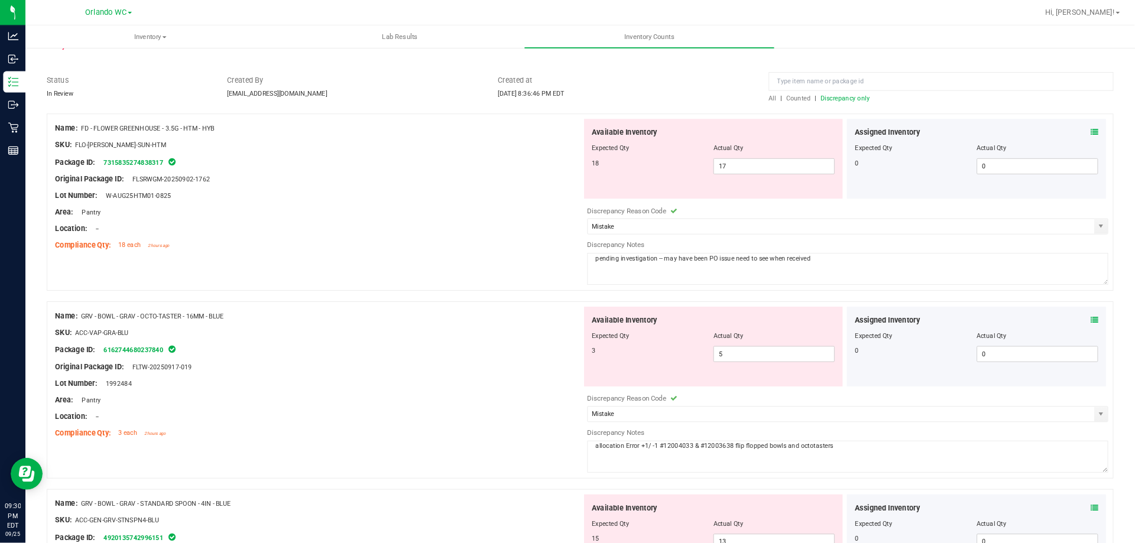
scroll to position [66, 0]
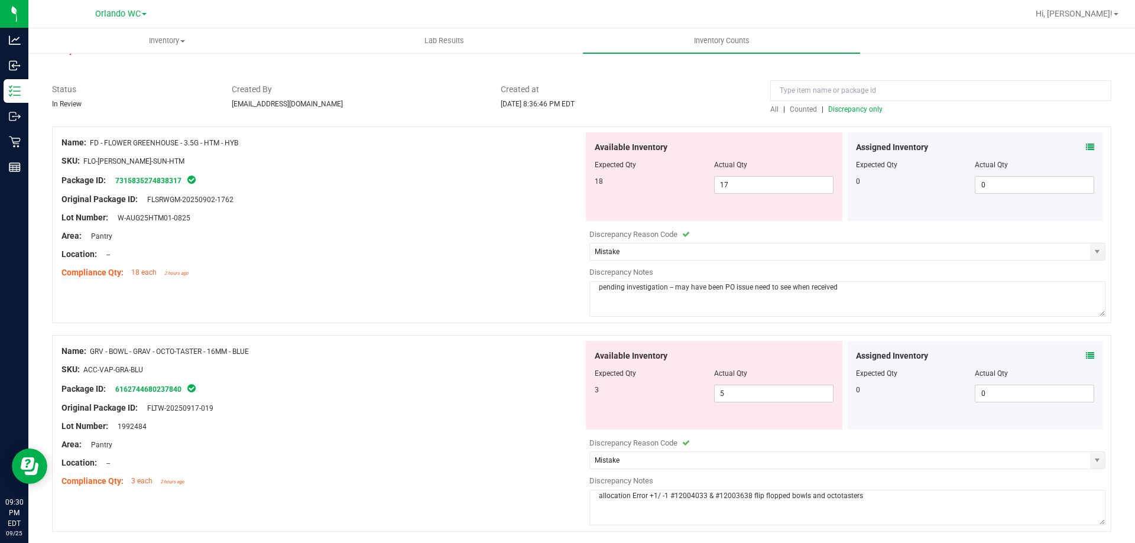
drag, startPoint x: 1219, startPoint y: 0, endPoint x: 499, endPoint y: 242, distance: 759.2
click at [458, 228] on div at bounding box center [322, 227] width 522 height 6
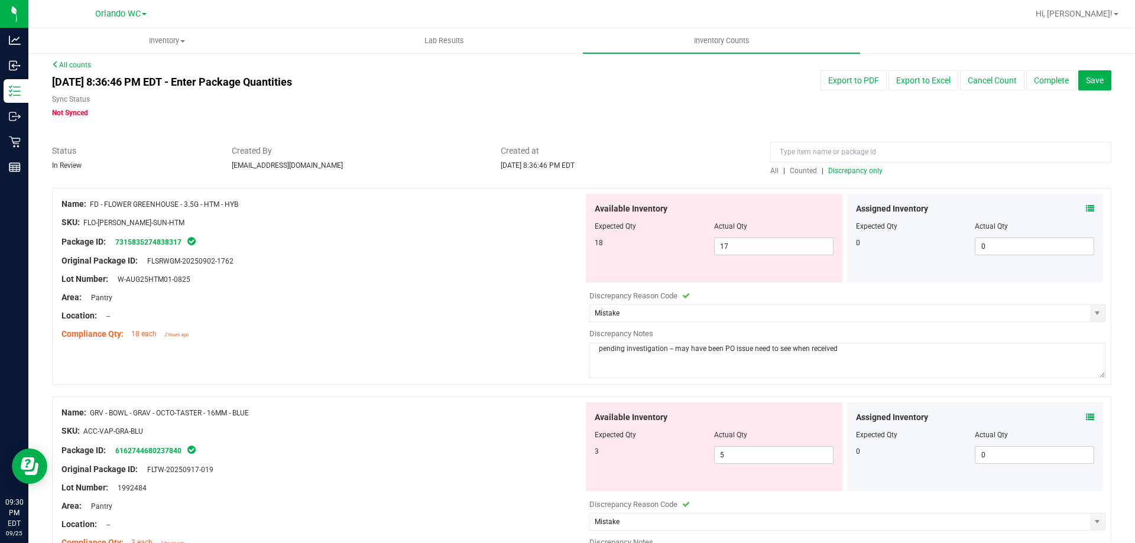
scroll to position [0, 0]
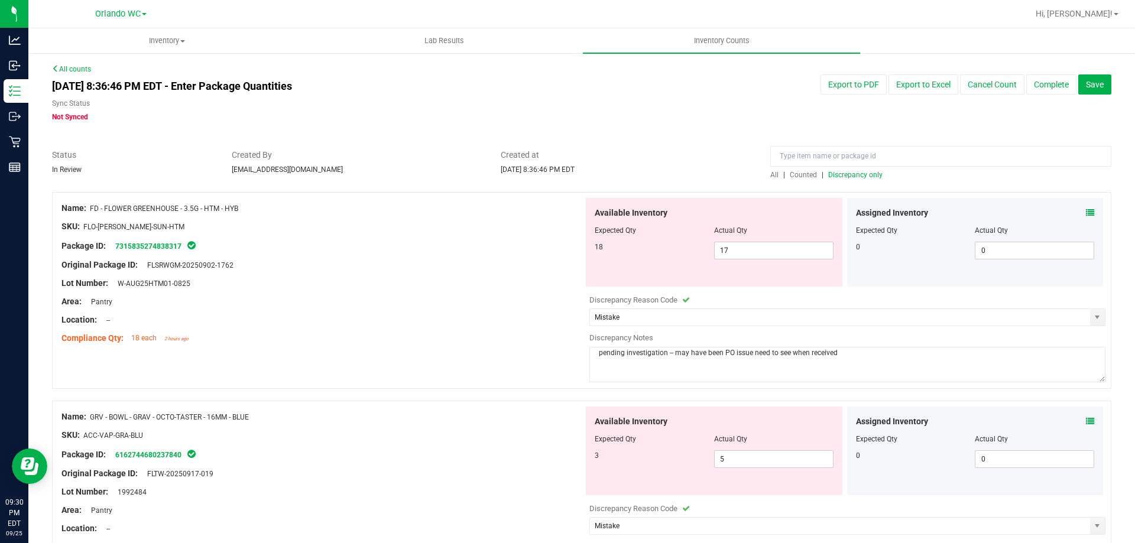
click at [366, 372] on div "Name: FD - FLOWER GREENHOUSE - 3.5G - HTM - HYB SKU: FLO-BUD-FD-SUN-HTM Package…" at bounding box center [581, 290] width 1059 height 197
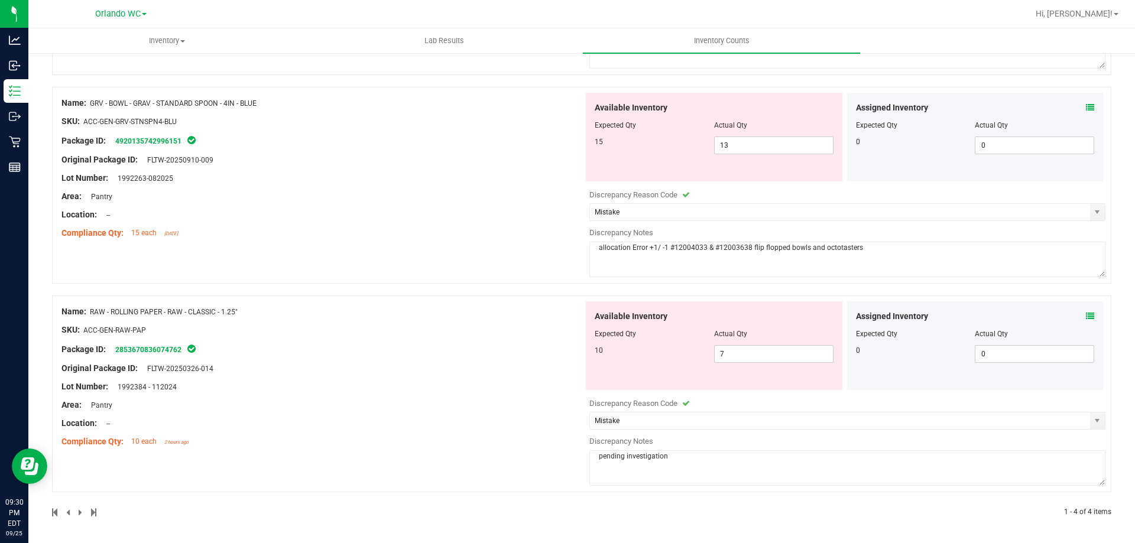
scroll to position [524, 0]
click at [271, 438] on div "Compliance Qty: 10 each 2 hours ago" at bounding box center [322, 440] width 522 height 12
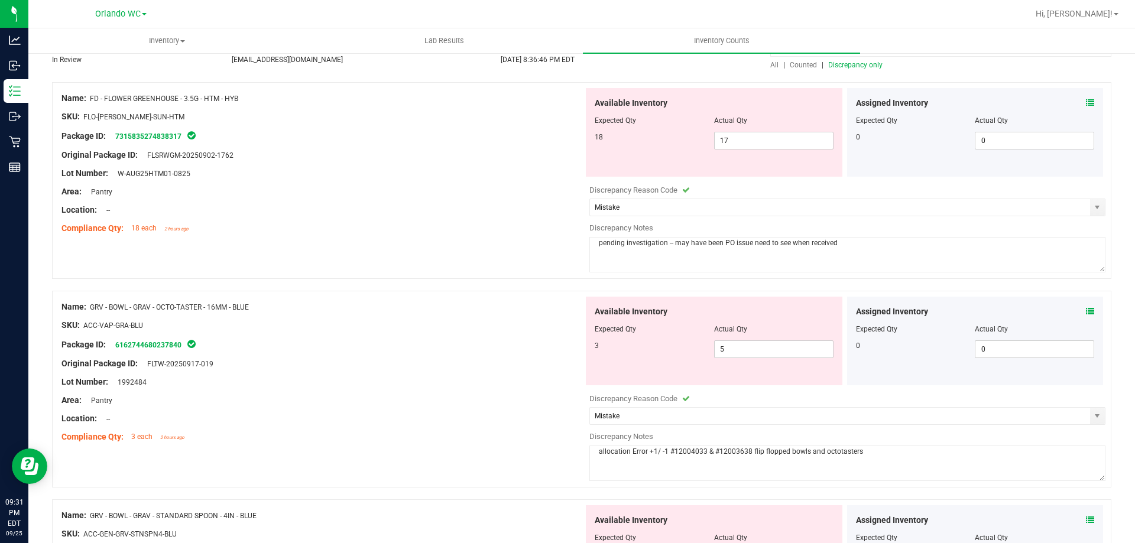
scroll to position [0, 0]
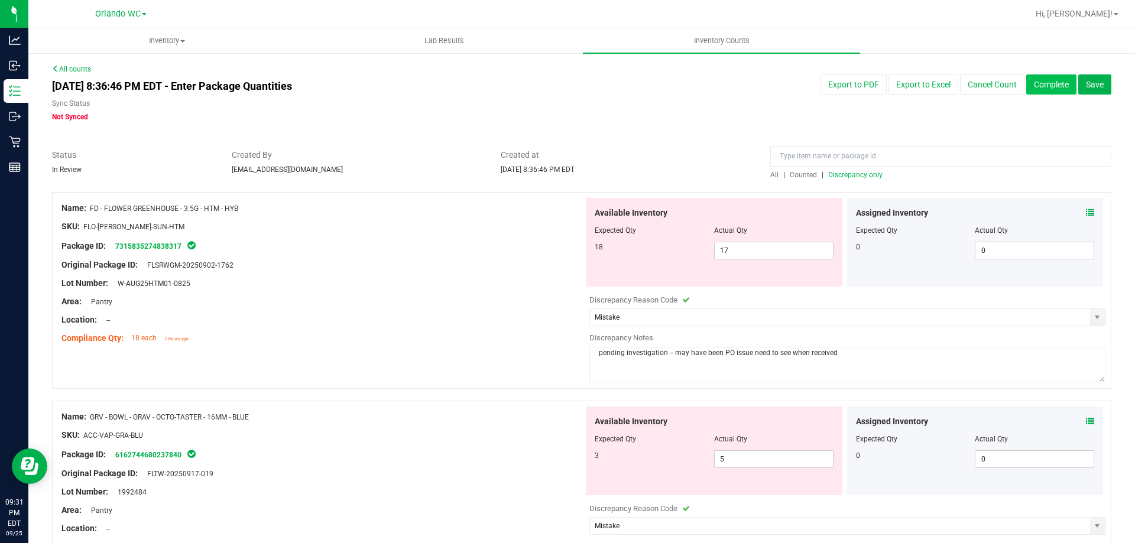
click at [1049, 83] on button "Complete" at bounding box center [1051, 84] width 50 height 20
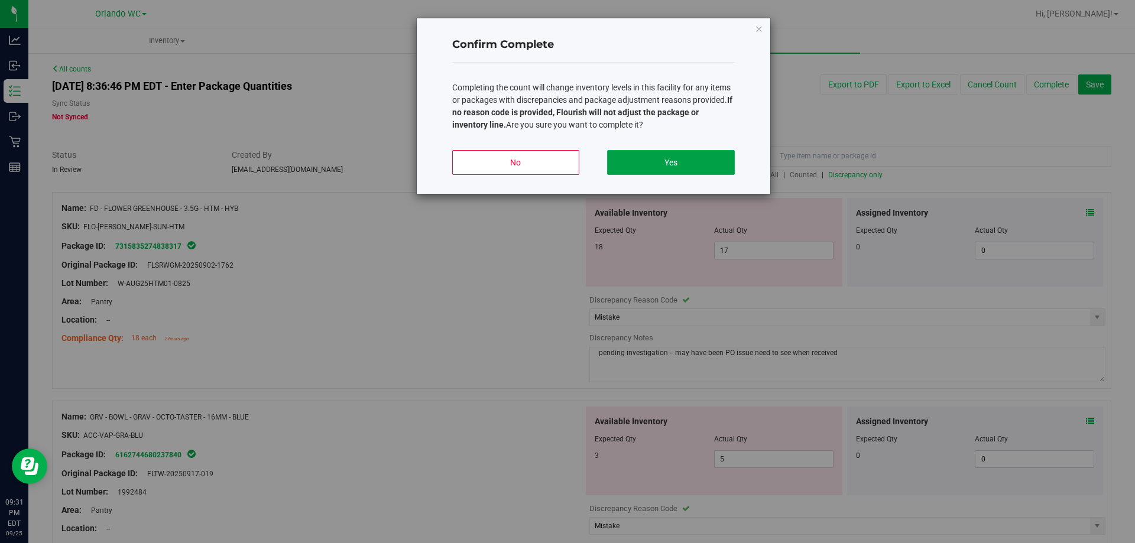
click at [659, 164] on button "Yes" at bounding box center [670, 162] width 127 height 25
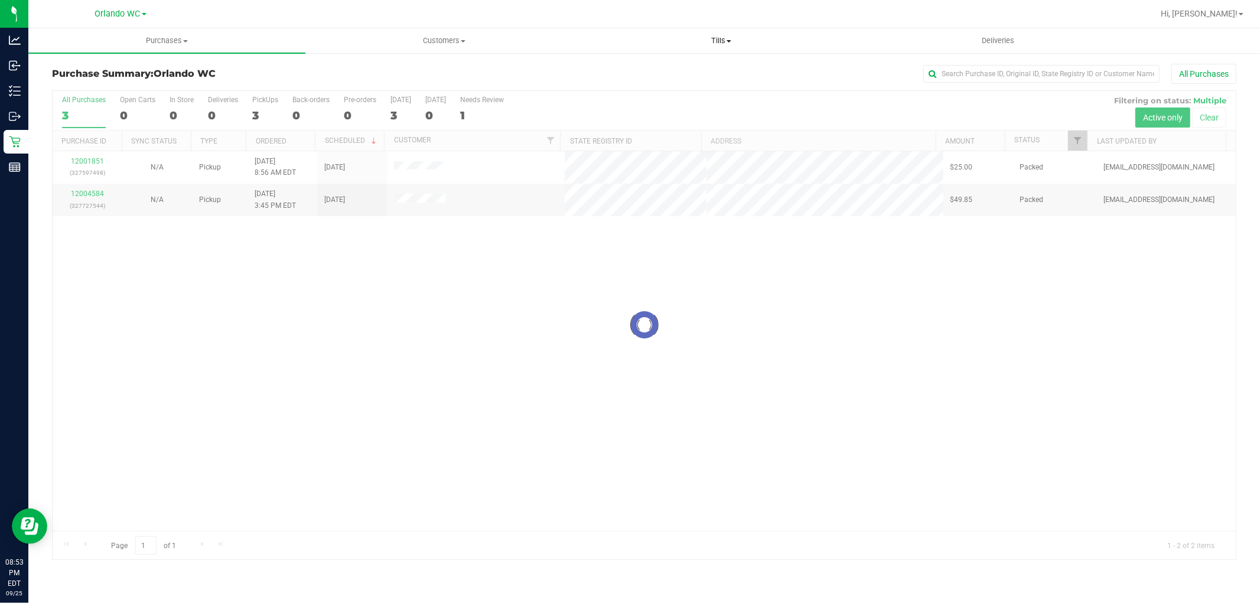
click at [721, 40] on span "Tills" at bounding box center [721, 40] width 276 height 11
click at [699, 69] on li "Manage tills" at bounding box center [721, 71] width 277 height 14
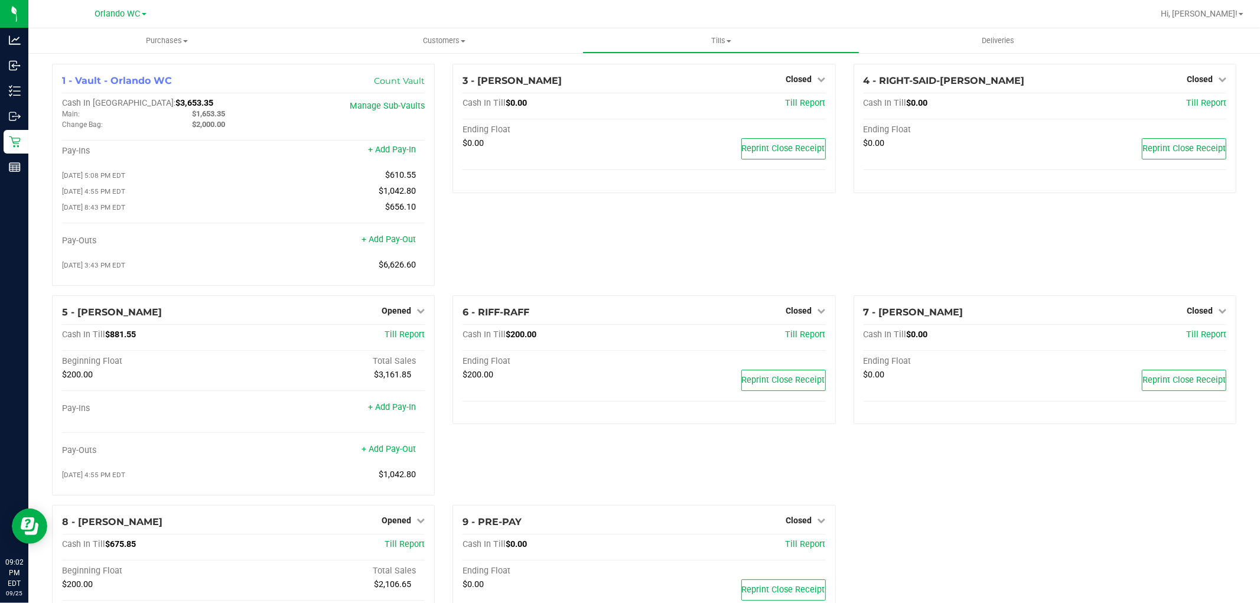
click at [623, 261] on div "3 - JASON-DERULO Closed Open Till Cash In Till $0.00 Till Report Ending Float $…" at bounding box center [644, 180] width 401 height 232
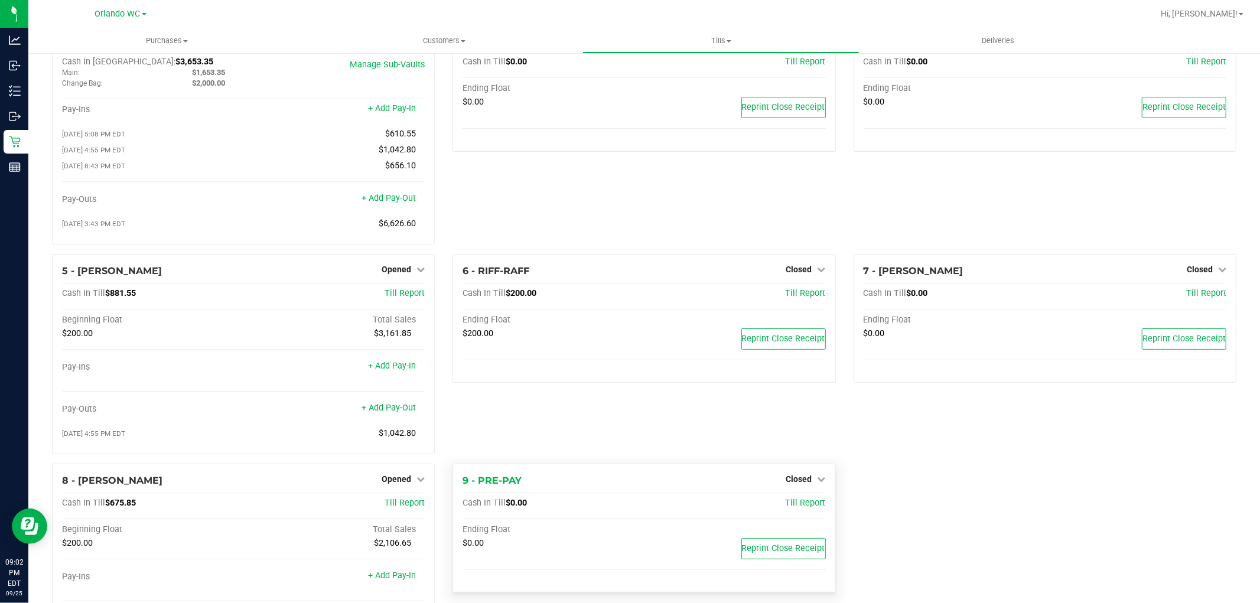
scroll to position [112, 0]
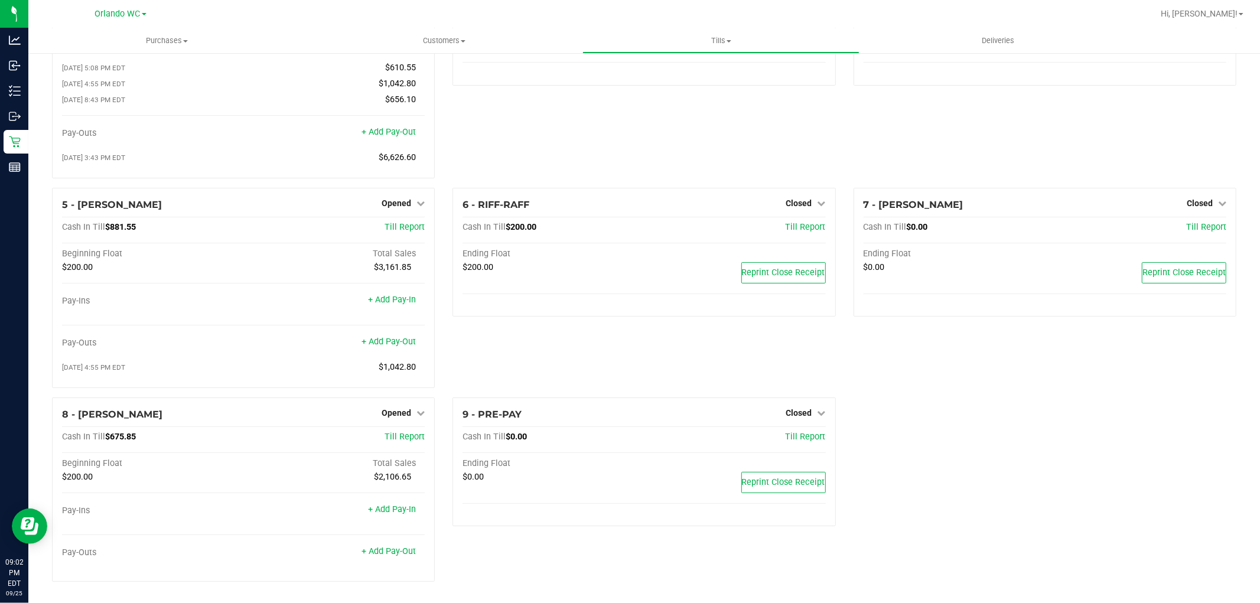
click at [633, 339] on div "6 - RIFF-RAFF Closed Open Till Cash In Till $200.00 Till Report Ending Float $2…" at bounding box center [644, 293] width 401 height 210
drag, startPoint x: 668, startPoint y: 363, endPoint x: 643, endPoint y: 355, distance: 26.7
click at [662, 356] on div "6 - RIFF-RAFF Closed Open Till Cash In Till $200.00 Till Report Ending Float $2…" at bounding box center [644, 293] width 401 height 210
click at [182, 408] on div "8 - TYWIN-LANNISTER Opened Close Till" at bounding box center [243, 415] width 363 height 14
click at [533, 338] on div "6 - RIFF-RAFF Closed Open Till Cash In Till $200.00 Till Report Ending Float $2…" at bounding box center [644, 293] width 401 height 210
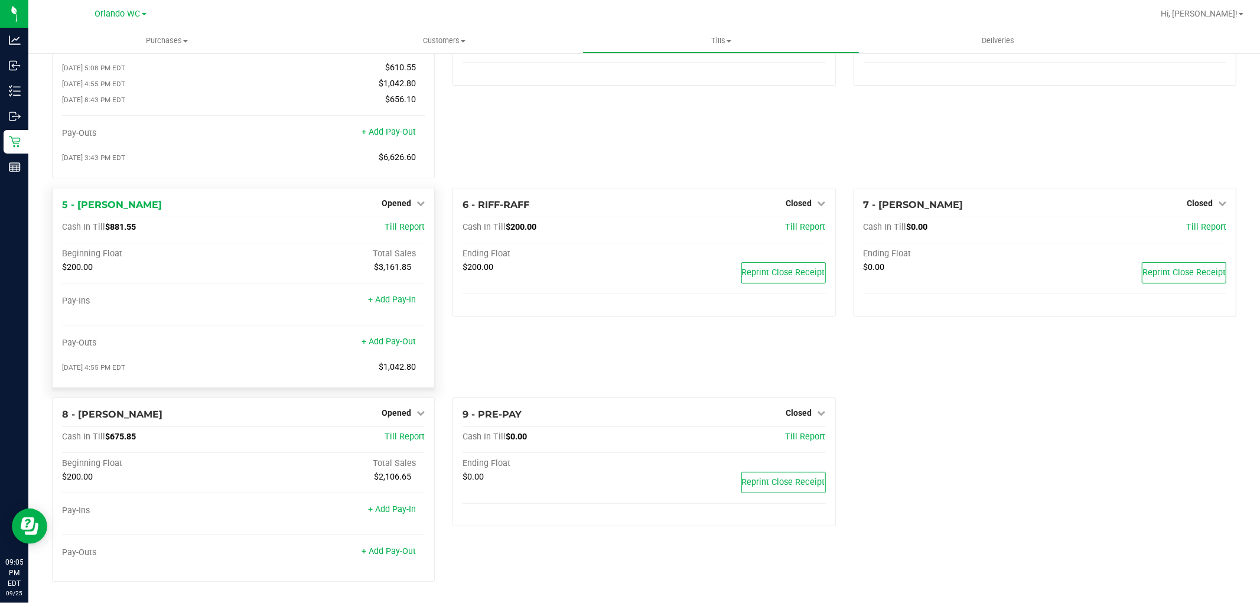
click at [145, 306] on div "Pay-Ins + Add Pay-In" at bounding box center [243, 304] width 363 height 16
click at [382, 343] on link "+ Add Pay-Out" at bounding box center [389, 342] width 54 height 10
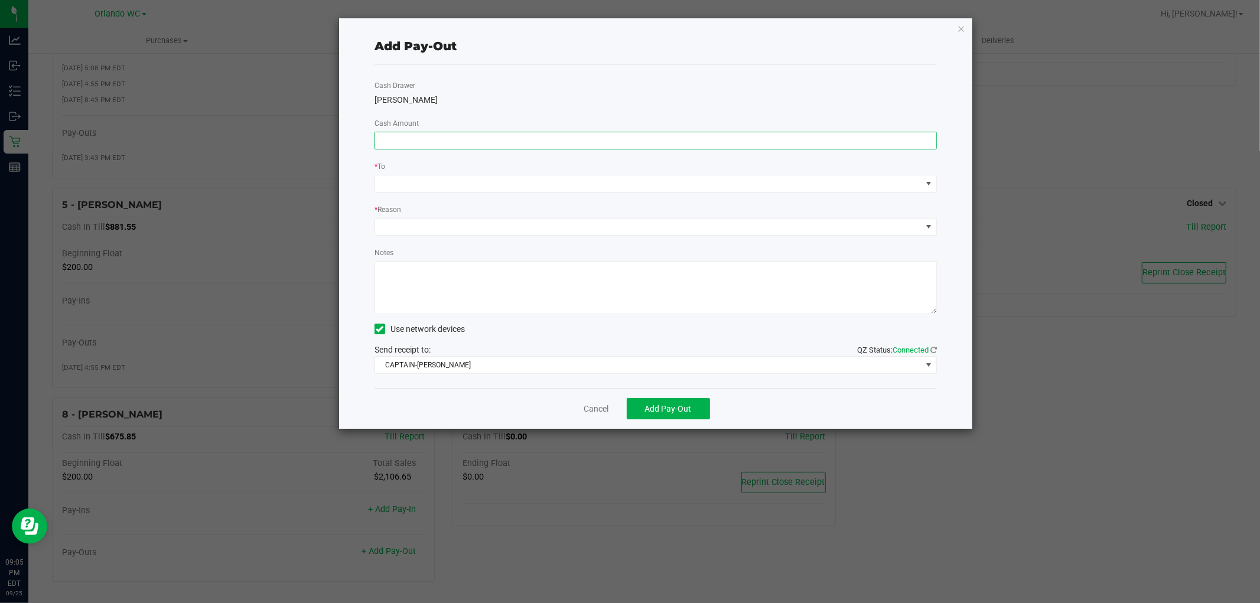
click at [534, 148] on input at bounding box center [655, 140] width 561 height 17
type input "$681.55"
click at [588, 414] on link "Cancel" at bounding box center [596, 409] width 25 height 12
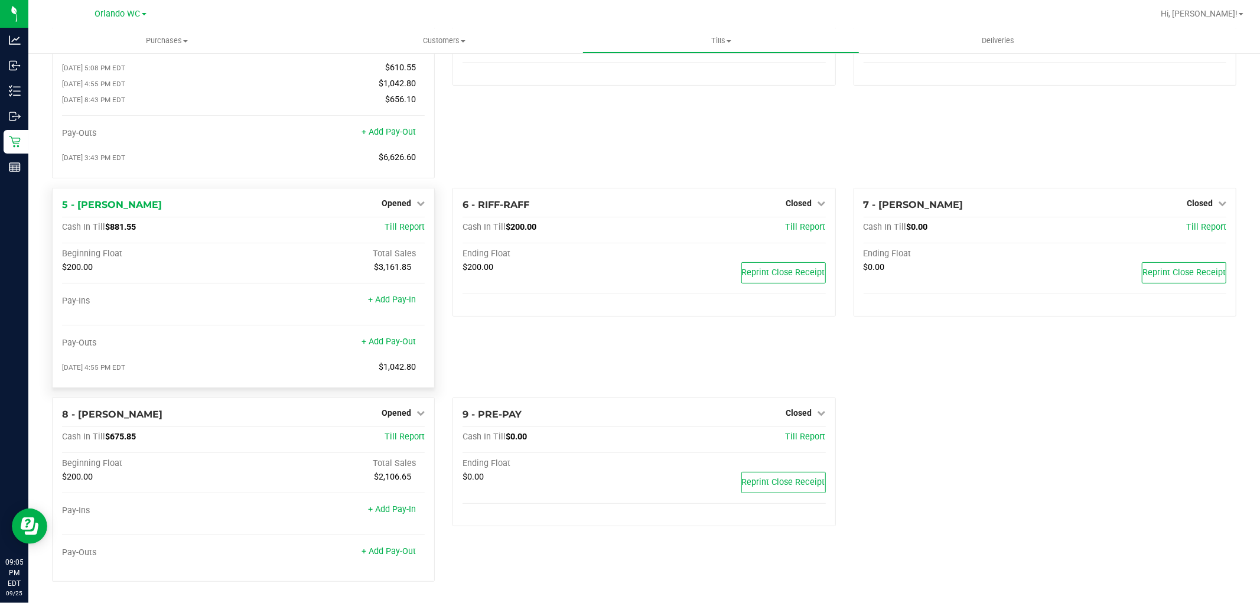
click at [391, 200] on span "Opened" at bounding box center [397, 203] width 30 height 9
click at [397, 229] on link "Close Till" at bounding box center [398, 227] width 32 height 9
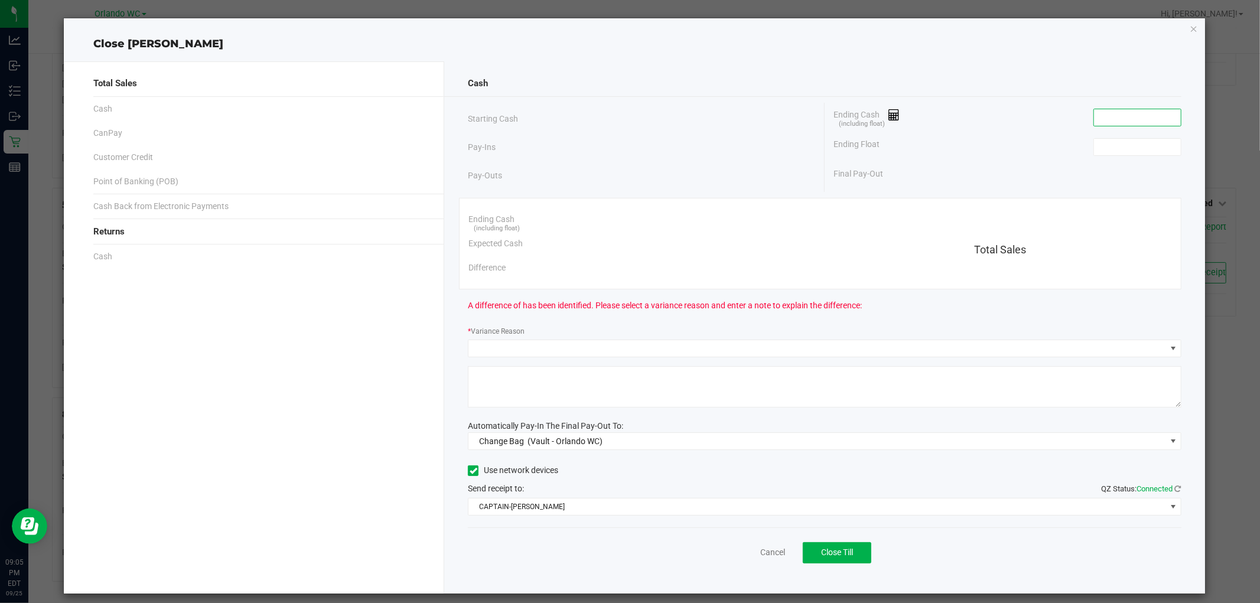
click at [1139, 116] on input at bounding box center [1137, 117] width 87 height 17
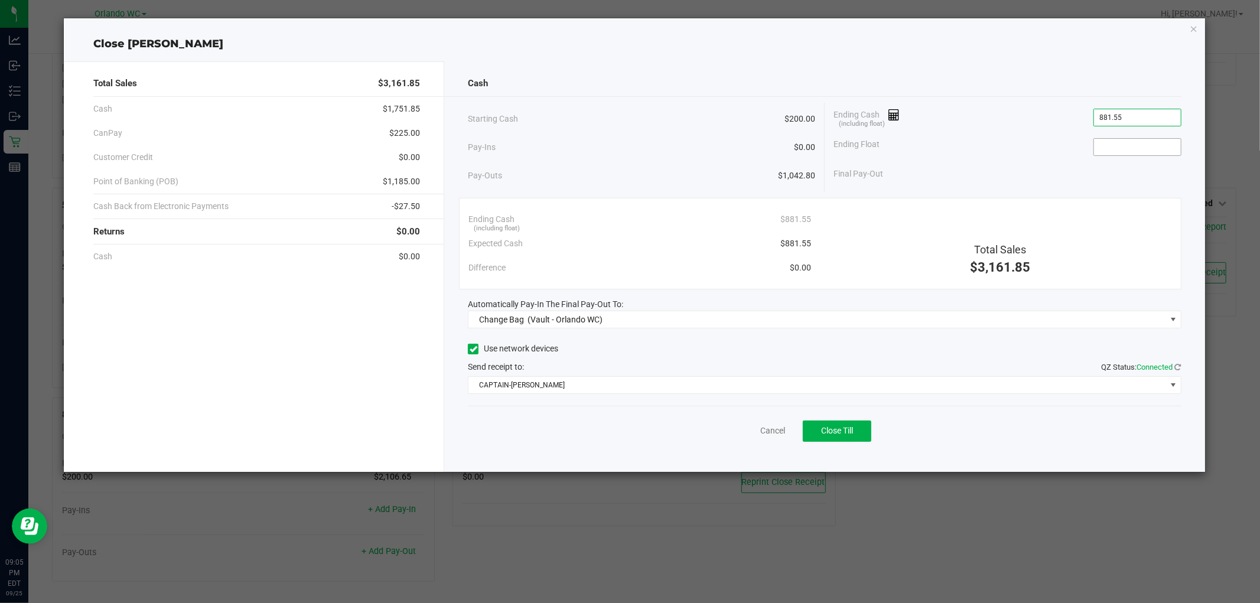
type input "$881.55"
click at [1133, 151] on input at bounding box center [1137, 147] width 87 height 17
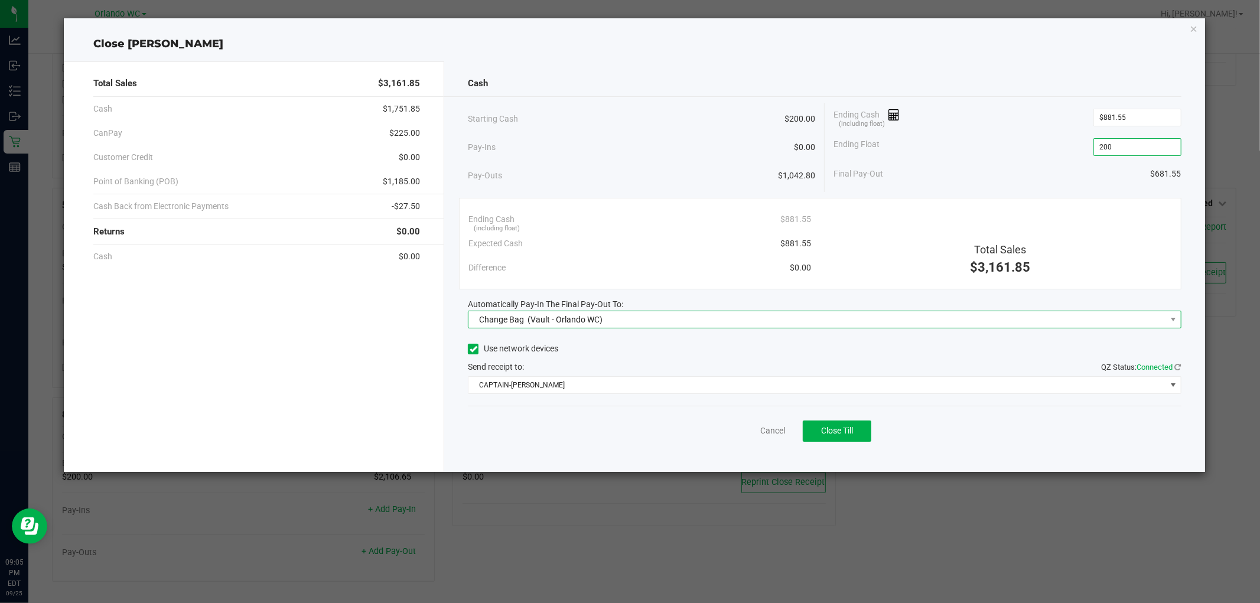
type input "$200.00"
click at [590, 322] on span "(Vault - Orlando WC)" at bounding box center [565, 319] width 75 height 9
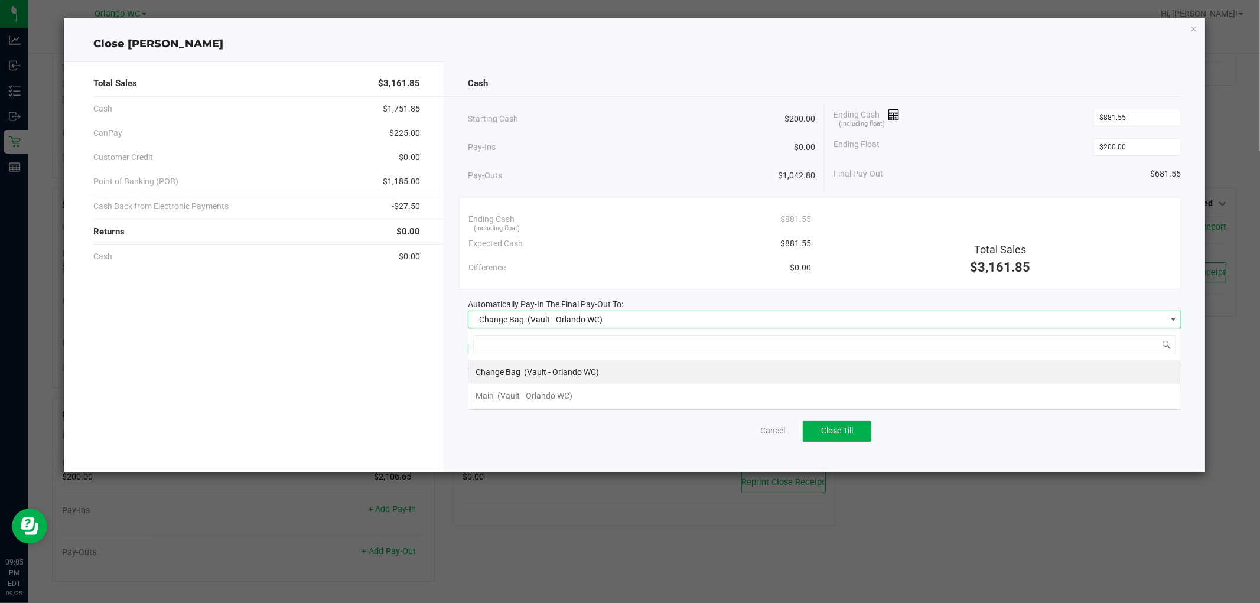
scroll to position [18, 713]
click at [518, 391] on span "(Vault - Orlando WC)" at bounding box center [535, 395] width 75 height 9
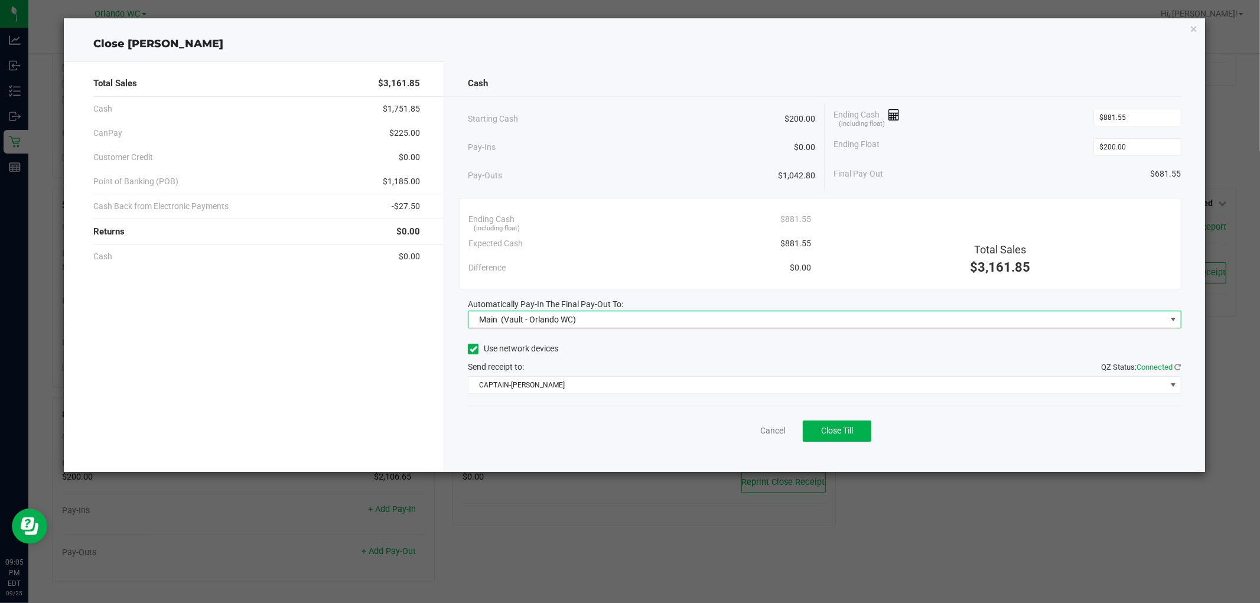
drag, startPoint x: 706, startPoint y: 178, endPoint x: 759, endPoint y: 203, distance: 59.5
click at [706, 176] on div "Pay-Outs $1,042.80" at bounding box center [641, 176] width 347 height 33
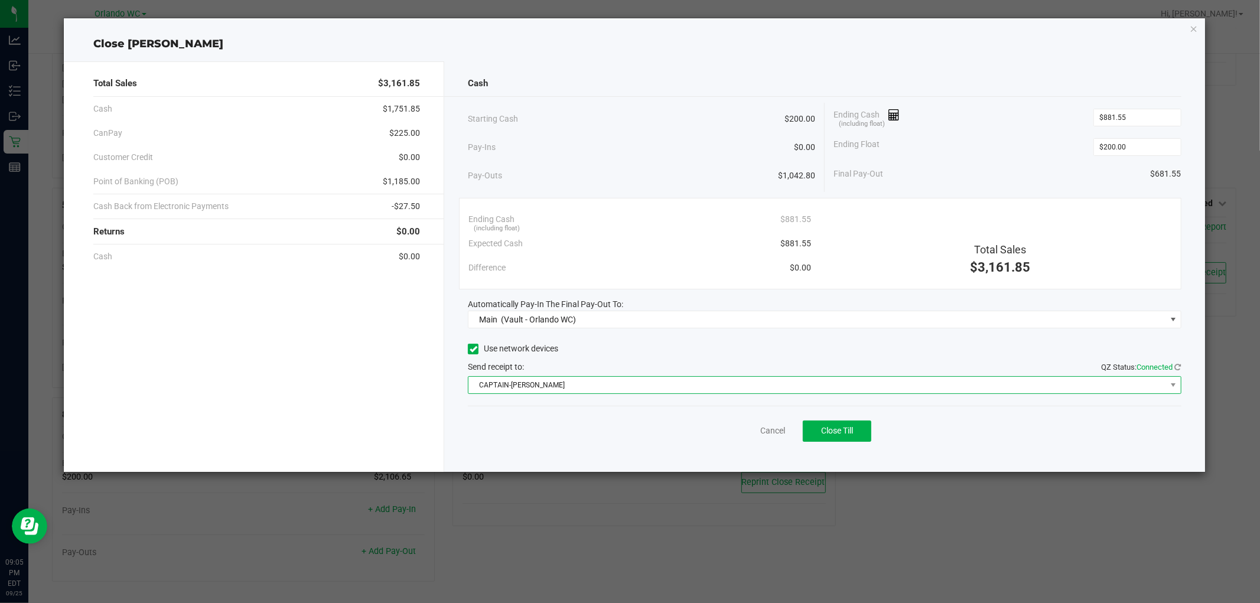
click at [698, 386] on span "CAPTAIN-KANGA" at bounding box center [817, 385] width 697 height 17
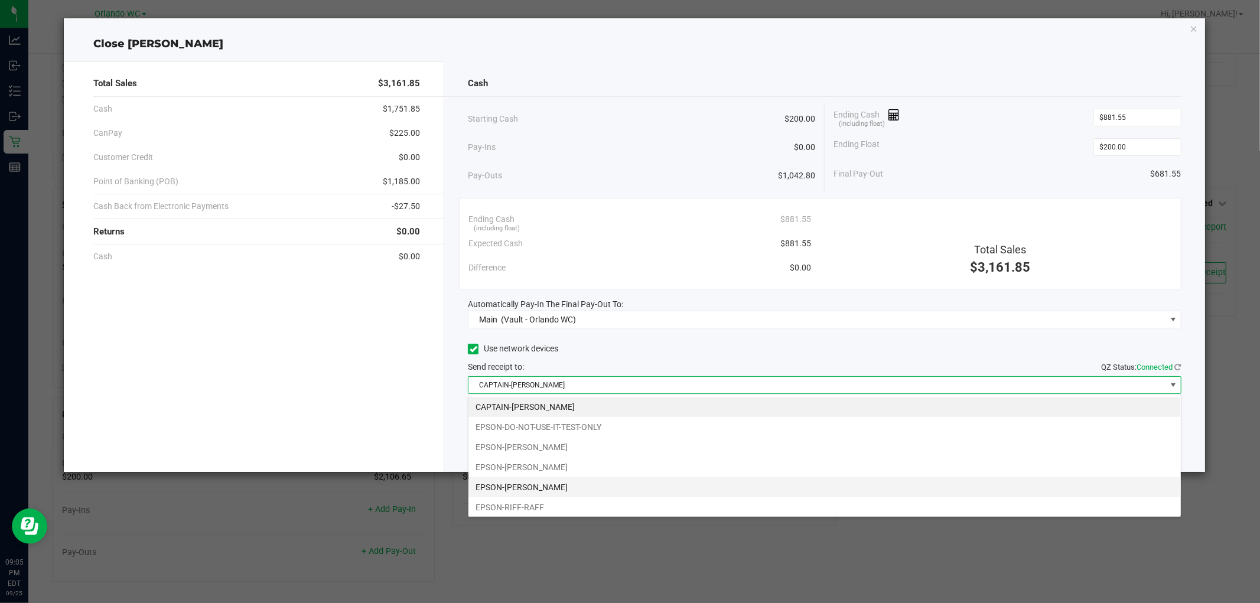
drag, startPoint x: 545, startPoint y: 488, endPoint x: 521, endPoint y: 414, distance: 78.3
click at [545, 488] on li "EPSON-JESSICA-SIMPSON" at bounding box center [825, 487] width 713 height 20
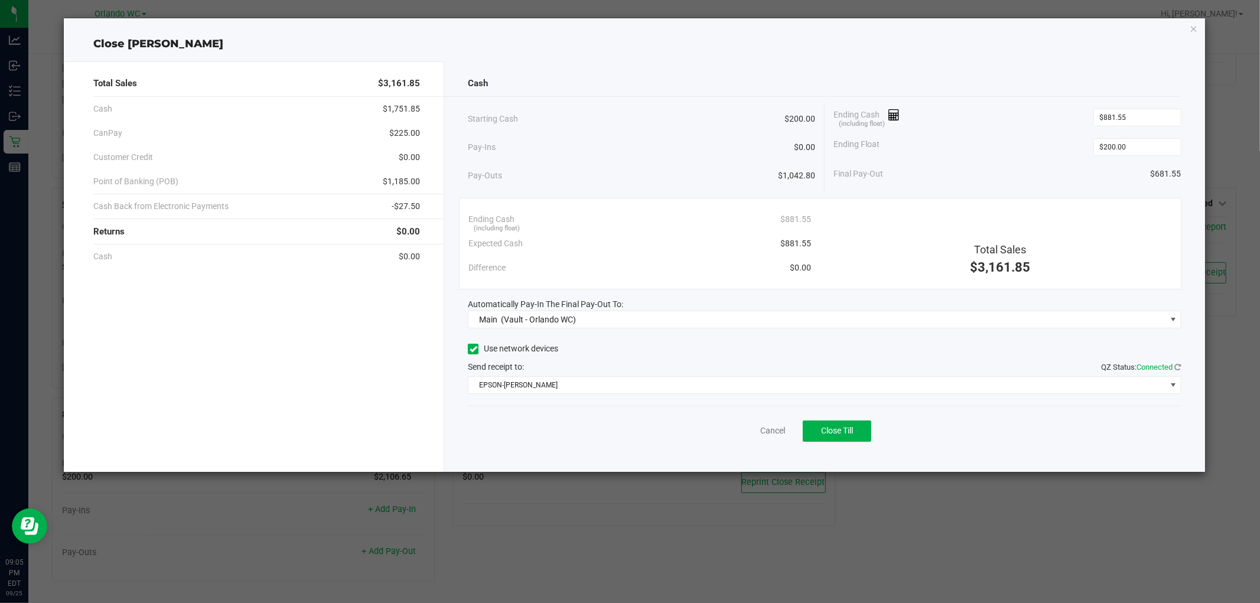
click at [521, 412] on div "Cancel Close Till" at bounding box center [824, 429] width 713 height 46
click at [852, 432] on span "Close Till" at bounding box center [837, 430] width 32 height 9
click at [949, 446] on div "Cancel Close Till" at bounding box center [824, 429] width 713 height 46
click at [745, 434] on link "Dismiss" at bounding box center [746, 431] width 28 height 12
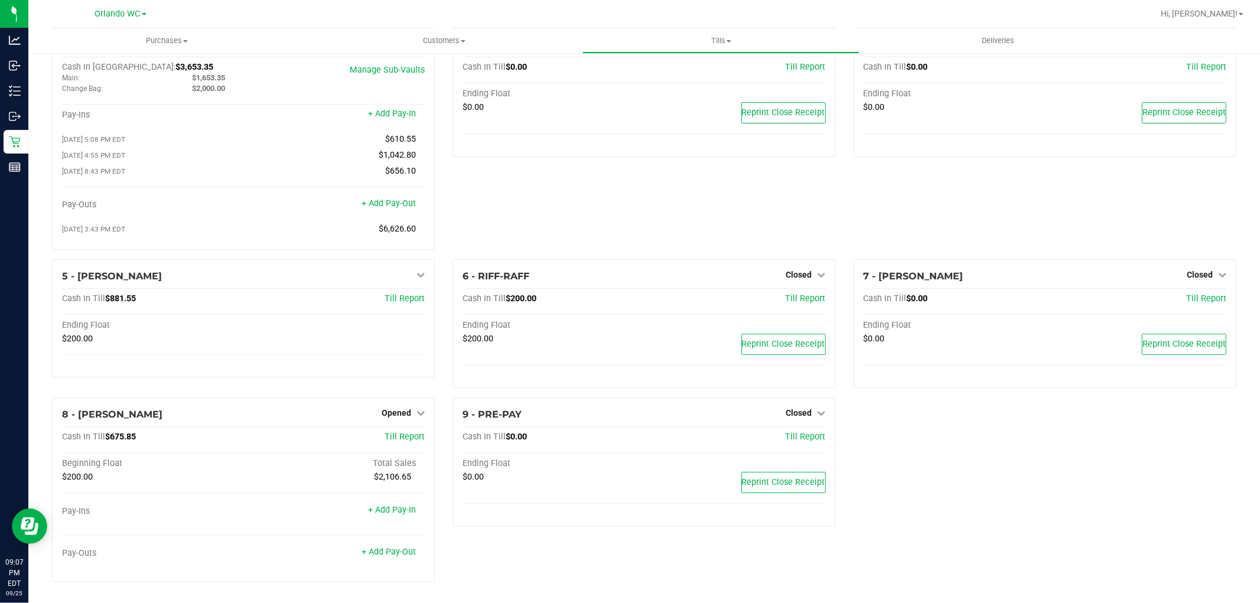
scroll to position [40, 0]
click at [594, 499] on div "Ending Float $0.00 Reprint Close Receipt" at bounding box center [644, 488] width 363 height 59
click at [392, 416] on span "Opened" at bounding box center [397, 412] width 30 height 9
click at [401, 440] on link "Close Till" at bounding box center [398, 437] width 32 height 9
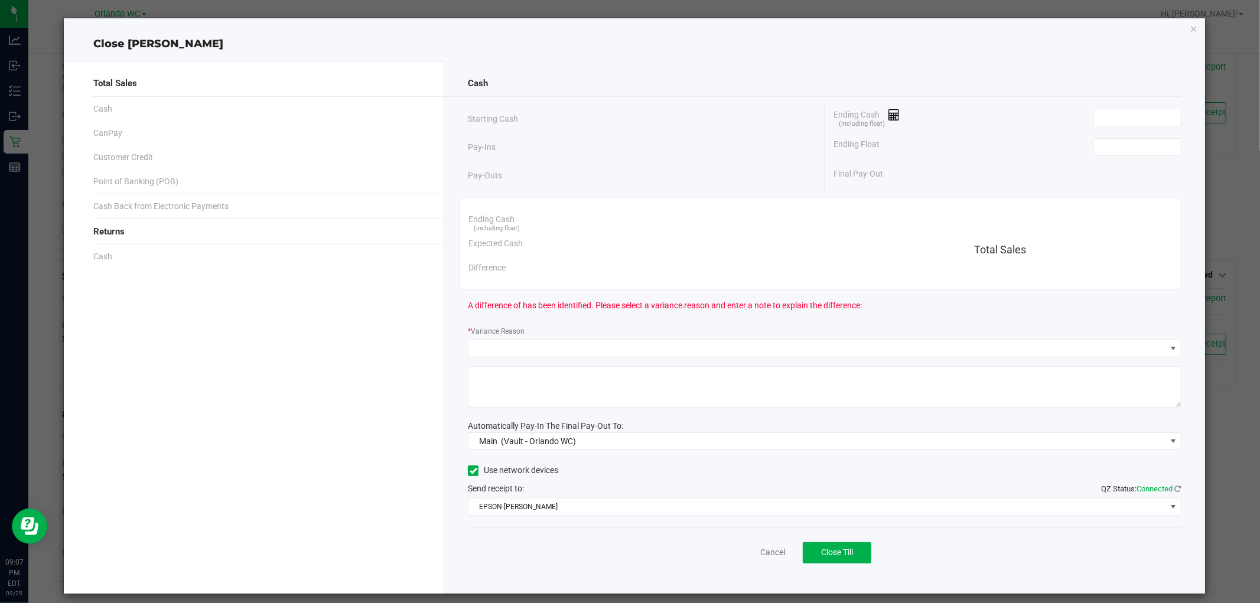
click at [785, 291] on div "A difference of has been identified. Please select a variance reason and enter …" at bounding box center [824, 306] width 713 height 33
click at [1127, 145] on input at bounding box center [1137, 147] width 87 height 17
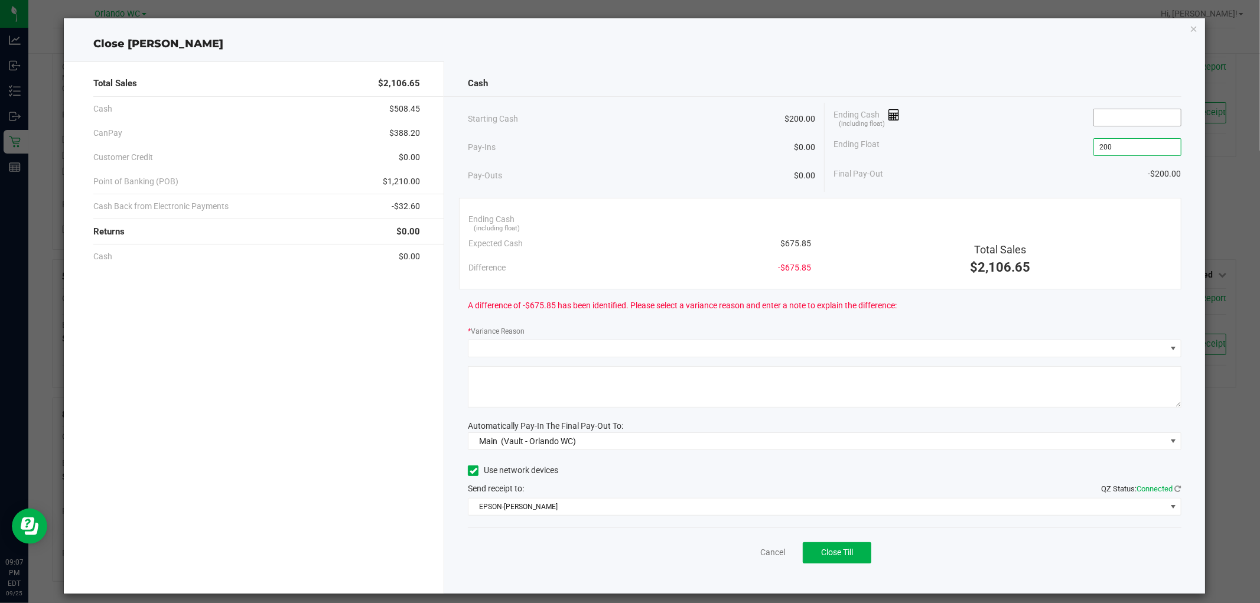
click at [1138, 114] on input at bounding box center [1137, 117] width 87 height 17
click at [617, 261] on div "Difference -$675.85" at bounding box center [640, 268] width 343 height 24
click at [912, 207] on div "Total Sales $2,106.65" at bounding box center [1000, 242] width 360 height 70
click at [1006, 246] on span "Total Sales" at bounding box center [1000, 249] width 52 height 12
click at [1138, 144] on input "$200.00" at bounding box center [1137, 147] width 87 height 17
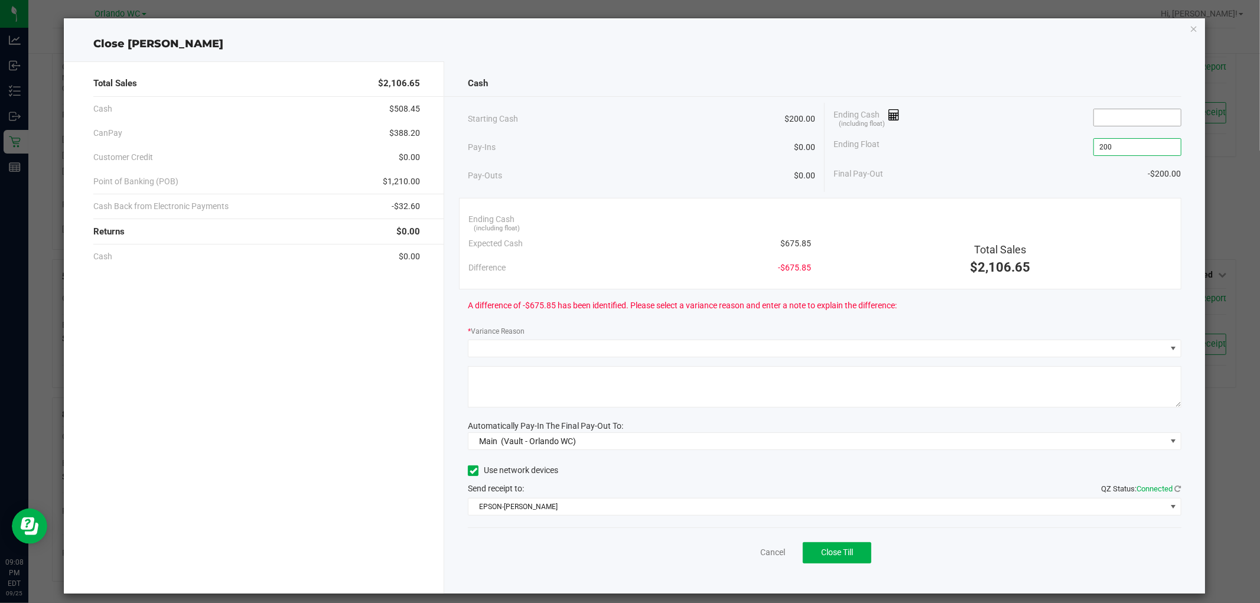
click at [1139, 119] on input at bounding box center [1137, 117] width 87 height 17
type input "$200.00"
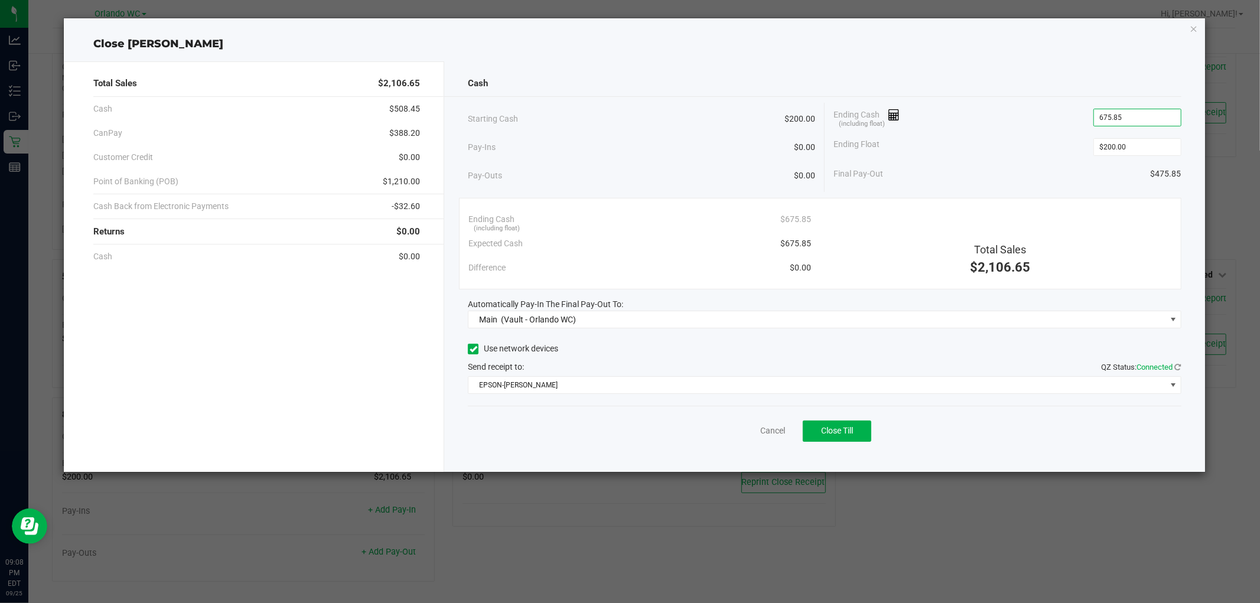
click at [1011, 113] on div "Ending Cash (including float) 675.85" at bounding box center [1008, 118] width 348 height 30
type input "$675.85"
click at [842, 433] on span "Close Till" at bounding box center [837, 430] width 32 height 9
click at [1032, 417] on div "Cancel Close Till" at bounding box center [824, 429] width 713 height 46
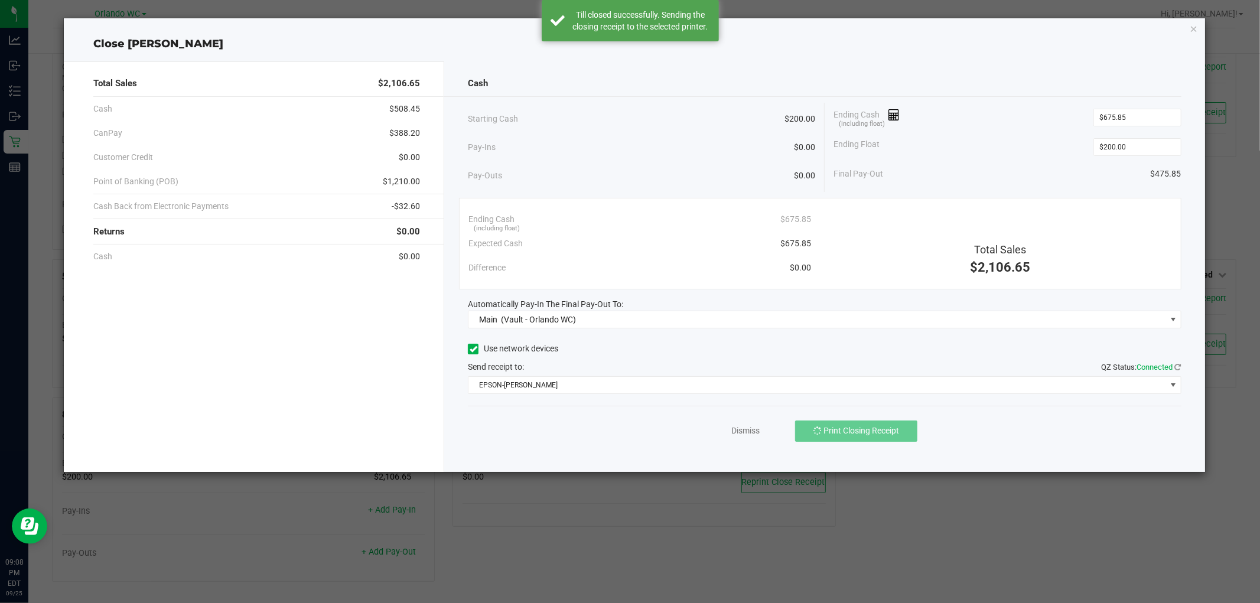
click at [702, 152] on div "Pay-Ins $0.00" at bounding box center [641, 147] width 347 height 24
click at [743, 435] on link "Dismiss" at bounding box center [746, 431] width 28 height 12
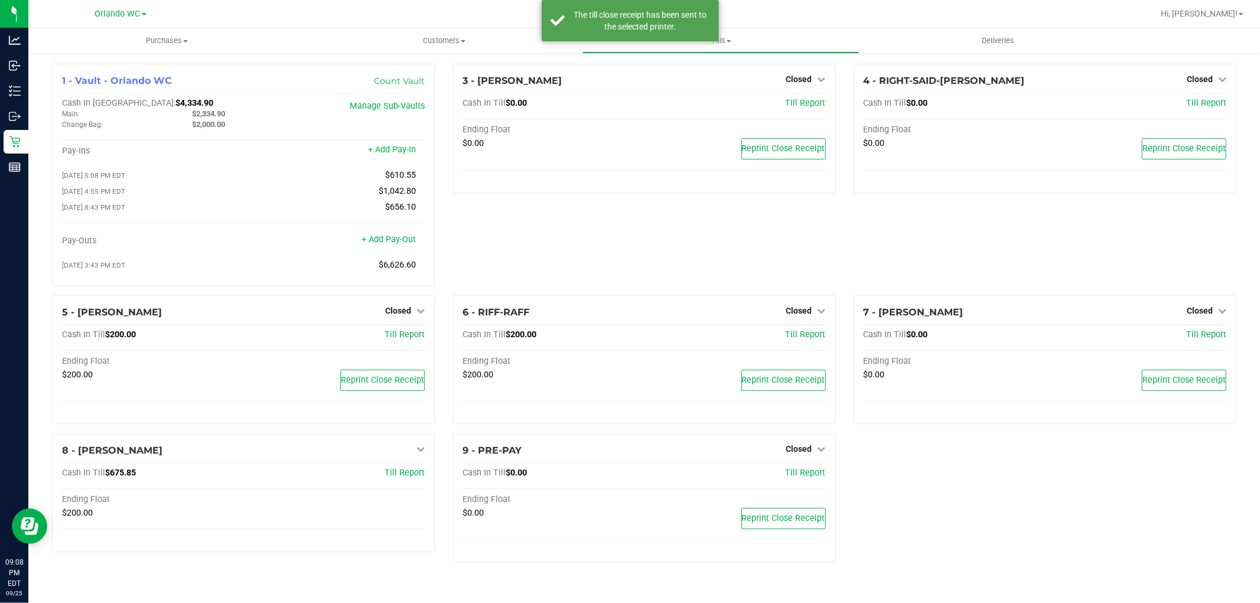
scroll to position [0, 0]
click at [627, 288] on div "3 - JASON-DERULO Closed Open Till Cash In Till $0.00 Till Report Ending Float $…" at bounding box center [644, 180] width 401 height 232
click at [394, 142] on div "+ Add Pay-In" at bounding box center [392, 142] width 48 height 25
click at [394, 148] on link "+ Add Pay-In" at bounding box center [392, 150] width 48 height 10
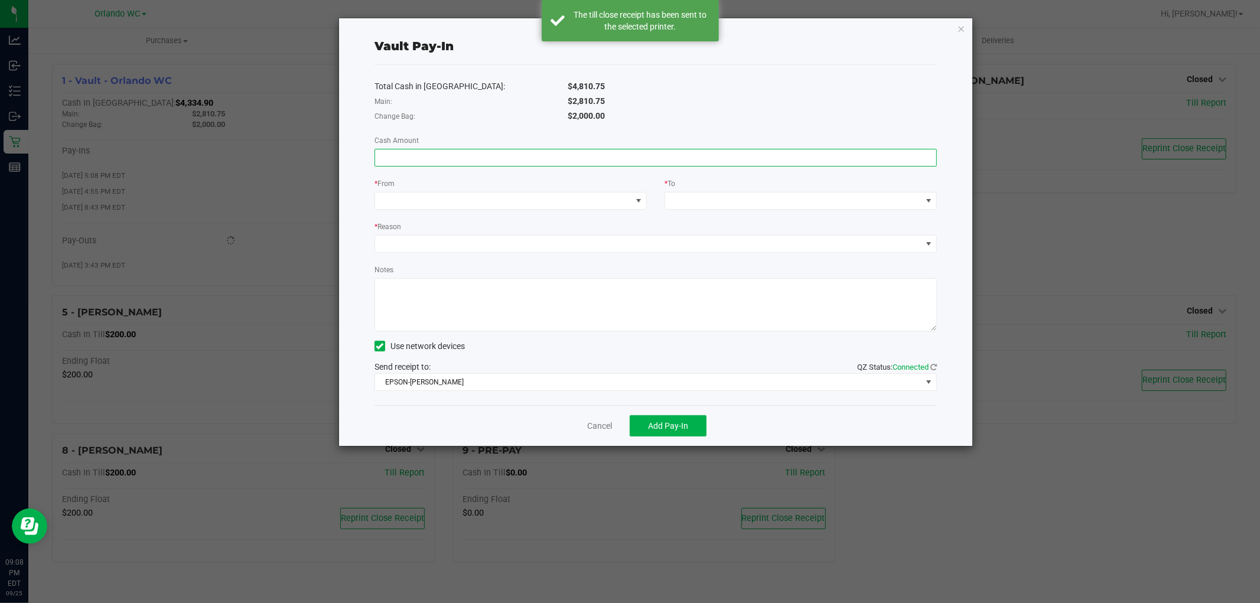
click at [709, 150] on input at bounding box center [655, 158] width 561 height 17
type input "$100.00"
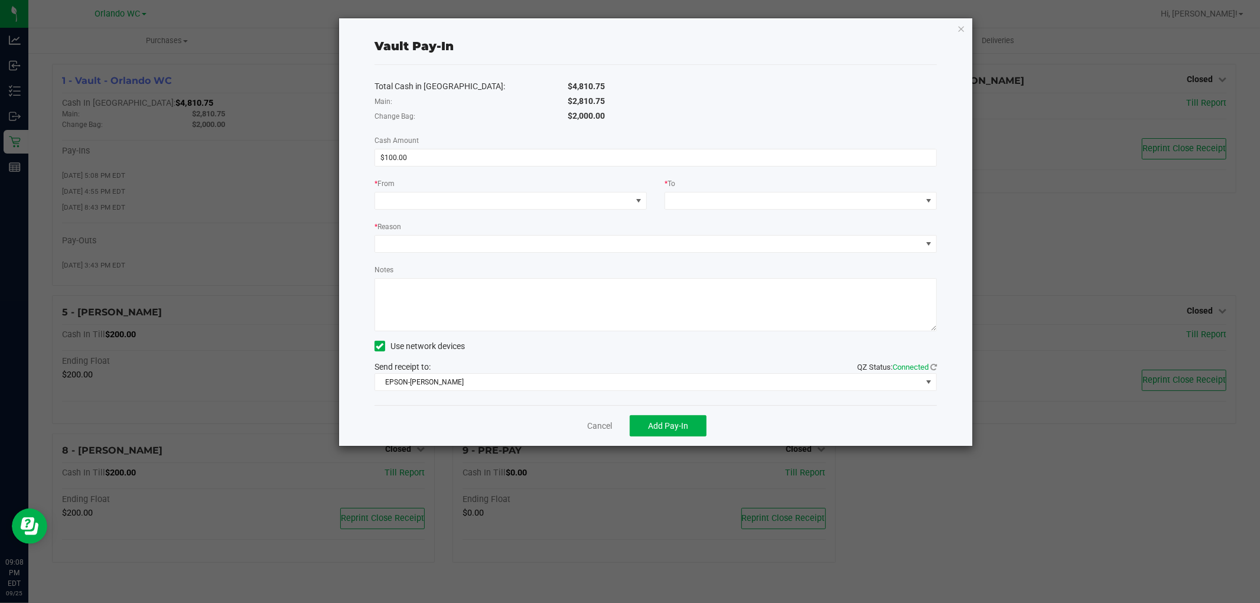
click at [540, 211] on div "Total Cash in Vault: $4,810.75 Main: $2,810.75 Change Bag: $2,000.00 Cash Amoun…" at bounding box center [656, 235] width 563 height 340
click at [539, 193] on span at bounding box center [503, 201] width 256 height 17
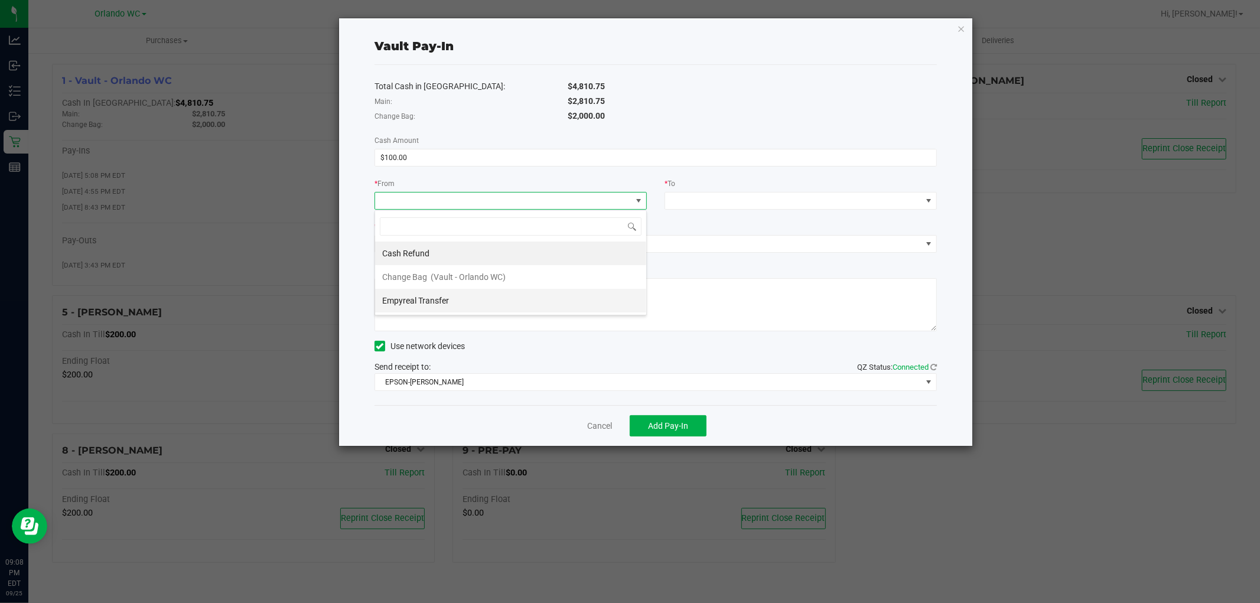
click at [439, 299] on span "Empyreal Transfer" at bounding box center [415, 300] width 67 height 9
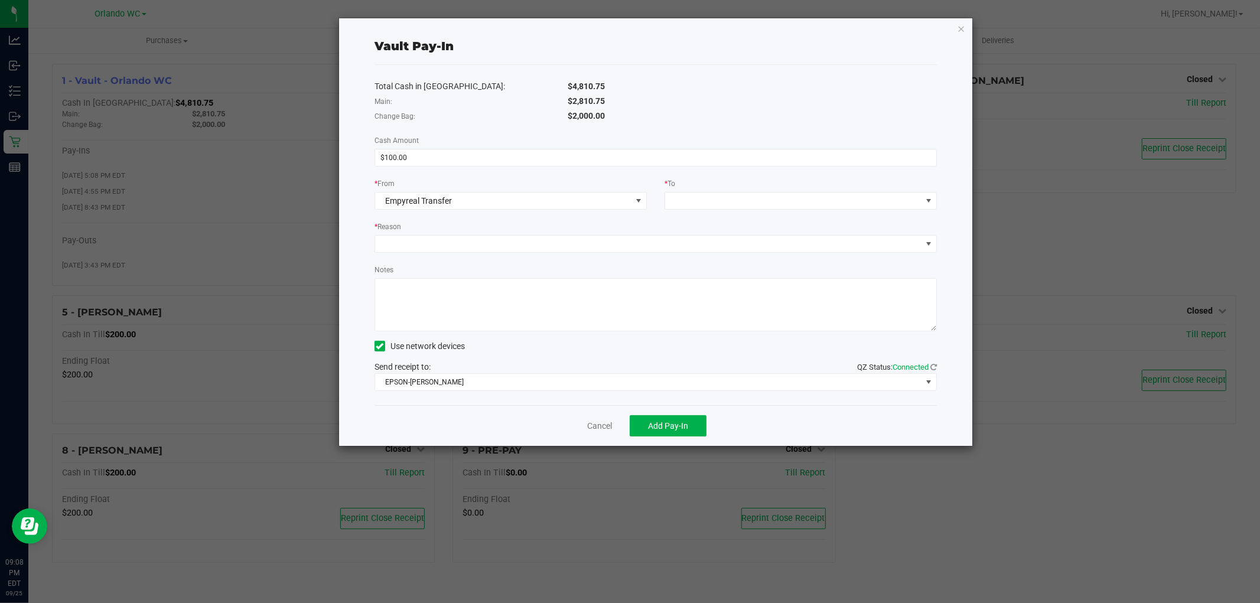
click at [753, 180] on div "* To" at bounding box center [801, 184] width 272 height 15
click at [740, 203] on span at bounding box center [793, 201] width 256 height 17
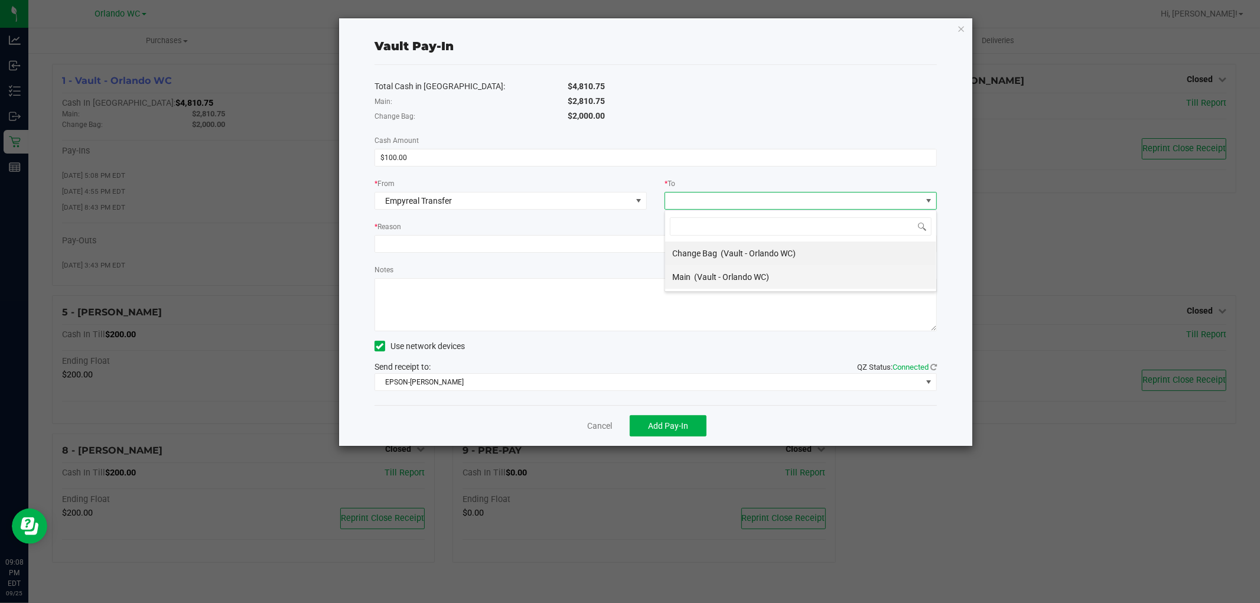
click at [709, 275] on span "(Vault - Orlando WC)" at bounding box center [731, 276] width 75 height 9
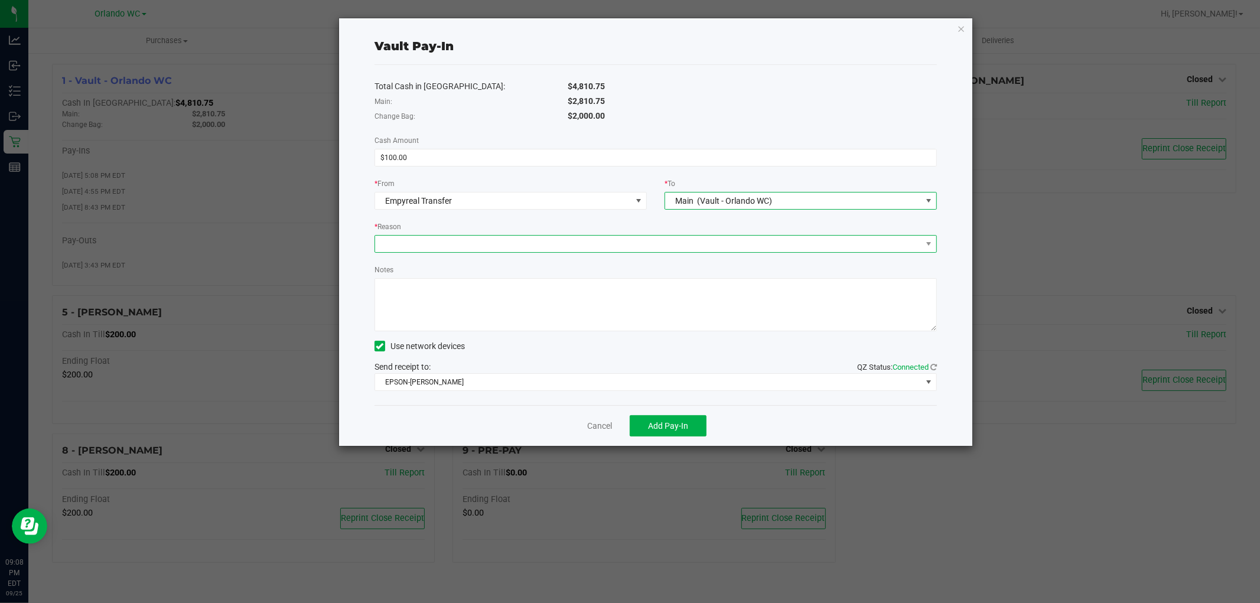
click at [576, 243] on span at bounding box center [648, 244] width 547 height 17
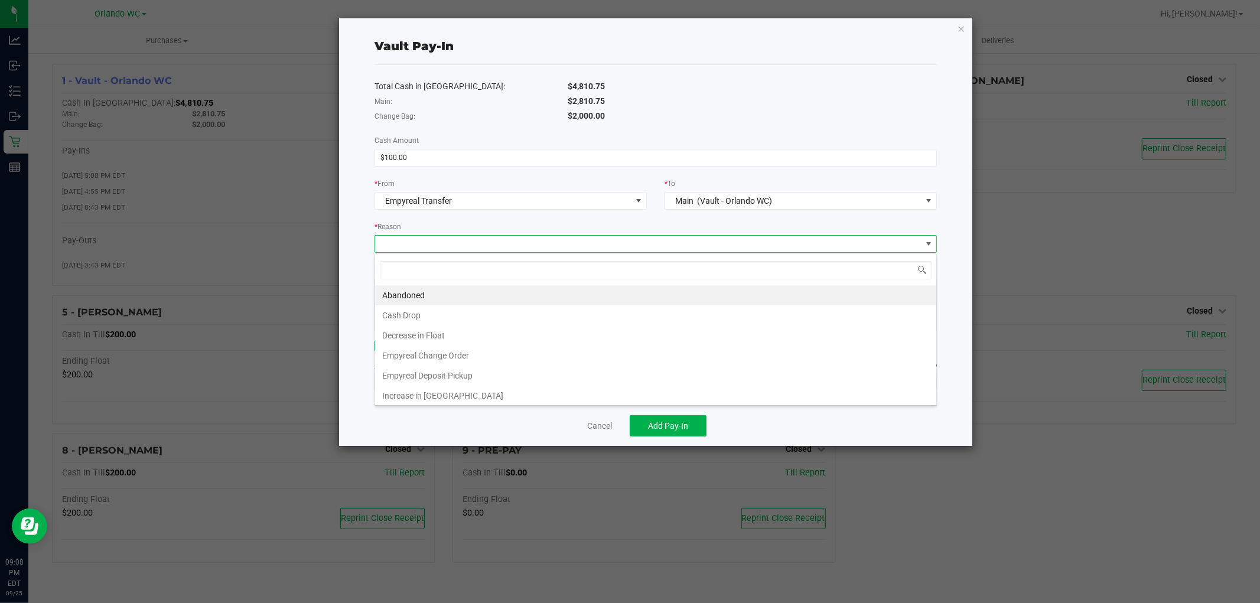
scroll to position [18, 563]
click at [427, 322] on li "Cash Drop" at bounding box center [655, 316] width 561 height 20
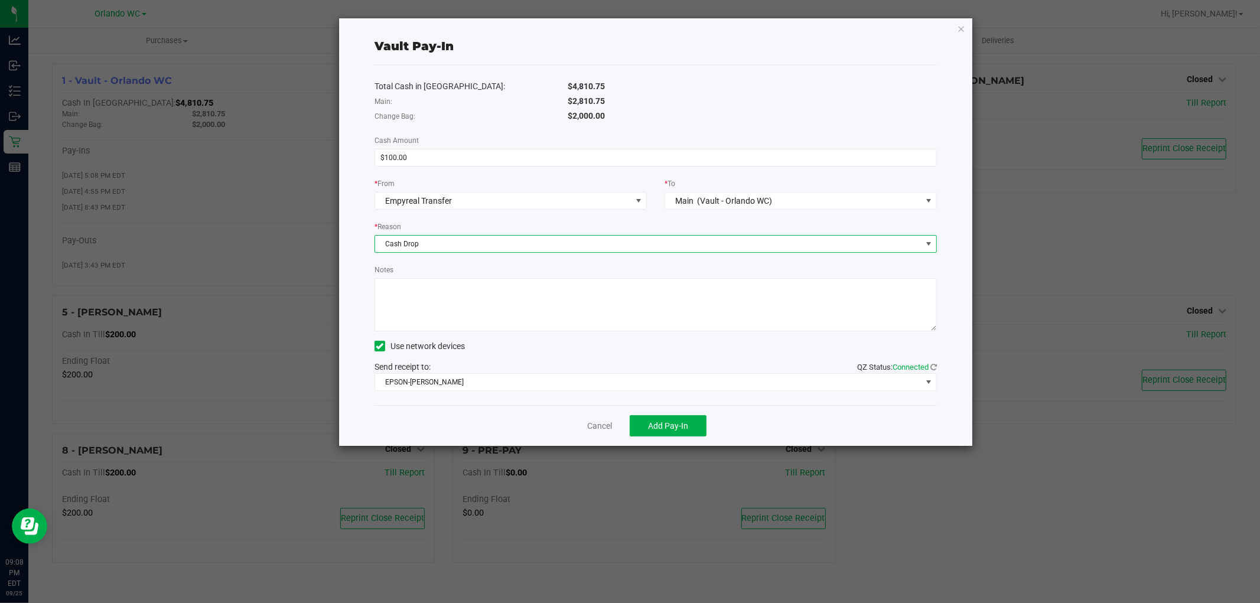
click at [480, 249] on span "Cash Drop" at bounding box center [648, 244] width 547 height 17
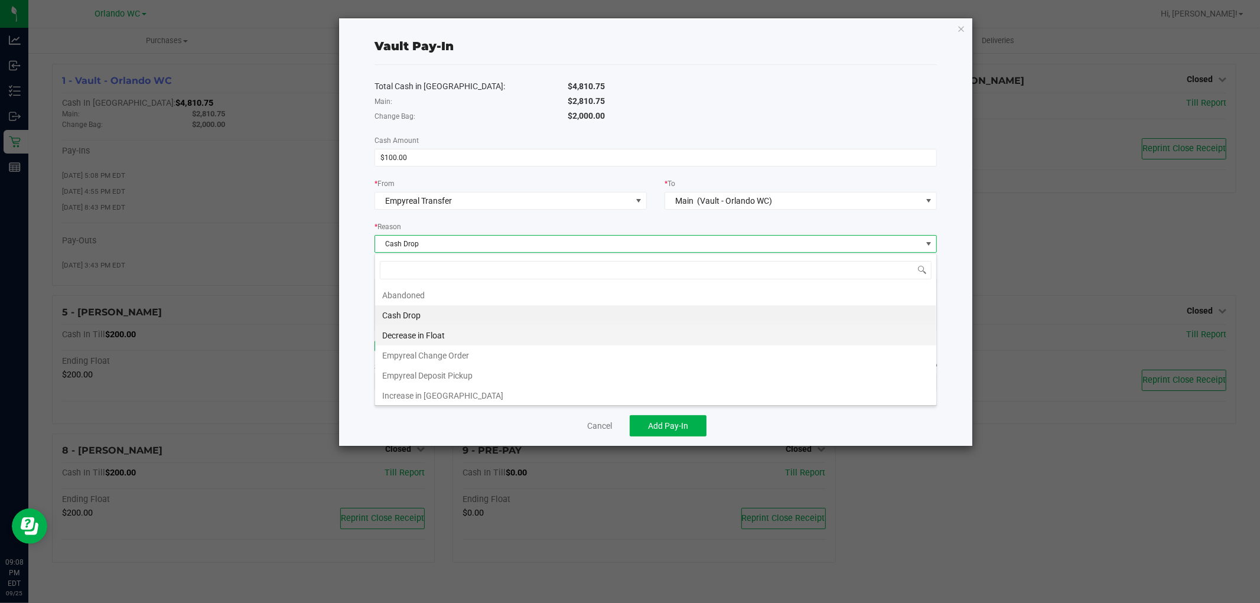
scroll to position [3, 0]
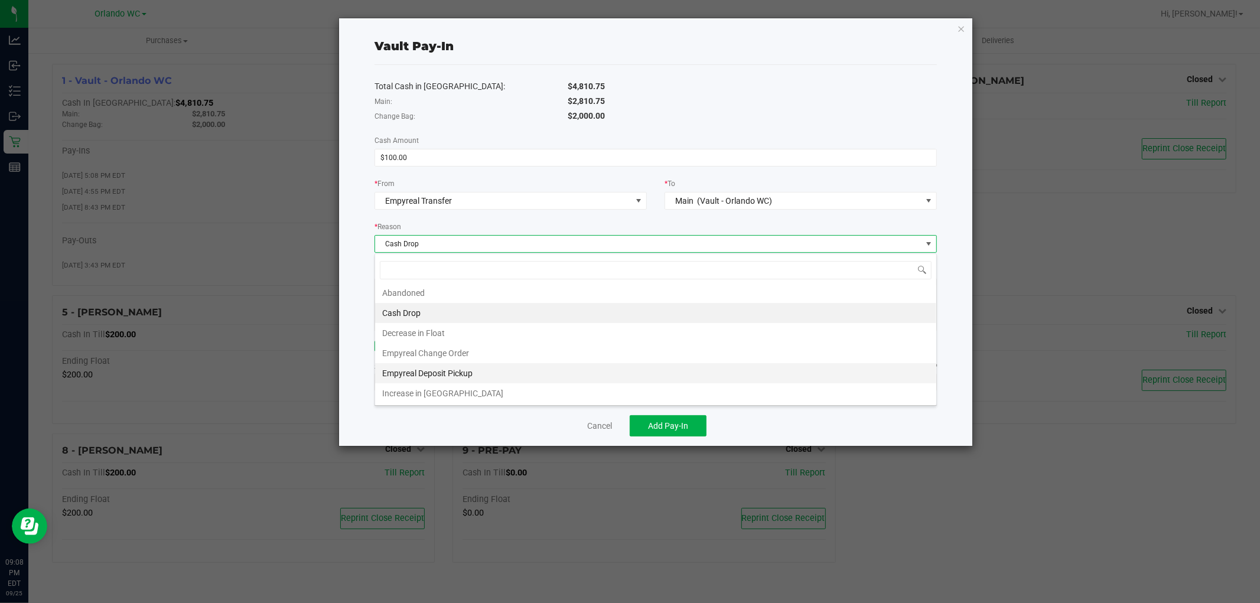
click at [441, 369] on li "Empyreal Deposit Pickup" at bounding box center [655, 373] width 561 height 20
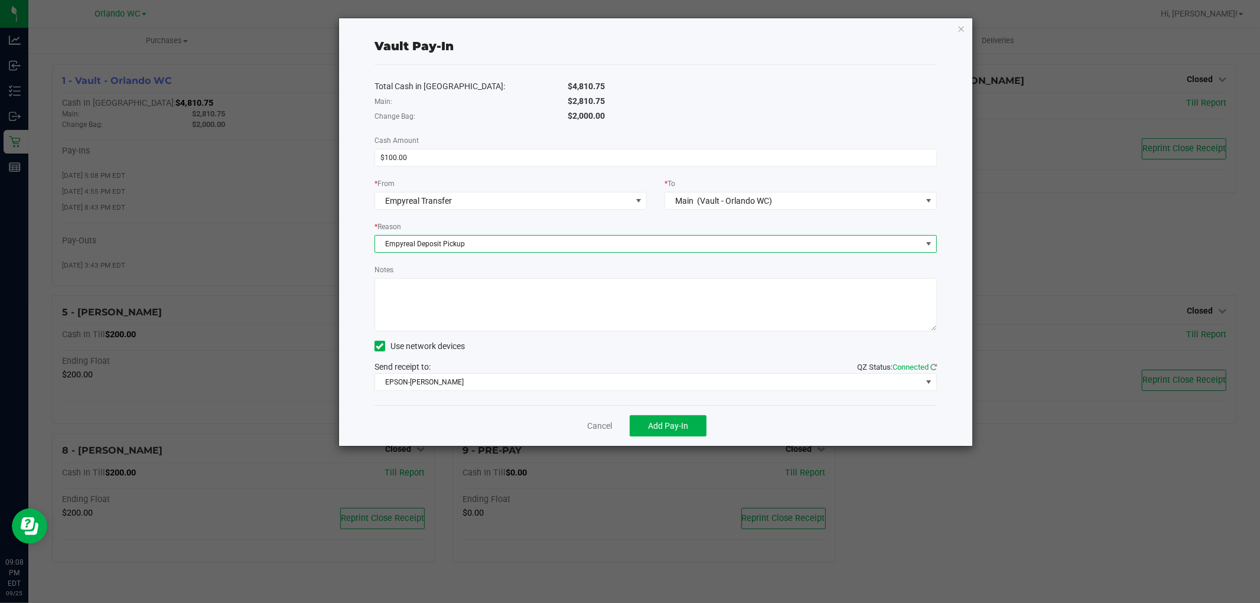
click at [454, 326] on textarea "Notes" at bounding box center [656, 304] width 563 height 53
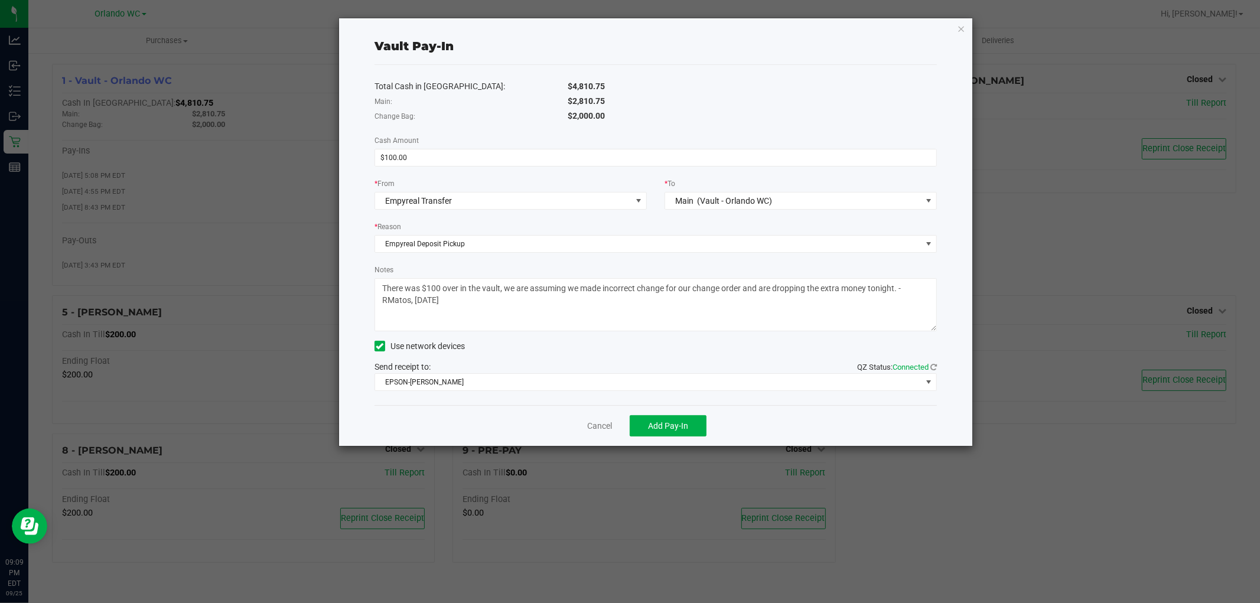
type textarea "There was $100 over in the vault, we are assuming we made incorrect change for …"
click at [719, 44] on div "Vault Pay-In" at bounding box center [656, 46] width 563 height 18
click at [665, 421] on span "Add Pay-In" at bounding box center [668, 425] width 40 height 9
click at [584, 423] on link "Dismiss" at bounding box center [592, 426] width 28 height 12
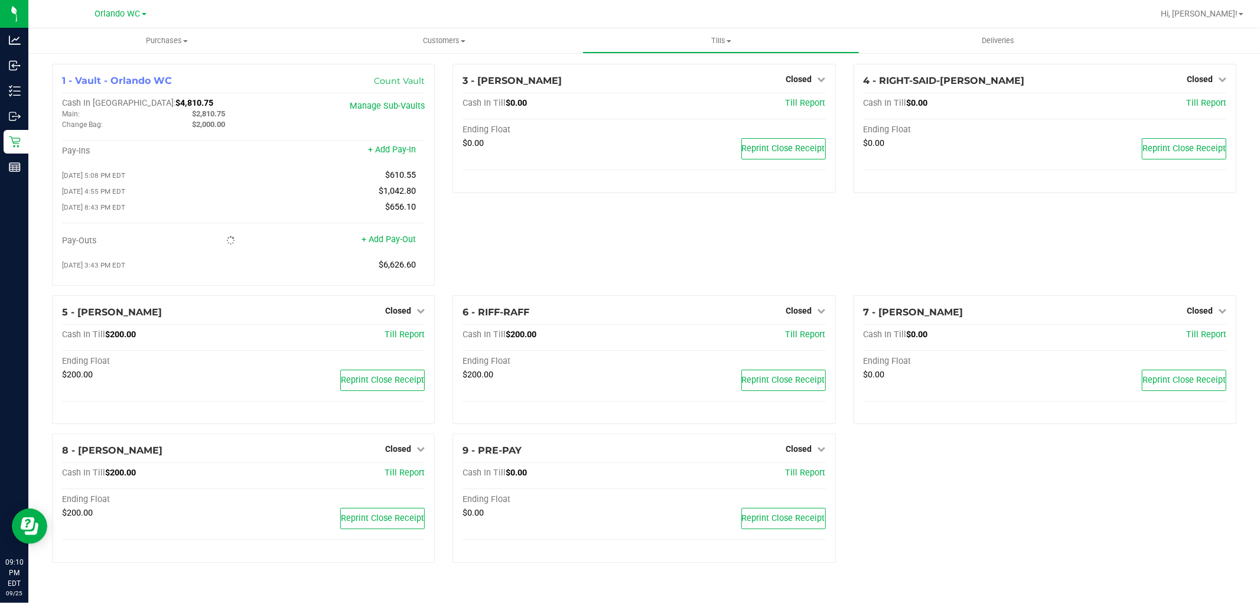
click at [946, 464] on div "1 - Vault - Orlando WC Count Vault Cash In Vault: $4,810.75 Main: $2,810.75 Cha…" at bounding box center [644, 318] width 1203 height 509
click at [627, 212] on div "3 - JASON-DERULO Closed Open Till Cash In Till $0.00 Till Report Ending Float $…" at bounding box center [644, 180] width 401 height 232
click at [556, 271] on div "3 - JASON-DERULO Closed Open Till Cash In Till $0.00 Till Report Ending Float $…" at bounding box center [644, 180] width 401 height 232
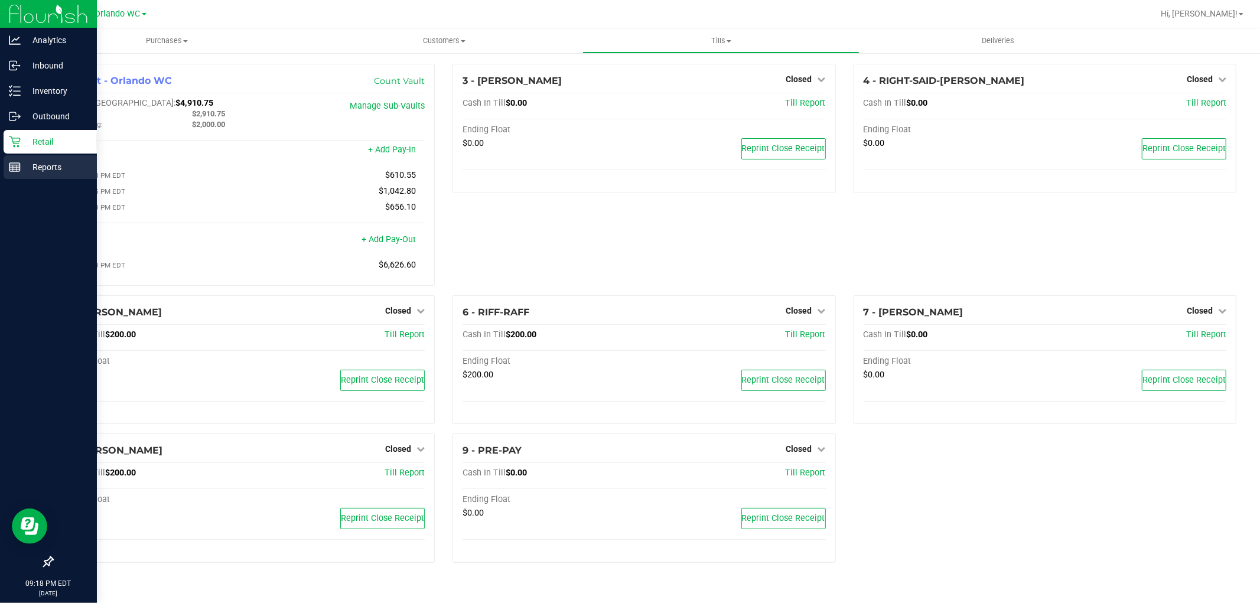
click at [14, 162] on icon at bounding box center [15, 167] width 12 height 12
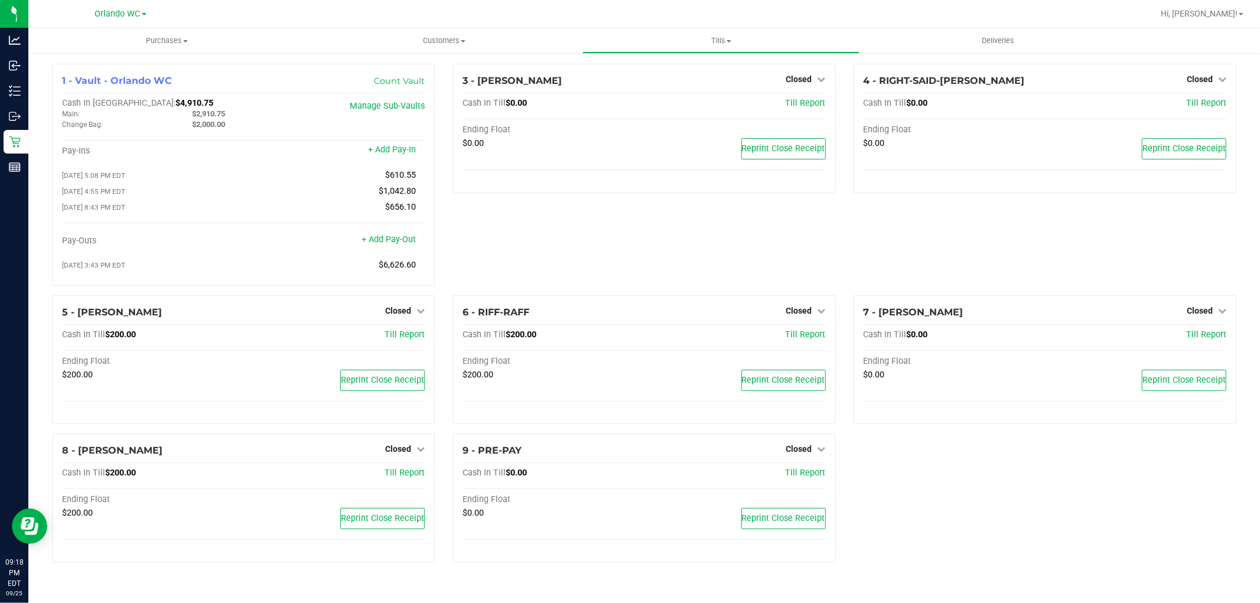
click at [651, 258] on div "3 - JASON-DERULO Closed Open Till Cash In Till $0.00 Till Report Ending Float $…" at bounding box center [644, 180] width 401 height 232
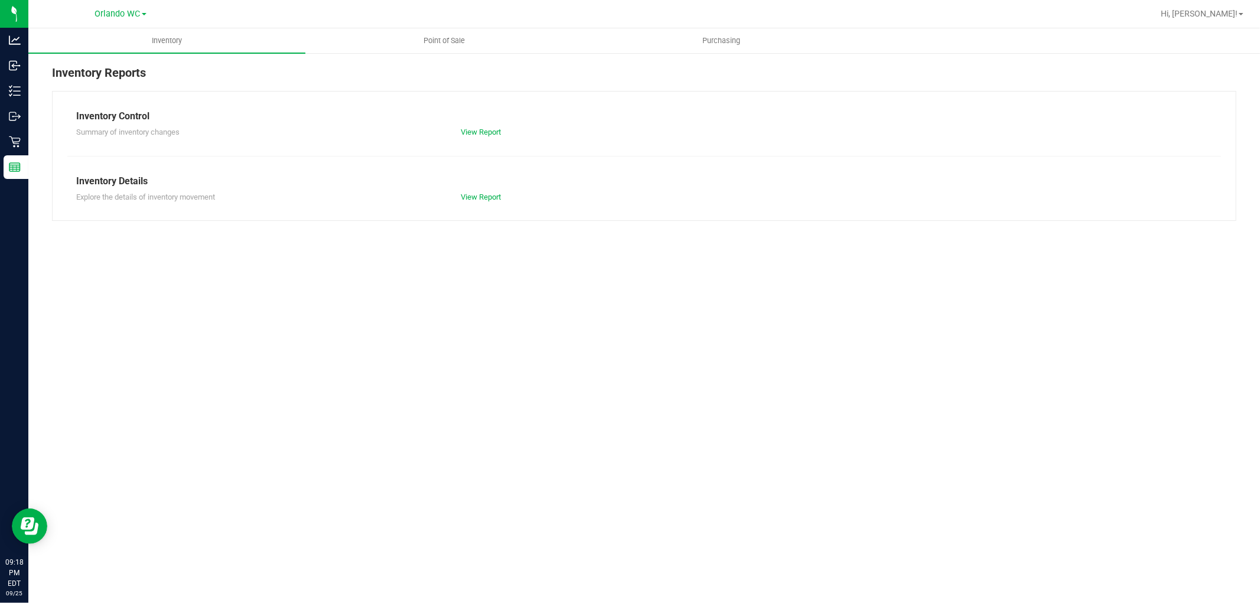
drag, startPoint x: 316, startPoint y: 355, endPoint x: 407, endPoint y: 220, distance: 161.8
click at [316, 347] on div "Inventory Point of Sale Purchasing Inventory Reports Inventory Control Summary …" at bounding box center [644, 315] width 1232 height 575
click at [433, 40] on span "Point of Sale" at bounding box center [444, 40] width 73 height 11
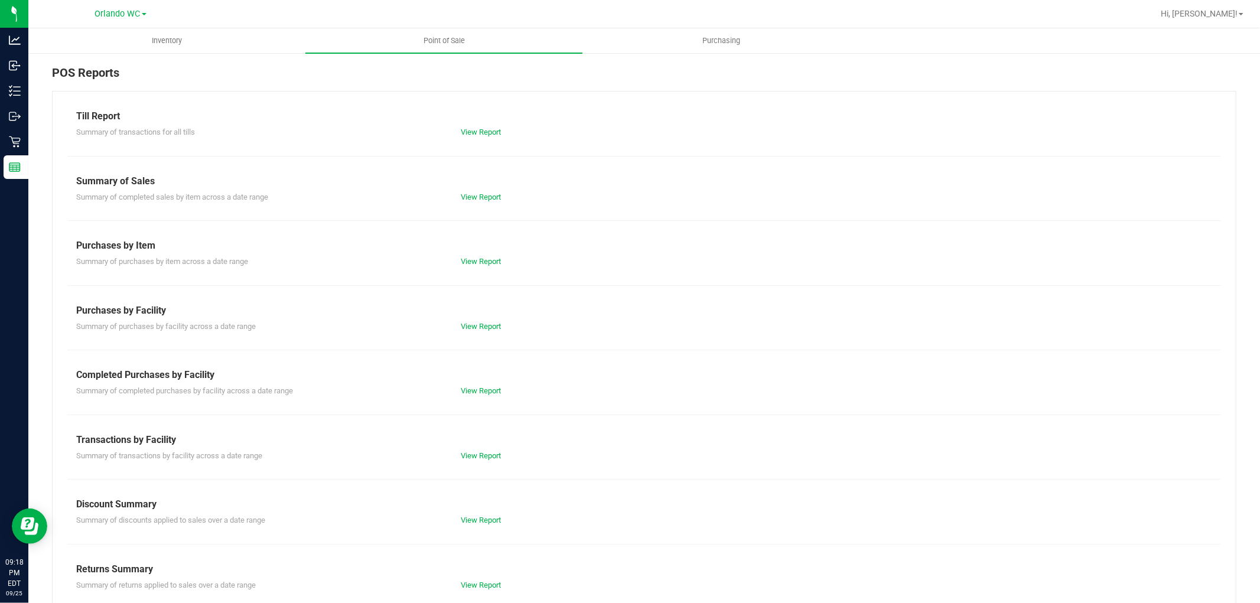
click at [321, 235] on div "Till Report Summary of transactions for all tills View Report Summary of Sales …" at bounding box center [644, 350] width 1185 height 518
click at [494, 392] on link "View Report" at bounding box center [481, 390] width 40 height 9
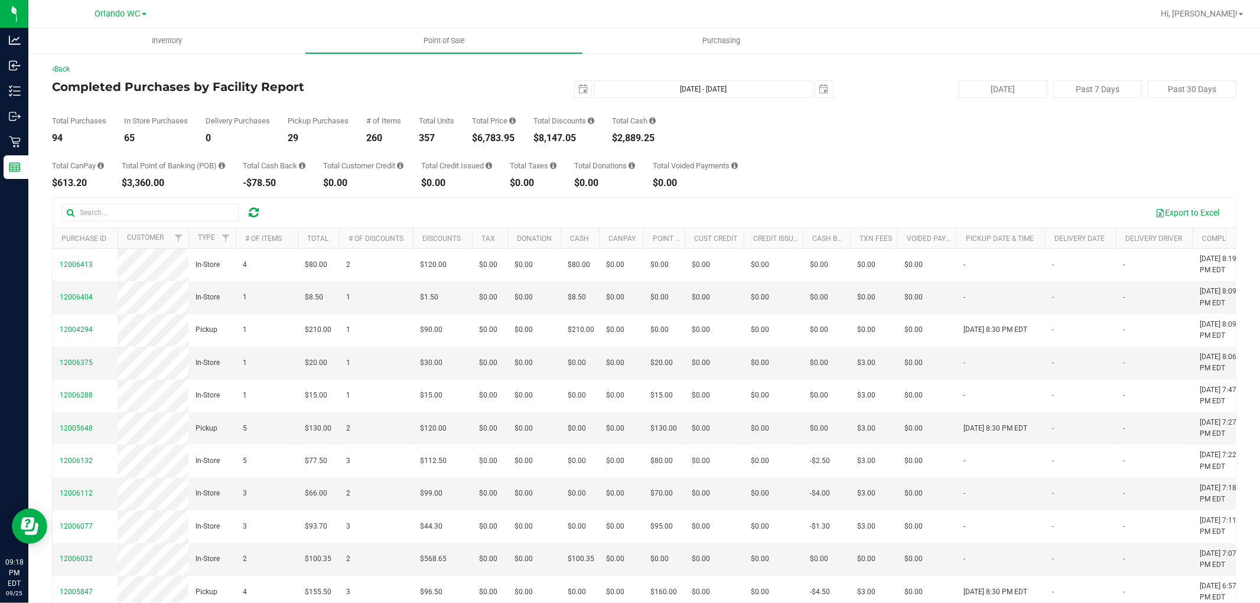
click at [509, 141] on div "$6,783.95" at bounding box center [494, 138] width 44 height 9
copy div "6,783.95"
click at [477, 143] on div "$6,783.95" at bounding box center [494, 138] width 44 height 9
click at [568, 135] on div "$8,147.05" at bounding box center [564, 138] width 61 height 9
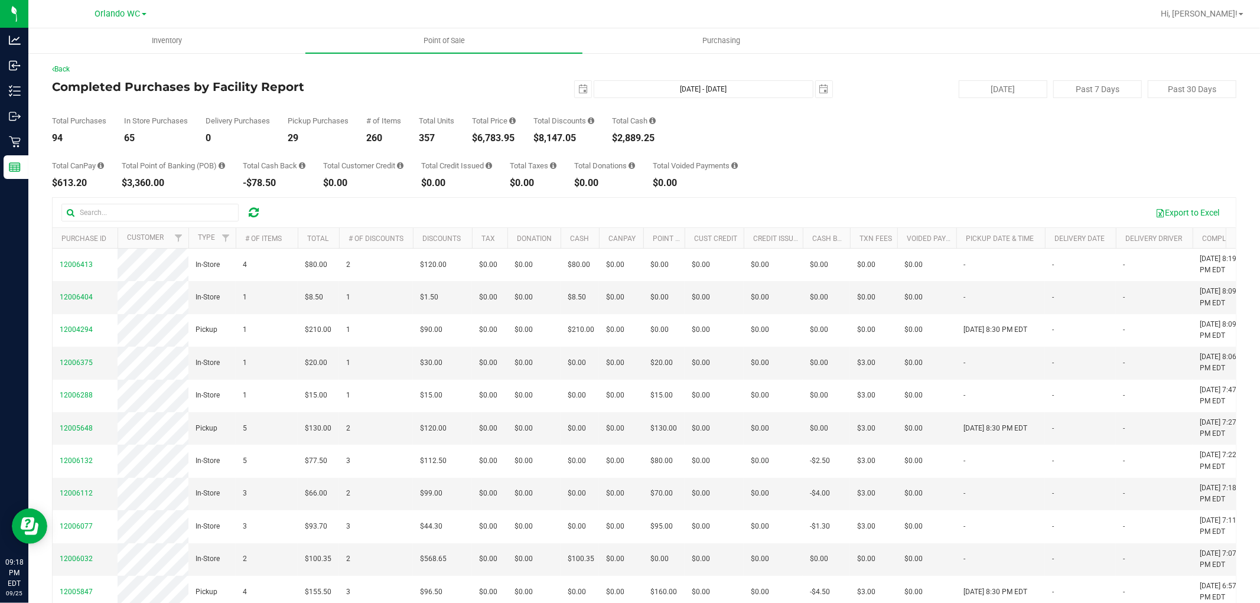
click at [568, 135] on div "$8,147.05" at bounding box center [564, 138] width 61 height 9
copy div "8,147.05"
click at [597, 152] on div "Total CanPay $613.20 Total Point of Banking (POB) $3,360.00 Total Cash Back -$7…" at bounding box center [644, 165] width 1185 height 45
click at [580, 89] on span "select" at bounding box center [583, 89] width 9 height 9
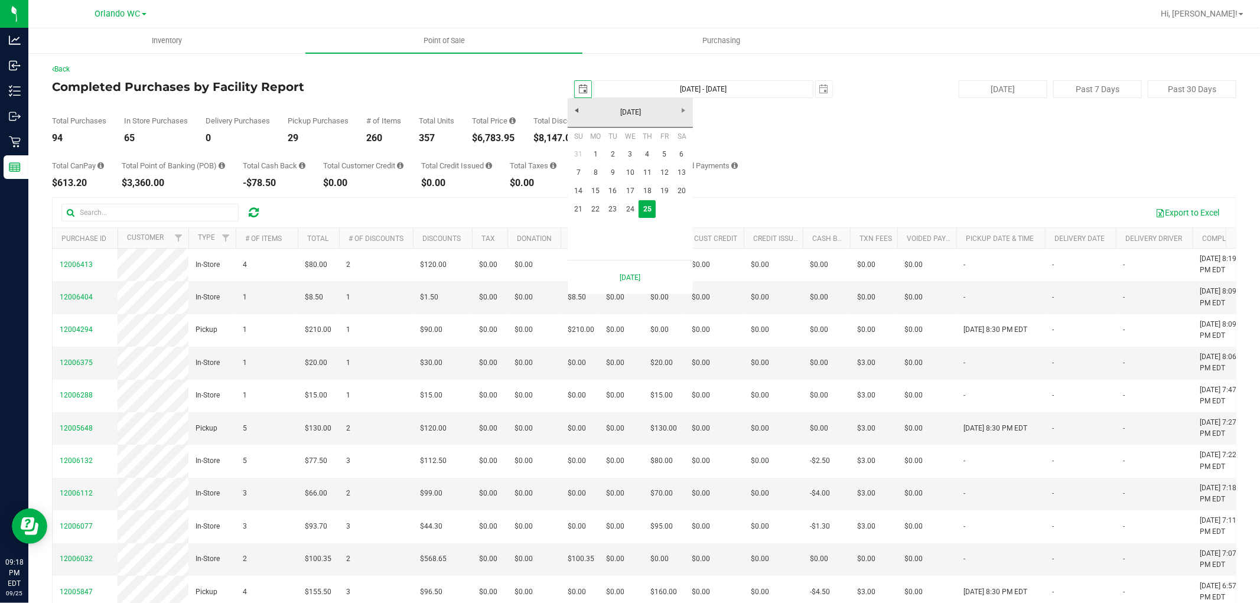
scroll to position [0, 30]
click at [575, 207] on link "21" at bounding box center [578, 209] width 17 height 18
type input "2025-09-21"
type input "Sep 21, 2025 - Sep 25, 2025"
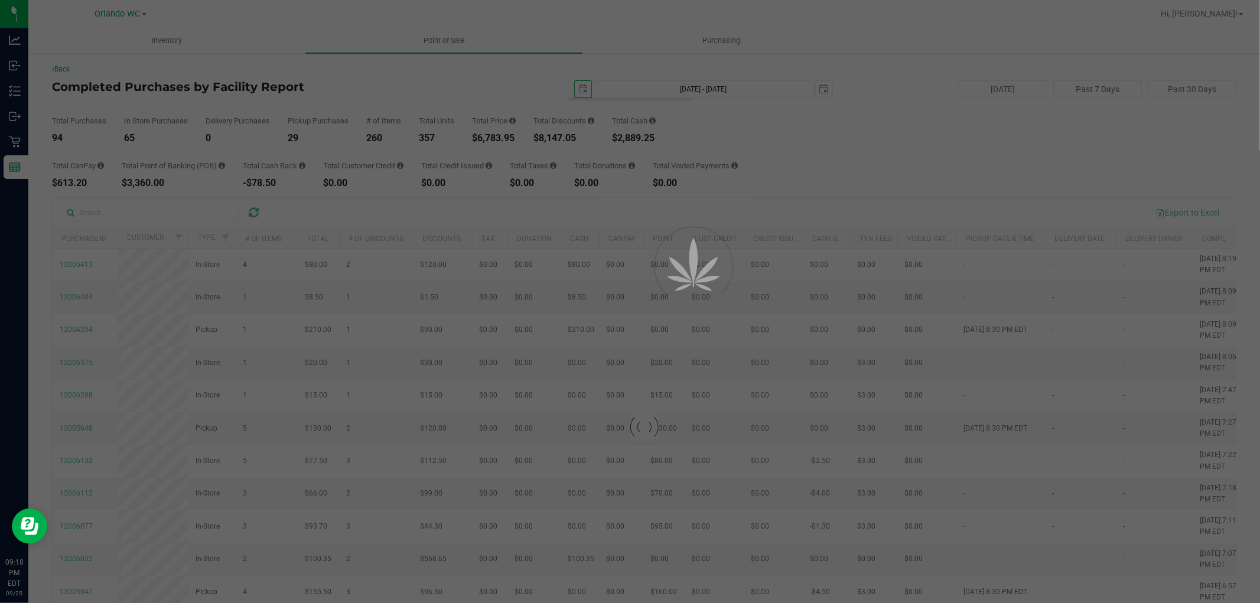
click at [848, 157] on div at bounding box center [630, 301] width 1260 height 603
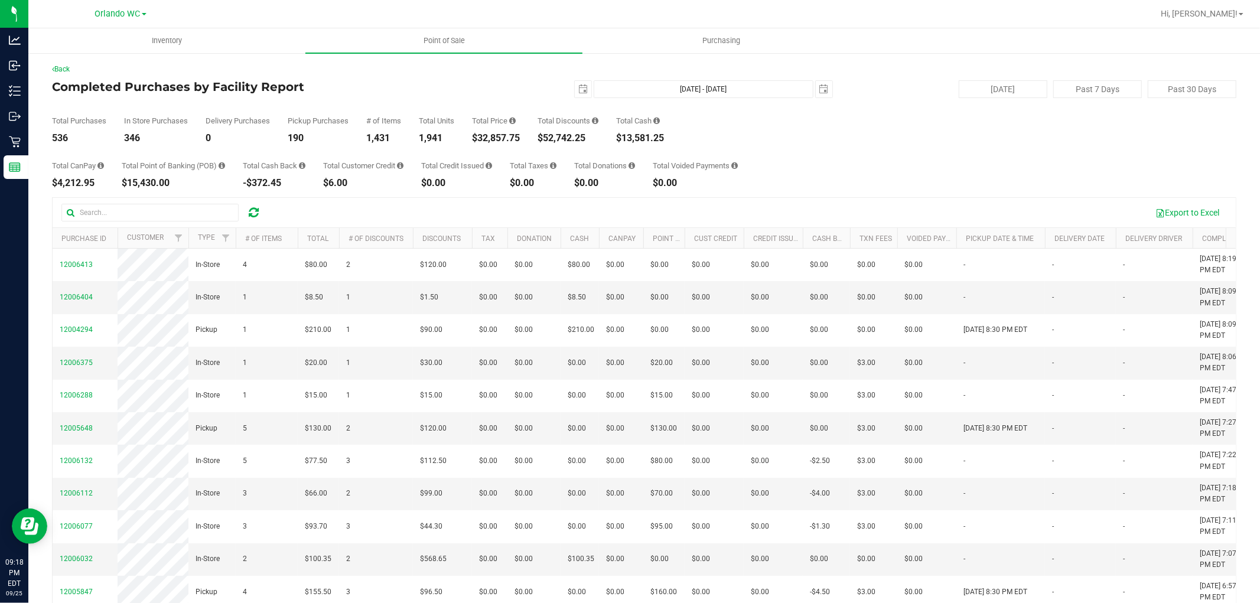
click at [501, 138] on div "$32,857.75" at bounding box center [496, 138] width 48 height 9
copy div "32,857.75"
click at [509, 136] on div "$32,857.75" at bounding box center [496, 138] width 48 height 9
drag, startPoint x: 594, startPoint y: 148, endPoint x: 624, endPoint y: 14, distance: 138.1
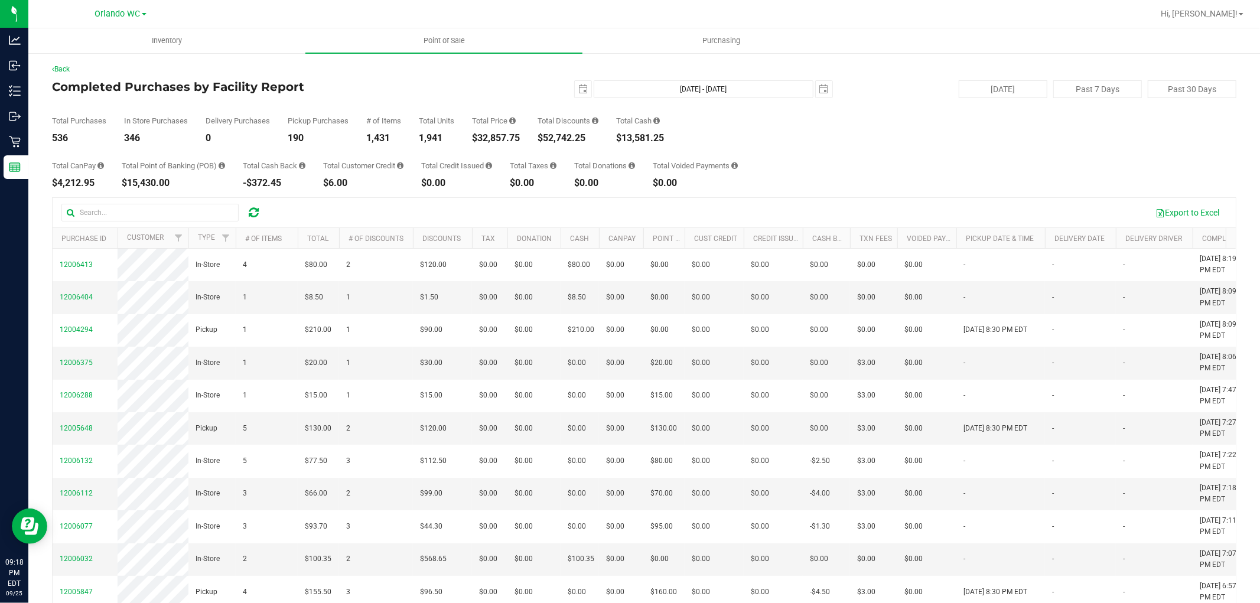
click at [593, 145] on div "Total CanPay $4,212.95 Total Point of Banking (POB) $15,430.00 Total Cash Back …" at bounding box center [644, 165] width 1185 height 45
click at [580, 83] on span "select" at bounding box center [583, 89] width 17 height 17
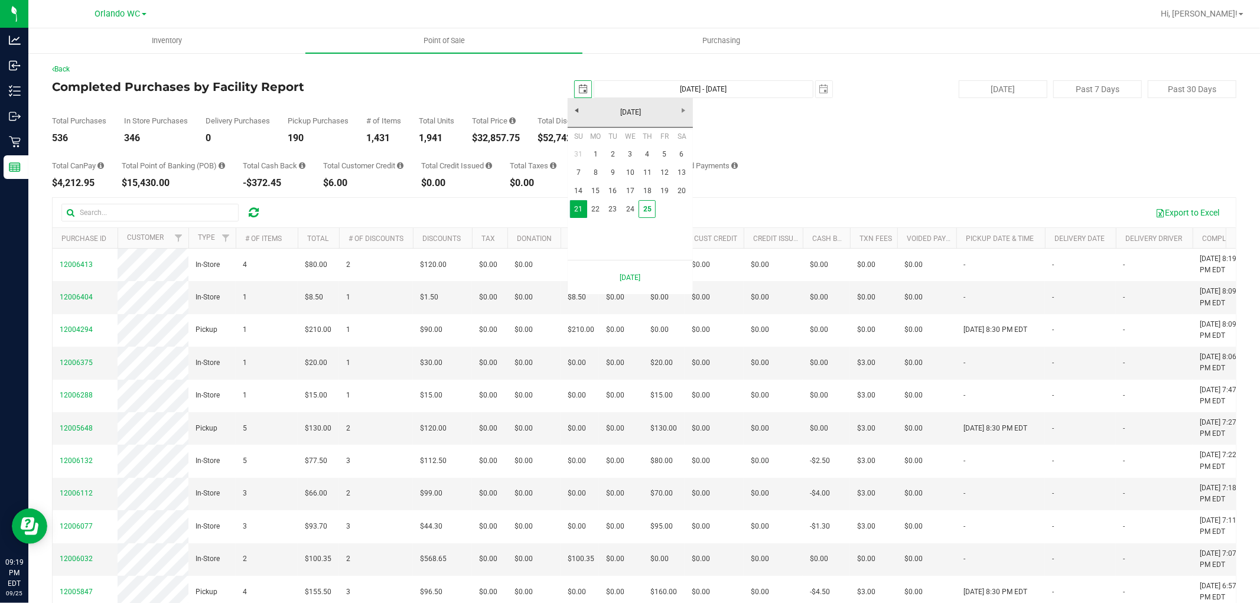
scroll to position [0, 30]
click at [594, 149] on link "1" at bounding box center [595, 154] width 17 height 18
type input "2025-09-01"
type input "Sep 1, 2025 - Sep 25, 2025"
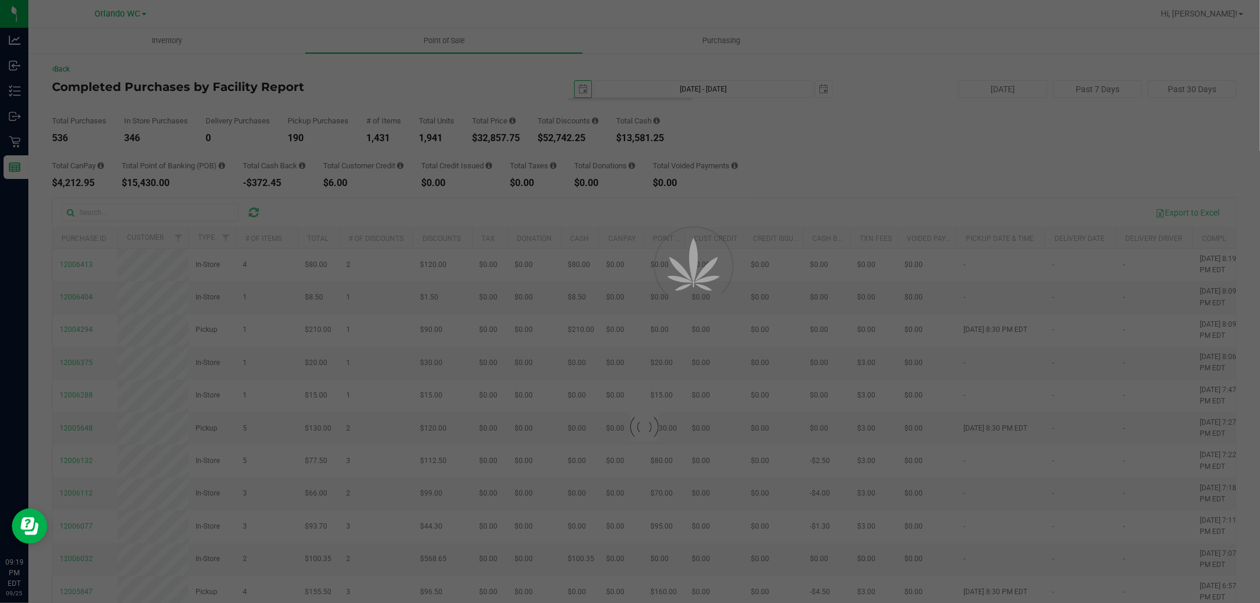
click at [876, 142] on div at bounding box center [630, 301] width 1260 height 603
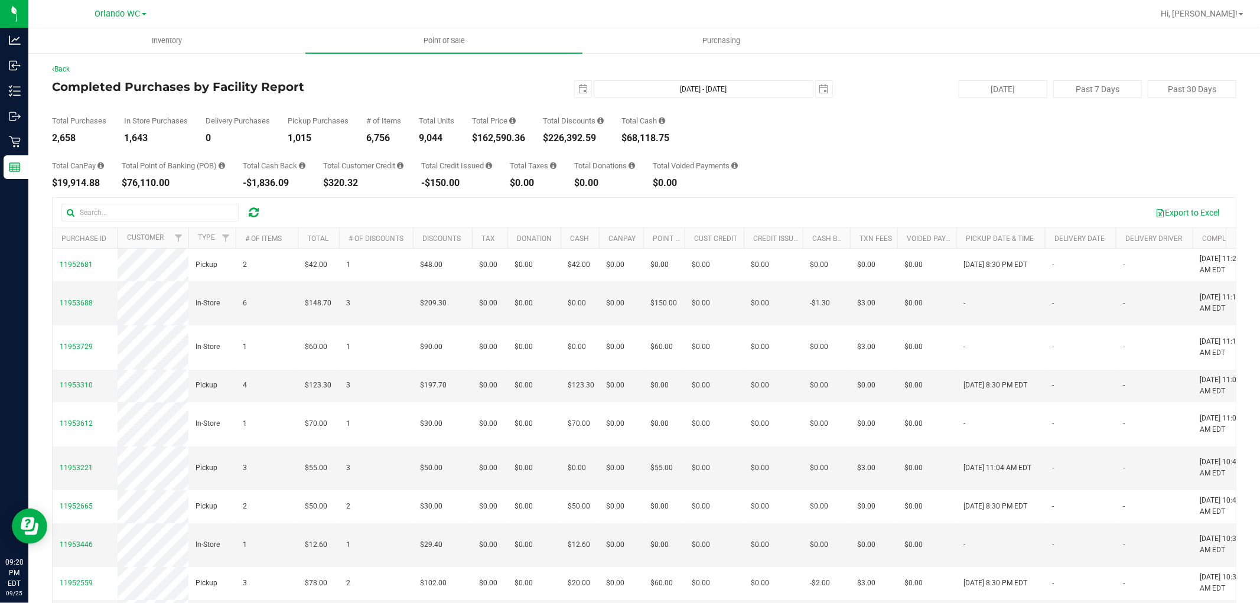
click at [515, 137] on div "$162,590.36" at bounding box center [498, 138] width 53 height 9
copy div "162,590.36"
click at [645, 157] on div "Total CanPay $19,914.88 Total Point of Banking (POB) $76,110.00 Total Cash Back…" at bounding box center [644, 165] width 1185 height 45
click at [387, 145] on div "Total CanPay $19,914.88 Total Point of Banking (POB) $76,110.00 Total Cash Back…" at bounding box center [644, 165] width 1185 height 45
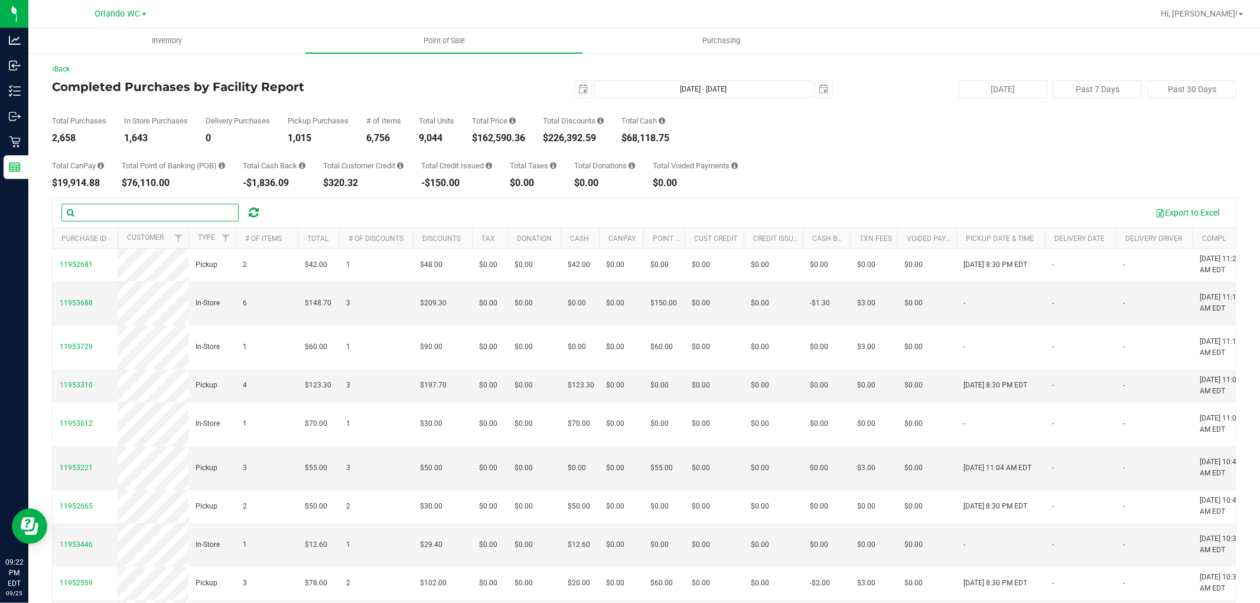
click at [136, 205] on input "text" at bounding box center [149, 213] width 177 height 18
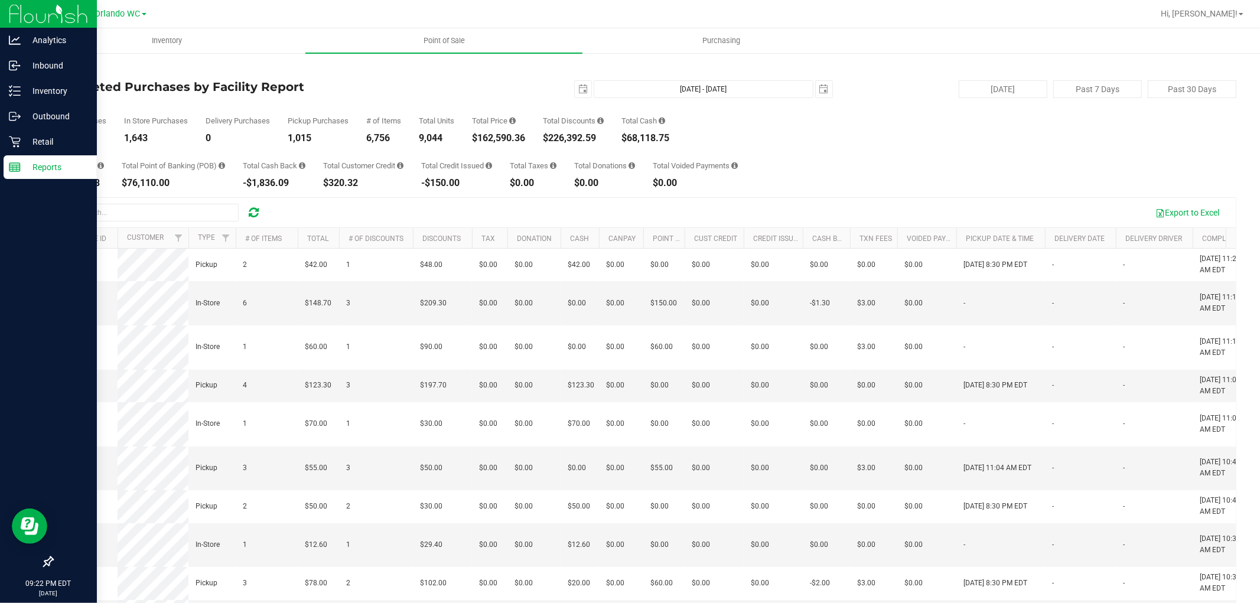
click at [51, 175] on div "Reports" at bounding box center [50, 167] width 93 height 24
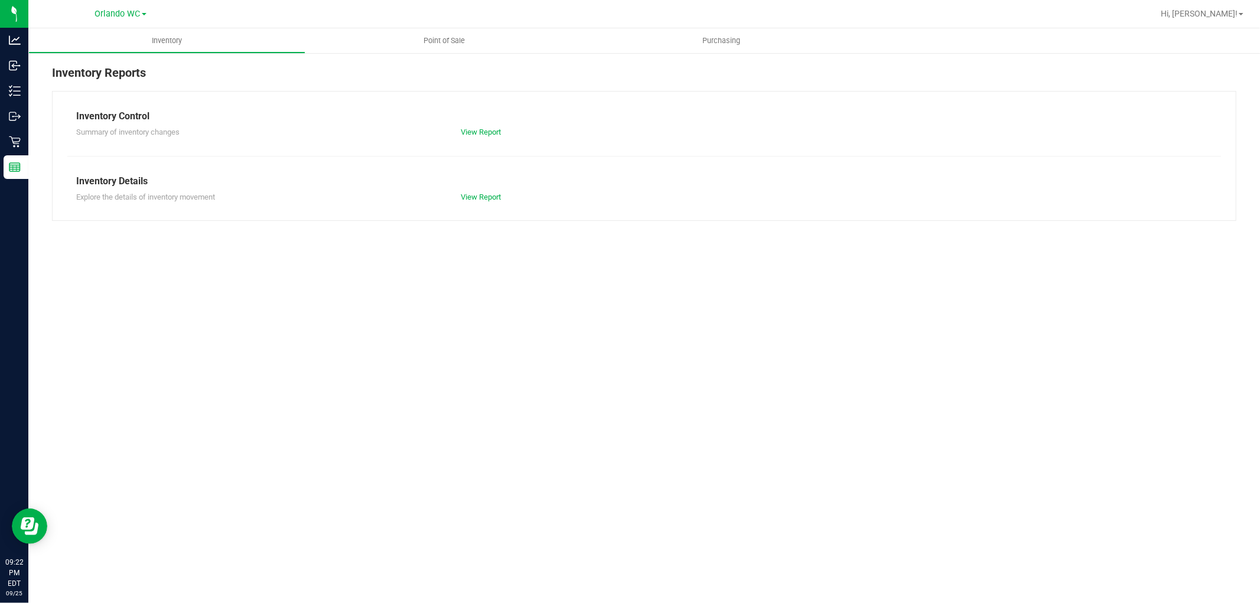
drag, startPoint x: 277, startPoint y: 223, endPoint x: 501, endPoint y: 150, distance: 235.8
click at [316, 211] on div "Inventory Reports Inventory Control Summary of inventory changes View Report In…" at bounding box center [644, 142] width 1232 height 181
click at [499, 131] on link "View Report" at bounding box center [481, 132] width 40 height 9
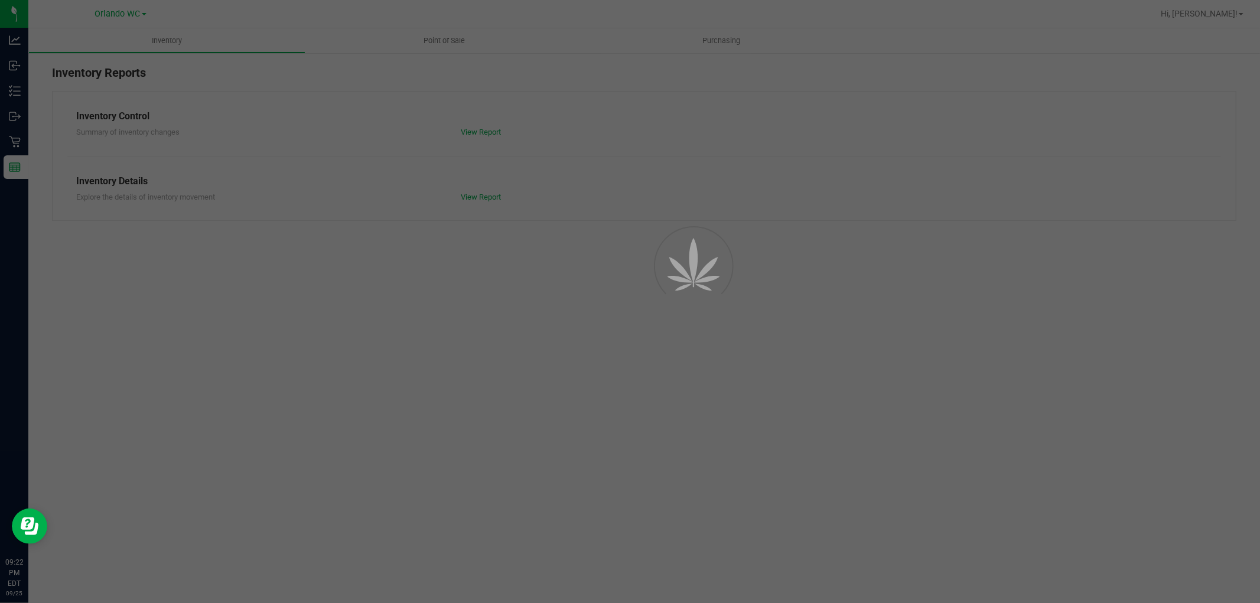
drag, startPoint x: 405, startPoint y: 300, endPoint x: 500, endPoint y: 293, distance: 94.8
click at [427, 297] on div "Inventory Point of Sale Purchasing Inventory Reports Inventory Control Summary …" at bounding box center [644, 315] width 1232 height 575
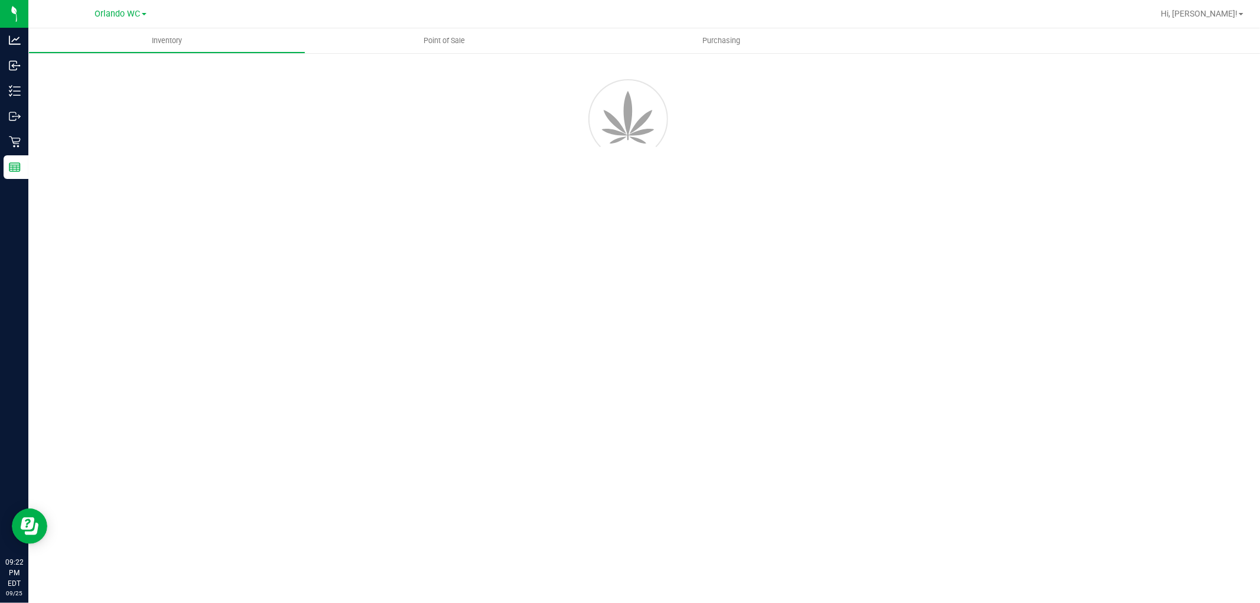
click at [788, 343] on div "Inventory Point of Sale Purchasing" at bounding box center [644, 315] width 1232 height 575
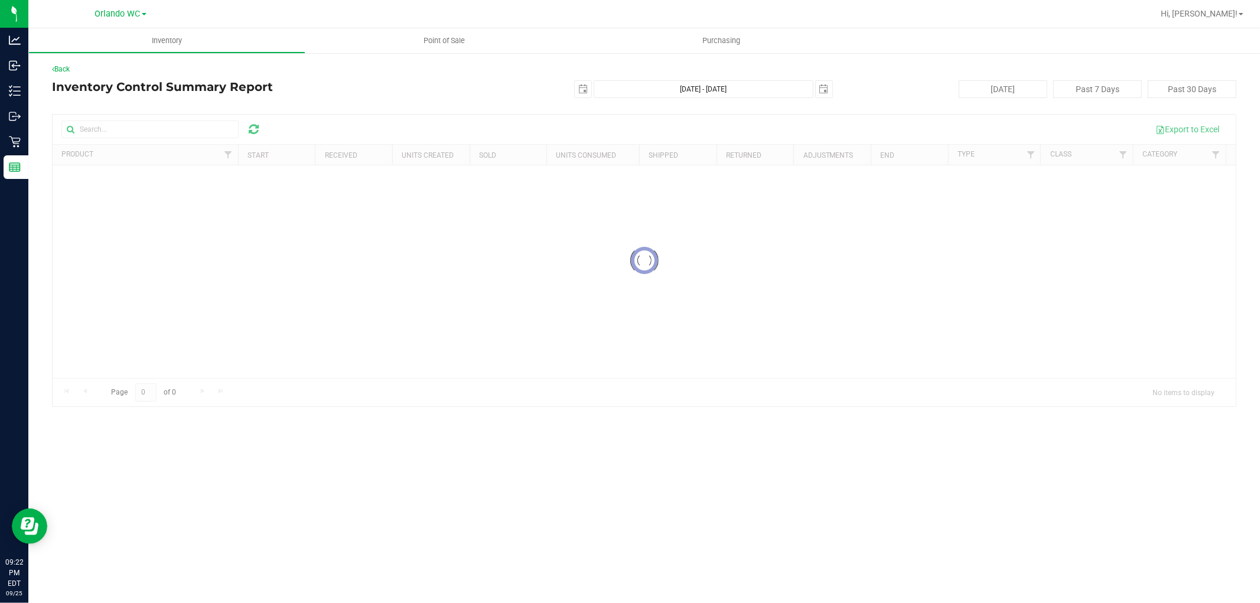
click at [463, 90] on div "2025-09-25 Sep 25, 2025 - Sep 25, 2025 2025-09-25" at bounding box center [640, 89] width 404 height 18
click at [407, 395] on div at bounding box center [645, 261] width 1184 height 292
click at [425, 426] on div "Inventory Point of Sale Purchasing Back Inventory Control Summary Report 2025-0…" at bounding box center [644, 315] width 1232 height 575
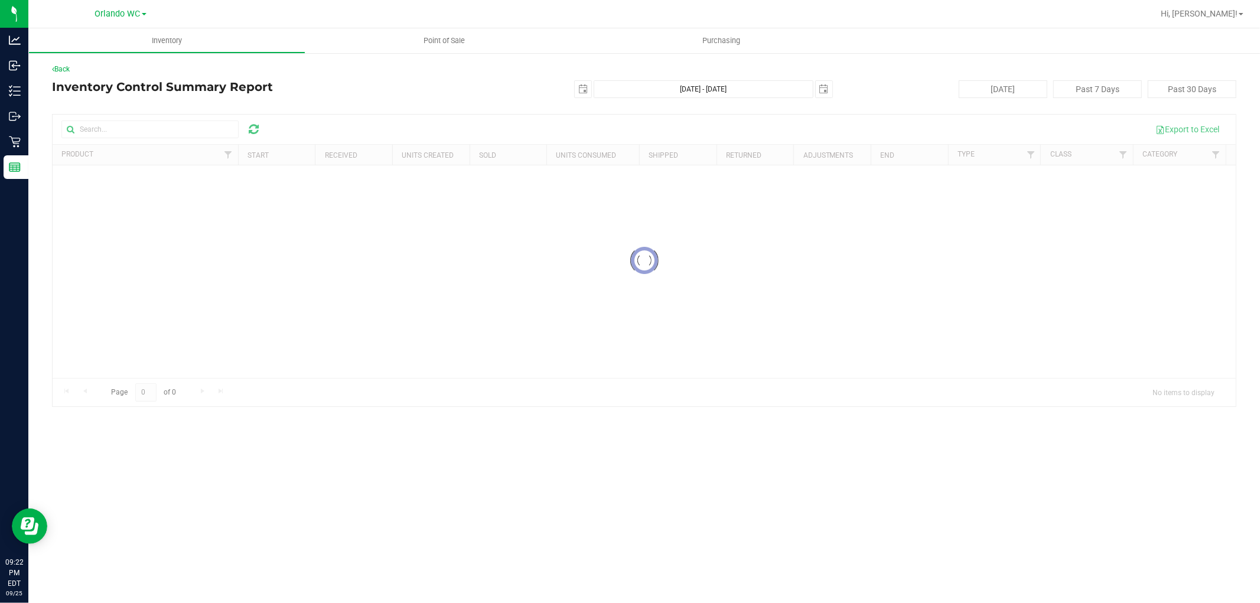
click at [411, 98] on div "Back Inventory Control Summary Report 2025-09-25 Sep 25, 2025 - Sep 25, 2025 20…" at bounding box center [644, 235] width 1185 height 343
click at [593, 407] on div "Loading... Export to Excel Product Start Received Units Created Sold Units Cons…" at bounding box center [644, 260] width 1185 height 293
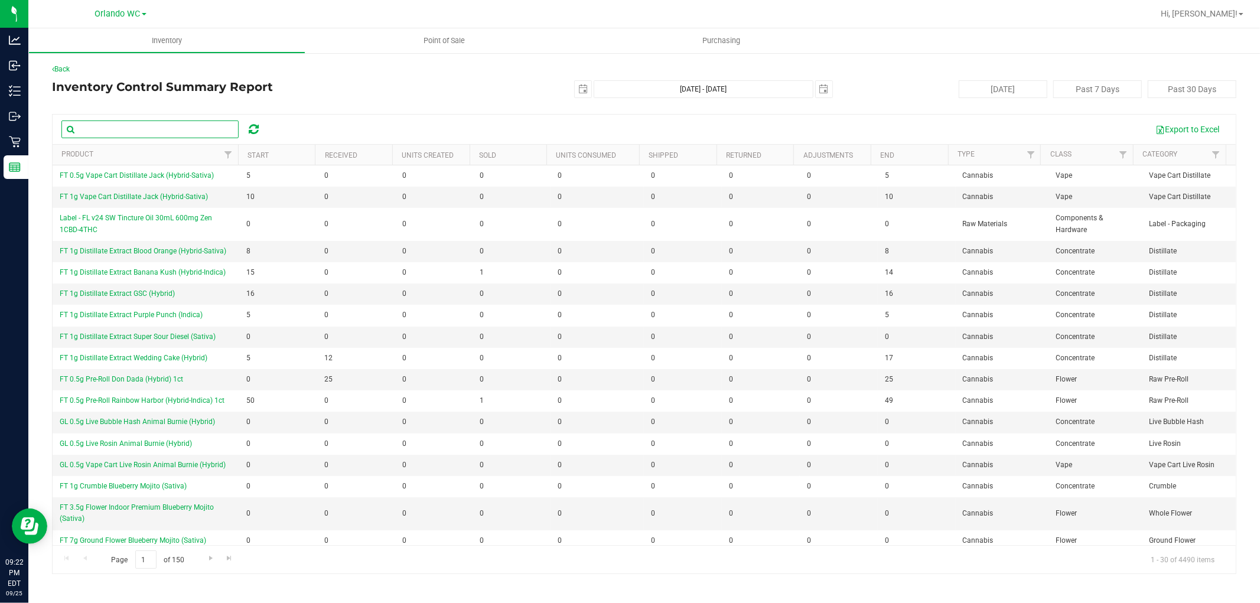
click at [163, 134] on input "text" at bounding box center [149, 130] width 177 height 18
click at [92, 131] on input "text" at bounding box center [149, 130] width 177 height 18
click at [68, 68] on link "Back" at bounding box center [61, 69] width 18 height 8
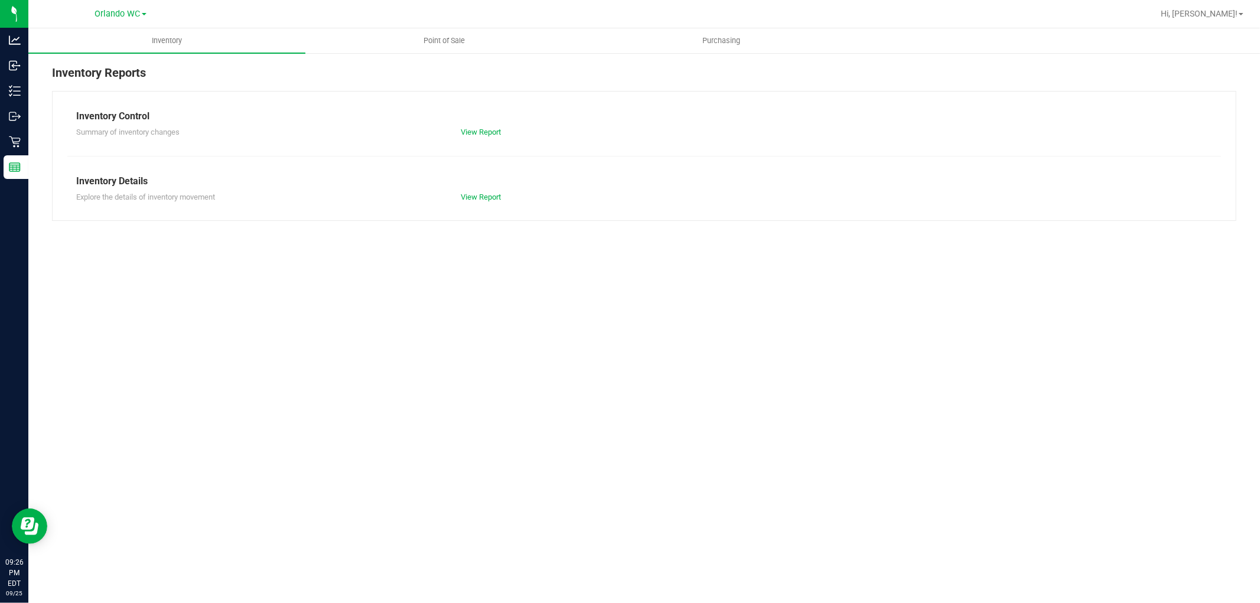
drag, startPoint x: 553, startPoint y: 188, endPoint x: 485, endPoint y: 193, distance: 68.1
click at [551, 189] on div "Explore the details of inventory movement View Report" at bounding box center [644, 196] width 1154 height 15
click at [476, 132] on link "View Report" at bounding box center [481, 132] width 40 height 9
click at [397, 326] on div "Inventory Point of Sale Purchasing" at bounding box center [644, 315] width 1232 height 575
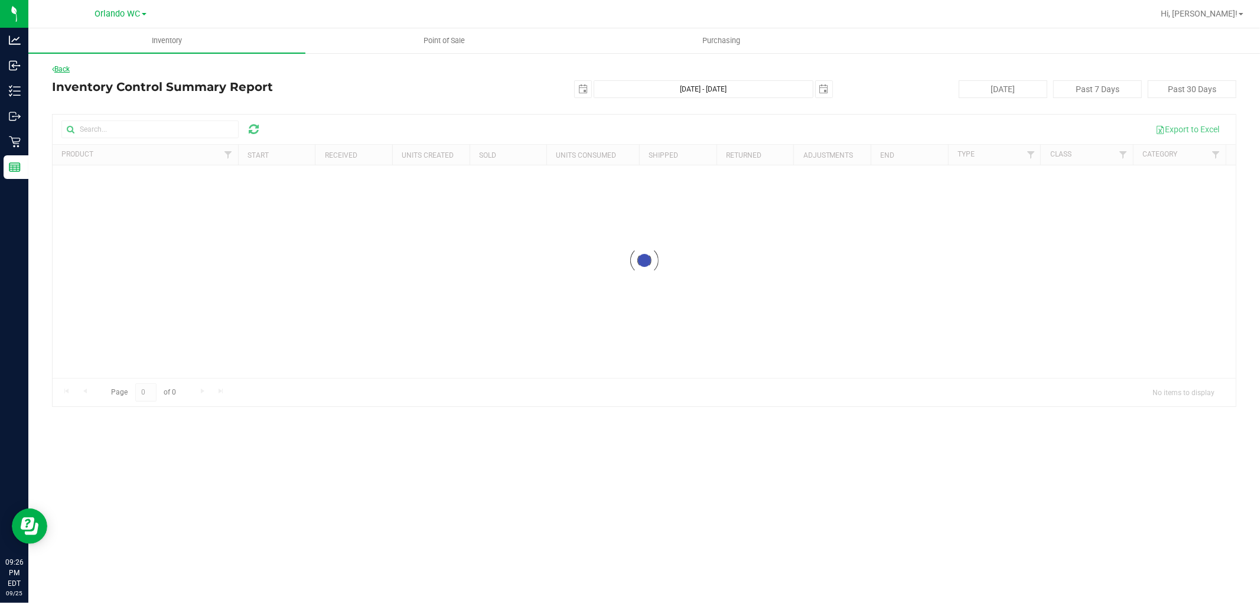
click at [63, 69] on link "Back" at bounding box center [61, 69] width 18 height 8
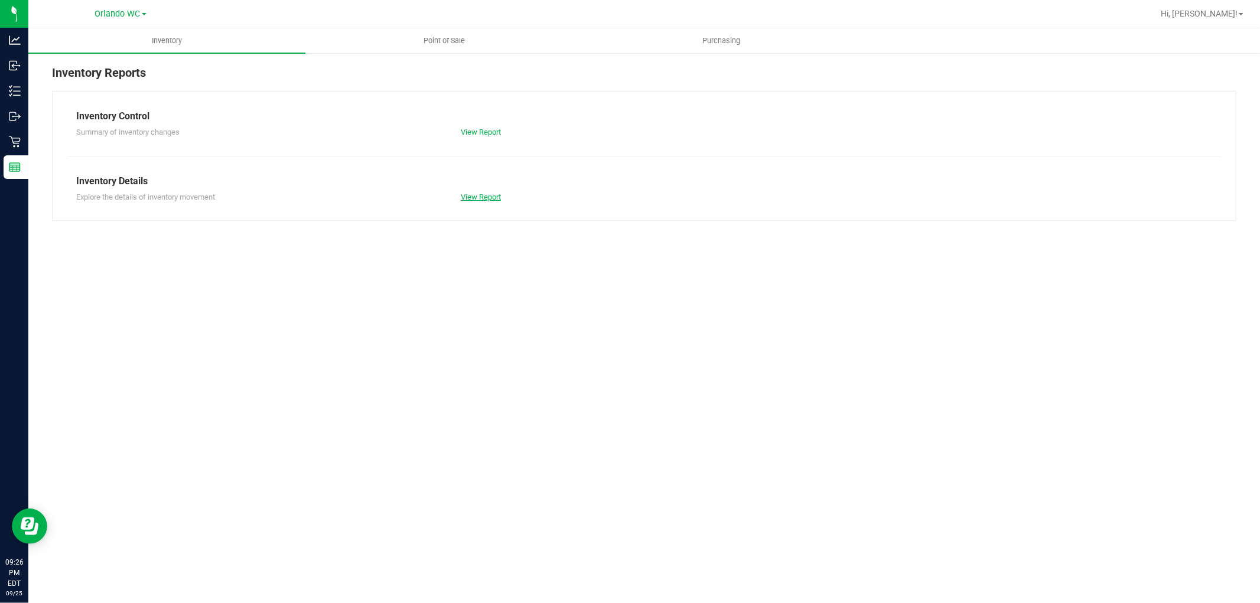
click at [472, 193] on link "View Report" at bounding box center [481, 197] width 40 height 9
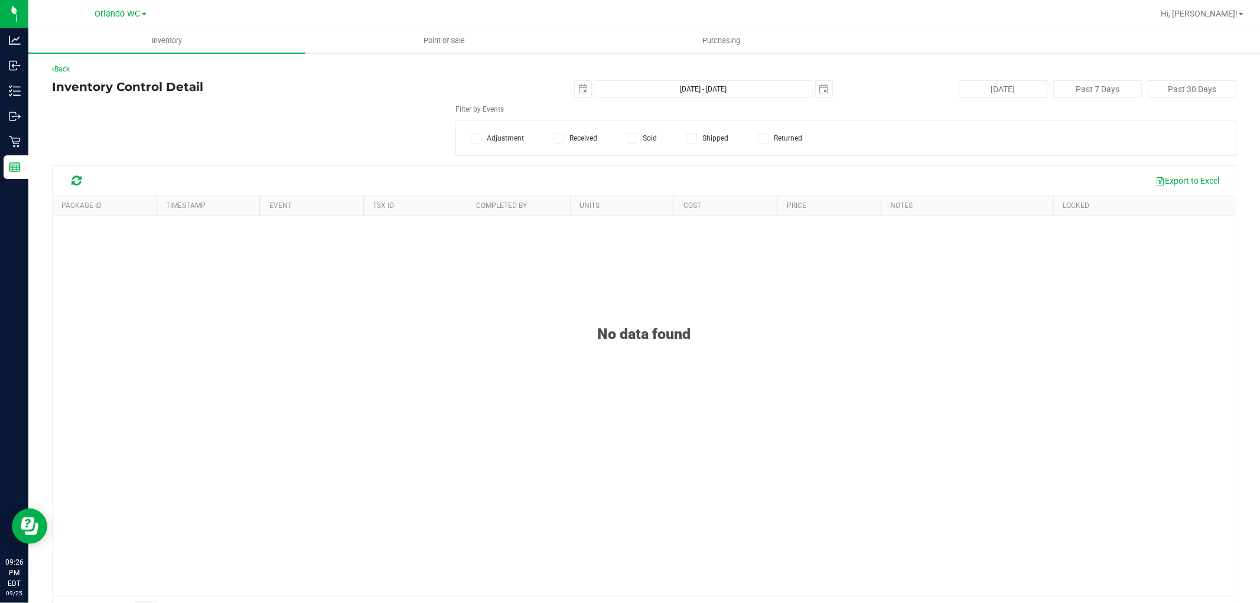
click at [913, 339] on div "No data found" at bounding box center [645, 319] width 1184 height 47
click at [814, 377] on div "No data found" at bounding box center [645, 446] width 1184 height 460
click at [332, 119] on div "Filter by Events Adjustment Received Sold Shipped Returned" at bounding box center [644, 130] width 1185 height 52
click at [266, 132] on span "Select Item" at bounding box center [242, 129] width 379 height 17
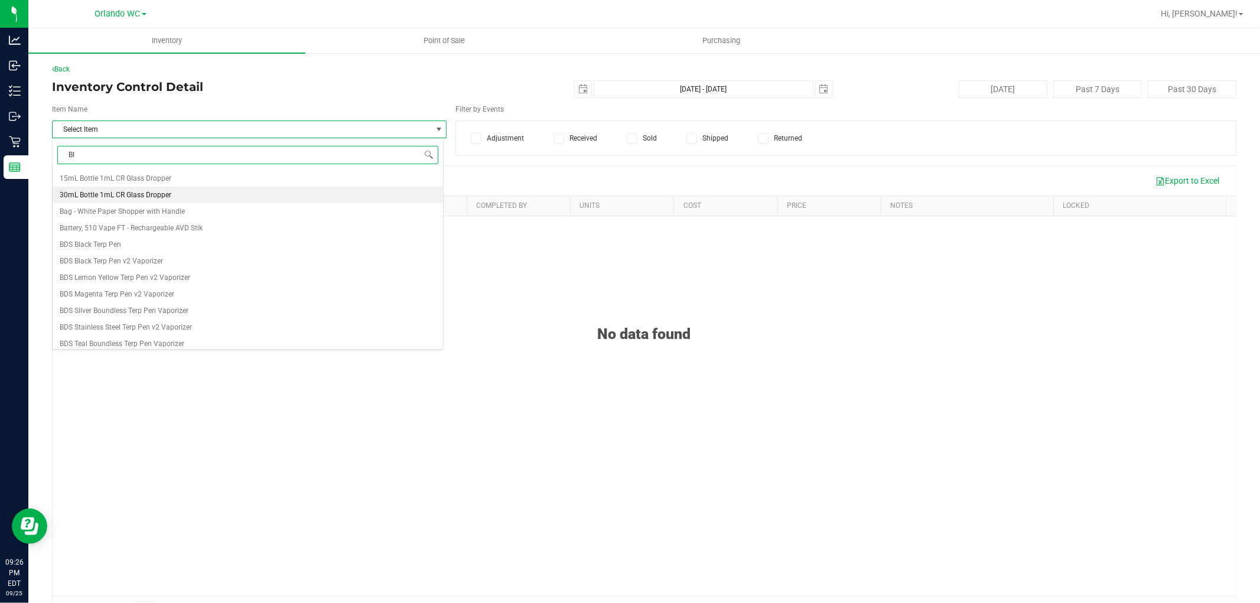
type input "B"
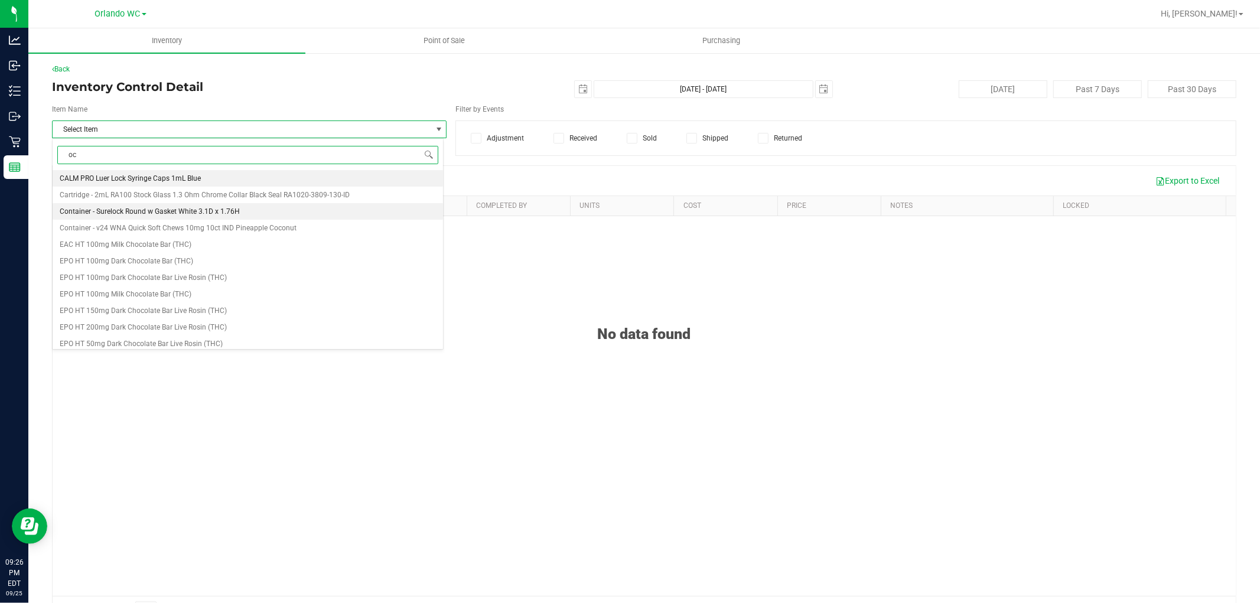
type input "oct"
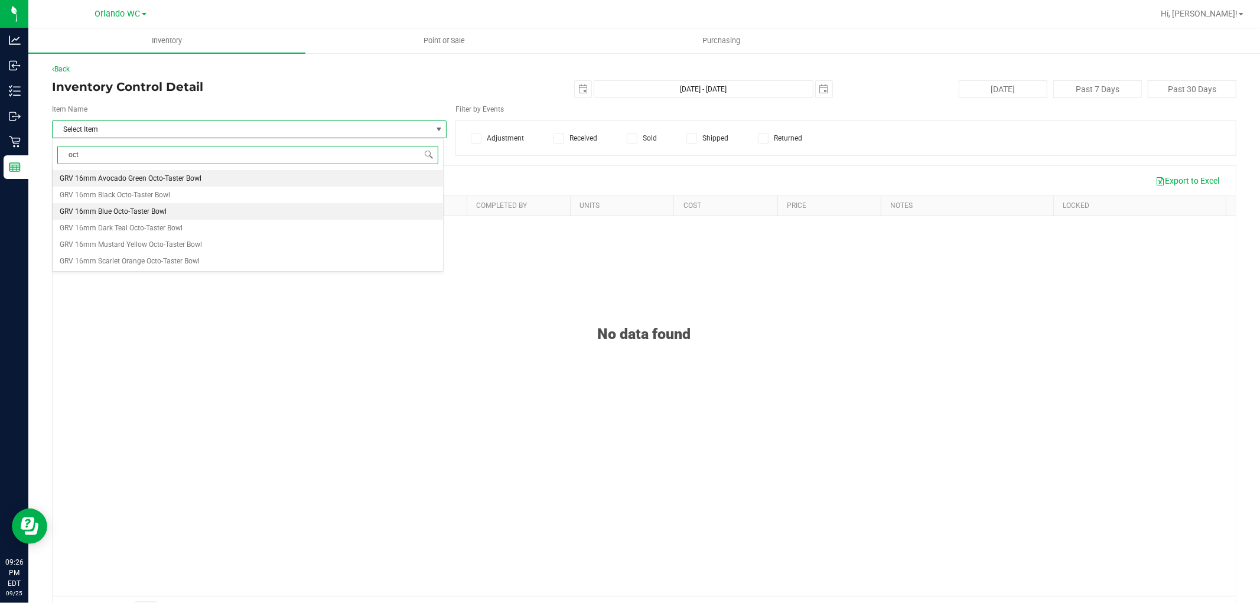
click at [151, 213] on span "GRV 16mm Blue Octo-Taster Bowl" at bounding box center [113, 211] width 107 height 8
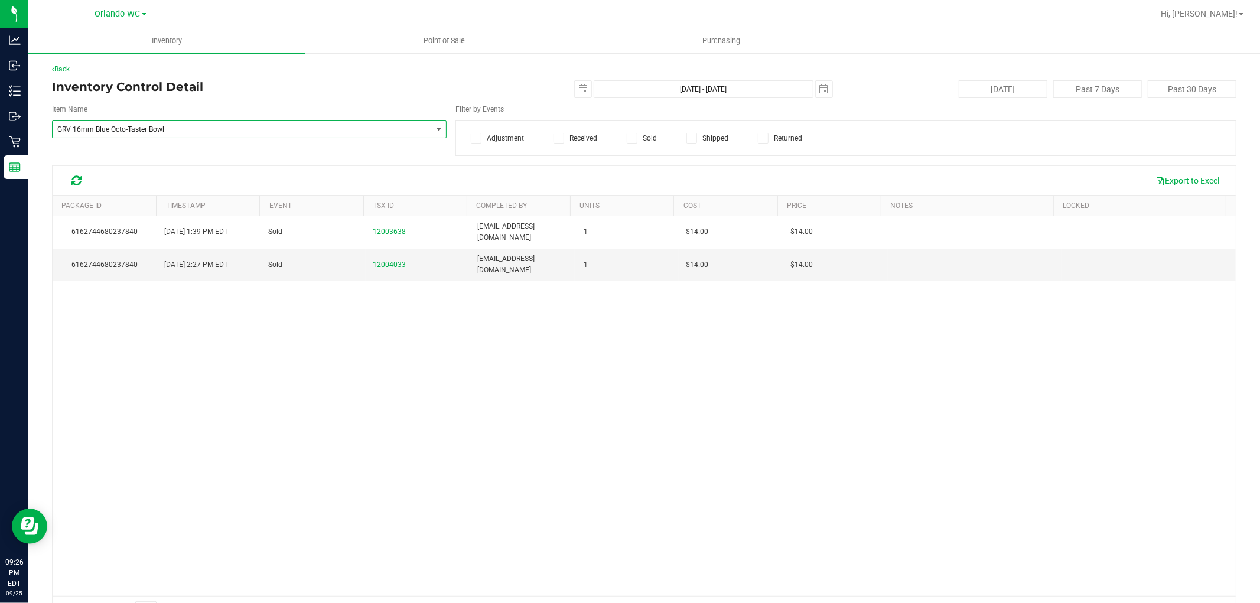
click at [410, 314] on div "6162744680237840 Sep 25, 2025 1:39 PM EDT Sold 12003638 cdoelle@liveparallel.co…" at bounding box center [645, 406] width 1184 height 380
drag, startPoint x: 420, startPoint y: 250, endPoint x: 319, endPoint y: 251, distance: 100.5
click at [319, 251] on tr "6162744680237840 Sep 25, 2025 2:27 PM EDT Sold 12004033 crosenblum@liveparallel…" at bounding box center [645, 265] width 1184 height 32
copy tr "12004033"
click at [402, 301] on div "6162744680237840 Sep 25, 2025 1:39 PM EDT Sold 12003638 cdoelle@liveparallel.co…" at bounding box center [645, 406] width 1184 height 380
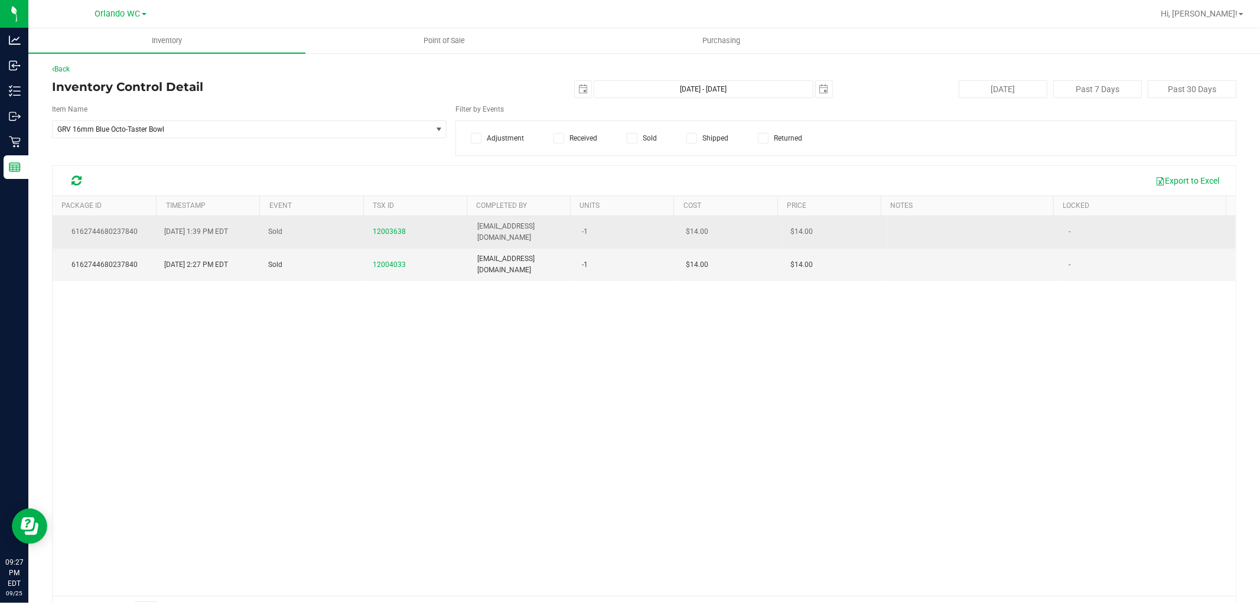
drag, startPoint x: 426, startPoint y: 225, endPoint x: 329, endPoint y: 229, distance: 97.6
click at [329, 229] on tr "6162744680237840 Sep 25, 2025 1:39 PM EDT Sold 12003638 cdoelle@liveparallel.co…" at bounding box center [645, 232] width 1184 height 33
copy tr "12003638"
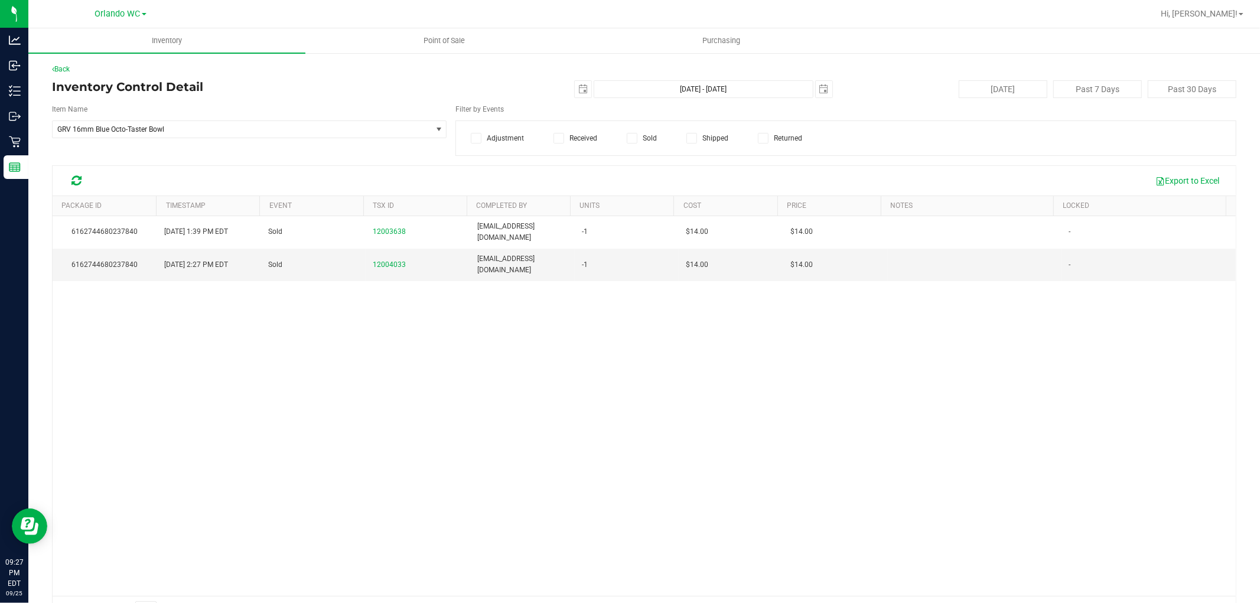
click at [625, 335] on div "6162744680237840 Sep 25, 2025 1:39 PM EDT Sold 12003638 cdoelle@liveparallel.co…" at bounding box center [645, 406] width 1184 height 380
drag, startPoint x: 410, startPoint y: 251, endPoint x: 347, endPoint y: 251, distance: 62.6
click at [347, 251] on tr "6162744680237840 Sep 25, 2025 2:27 PM EDT Sold 12004033 crosenblum@liveparallel…" at bounding box center [645, 265] width 1184 height 32
copy tr "12004033"
click at [576, 358] on div "6162744680237840 Sep 25, 2025 1:39 PM EDT Sold 12003638 cdoelle@liveparallel.co…" at bounding box center [645, 406] width 1184 height 380
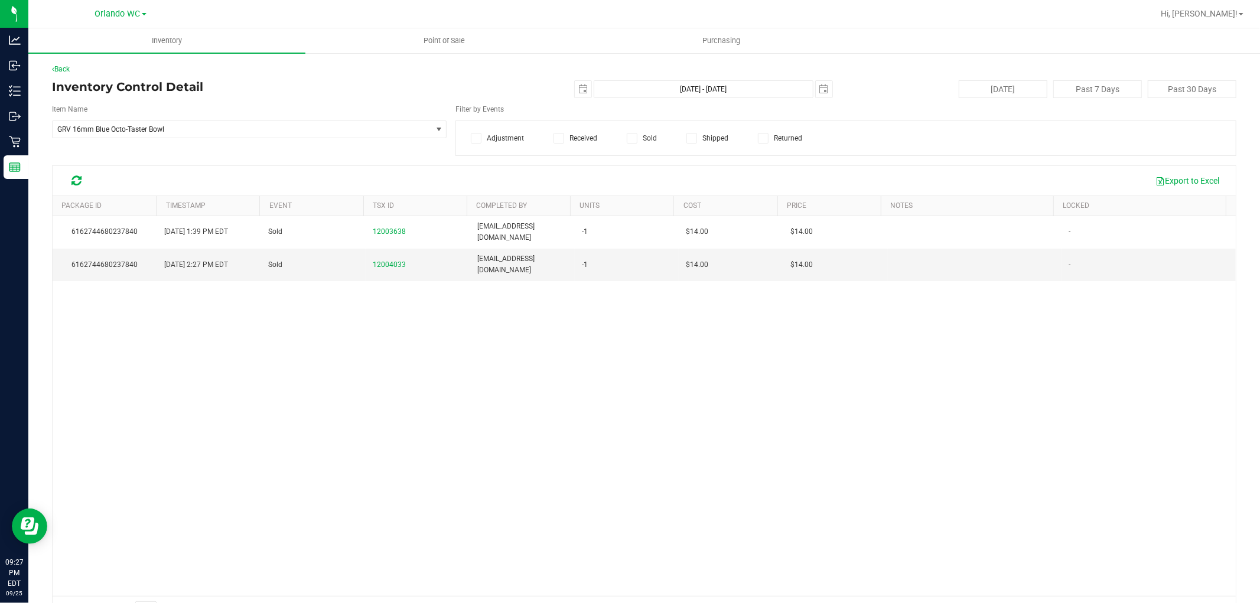
click at [465, 318] on div "6162744680237840 Sep 25, 2025 1:39 PM EDT Sold 12003638 cdoelle@liveparallel.co…" at bounding box center [645, 406] width 1184 height 380
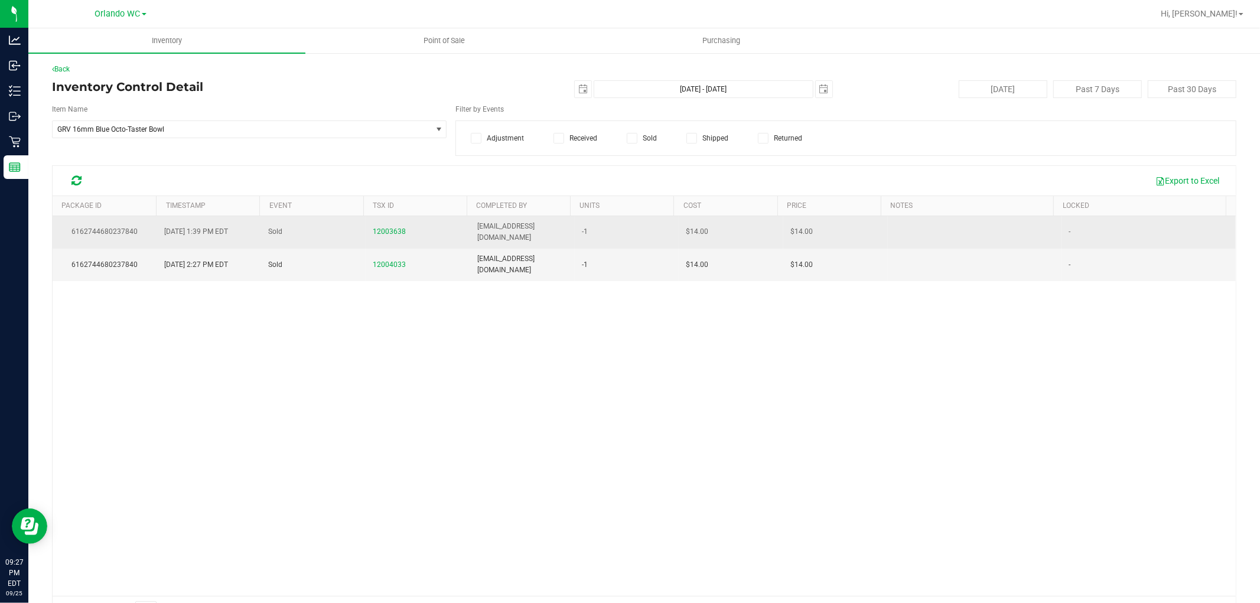
drag, startPoint x: 411, startPoint y: 229, endPoint x: 337, endPoint y: 229, distance: 73.3
click at [338, 229] on tr "6162744680237840 Sep 25, 2025 1:39 PM EDT Sold 12003638 cdoelle@liveparallel.co…" at bounding box center [645, 232] width 1184 height 33
copy tr "12003638"
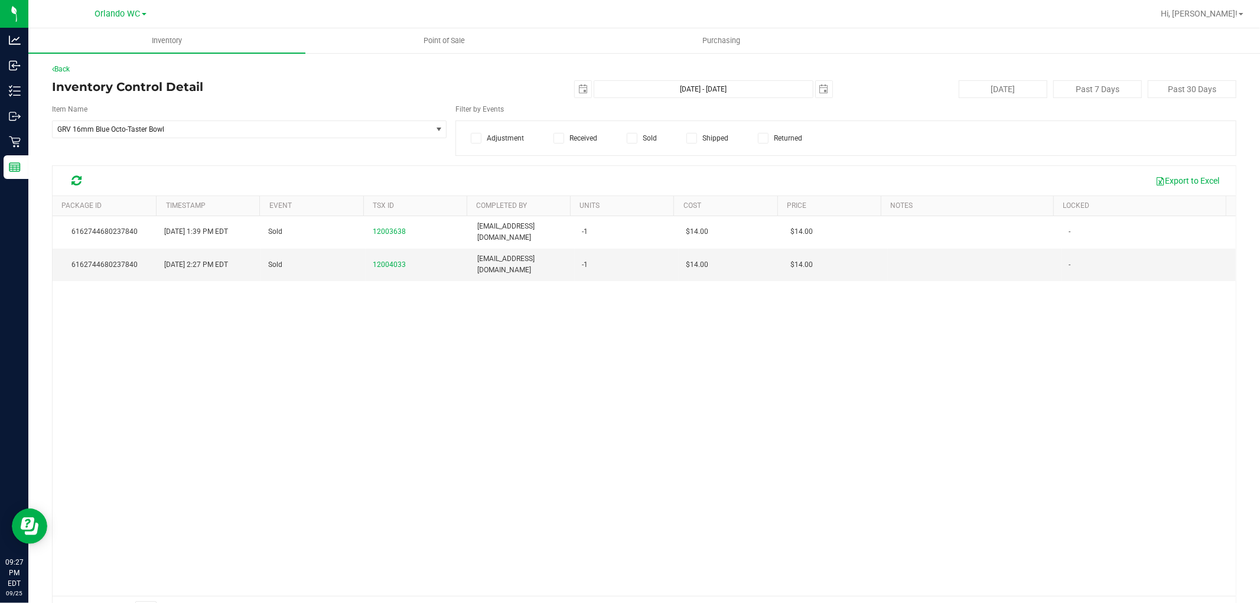
drag, startPoint x: 818, startPoint y: 453, endPoint x: 865, endPoint y: 26, distance: 429.2
click at [818, 412] on div "6162744680237840 Sep 25, 2025 1:39 PM EDT Sold 12003638 cdoelle@liveparallel.co…" at bounding box center [645, 406] width 1184 height 380
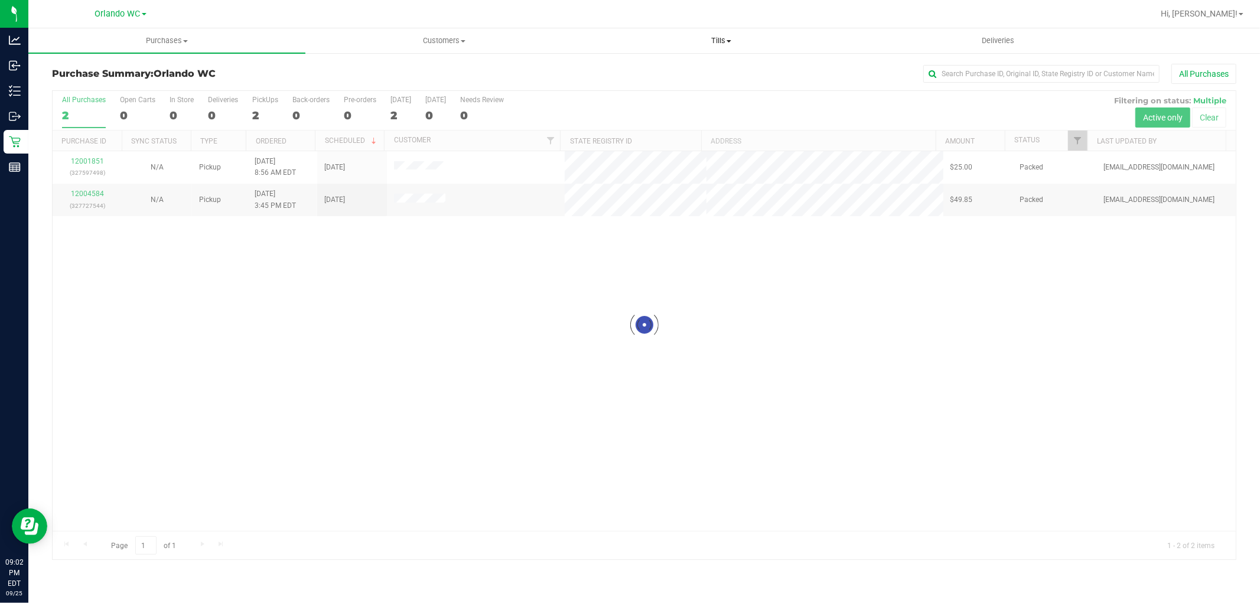
click at [716, 39] on span "Tills" at bounding box center [721, 40] width 276 height 11
click at [655, 85] on span "Reconcile e-payments" at bounding box center [642, 85] width 118 height 10
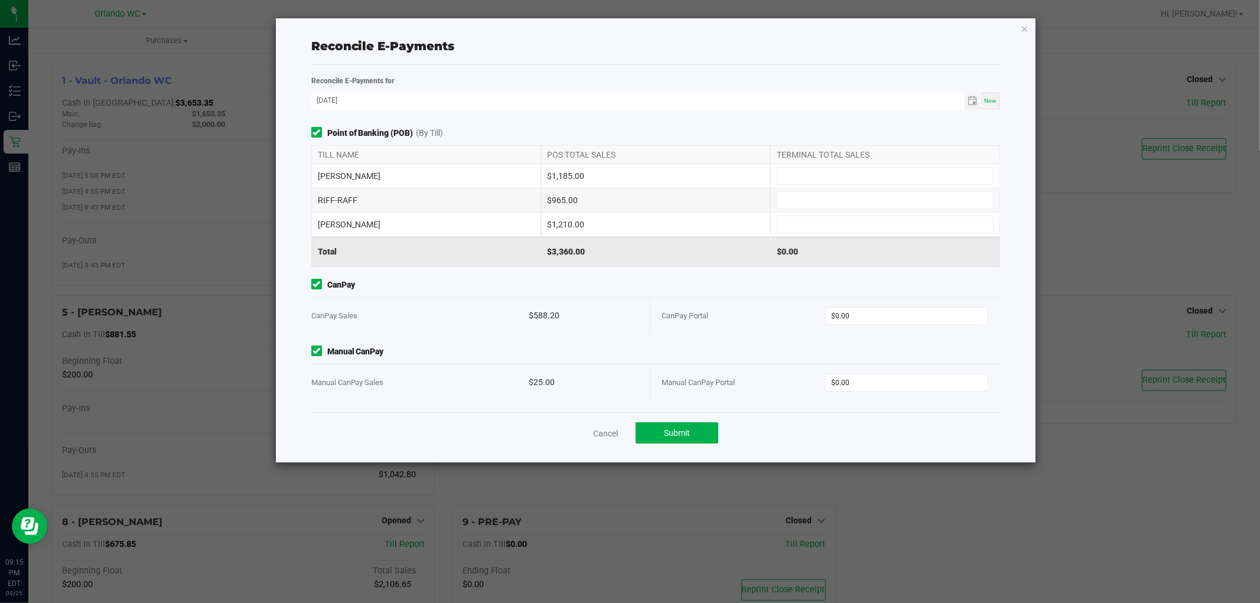
click at [633, 217] on div "$1,210.00" at bounding box center [656, 225] width 230 height 24
click at [802, 170] on input at bounding box center [886, 176] width 216 height 17
click at [804, 226] on input at bounding box center [886, 224] width 216 height 17
type input "$1,210.00"
click at [527, 337] on div "Point of Banking (POB) (By Till) TILL NAME POS TOTAL SALES TERMINAL TOTAL SALES…" at bounding box center [656, 269] width 707 height 285
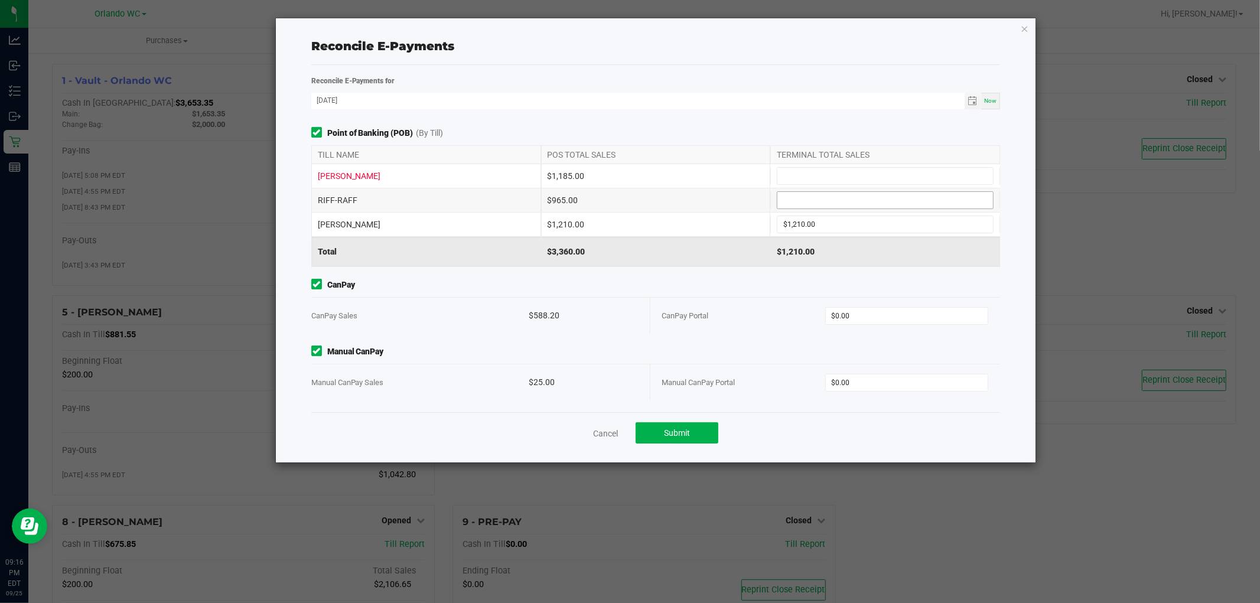
click at [887, 196] on input at bounding box center [886, 200] width 216 height 17
type input "$965.00"
click at [899, 182] on input at bounding box center [886, 176] width 216 height 17
type input "$1,185.00"
click at [684, 243] on div "$3,360.00" at bounding box center [656, 252] width 230 height 30
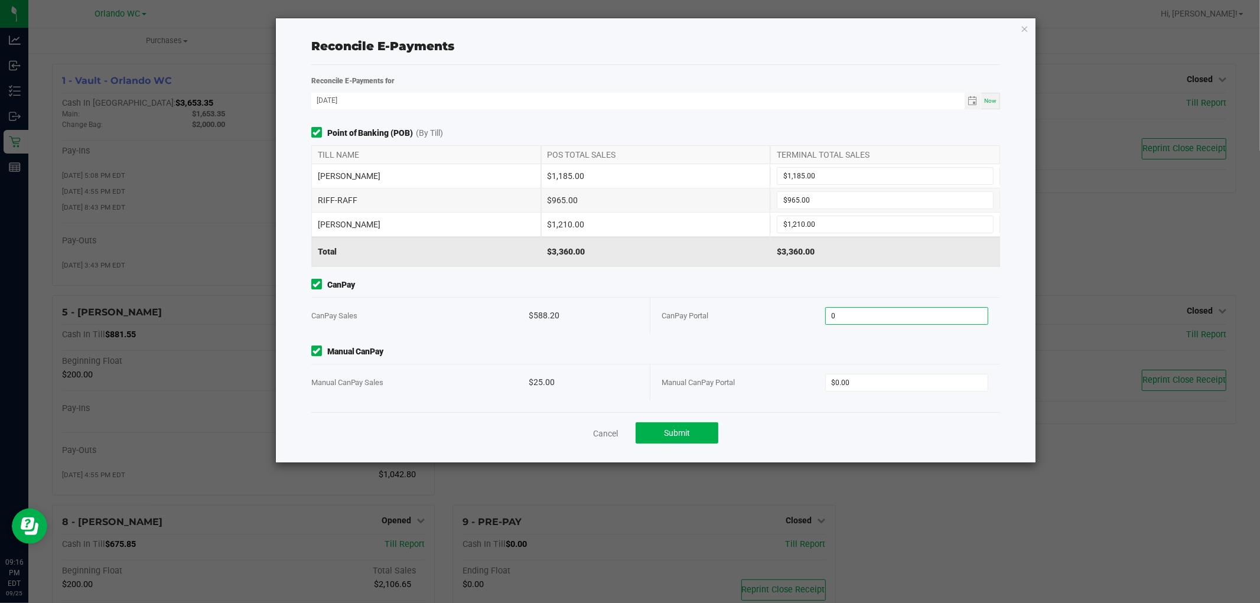
click at [869, 320] on input "0" at bounding box center [907, 316] width 162 height 17
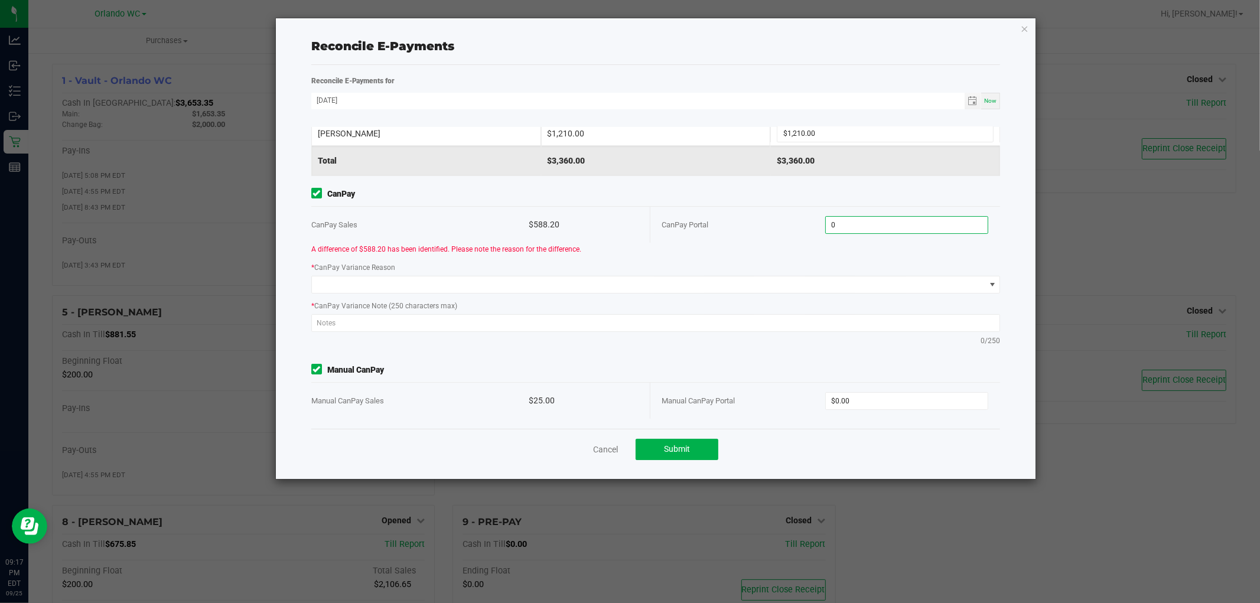
scroll to position [92, 0]
type input "$0.00"
drag, startPoint x: 887, startPoint y: 400, endPoint x: 617, endPoint y: 365, distance: 272.4
click at [887, 399] on input "0" at bounding box center [907, 400] width 162 height 17
paste input "25"
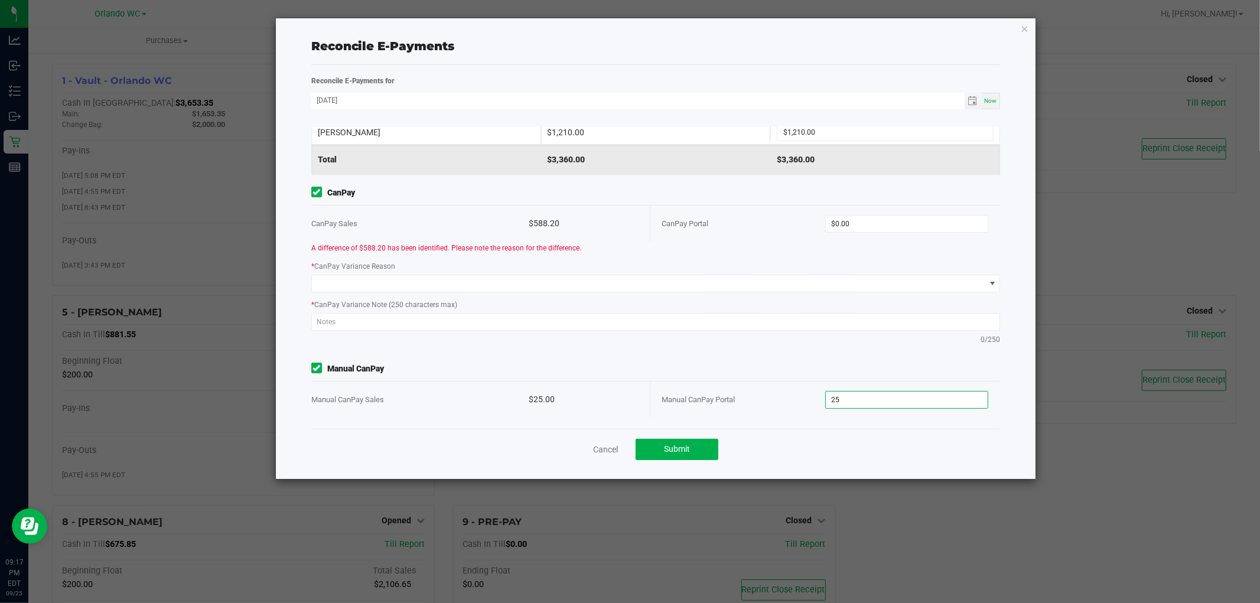
type input "$25.00"
click at [617, 365] on span "Manual CanPay" at bounding box center [656, 369] width 690 height 12
click at [890, 230] on input "0" at bounding box center [907, 224] width 162 height 17
paste input "588.2"
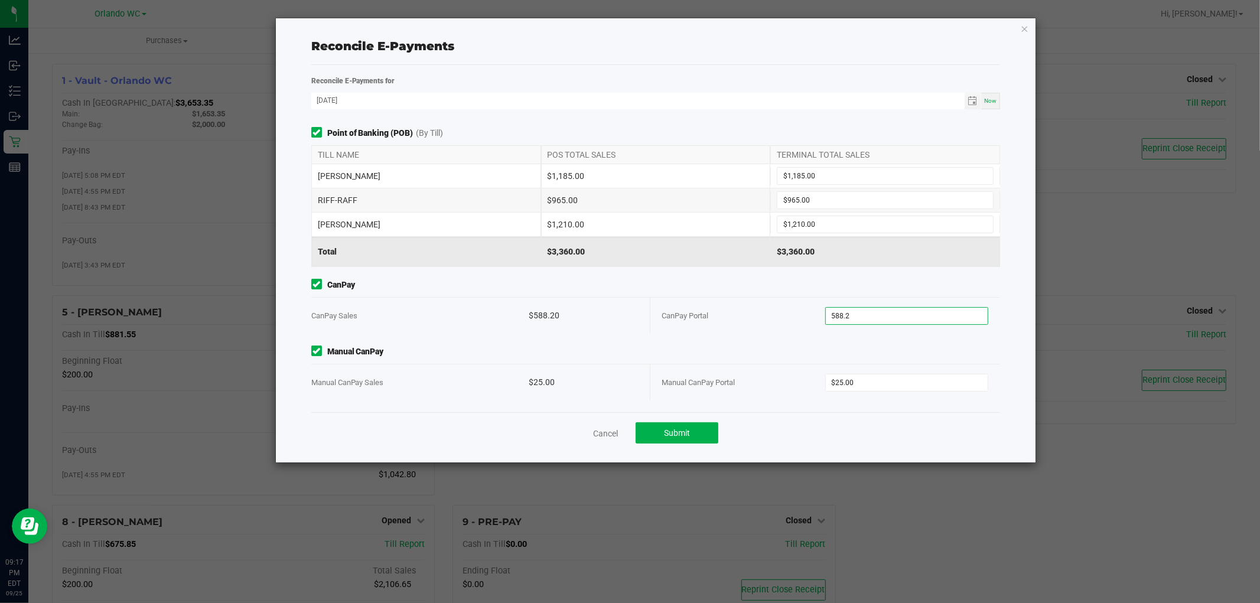
scroll to position [0, 0]
type input "$588.20"
click at [701, 246] on div "$3,360.00" at bounding box center [656, 252] width 230 height 30
click at [690, 433] on span "Submit" at bounding box center [677, 432] width 26 height 9
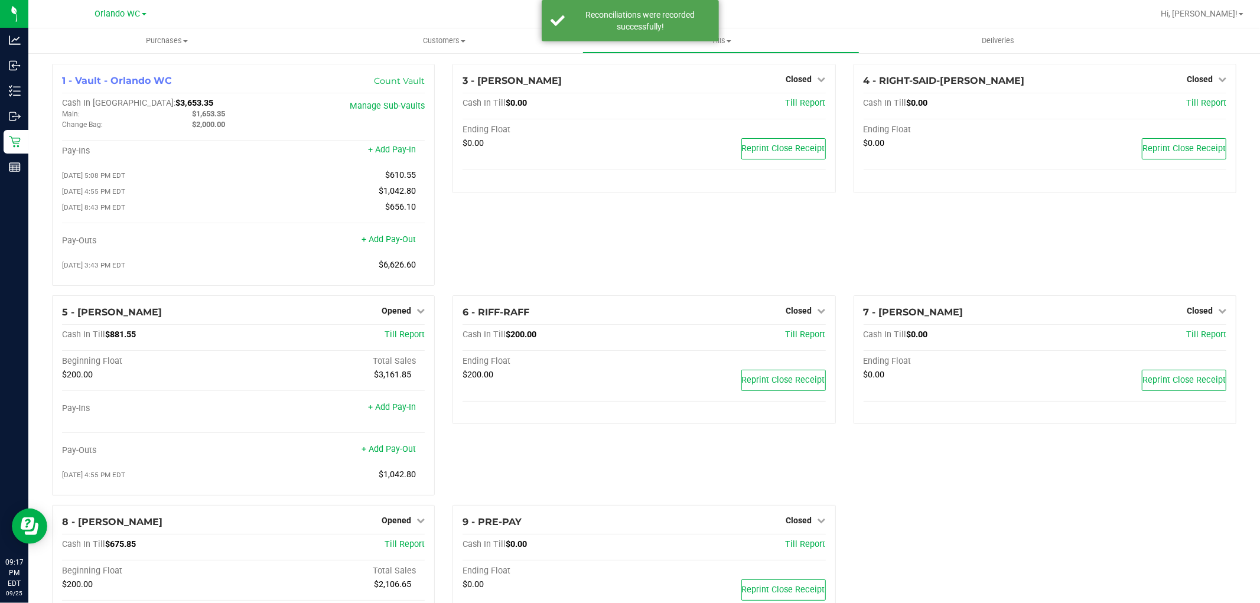
click at [643, 223] on div "3 - JASON-DERULO Closed Open Till Cash In Till $0.00 Till Report Ending Float $…" at bounding box center [644, 180] width 401 height 232
click at [647, 0] on div "Reconciliations were recorded successfully!" at bounding box center [630, 20] width 177 height 41
drag, startPoint x: 637, startPoint y: 272, endPoint x: 700, endPoint y: 226, distance: 77.8
click at [637, 233] on div "3 - JASON-DERULO Closed Open Till Cash In Till $0.00 Till Report Ending Float $…" at bounding box center [644, 180] width 401 height 232
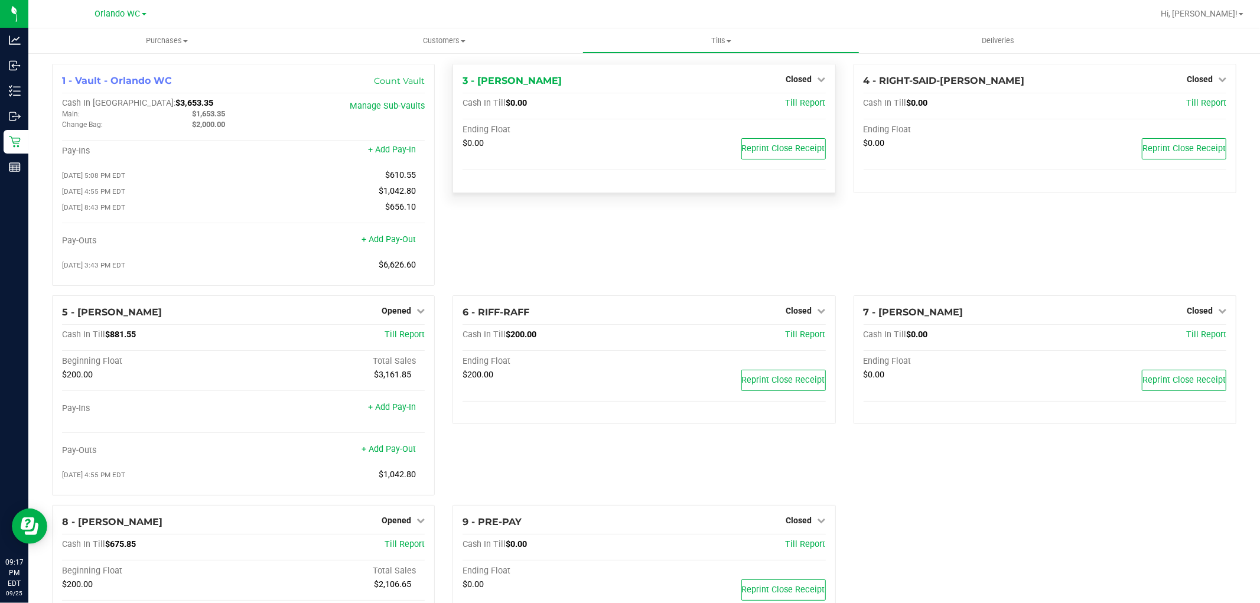
drag, startPoint x: 717, startPoint y: 226, endPoint x: 681, endPoint y: 142, distance: 91.6
click at [715, 210] on div "3 - JASON-DERULO Closed Open Till Cash In Till $0.00 Till Report Ending Float $…" at bounding box center [644, 180] width 401 height 232
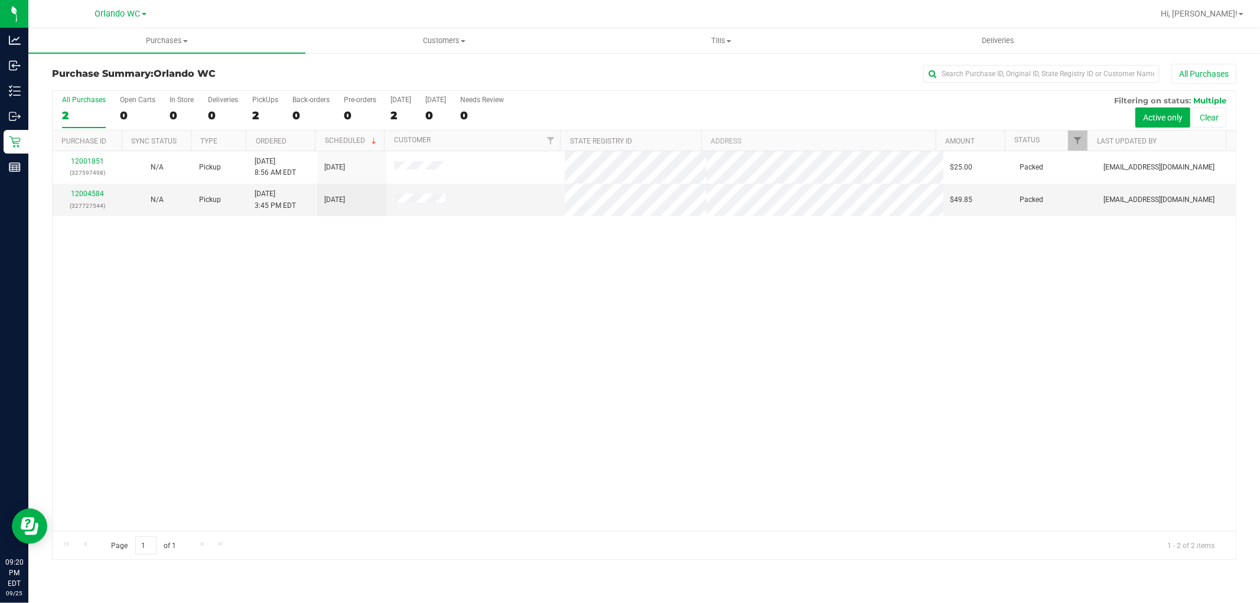
drag, startPoint x: 407, startPoint y: 285, endPoint x: 503, endPoint y: 317, distance: 101.5
click at [412, 285] on div "12001851 (327597498) N/A Pickup 9/25/2025 8:56 AM EDT 9/25/2025 $25.00 Packed c…" at bounding box center [645, 341] width 1184 height 380
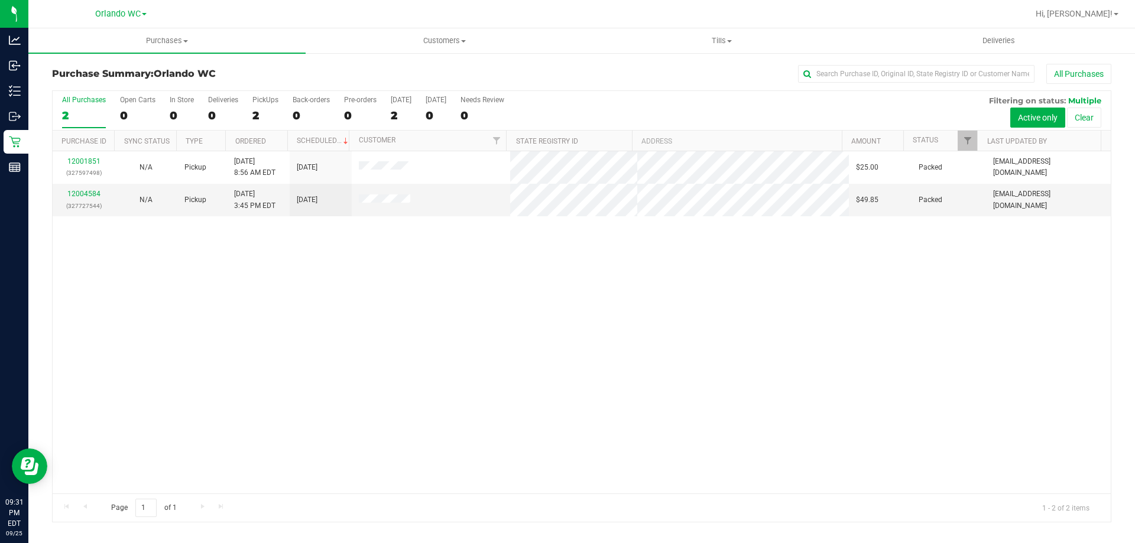
drag, startPoint x: 545, startPoint y: 273, endPoint x: 564, endPoint y: 272, distance: 18.9
click at [545, 273] on div "12001851 (327597498) N/A Pickup 9/25/2025 8:56 AM EDT 9/25/2025 $25.00 Packed c…" at bounding box center [582, 322] width 1058 height 342
drag, startPoint x: 593, startPoint y: 293, endPoint x: 702, endPoint y: 1, distance: 311.7
click at [599, 282] on div "12001851 (327597498) N/A Pickup 9/25/2025 8:56 AM EDT 9/25/2025 $25.00 Packed c…" at bounding box center [582, 322] width 1058 height 342
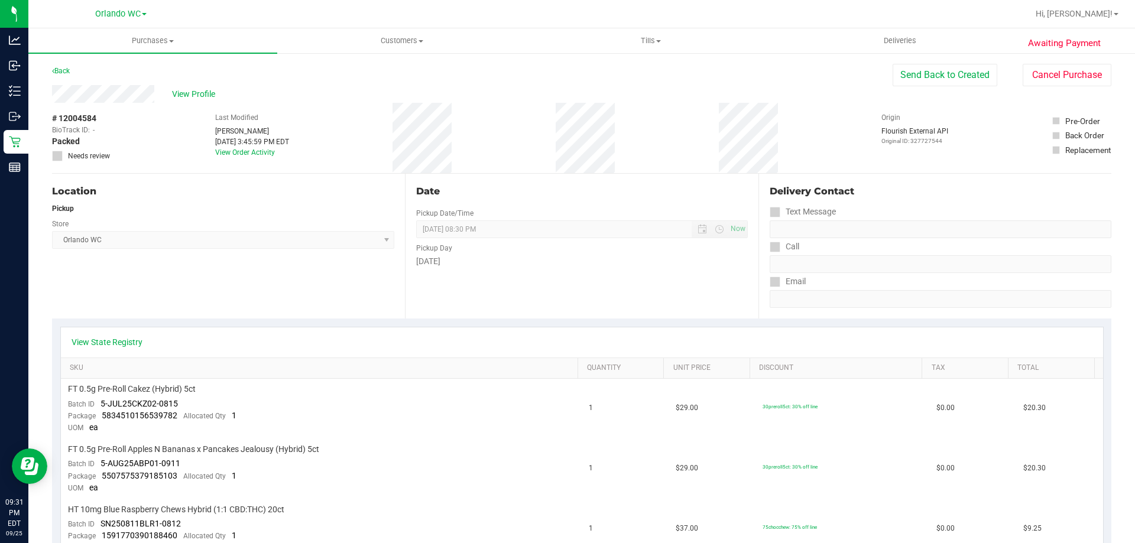
click at [1061, 69] on button "Cancel Purchase" at bounding box center [1066, 75] width 89 height 22
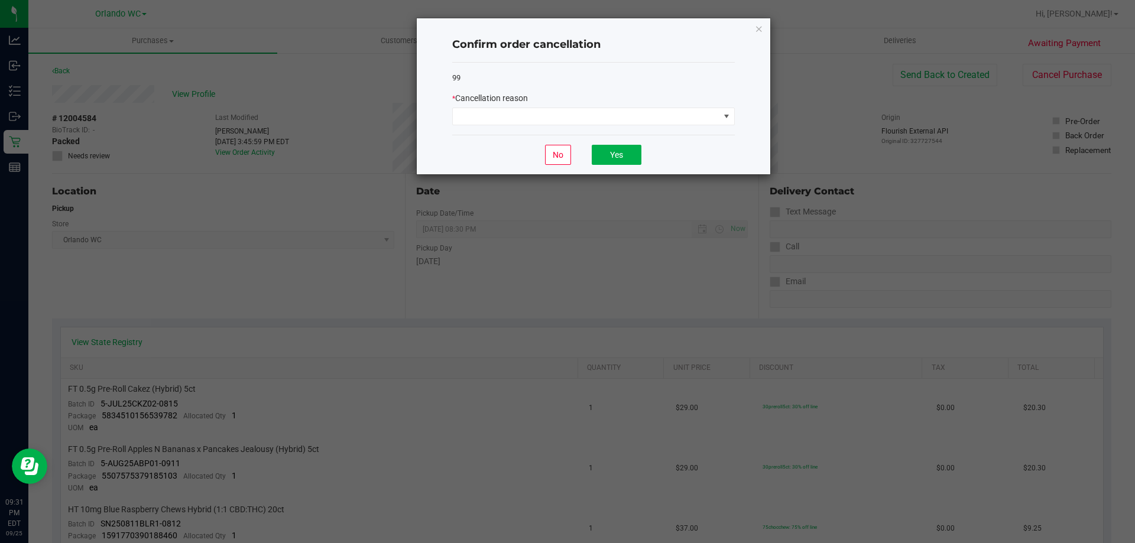
click at [639, 129] on div "99 * Cancellation reason" at bounding box center [593, 99] width 282 height 73
click at [532, 118] on span at bounding box center [586, 116] width 267 height 17
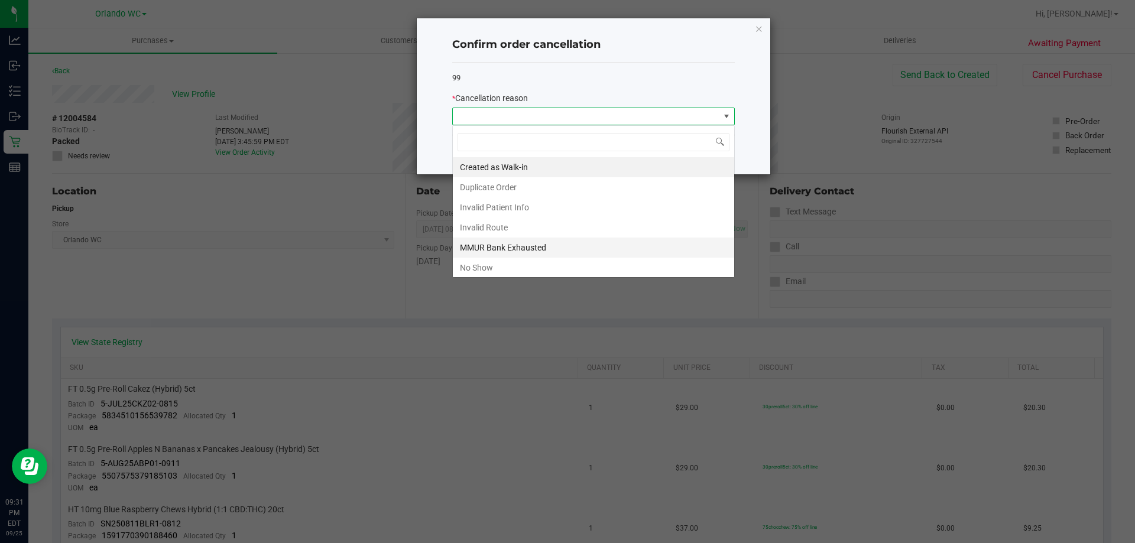
scroll to position [18, 282]
click at [501, 267] on li "No Show" at bounding box center [593, 268] width 281 height 20
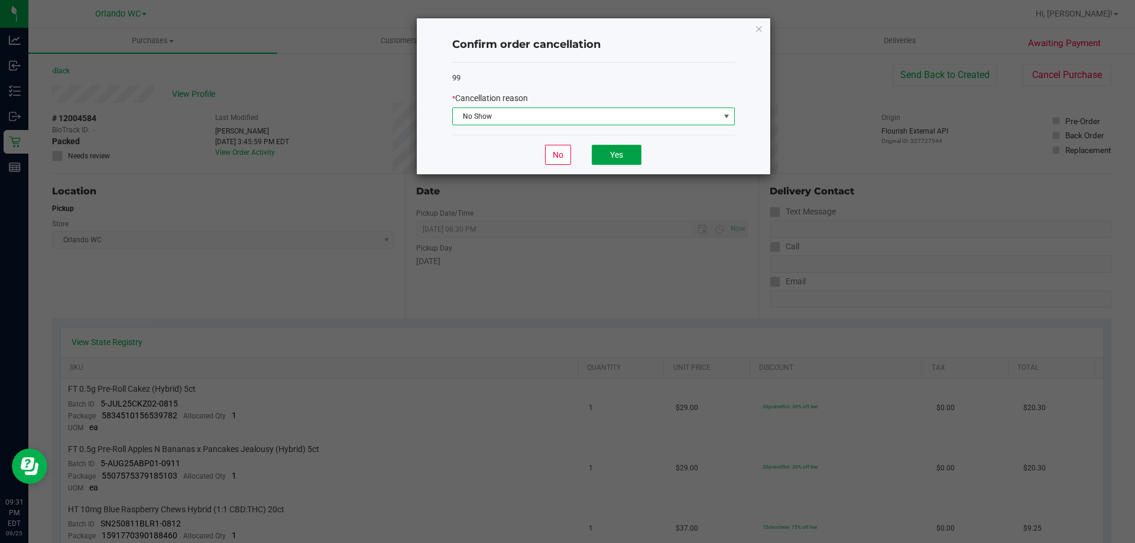
click at [615, 160] on button "Yes" at bounding box center [617, 155] width 50 height 20
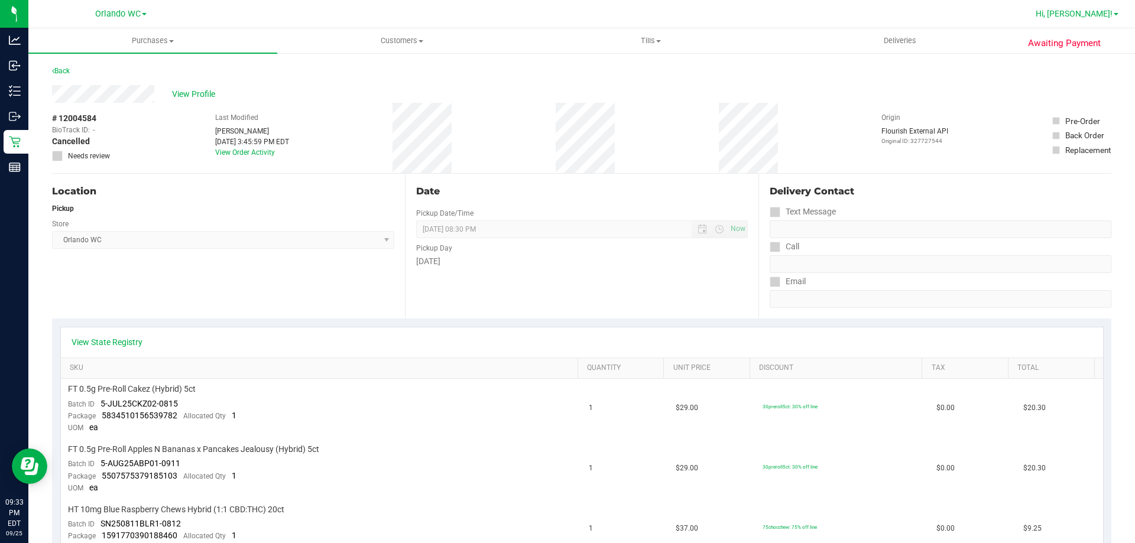
click at [1105, 15] on span "Hi, [PERSON_NAME]!" at bounding box center [1073, 13] width 77 height 9
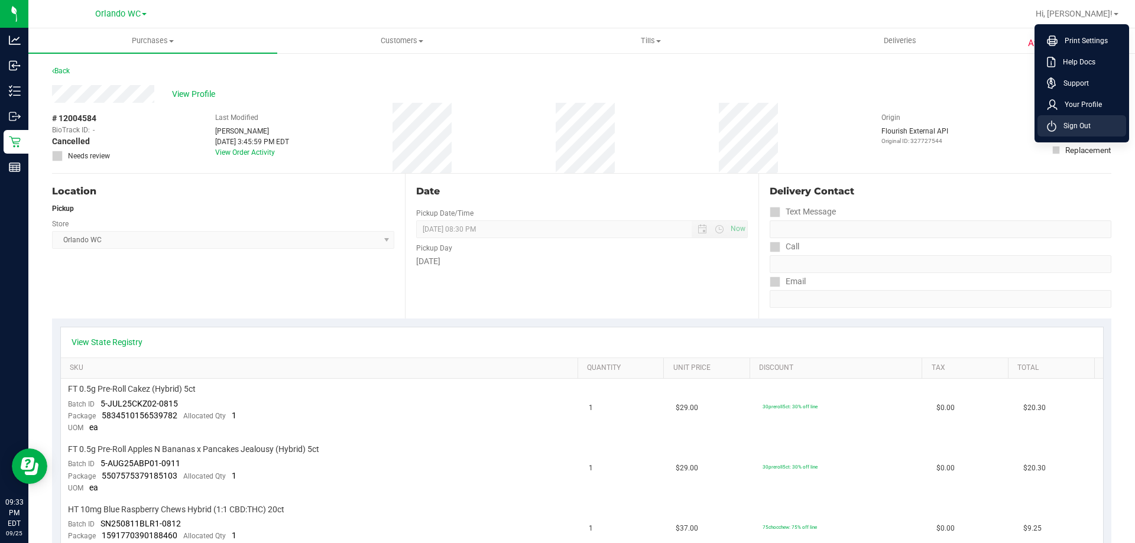
click at [1090, 131] on li "Sign Out" at bounding box center [1081, 125] width 89 height 21
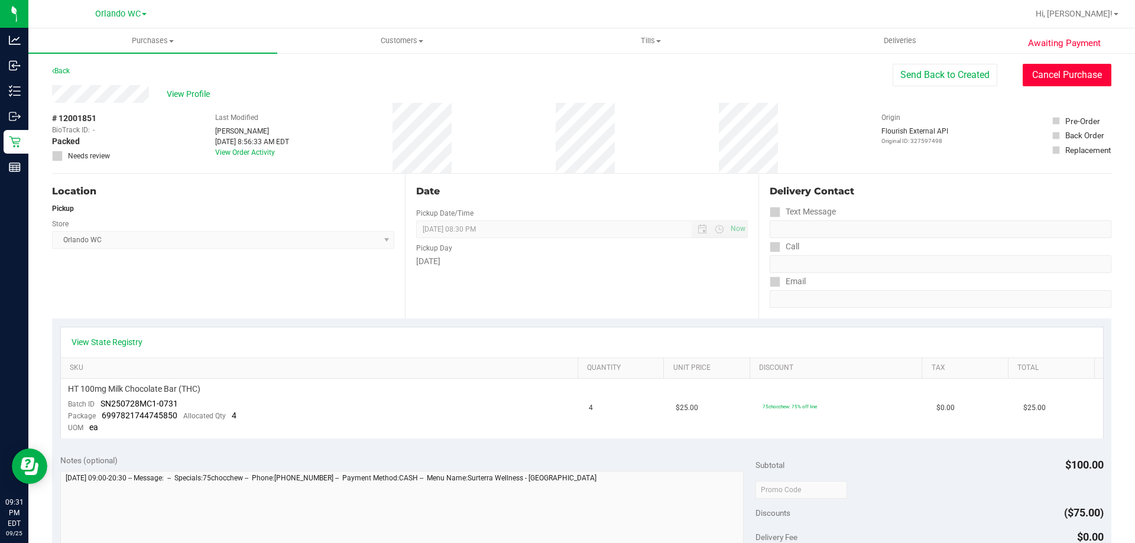
click at [1052, 83] on button "Cancel Purchase" at bounding box center [1066, 75] width 89 height 22
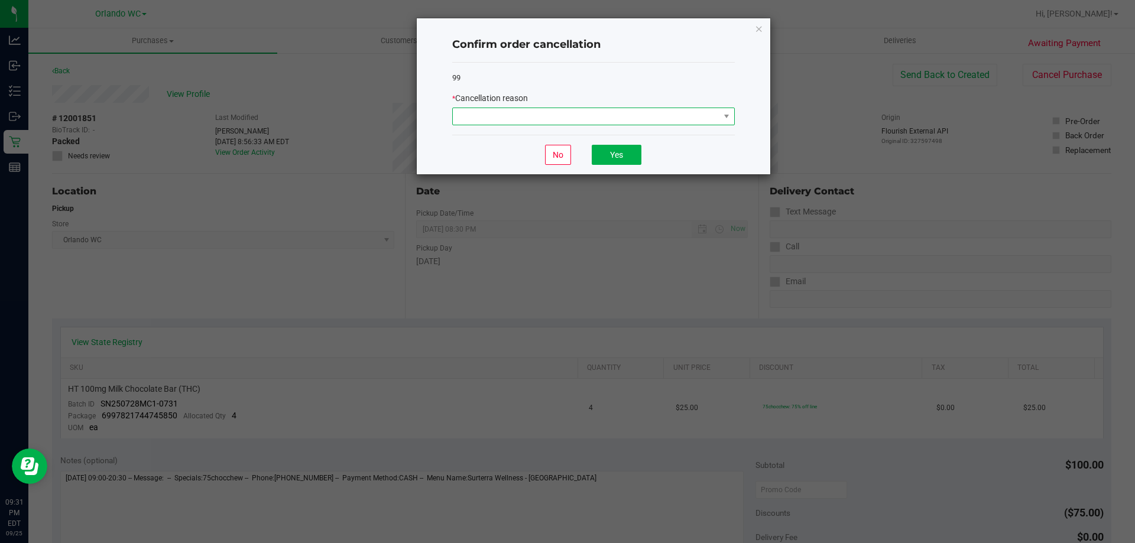
click at [613, 116] on span at bounding box center [586, 116] width 267 height 17
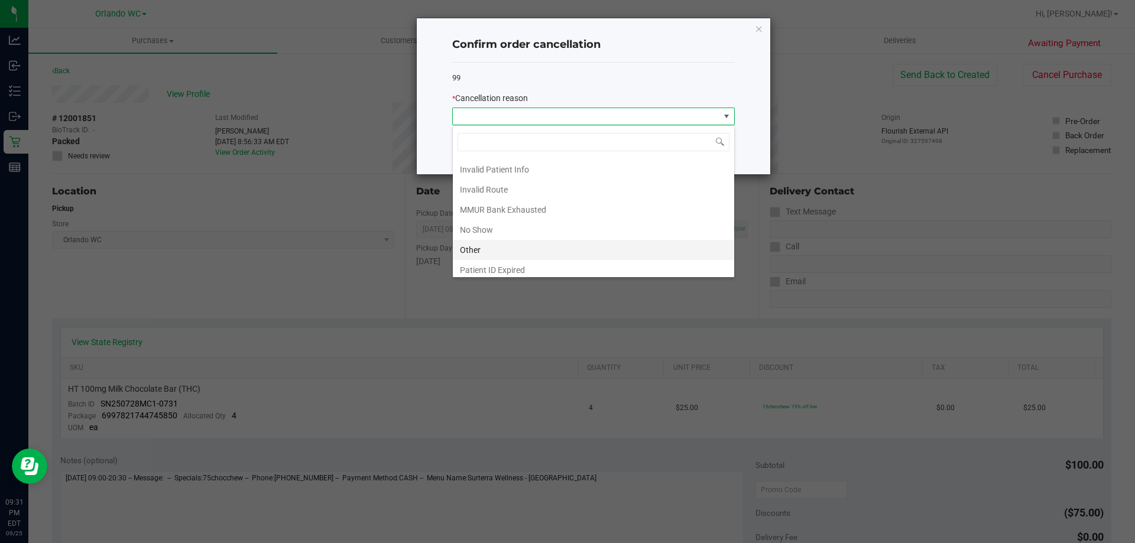
scroll to position [59, 0]
click at [492, 203] on li "No Show" at bounding box center [593, 209] width 281 height 20
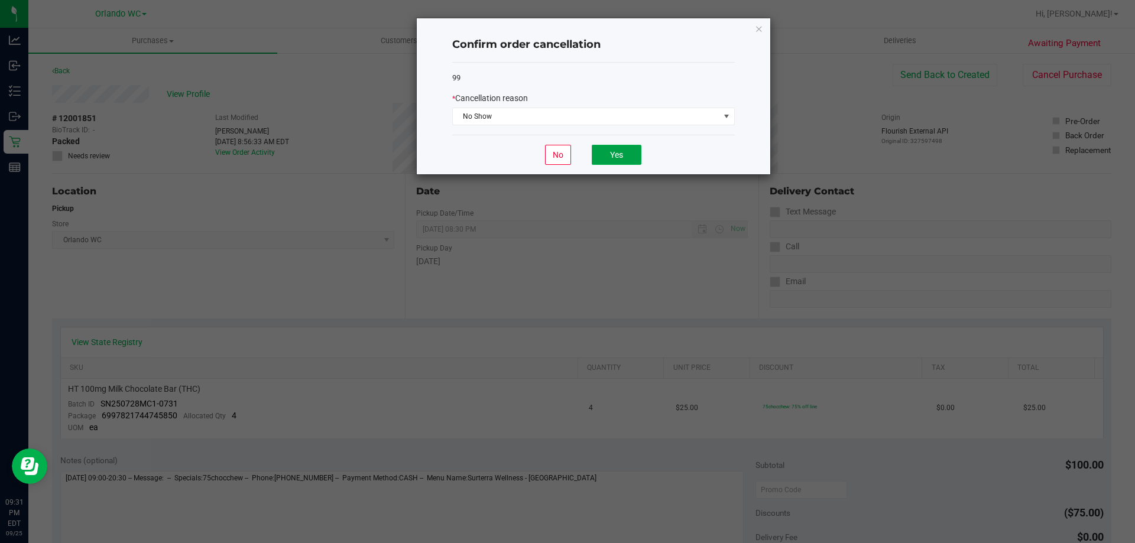
drag, startPoint x: 610, startPoint y: 153, endPoint x: 668, endPoint y: 131, distance: 62.1
click at [619, 147] on button "Yes" at bounding box center [617, 155] width 50 height 20
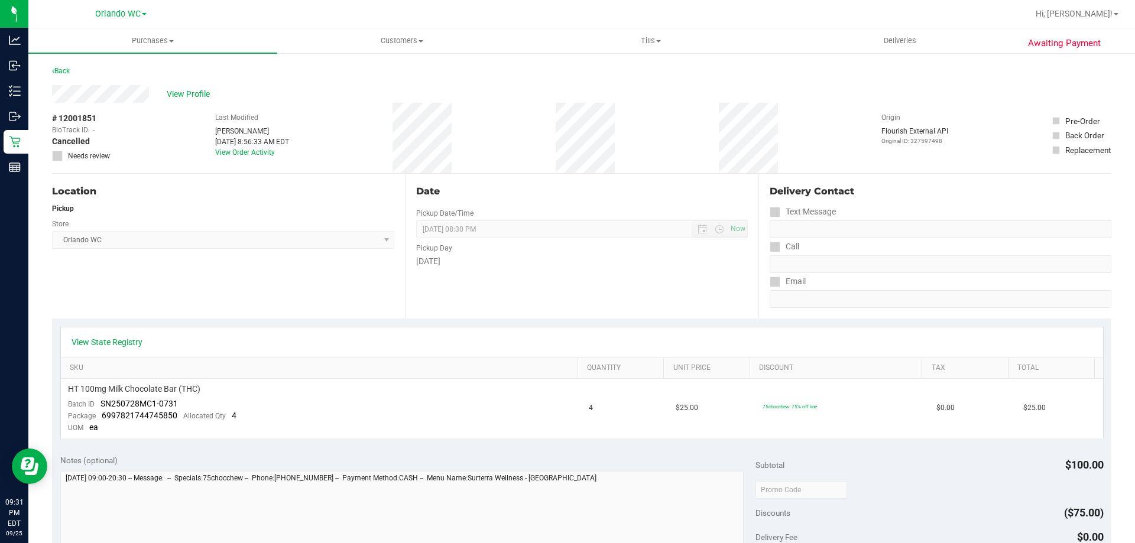
click at [496, 100] on div "View Profile" at bounding box center [581, 94] width 1059 height 18
